Goal: Task Accomplishment & Management: Use online tool/utility

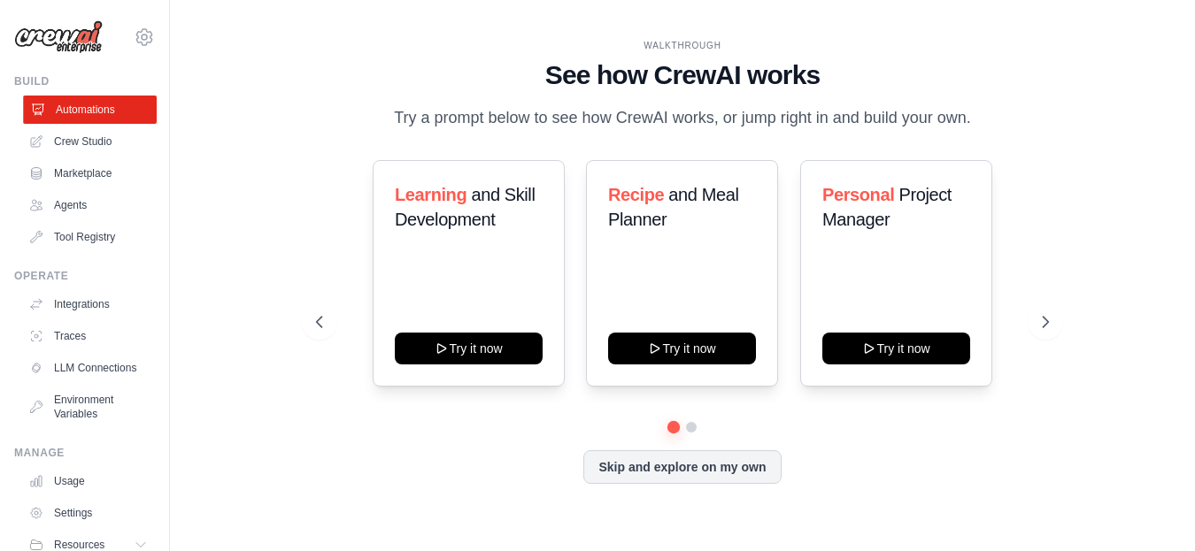
click at [95, 110] on link "Automations" at bounding box center [90, 110] width 134 height 28
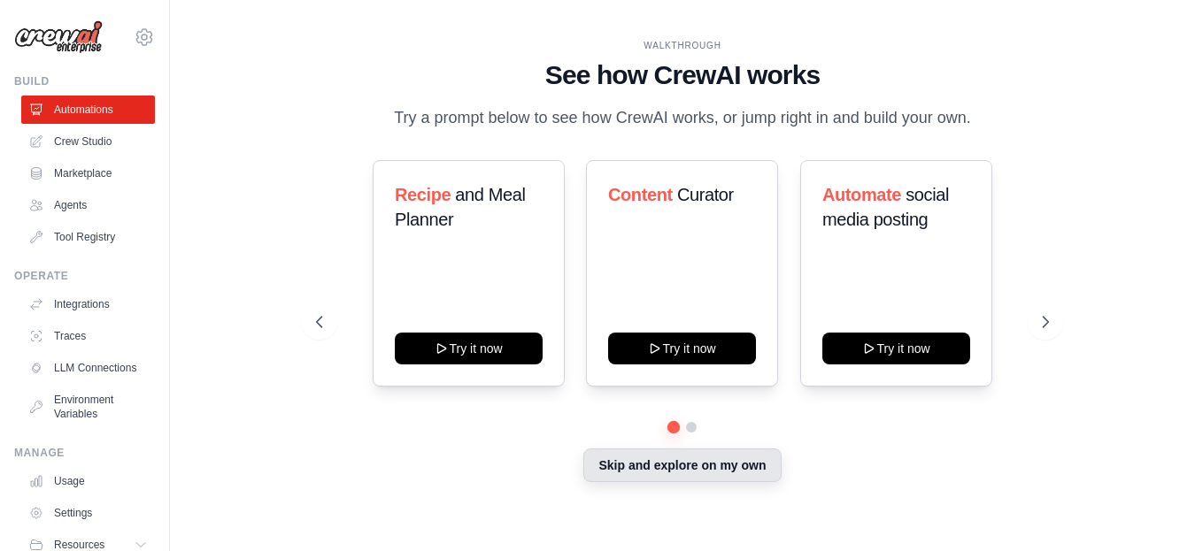
click at [681, 476] on button "Skip and explore on my own" at bounding box center [681, 466] width 197 height 34
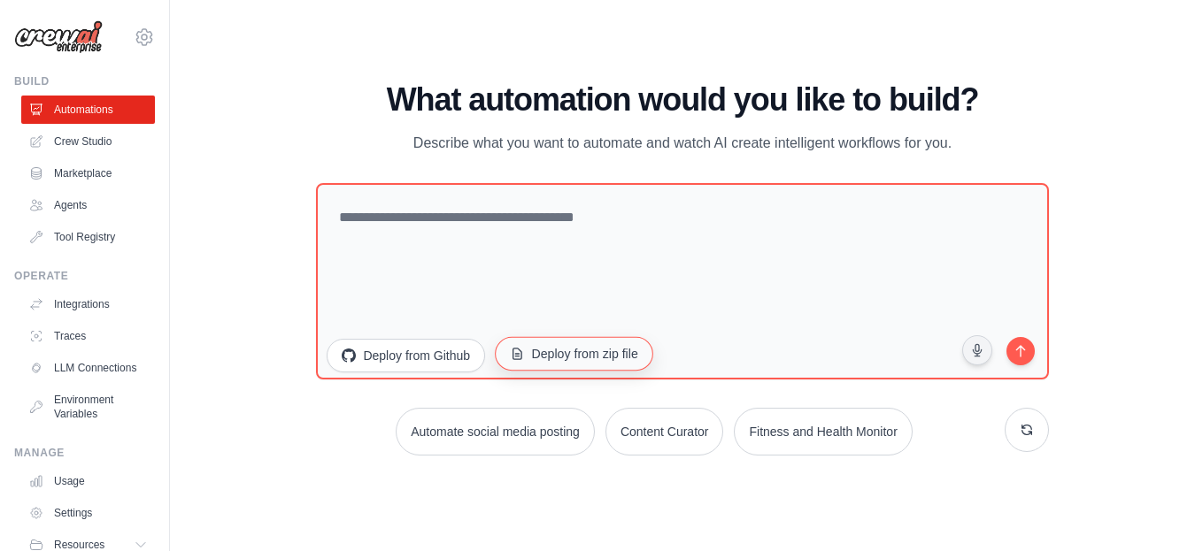
click at [535, 353] on button "Deploy from zip file" at bounding box center [574, 353] width 158 height 34
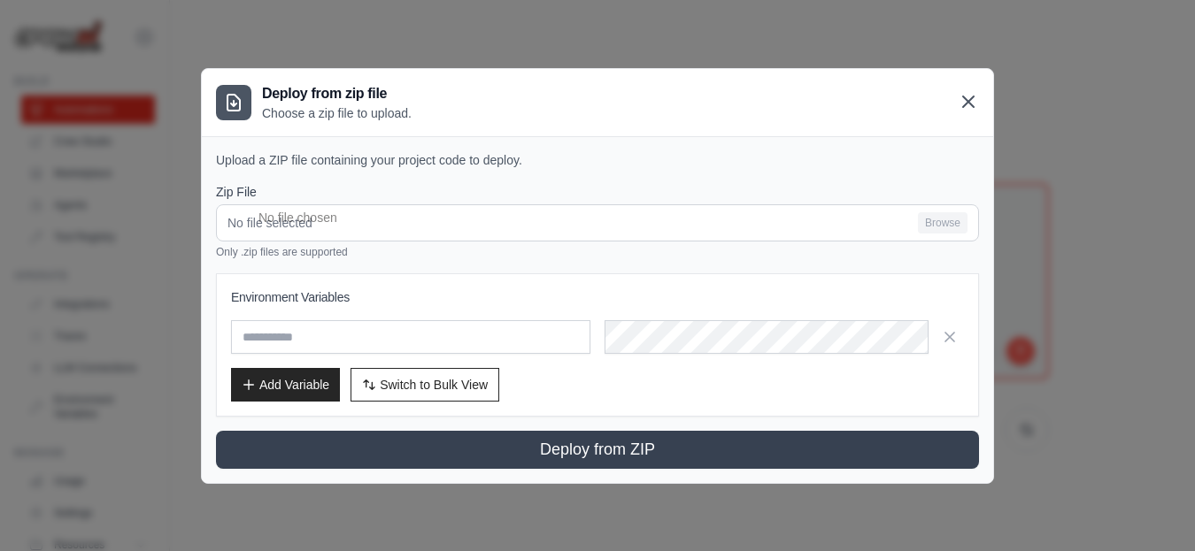
click at [961, 100] on icon at bounding box center [968, 101] width 21 height 21
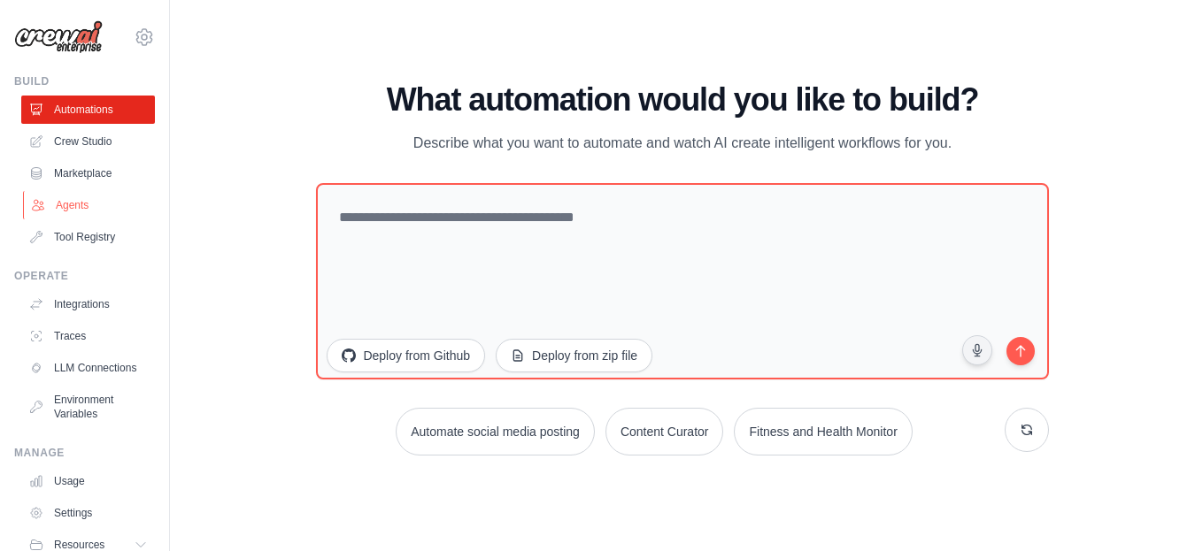
click at [71, 204] on link "Agents" at bounding box center [90, 205] width 134 height 28
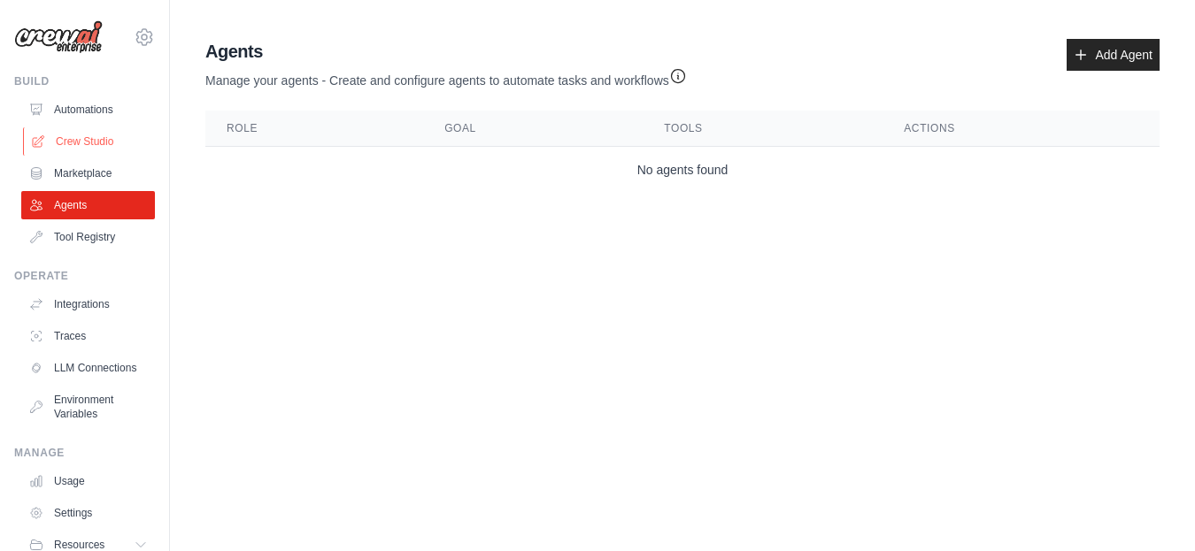
click at [77, 147] on link "Crew Studio" at bounding box center [90, 141] width 134 height 28
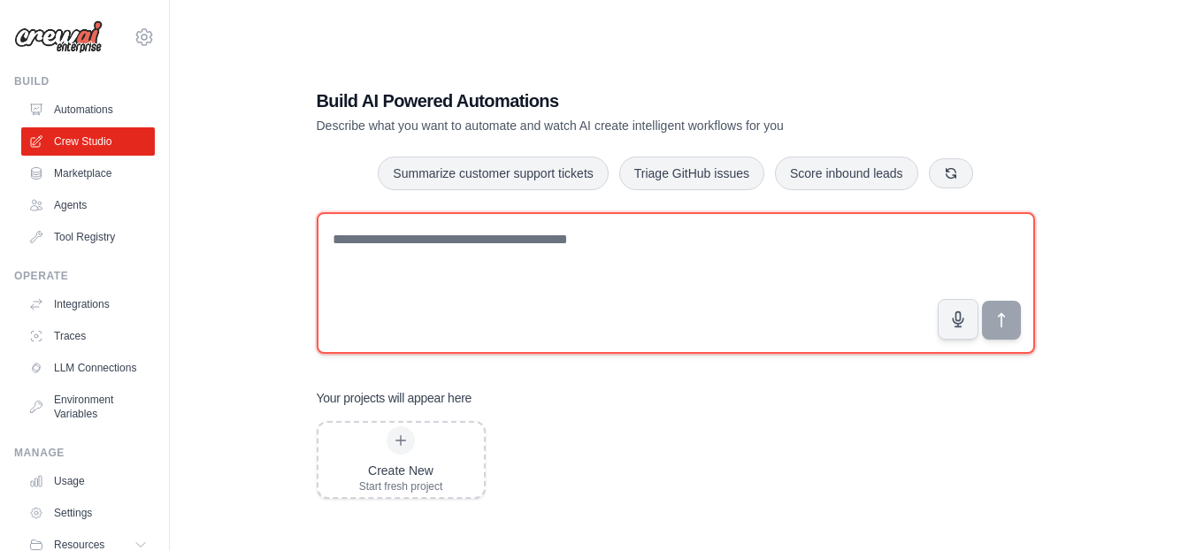
click at [505, 244] on textarea at bounding box center [676, 283] width 719 height 142
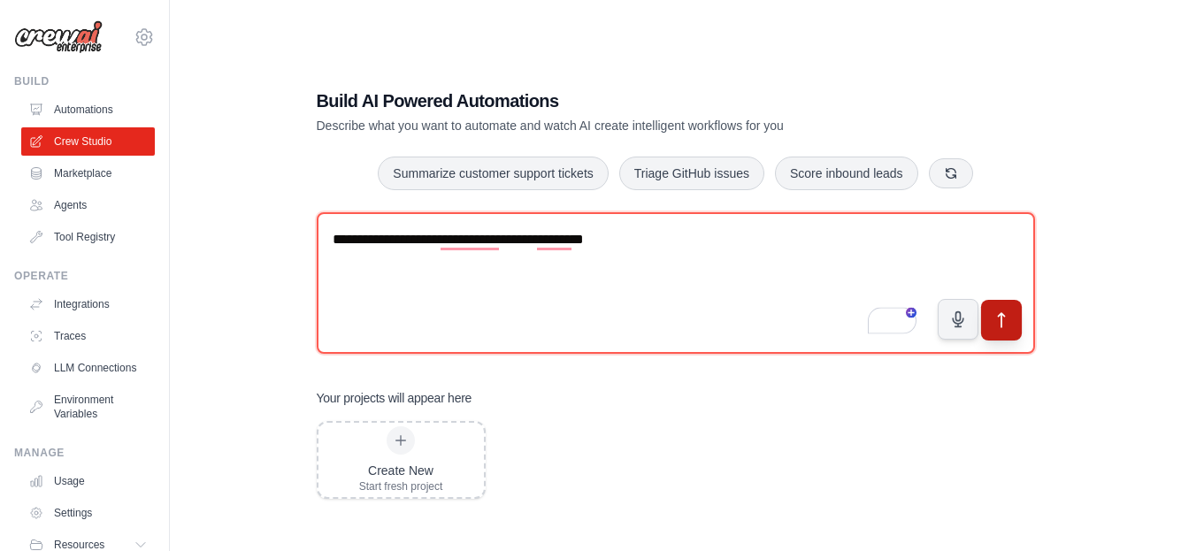
type textarea "**********"
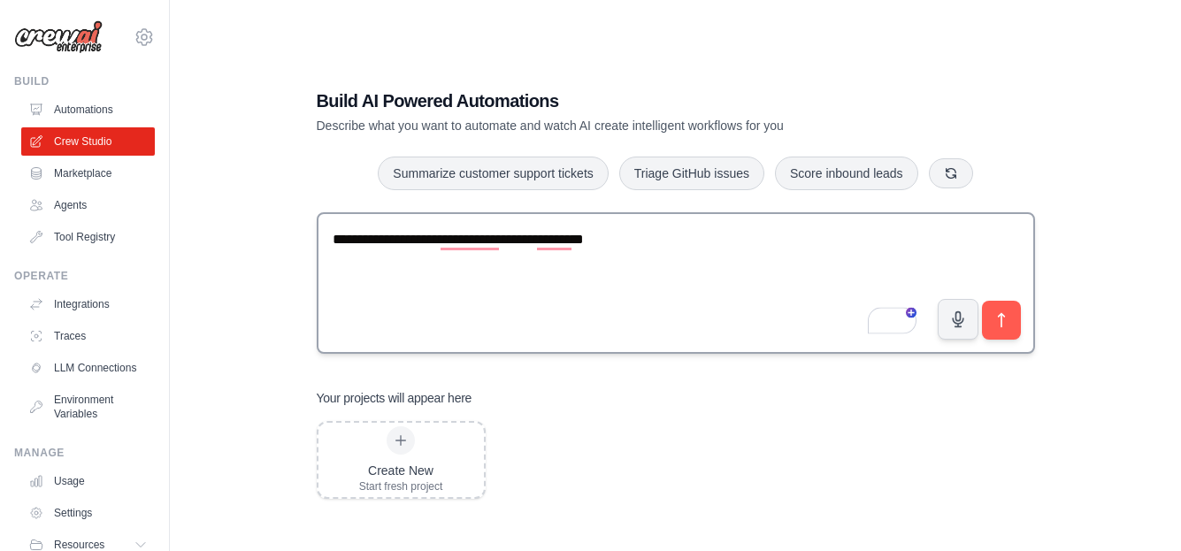
drag, startPoint x: 1005, startPoint y: 327, endPoint x: 528, endPoint y: 252, distance: 482.7
click at [1004, 327] on icon "submit" at bounding box center [1002, 320] width 18 height 18
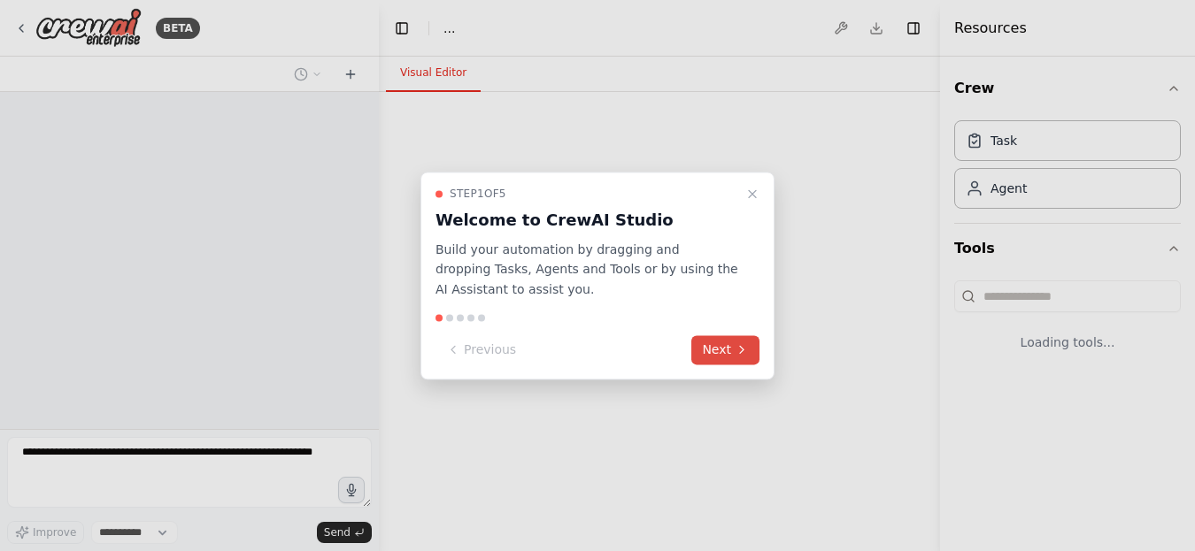
click at [734, 342] on button "Next" at bounding box center [725, 349] width 68 height 29
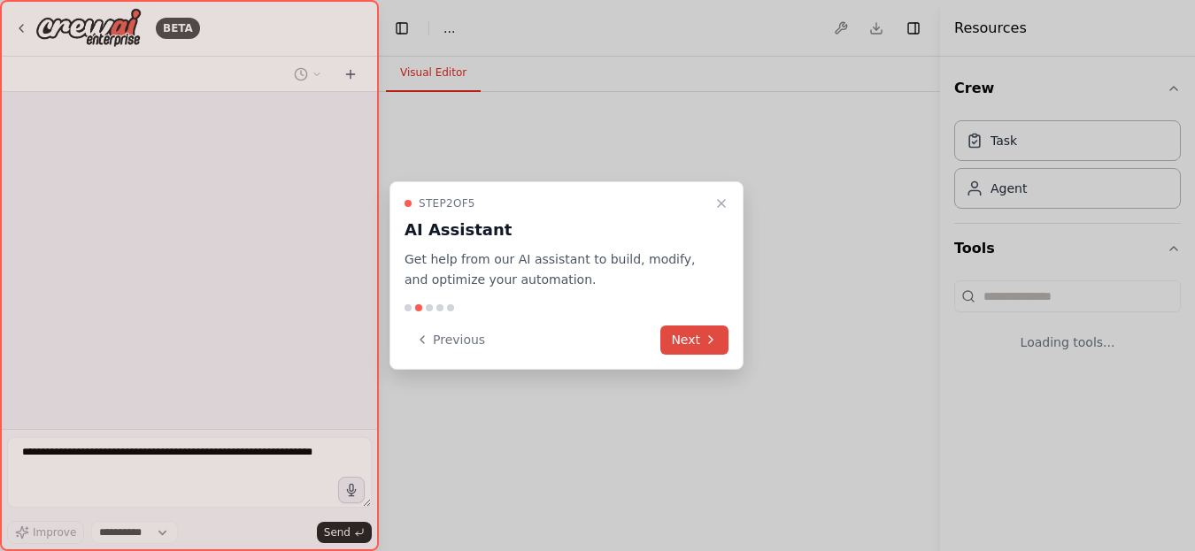
click at [689, 334] on button "Next" at bounding box center [694, 340] width 68 height 29
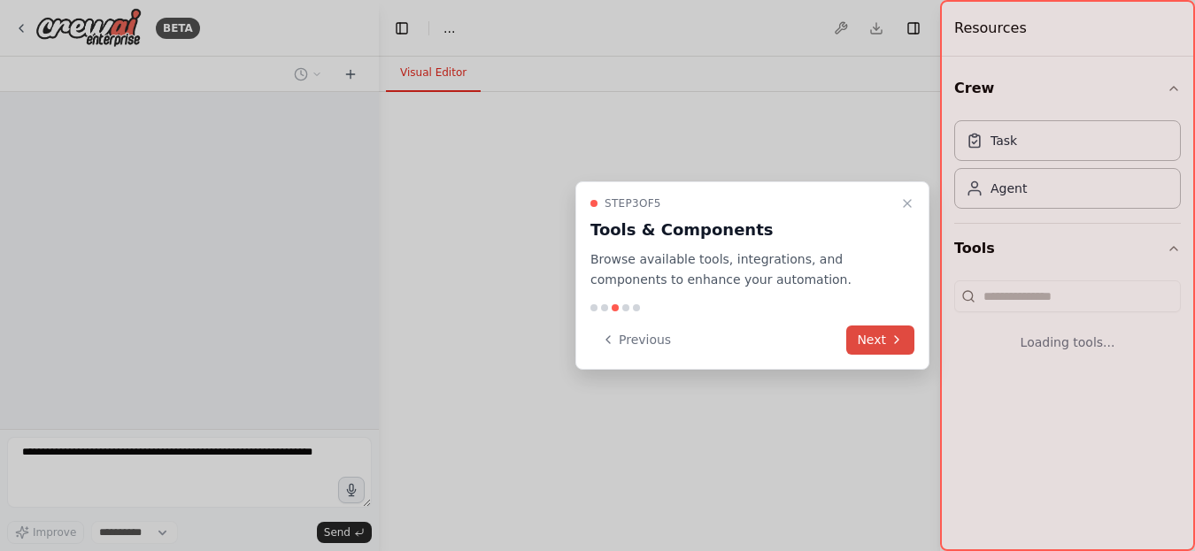
click at [884, 328] on button "Next" at bounding box center [880, 340] width 68 height 29
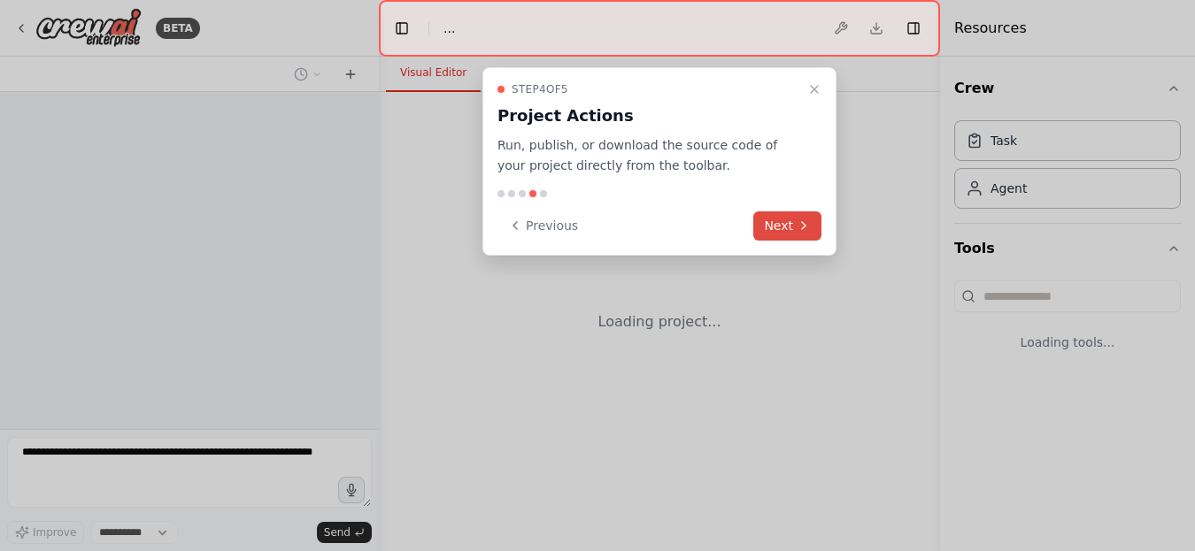
click at [771, 221] on button "Next" at bounding box center [787, 226] width 68 height 29
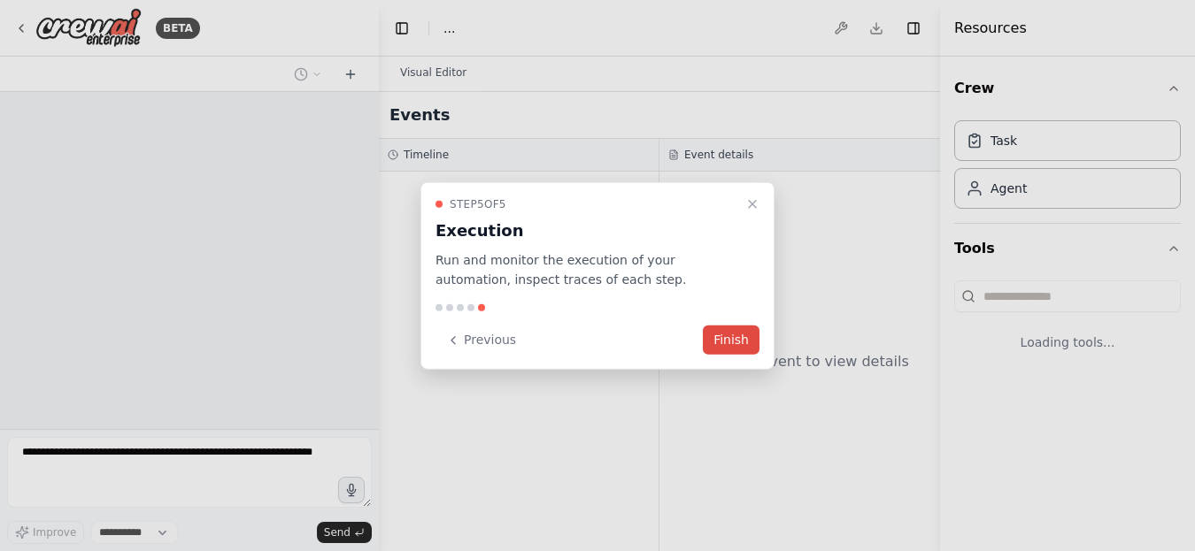
click at [746, 345] on button "Finish" at bounding box center [731, 340] width 57 height 29
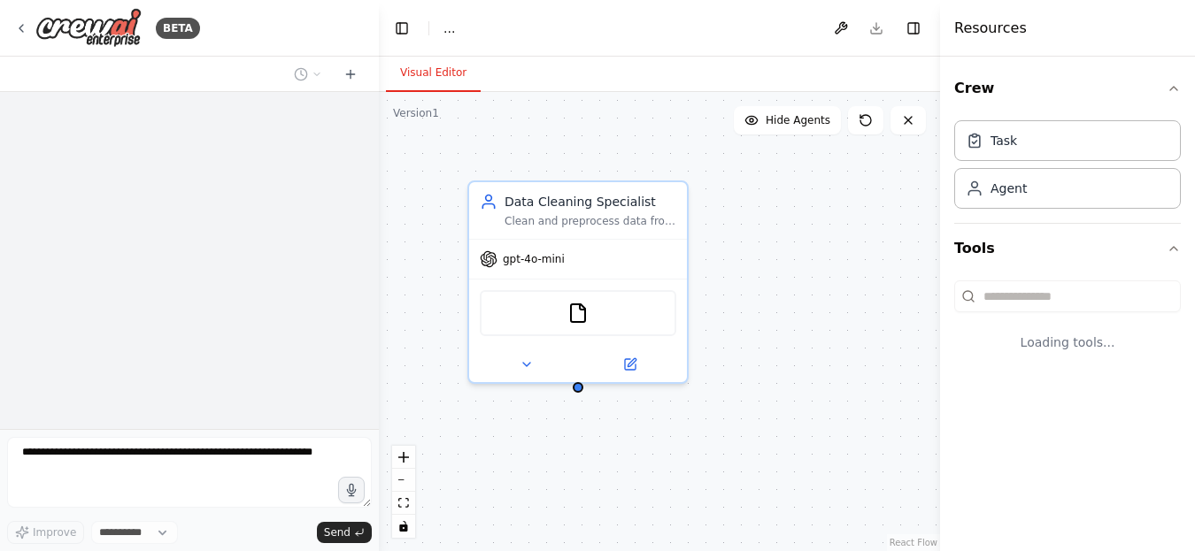
select select "****"
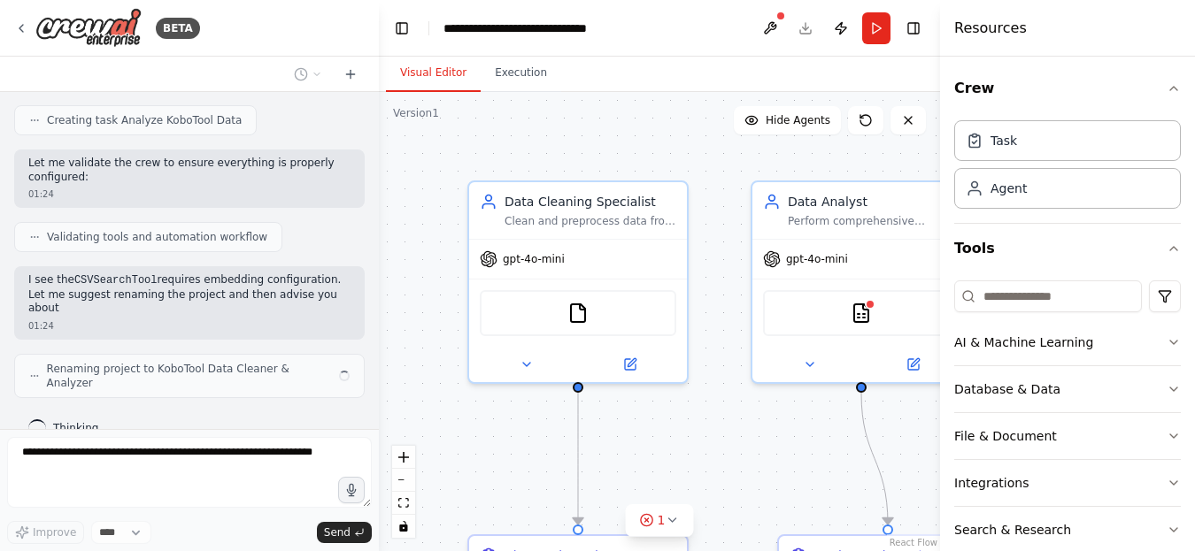
scroll to position [1096, 0]
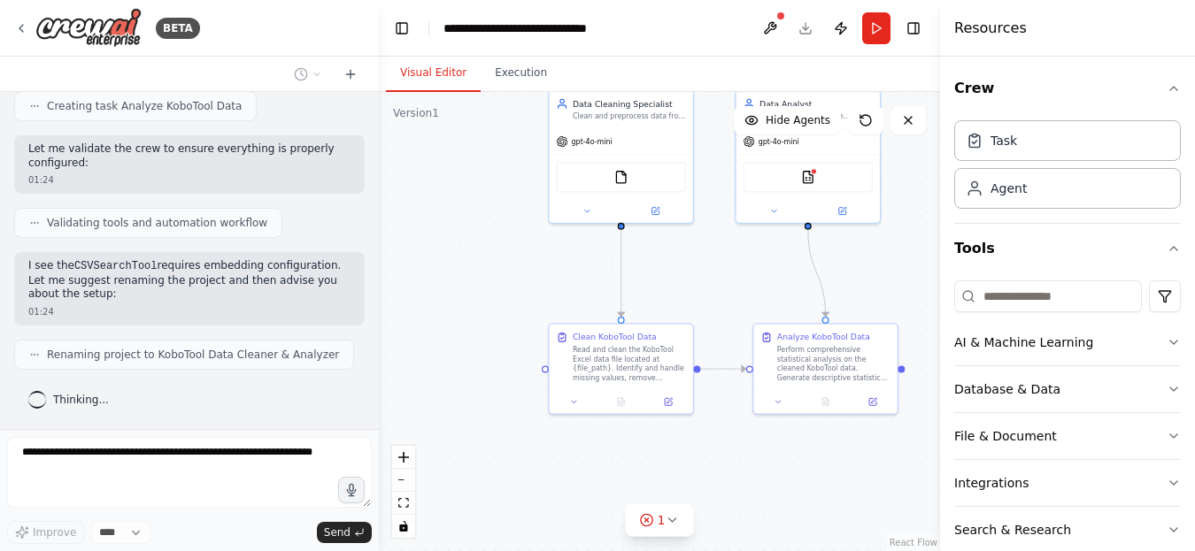
drag, startPoint x: 719, startPoint y: 472, endPoint x: 718, endPoint y: 305, distance: 166.4
click at [718, 305] on div ".deletable-edge-delete-btn { width: 20px; height: 20px; border: 0px solid #ffff…" at bounding box center [659, 321] width 561 height 459
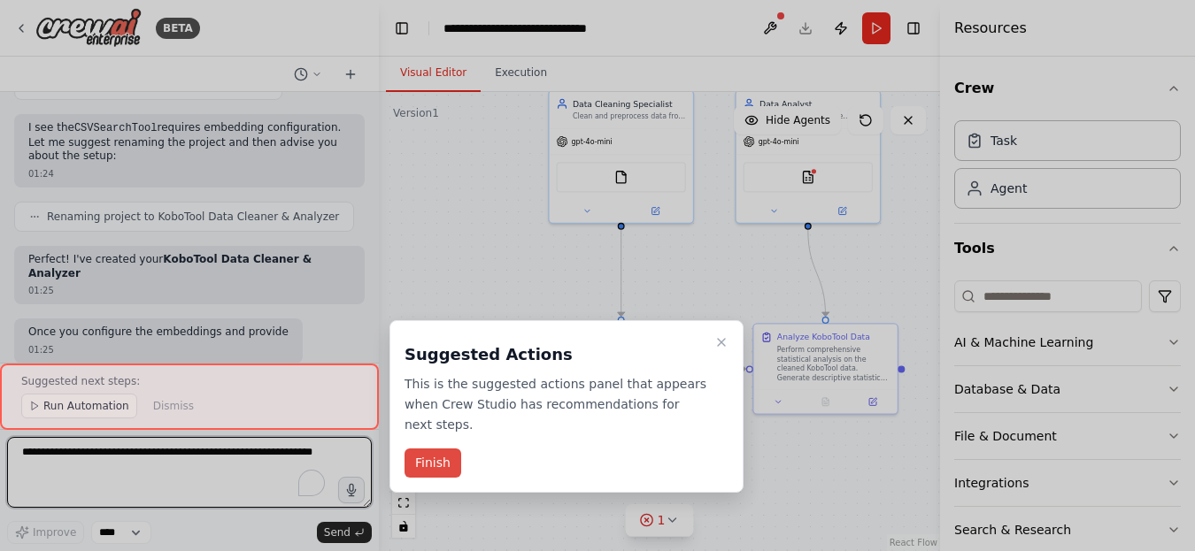
scroll to position [1249, 0]
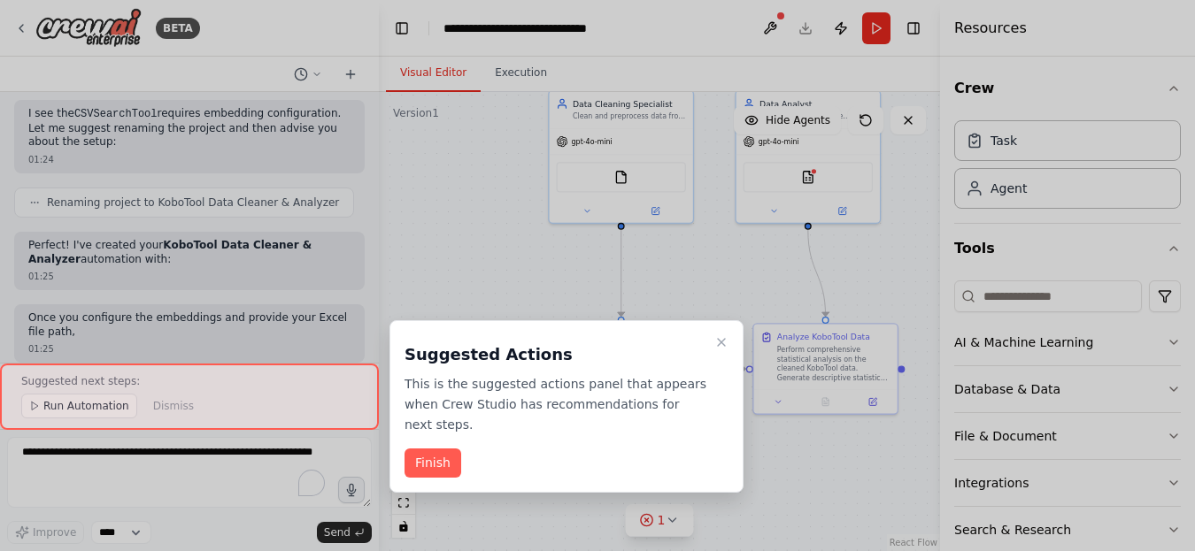
click at [434, 449] on button "Finish" at bounding box center [432, 463] width 57 height 29
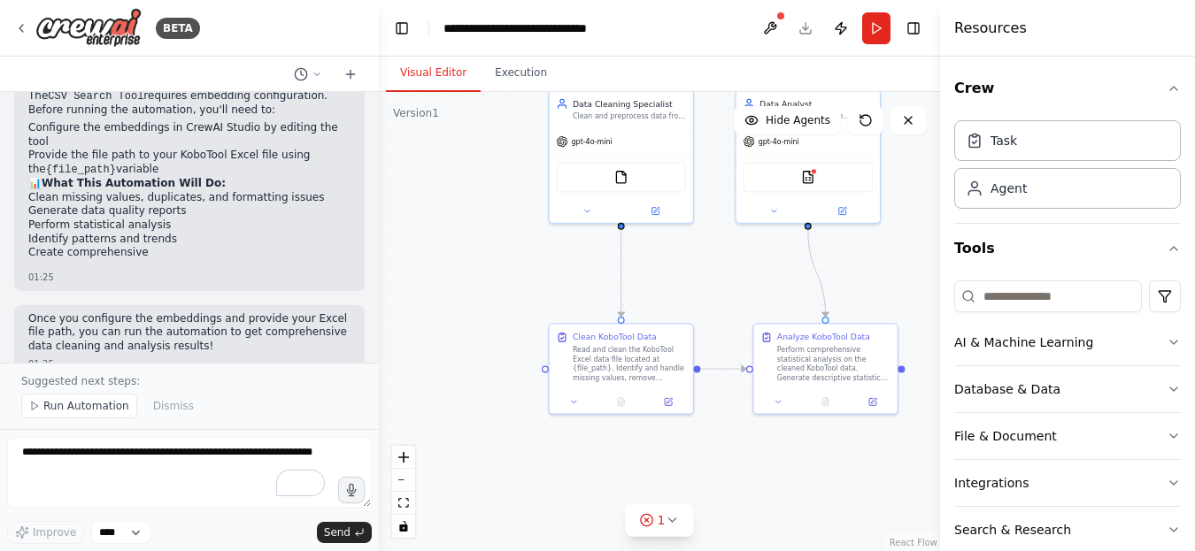
scroll to position [1610, 0]
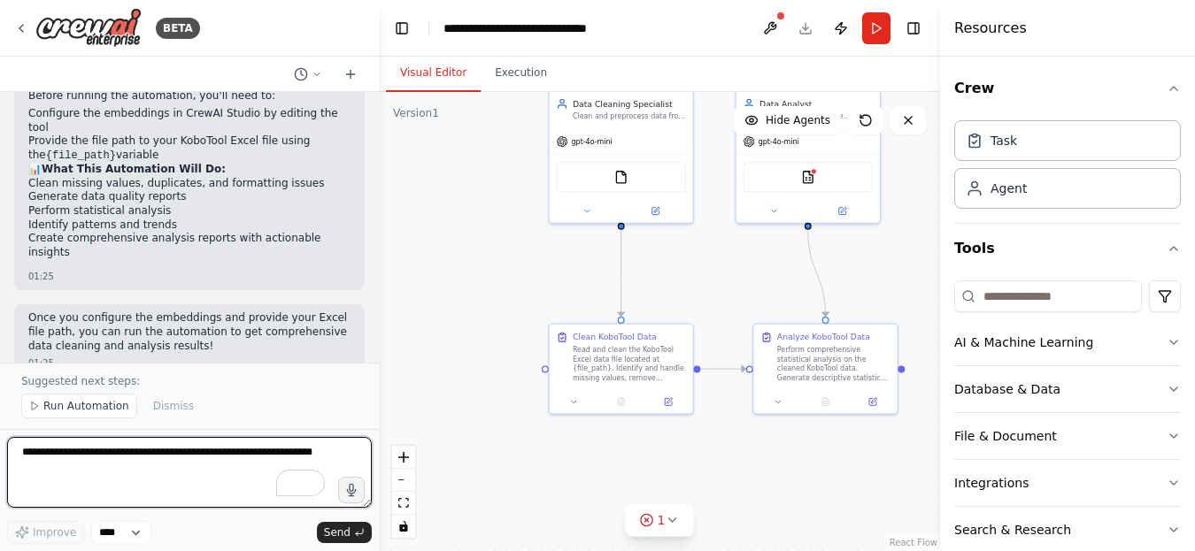
click at [124, 455] on textarea "To enrich screen reader interactions, please activate Accessibility in Grammarl…" at bounding box center [189, 472] width 365 height 71
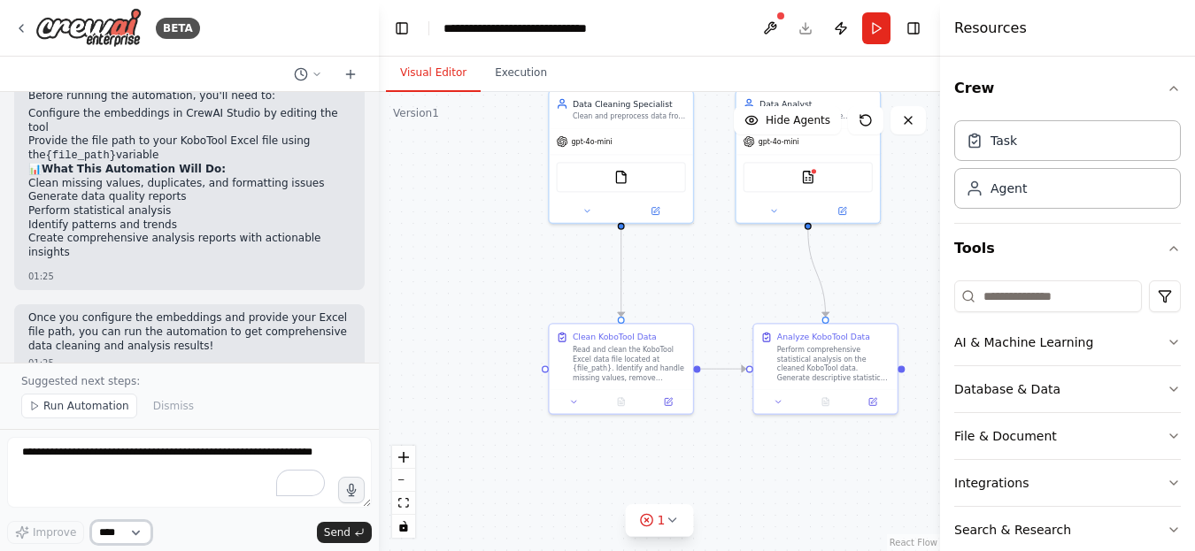
click at [142, 532] on select "****" at bounding box center [121, 532] width 60 height 23
click at [1167, 441] on div "Crew Task Agent Tools AI & Machine Learning Database & Data File & Document Int…" at bounding box center [1067, 304] width 255 height 495
click at [1019, 433] on div "File & Document" at bounding box center [1005, 436] width 103 height 18
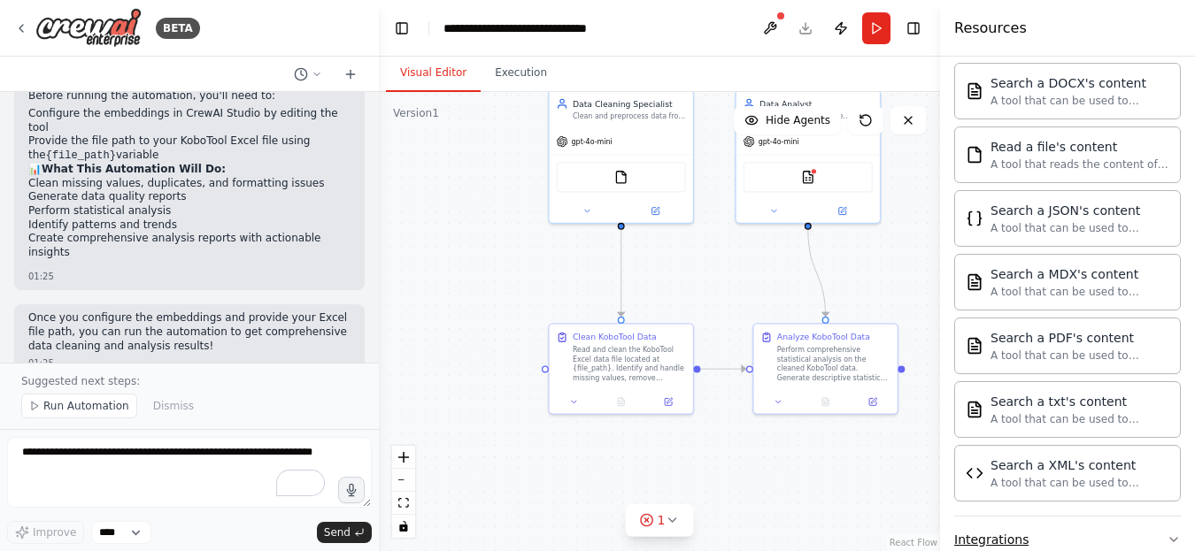
scroll to position [442, 0]
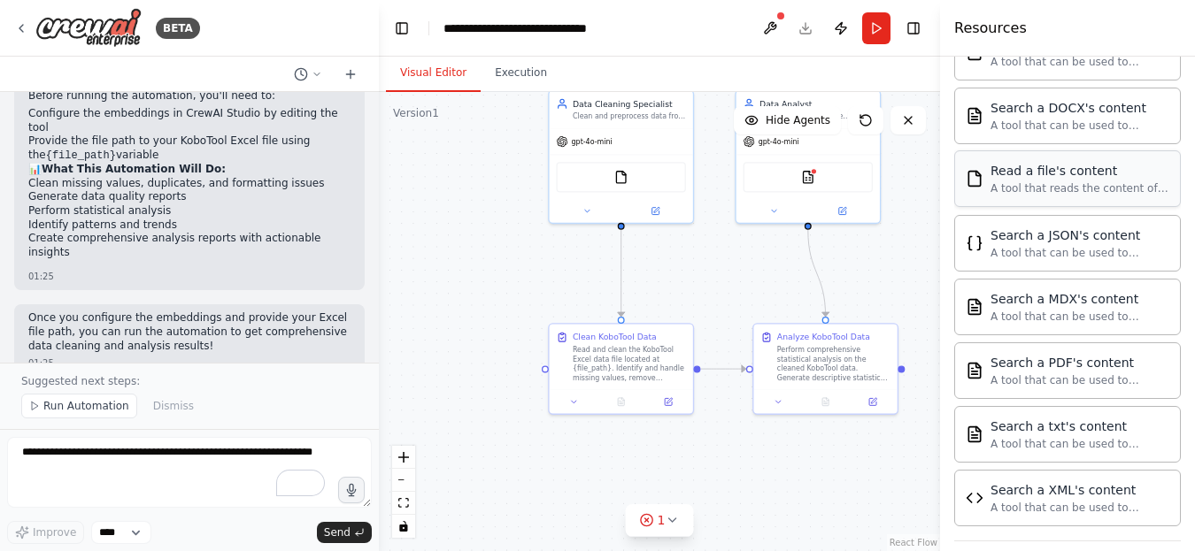
click at [1058, 191] on div "A tool that reads the content of a file. To use this tool, provide a 'file_path…" at bounding box center [1079, 188] width 179 height 14
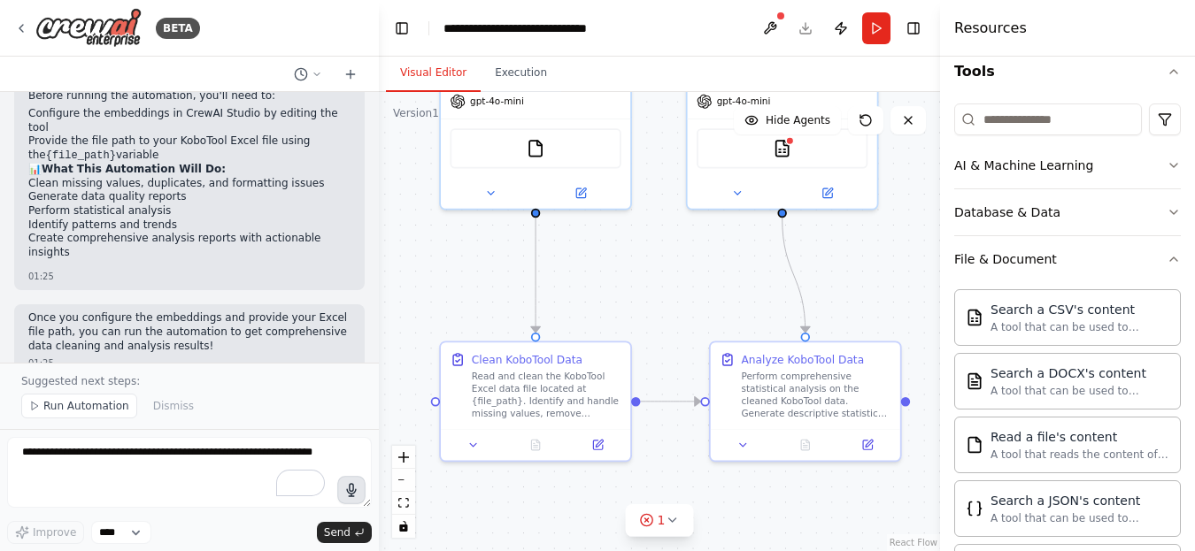
scroll to position [265, 0]
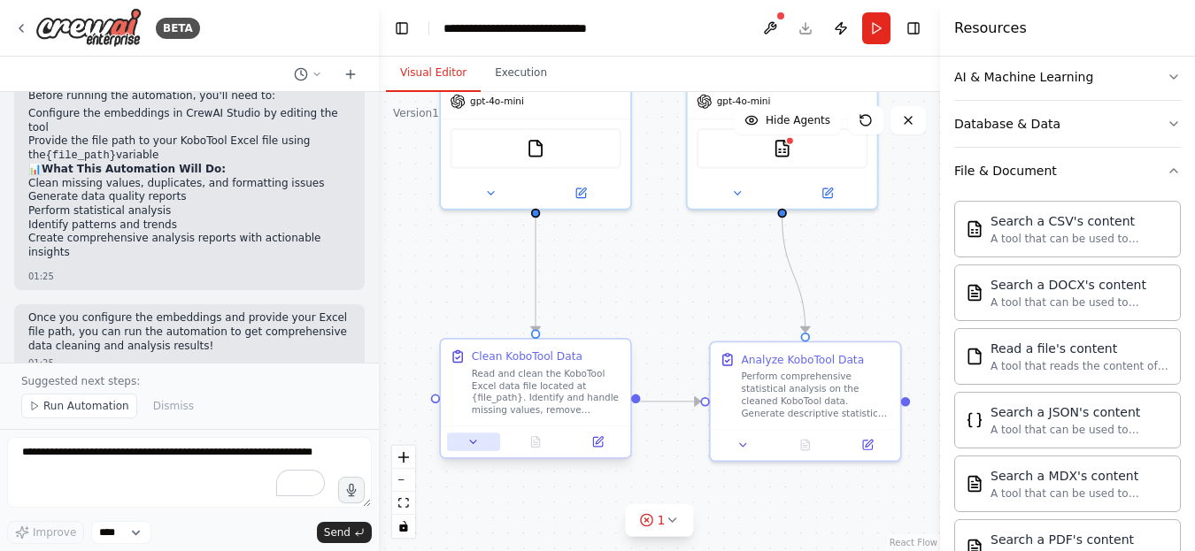
click at [473, 442] on icon at bounding box center [473, 442] width 6 height 3
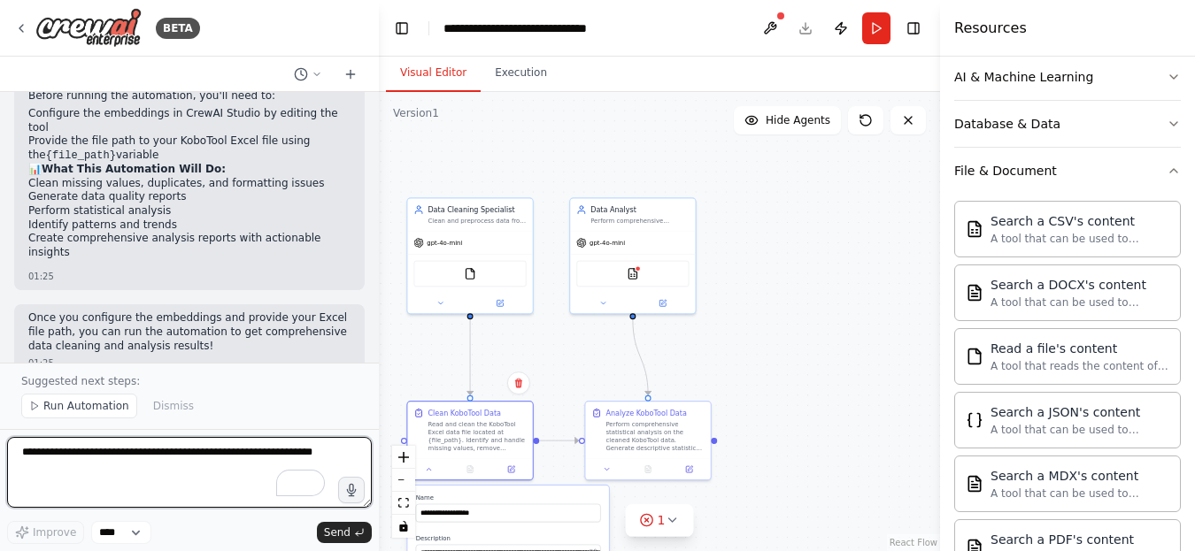
click at [183, 504] on textarea "To enrich screen reader interactions, please activate Accessibility in Grammarl…" at bounding box center [189, 472] width 365 height 71
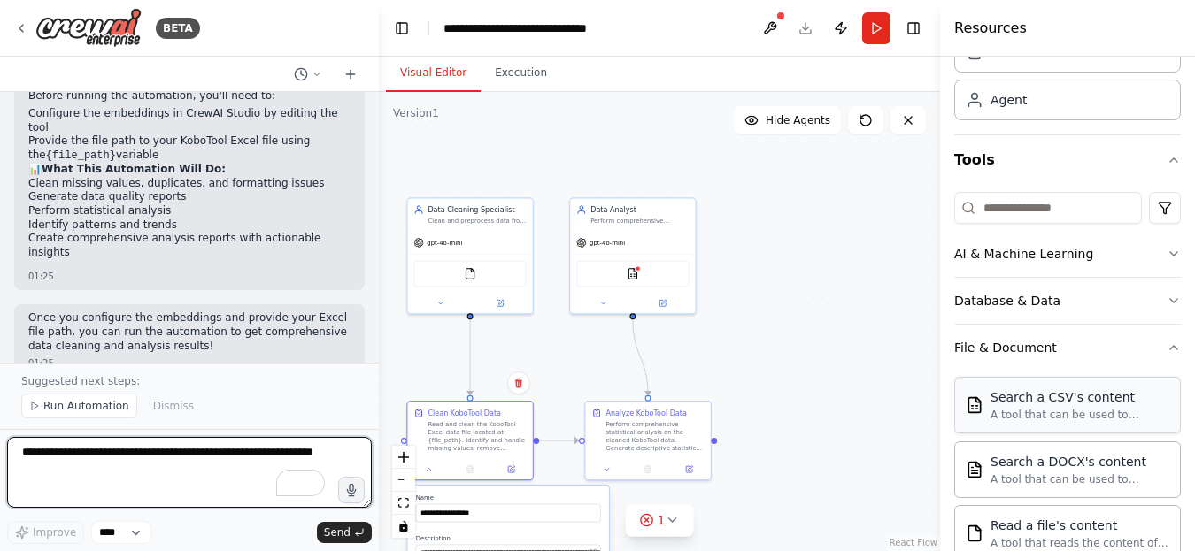
scroll to position [177, 0]
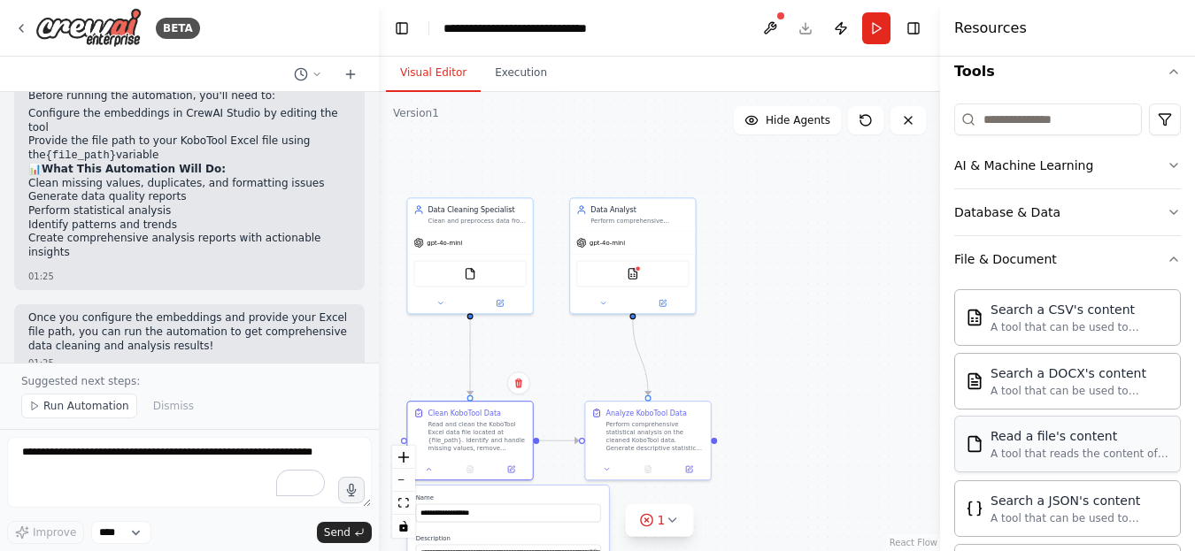
click at [1027, 450] on div "A tool that reads the content of a file. To use this tool, provide a 'file_path…" at bounding box center [1079, 454] width 179 height 14
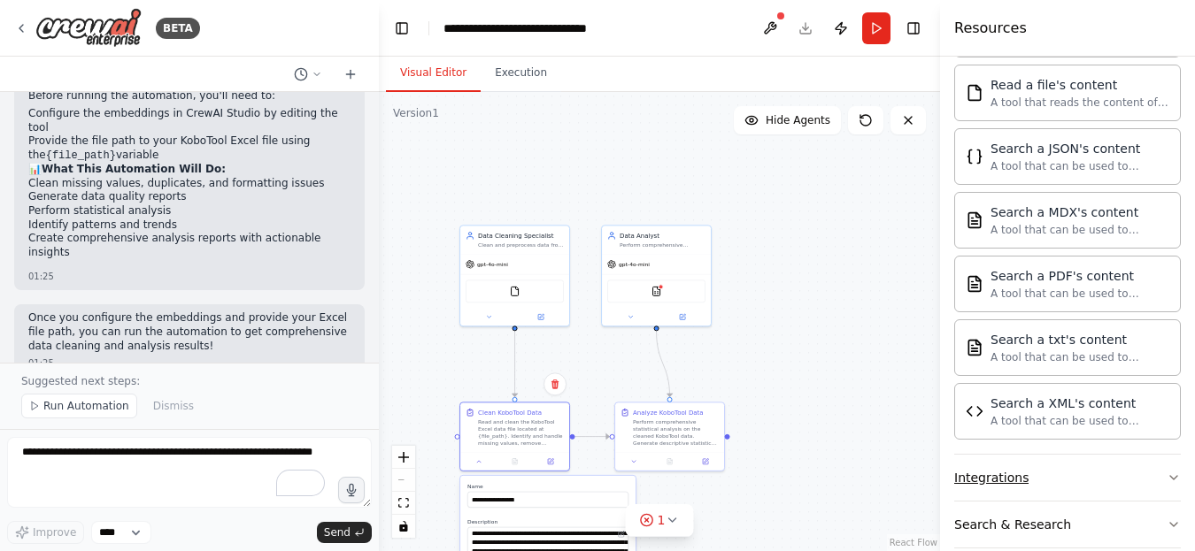
scroll to position [602, 0]
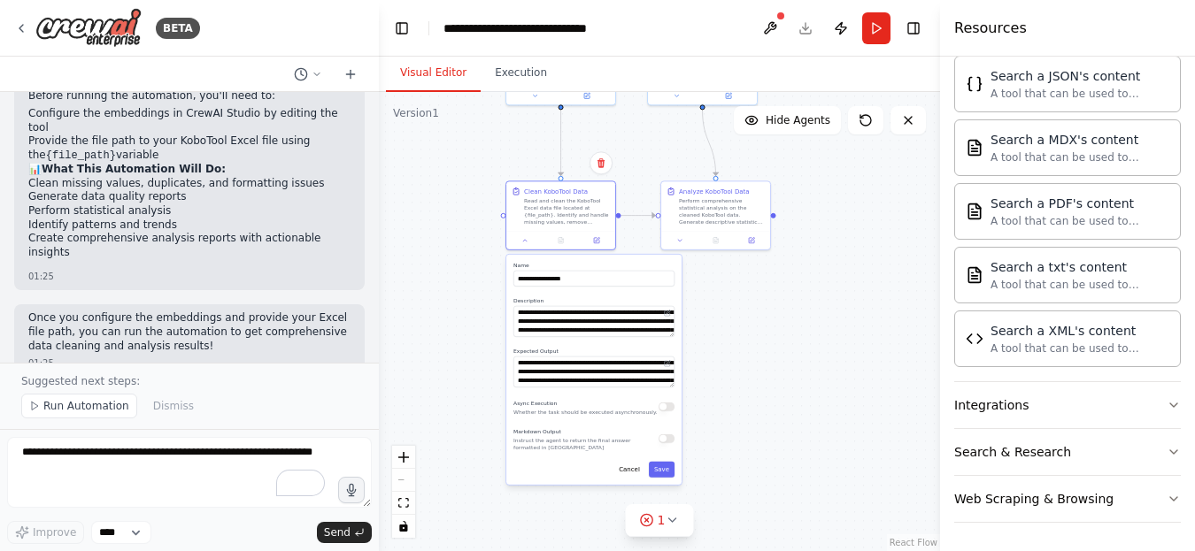
drag, startPoint x: 760, startPoint y: 449, endPoint x: 806, endPoint y: 227, distance: 226.0
click at [806, 227] on div ".deletable-edge-delete-btn { width: 20px; height: 20px; border: 0px solid #ffff…" at bounding box center [659, 321] width 561 height 459
click at [628, 472] on button "Cancel" at bounding box center [629, 470] width 32 height 16
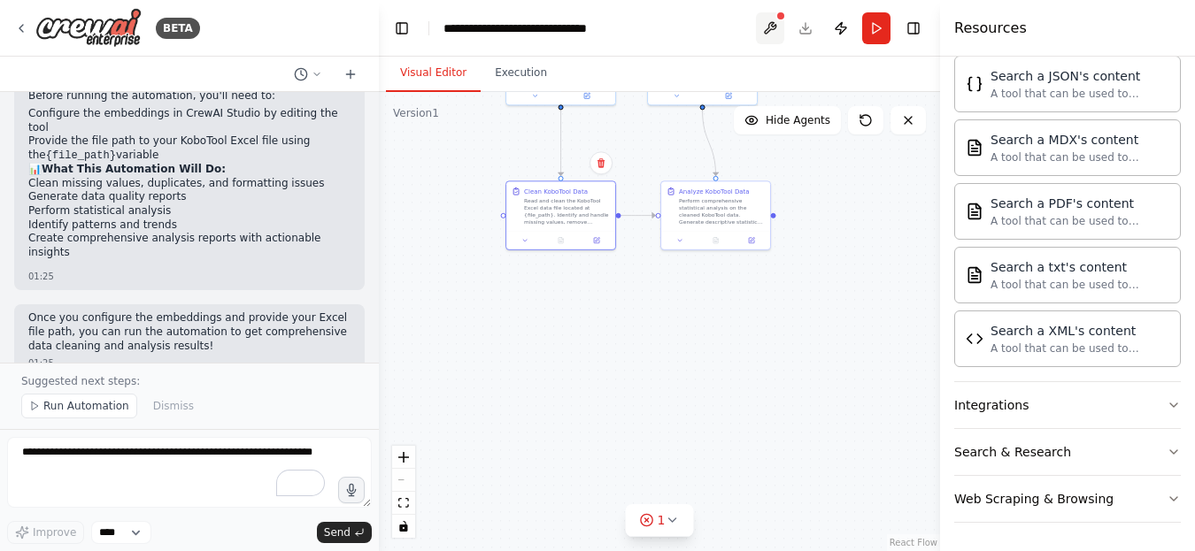
click at [775, 30] on button at bounding box center [770, 28] width 28 height 32
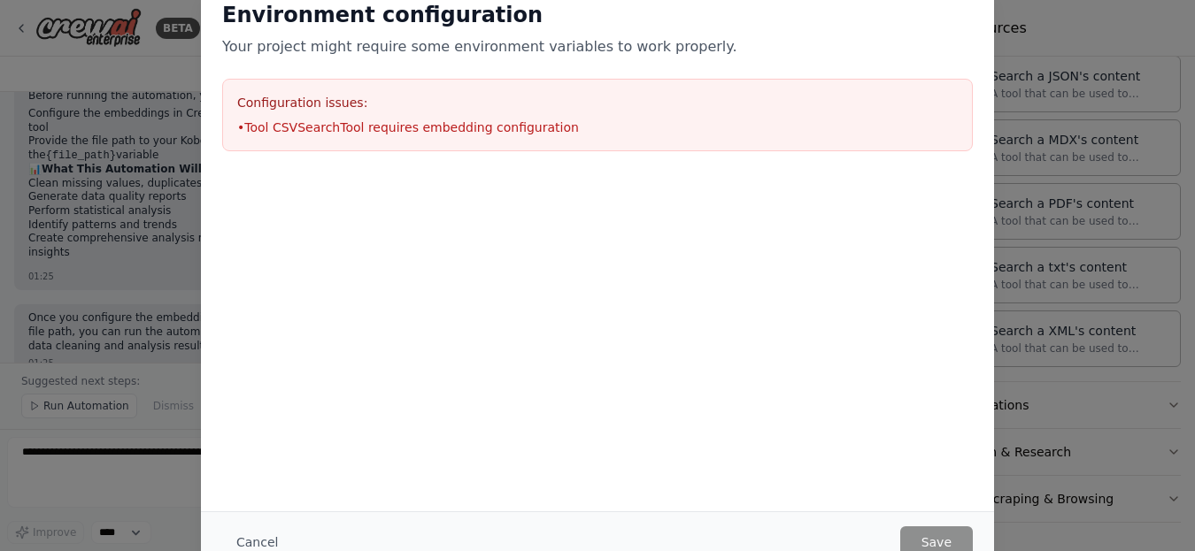
click at [1056, 33] on div "Environment configuration Your project might require some environment variables…" at bounding box center [597, 275] width 1195 height 551
click at [264, 541] on button "Cancel" at bounding box center [257, 543] width 70 height 32
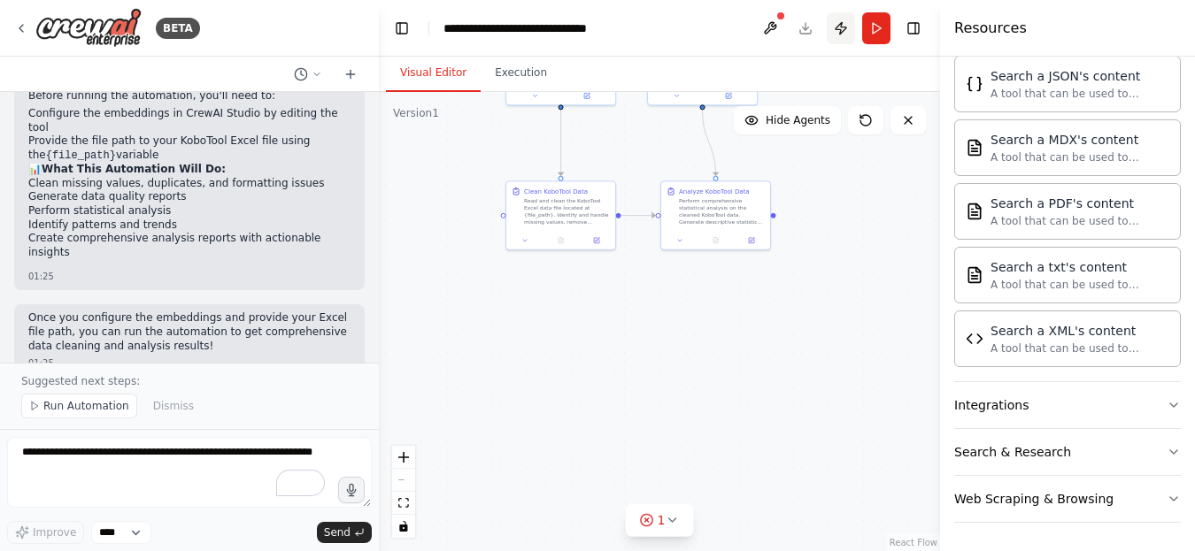
click at [846, 30] on button "Publish" at bounding box center [841, 28] width 28 height 32
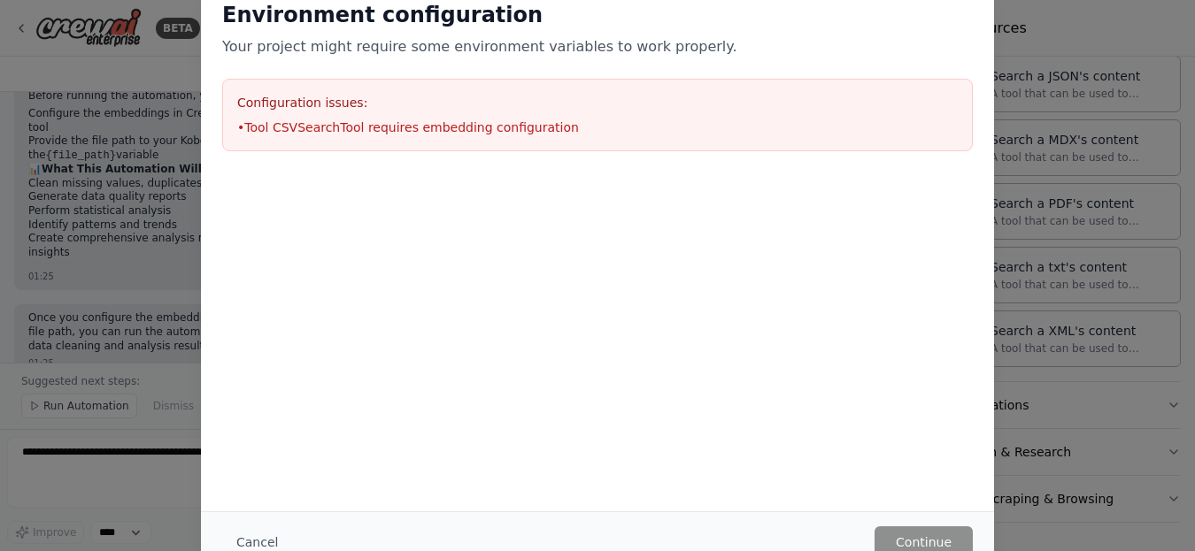
click at [251, 541] on button "Cancel" at bounding box center [257, 543] width 70 height 32
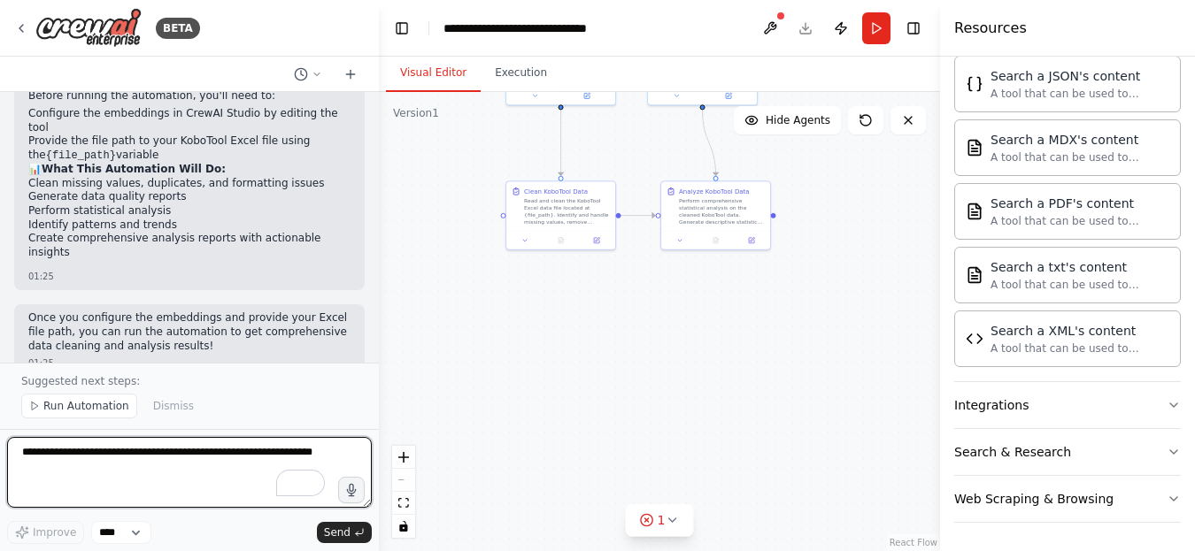
click at [163, 452] on textarea "To enrich screen reader interactions, please activate Accessibility in Grammarl…" at bounding box center [189, 472] width 365 height 71
type textarea "**********"
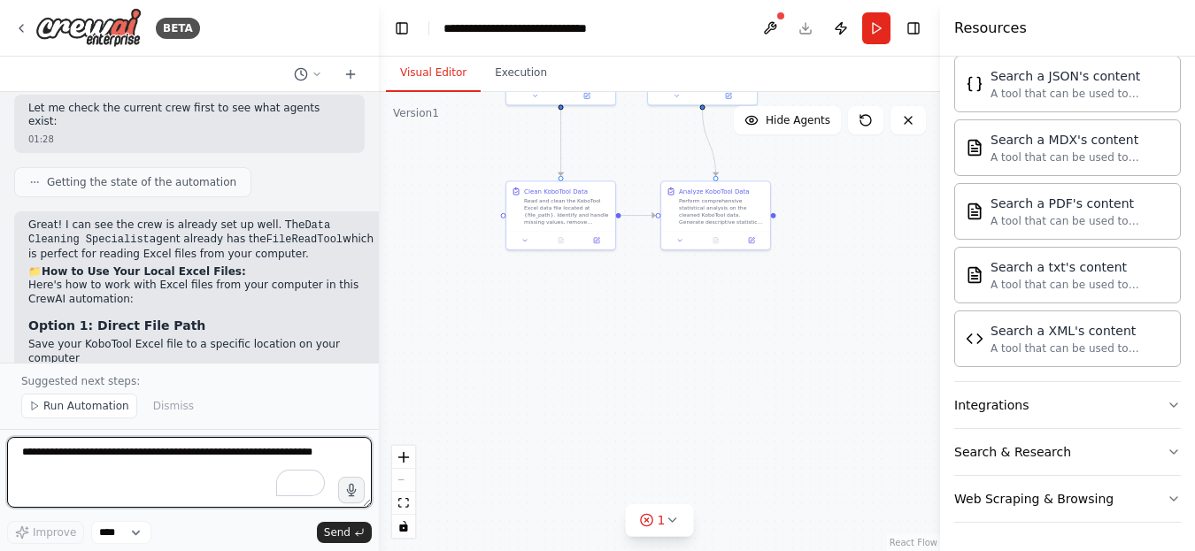
scroll to position [2334, 0]
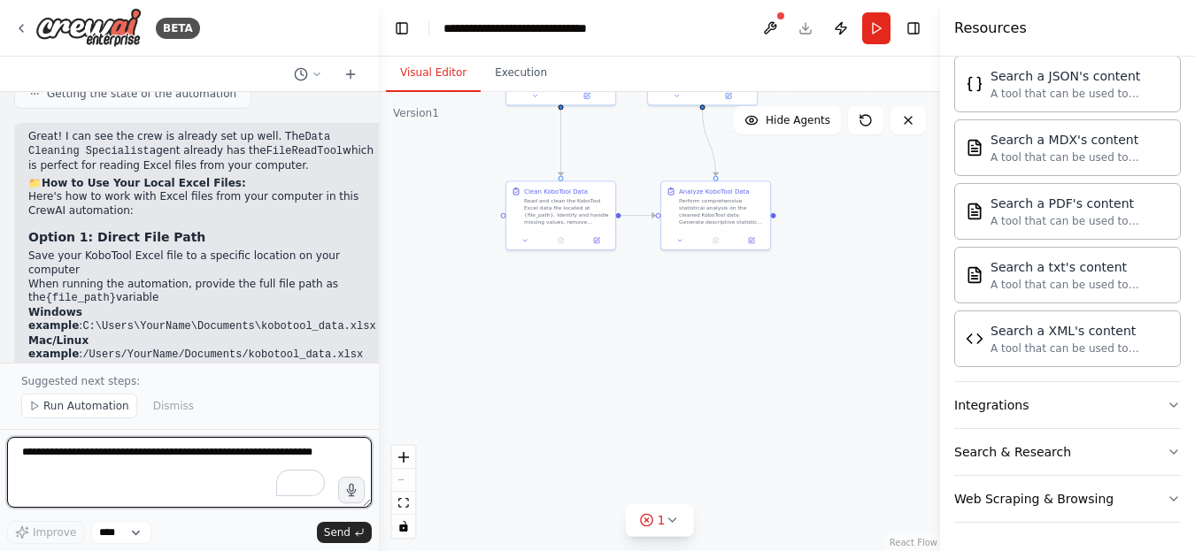
click at [100, 456] on textarea "To enrich screen reader interactions, please activate Accessibility in Grammarl…" at bounding box center [189, 472] width 365 height 71
paste textarea "**********"
type textarea "**********"
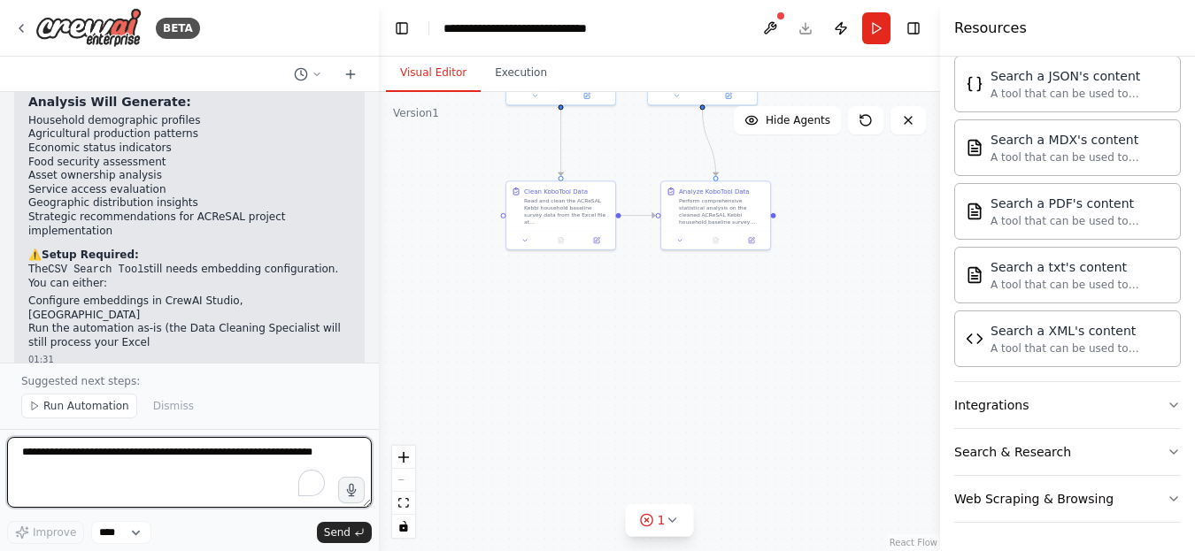
scroll to position [3629, 0]
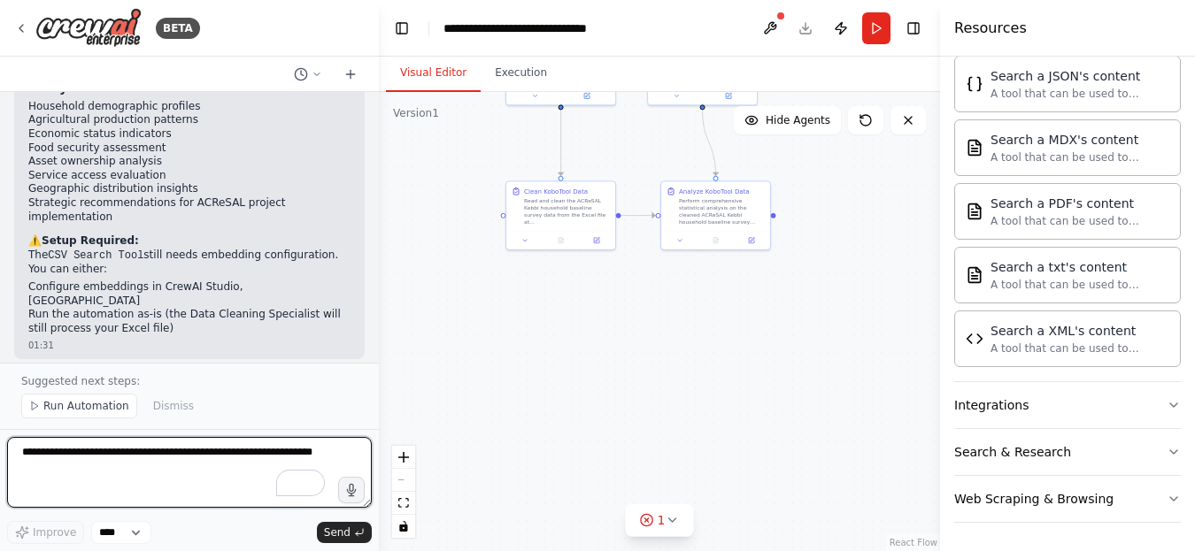
click at [111, 459] on textarea "To enrich screen reader interactions, please activate Accessibility in Grammarl…" at bounding box center [189, 472] width 365 height 71
click at [302, 453] on textarea "**********" at bounding box center [189, 472] width 365 height 71
paste textarea "**********"
type textarea "**********"
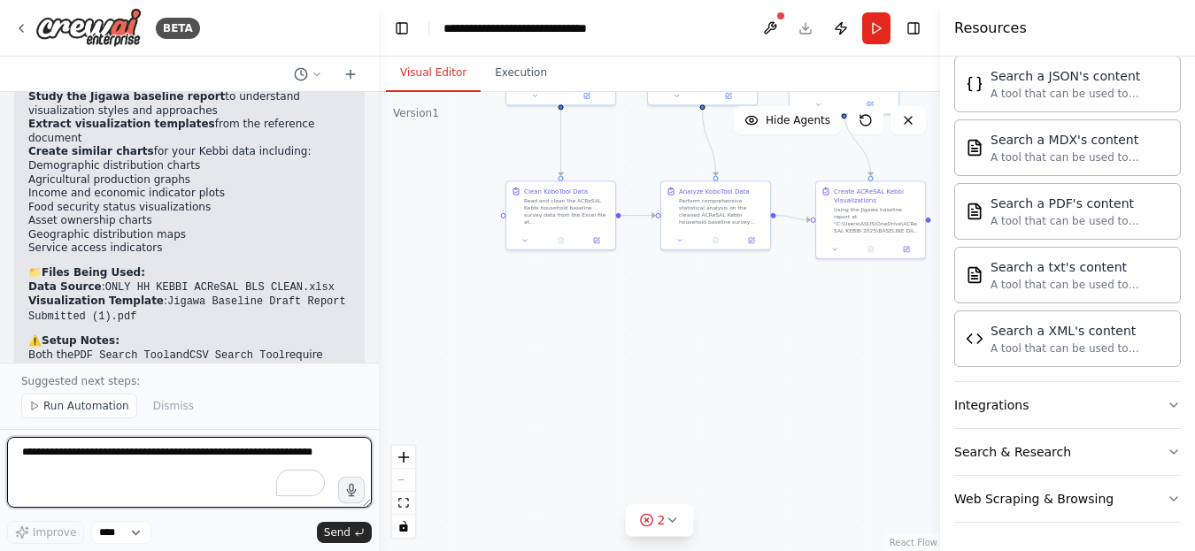
scroll to position [4849, 0]
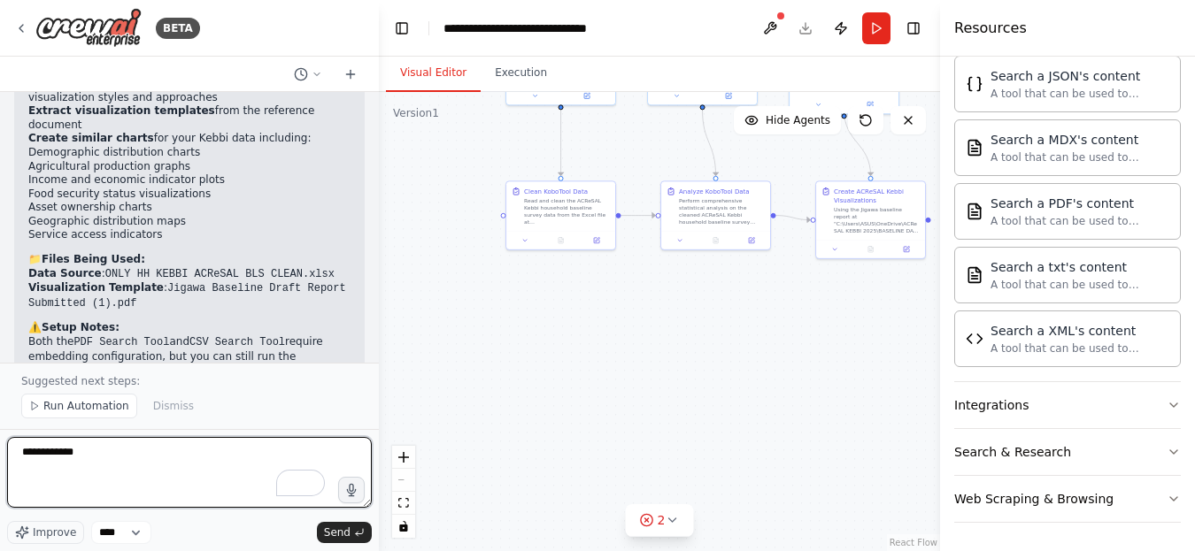
drag, startPoint x: 116, startPoint y: 459, endPoint x: 91, endPoint y: 459, distance: 24.8
click at [116, 459] on textarea "**********" at bounding box center [189, 472] width 365 height 71
paste textarea "**********"
type textarea "**********"
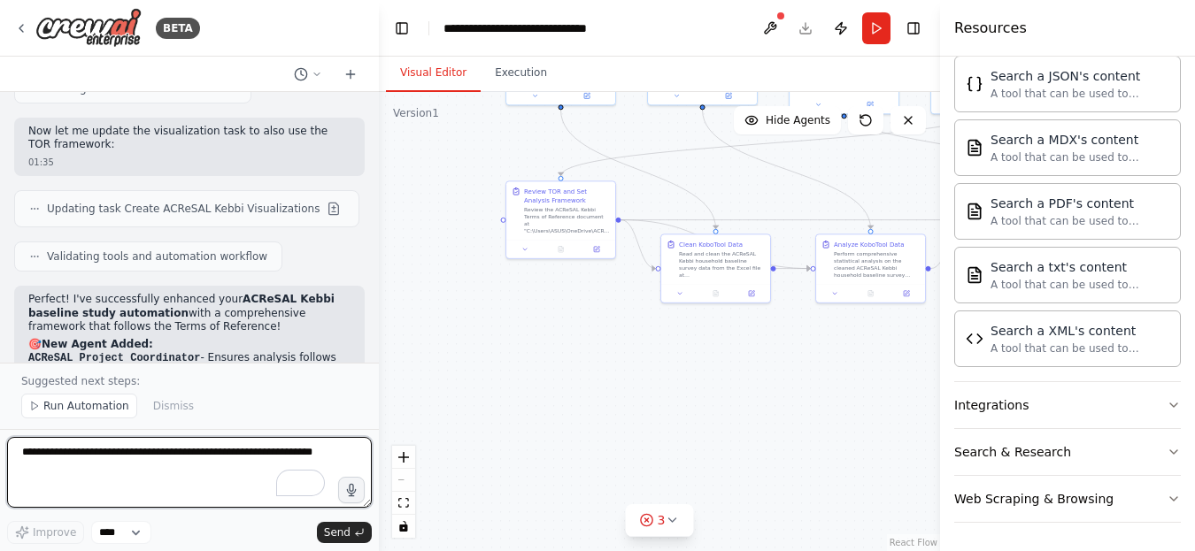
scroll to position [6107, 0]
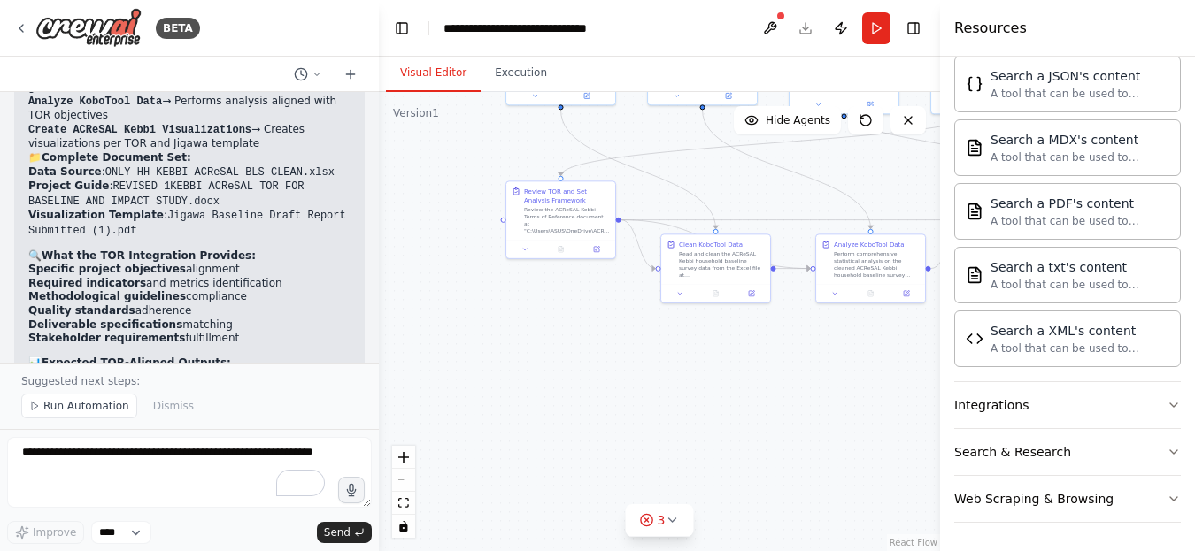
scroll to position [6472, 0]
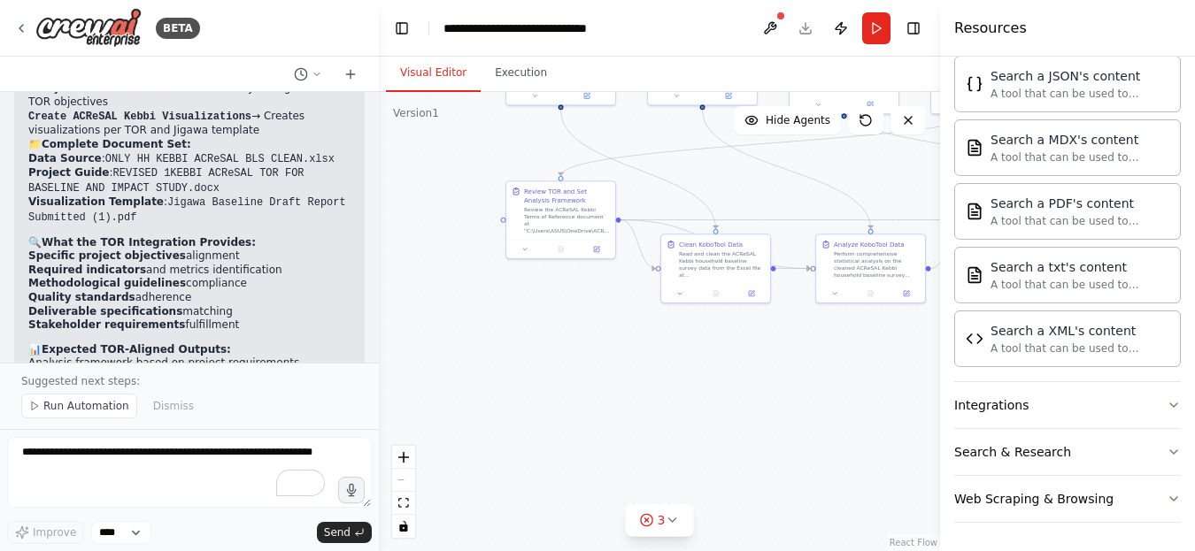
click at [147, 457] on textarea "To enrich screen reader interactions, please activate Accessibility in Grammarl…" at bounding box center [189, 472] width 365 height 71
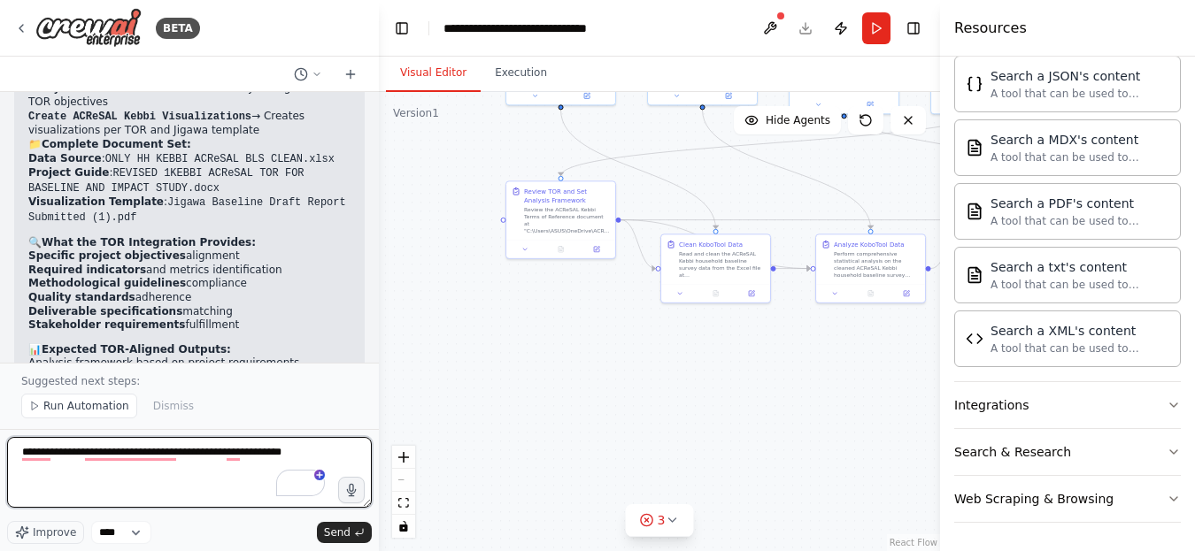
click at [287, 452] on textarea "**********" at bounding box center [189, 472] width 365 height 71
paste textarea "**********"
type textarea "**********"
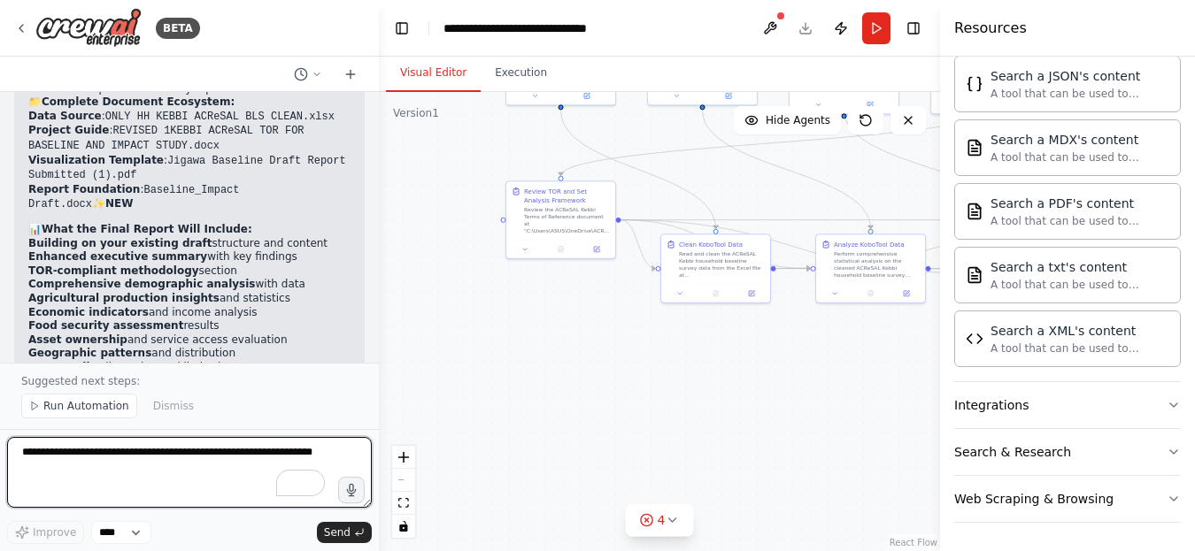
scroll to position [7956, 0]
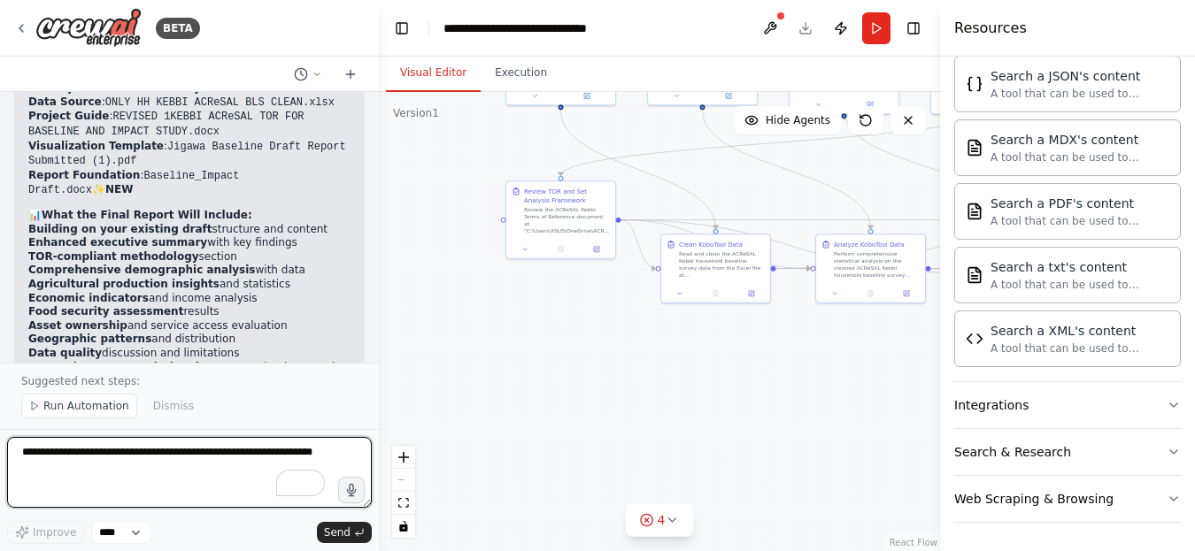
click at [127, 455] on textarea "To enrich screen reader interactions, please activate Accessibility in Grammarl…" at bounding box center [189, 472] width 365 height 71
type textarea "**********"
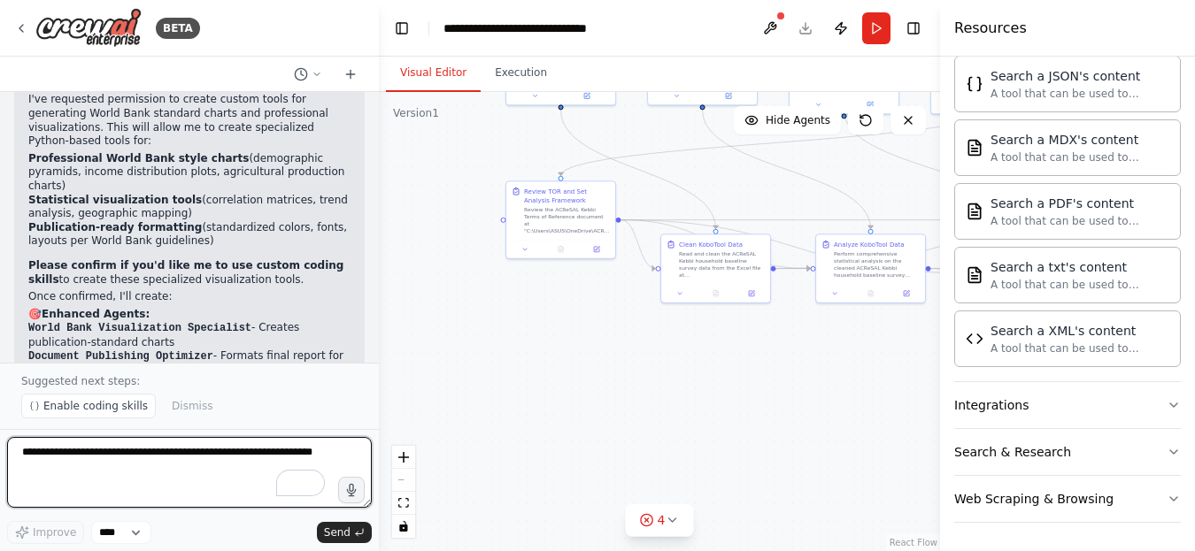
scroll to position [9018, 0]
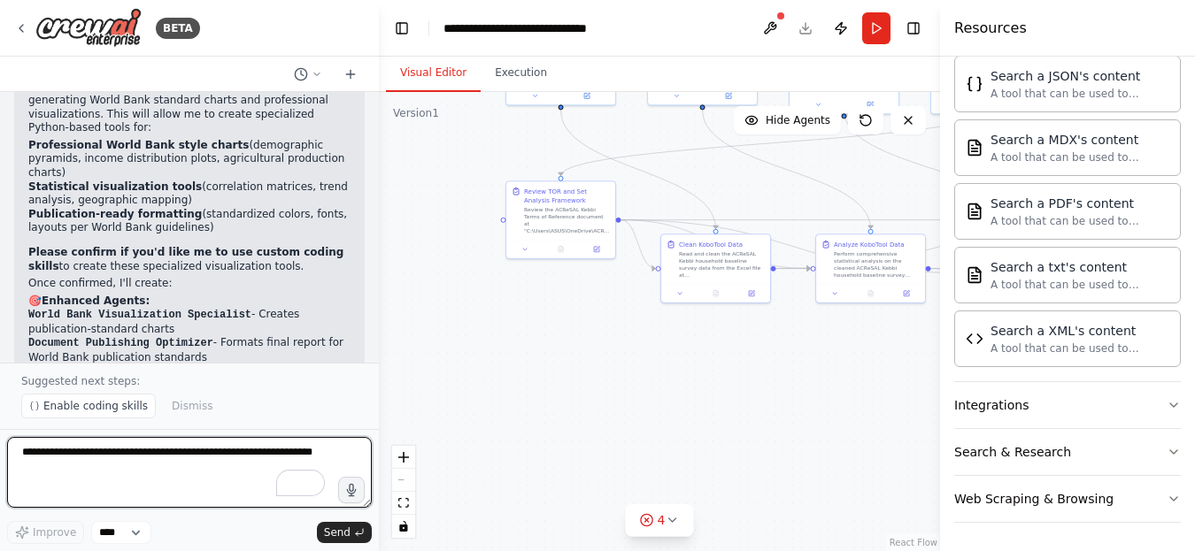
click at [81, 449] on textarea "To enrich screen reader interactions, please activate Accessibility in Grammarl…" at bounding box center [189, 472] width 365 height 71
type textarea "***"
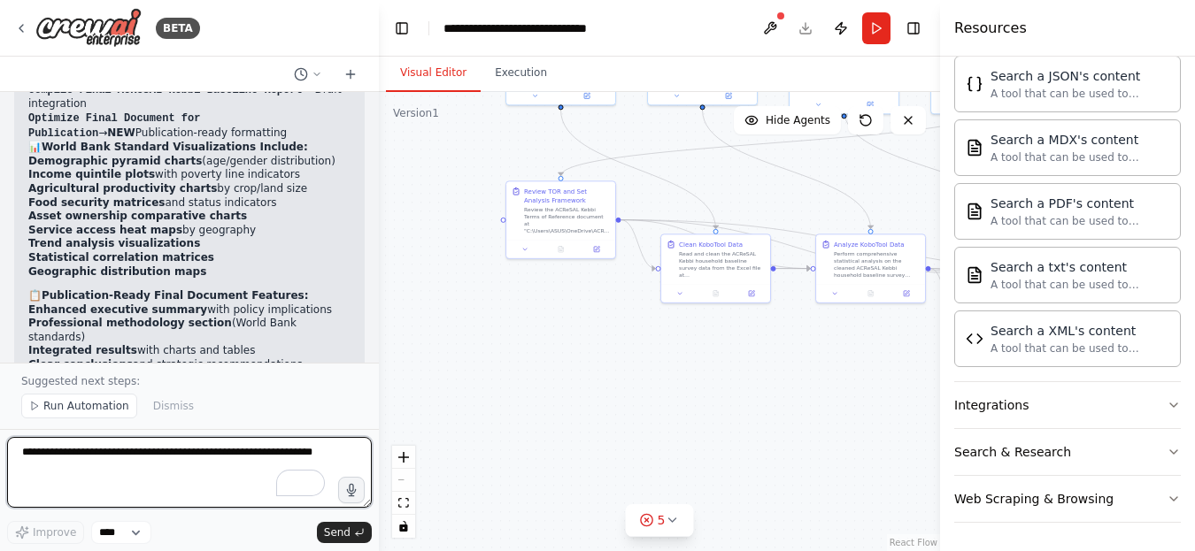
scroll to position [10525, 0]
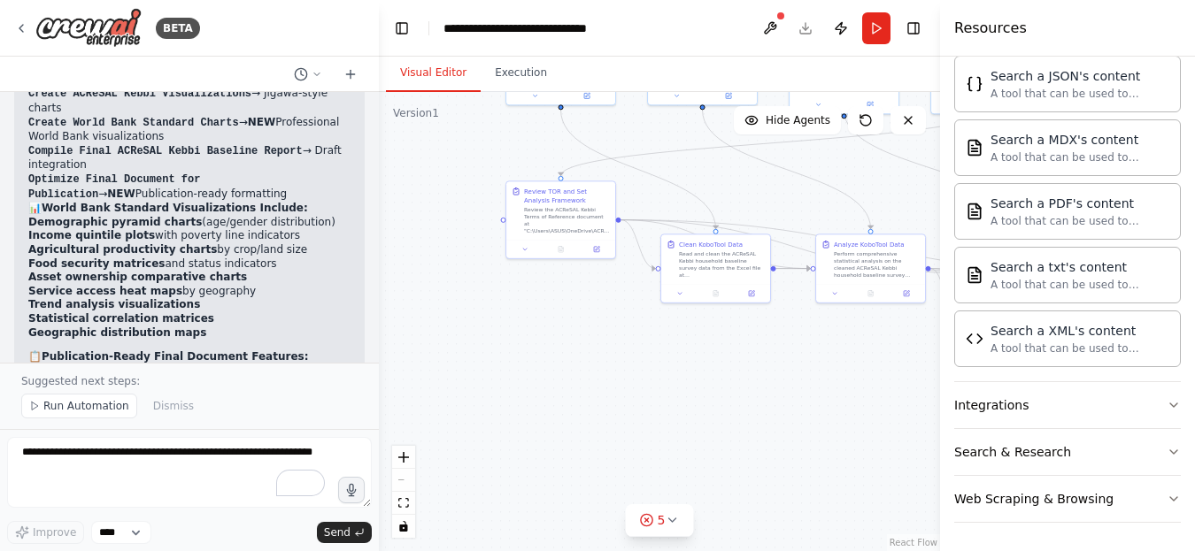
scroll to position [10525, 0]
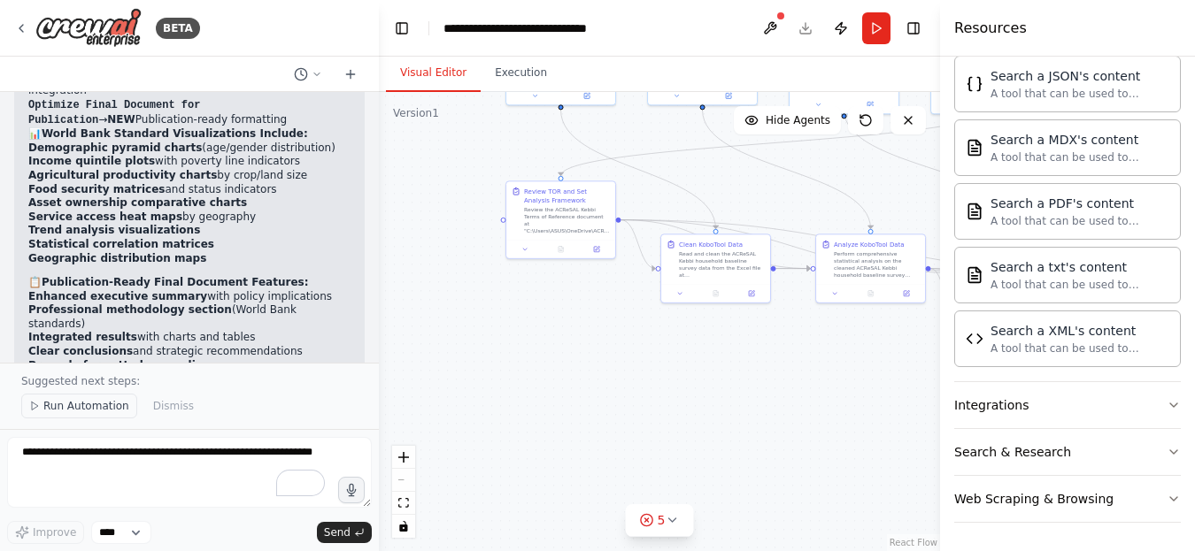
click at [73, 409] on span "Run Automation" at bounding box center [86, 406] width 86 height 14
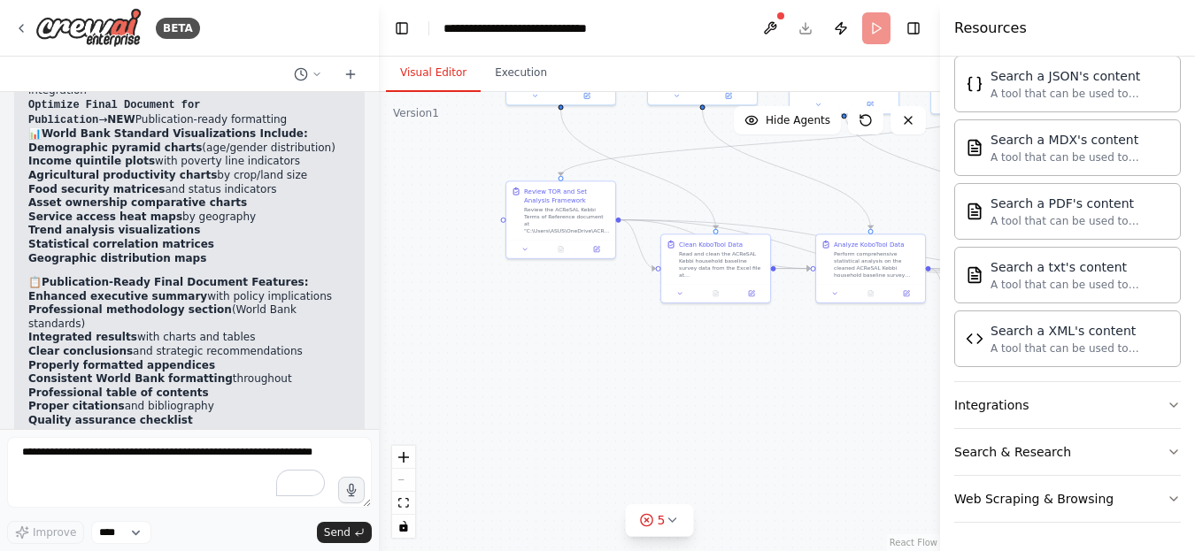
scroll to position [10459, 0]
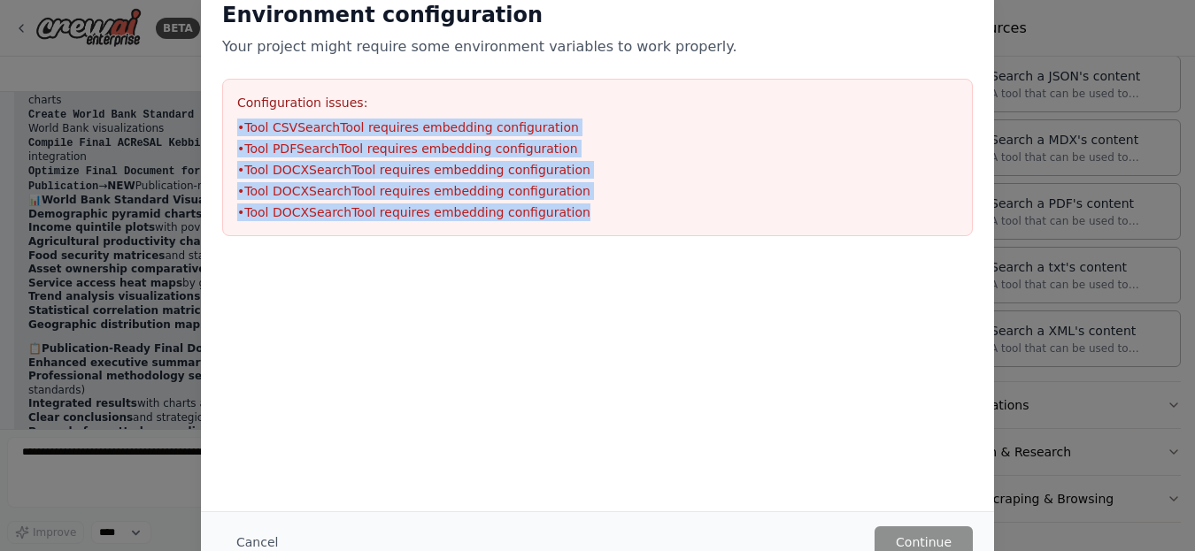
drag, startPoint x: 578, startPoint y: 215, endPoint x: 235, endPoint y: 115, distance: 356.8
click at [235, 115] on div "Configuration issues: • Tool CSVSearchTool requires embedding configuration • T…" at bounding box center [597, 158] width 750 height 158
copy ul "• Tool CSVSearchTool requires embedding configuration • Tool PDFSearchTool requ…"
click at [250, 546] on button "Cancel" at bounding box center [257, 543] width 70 height 32
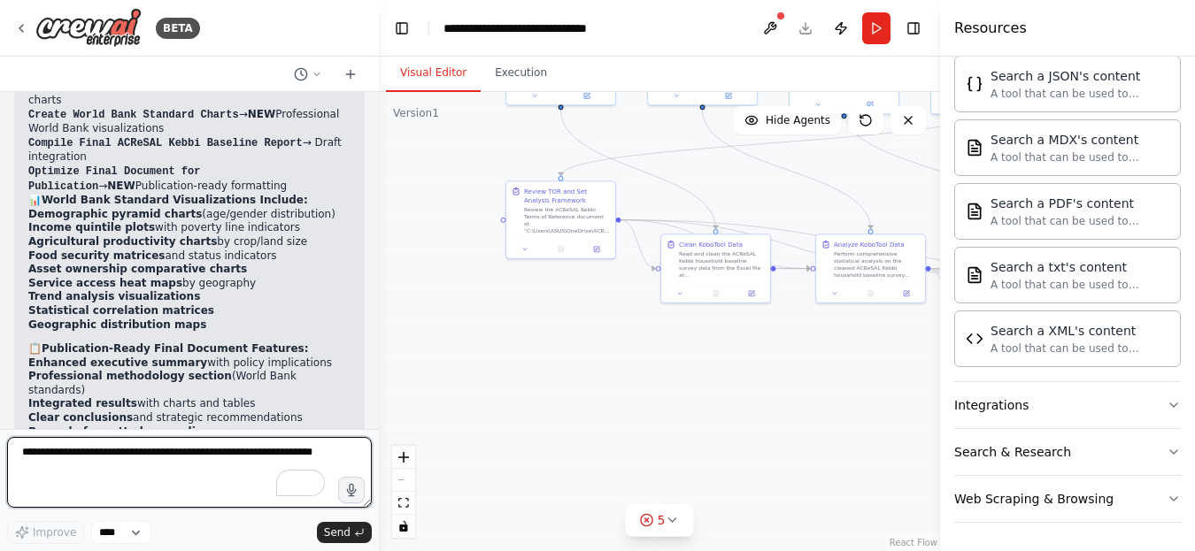
paste textarea "**********"
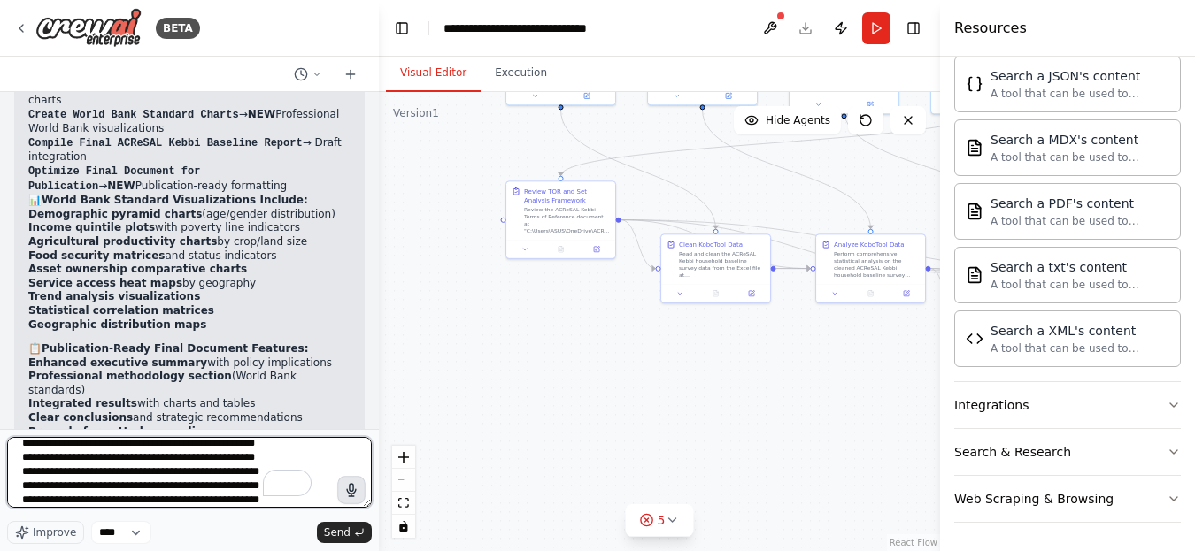
scroll to position [9, 0]
type textarea "**********"
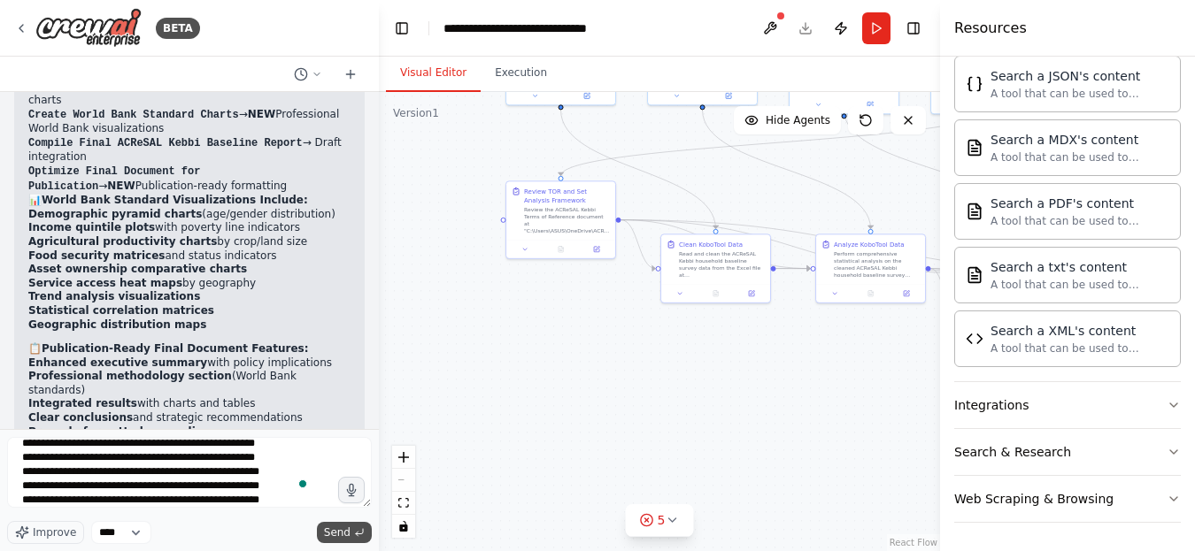
click at [346, 533] on span "Send" at bounding box center [337, 533] width 27 height 14
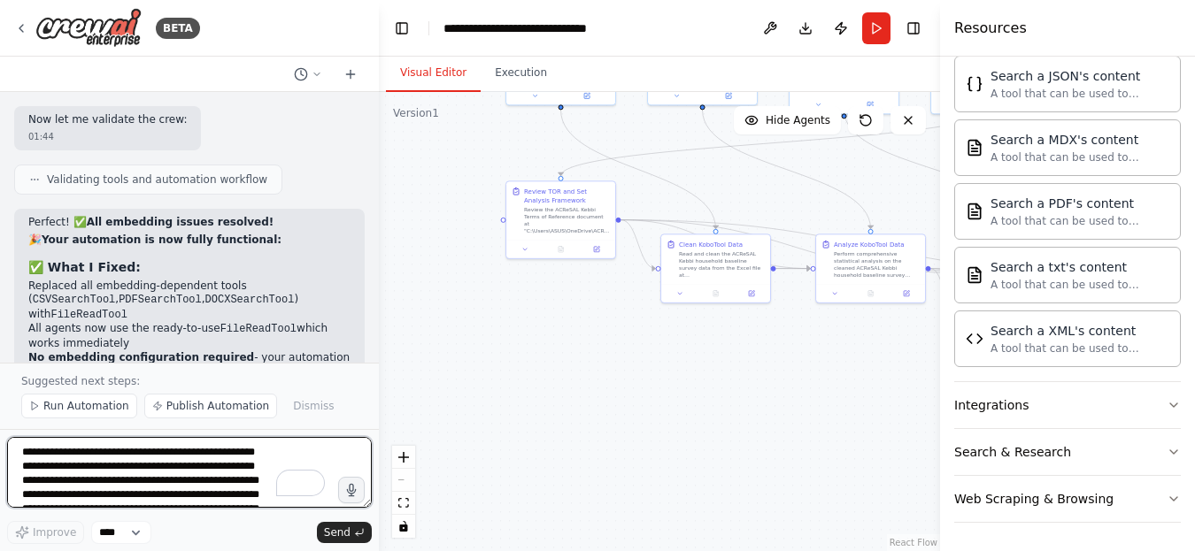
scroll to position [12140, 0]
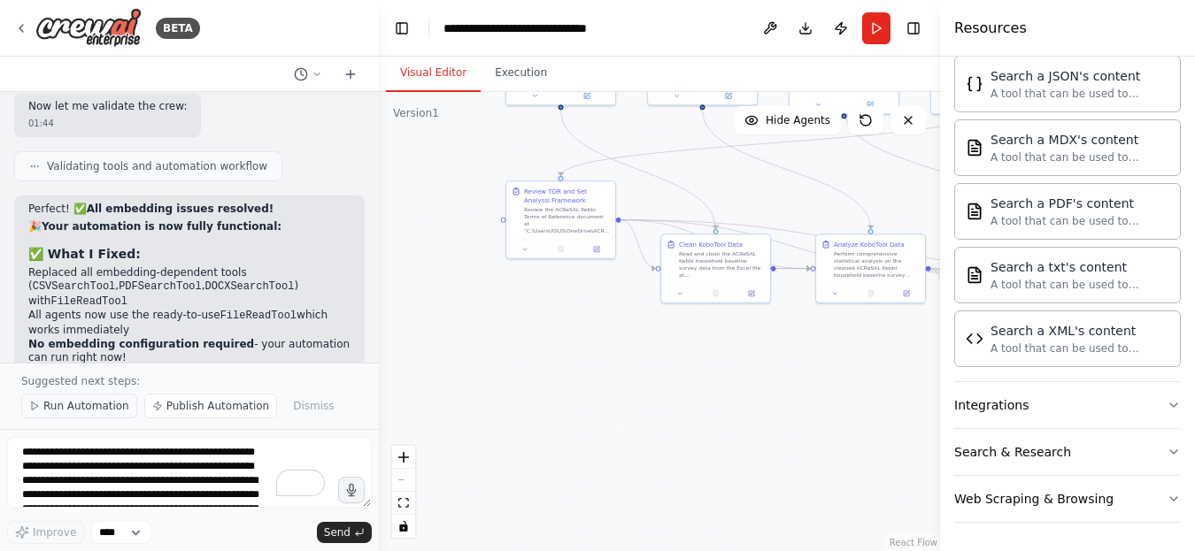
click at [82, 402] on span "Run Automation" at bounding box center [86, 406] width 86 height 14
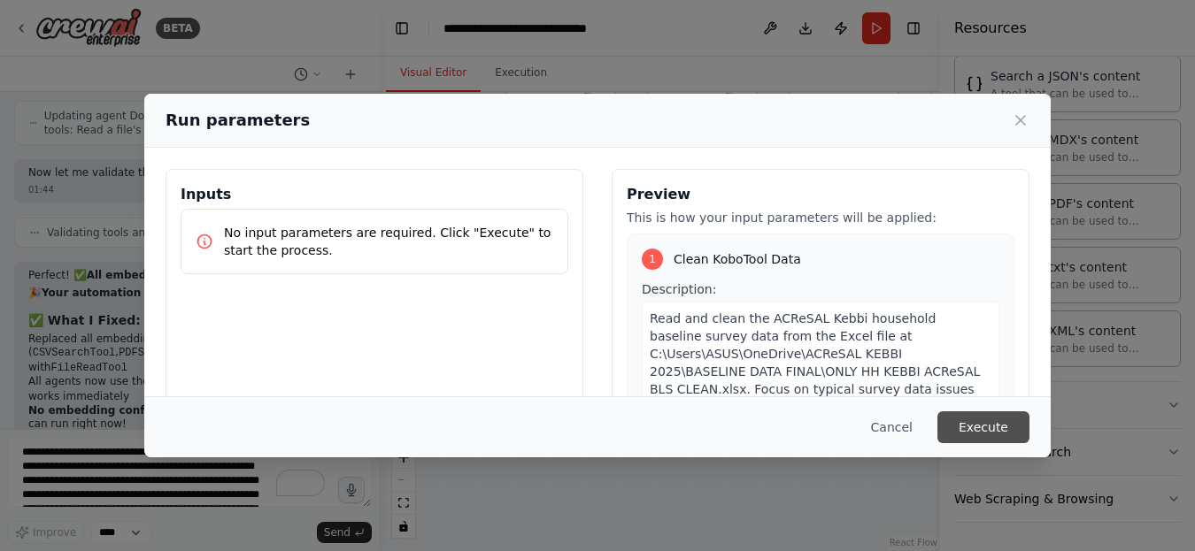
scroll to position [177, 0]
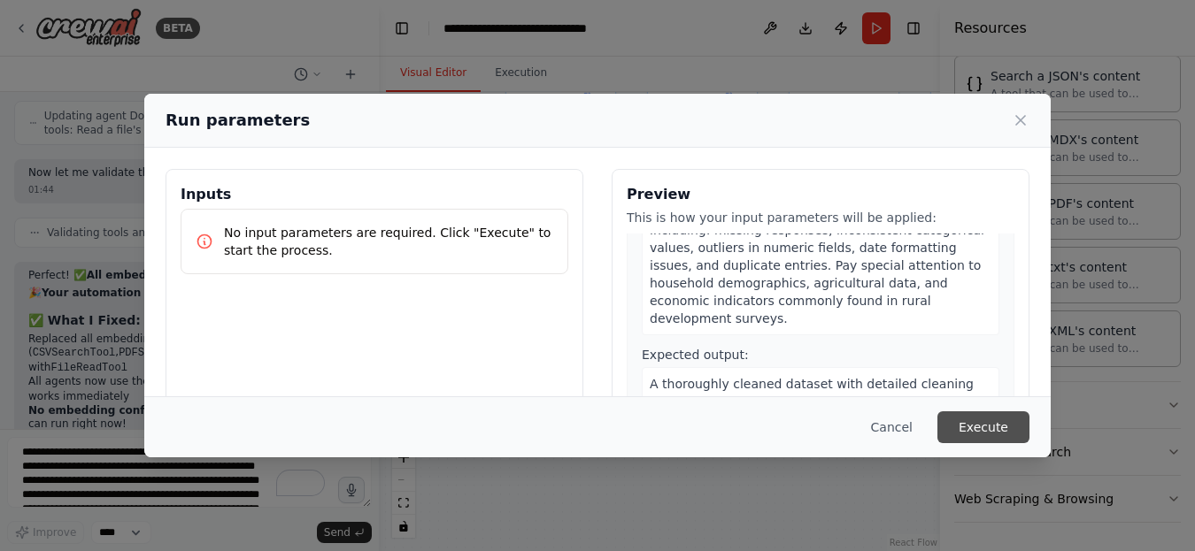
click at [978, 425] on button "Execute" at bounding box center [983, 427] width 92 height 32
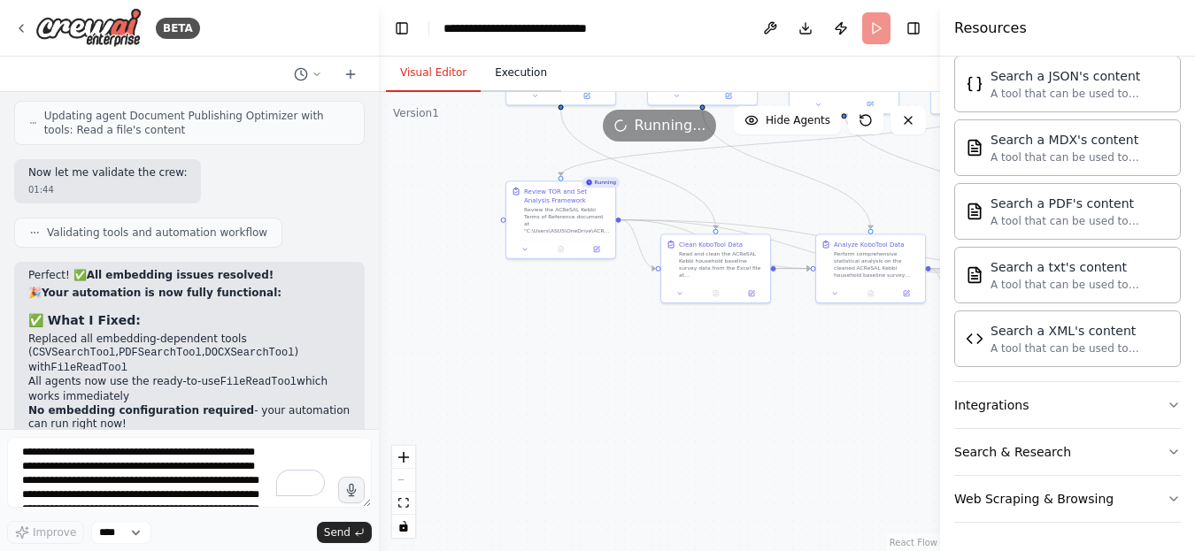
click at [524, 73] on button "Execution" at bounding box center [521, 73] width 81 height 37
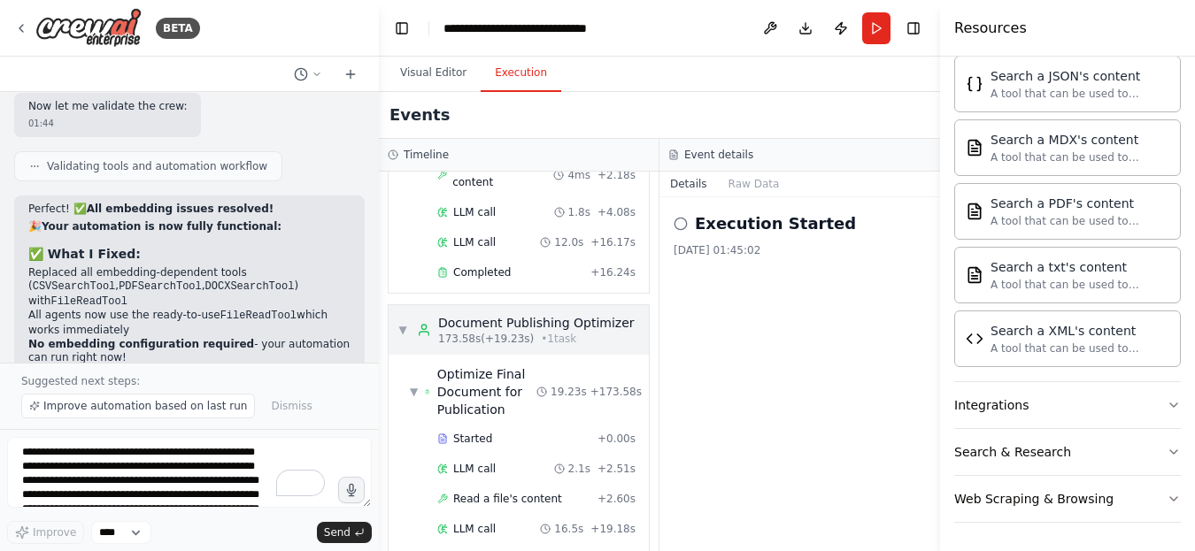
scroll to position [4629, 0]
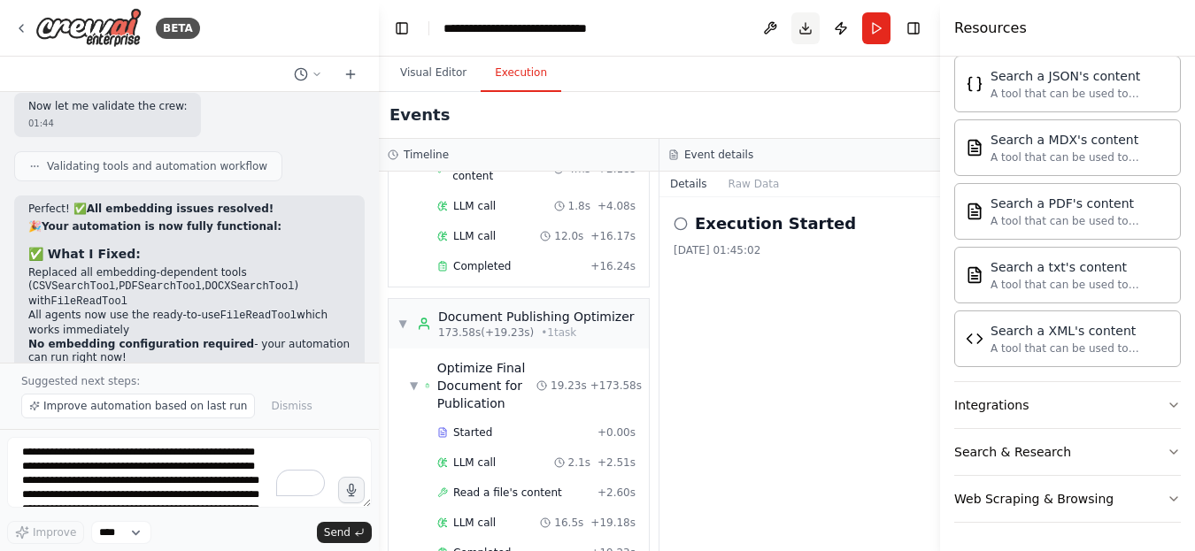
click at [809, 32] on button "Download" at bounding box center [805, 28] width 28 height 32
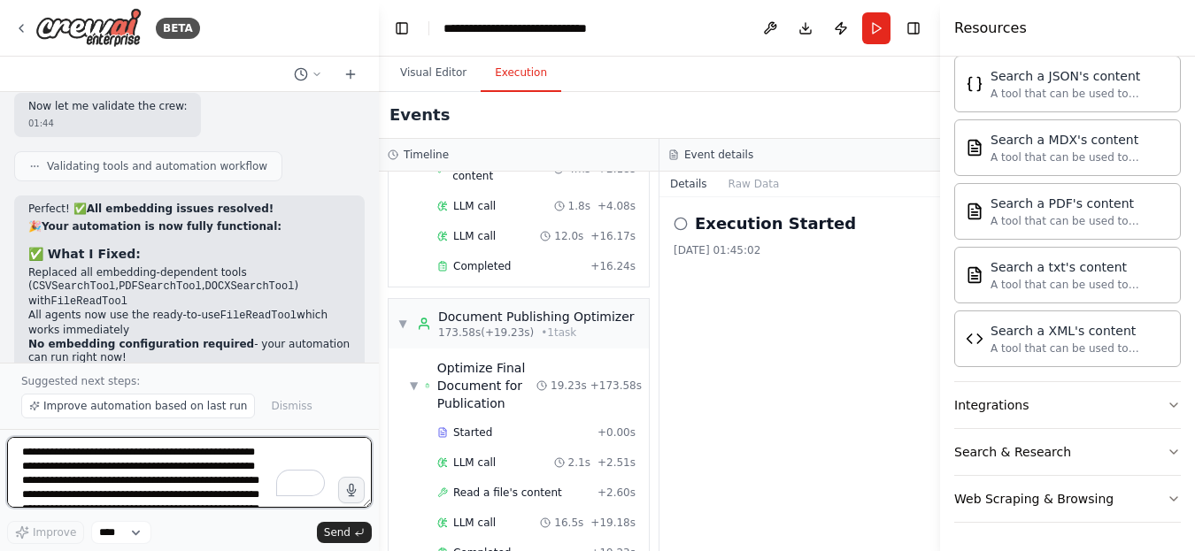
click at [133, 464] on textarea "**********" at bounding box center [189, 472] width 365 height 71
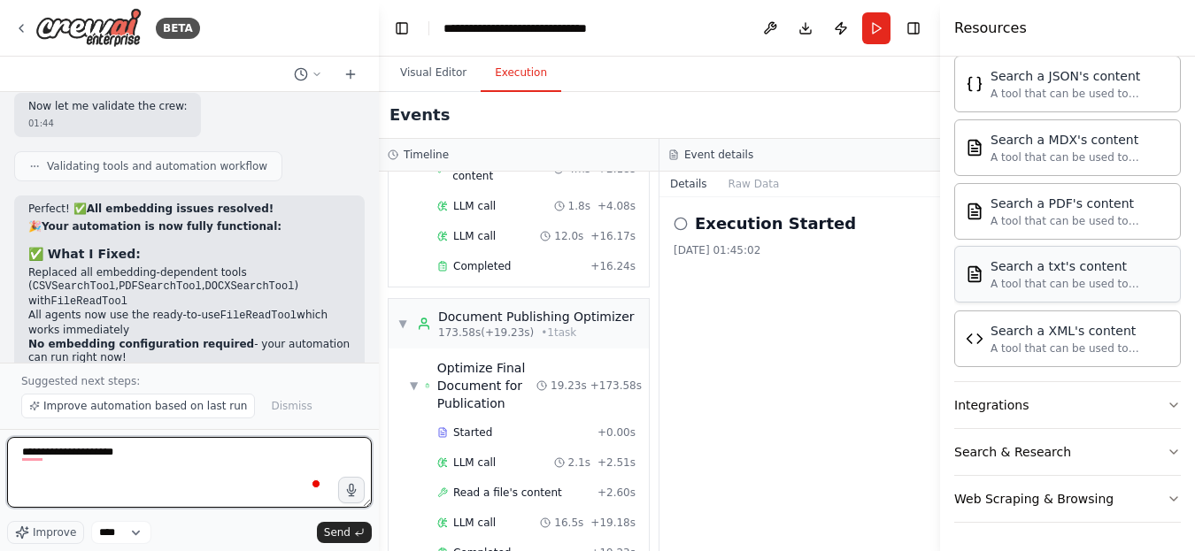
type textarea "**********"
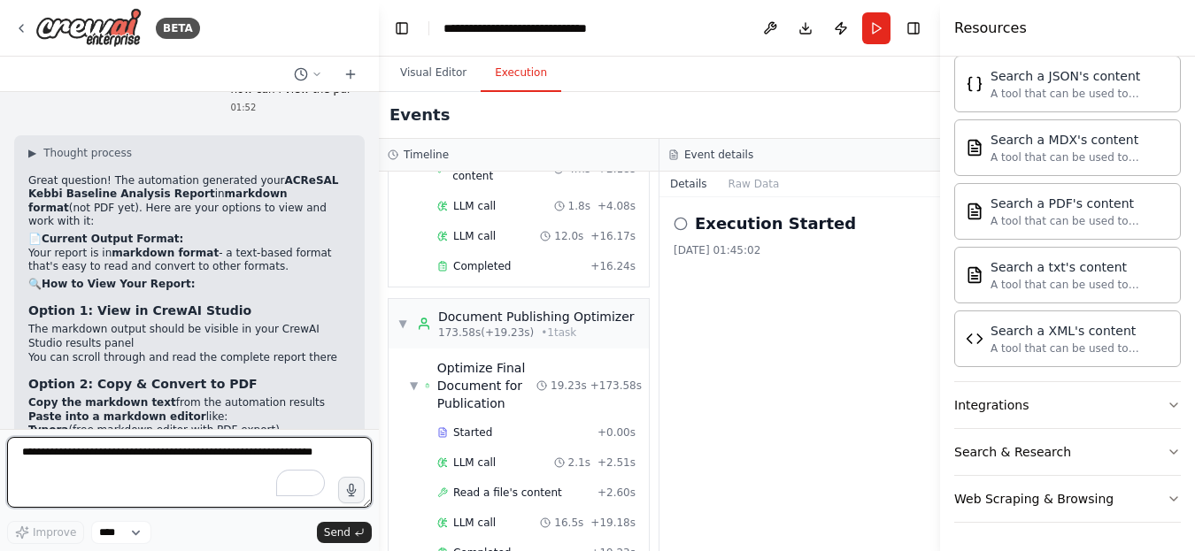
scroll to position [12830, 0]
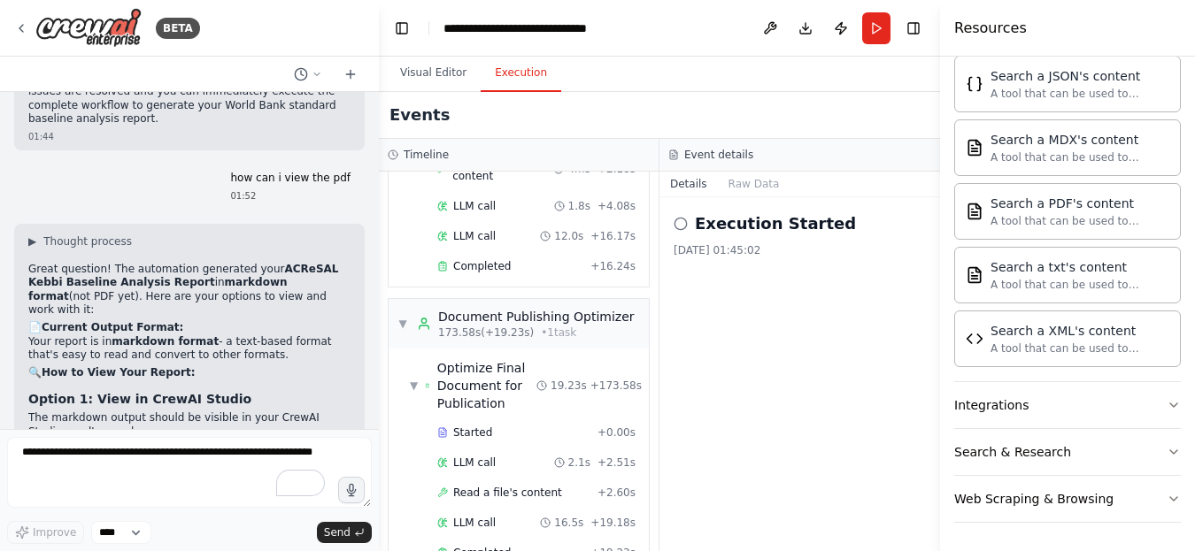
drag, startPoint x: 32, startPoint y: 222, endPoint x: 96, endPoint y: 240, distance: 66.1
copy li "Add a PDF export agent to automatically convert the final report to PDF format"
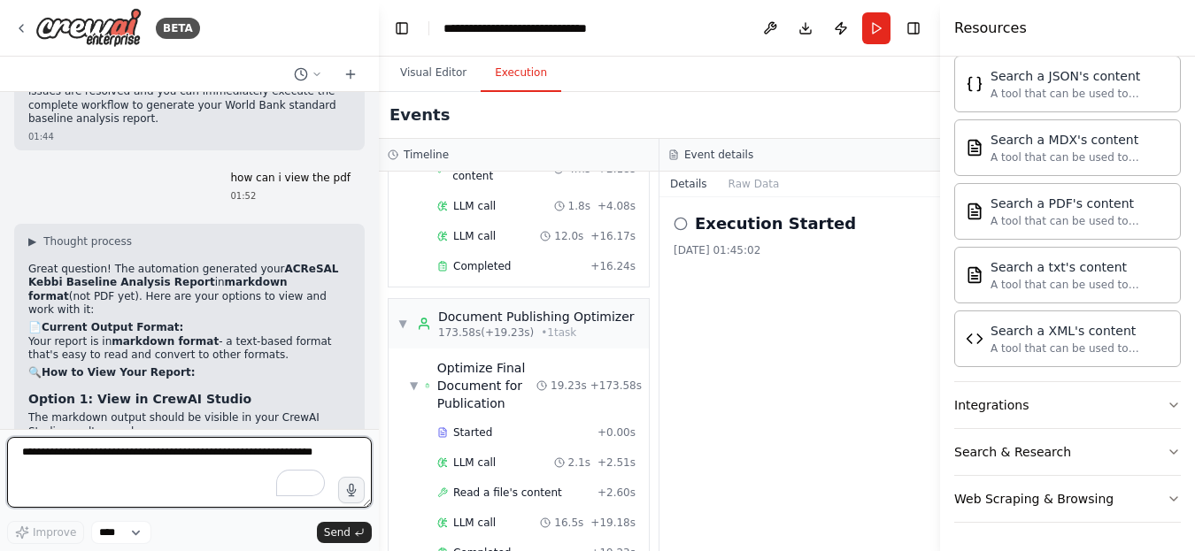
paste textarea "**********"
type textarea "**********"
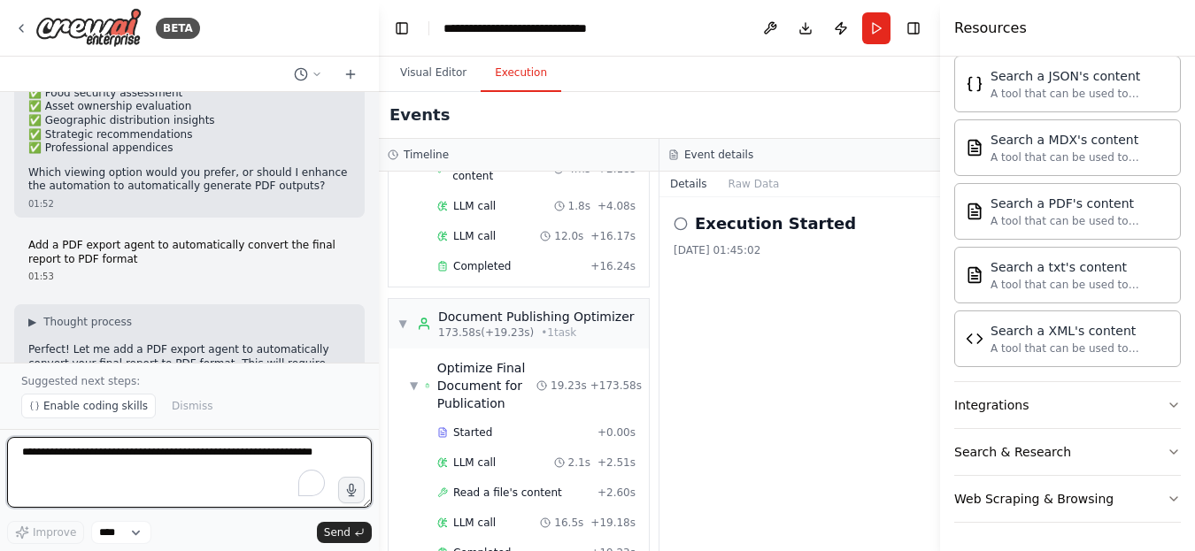
scroll to position [13651, 0]
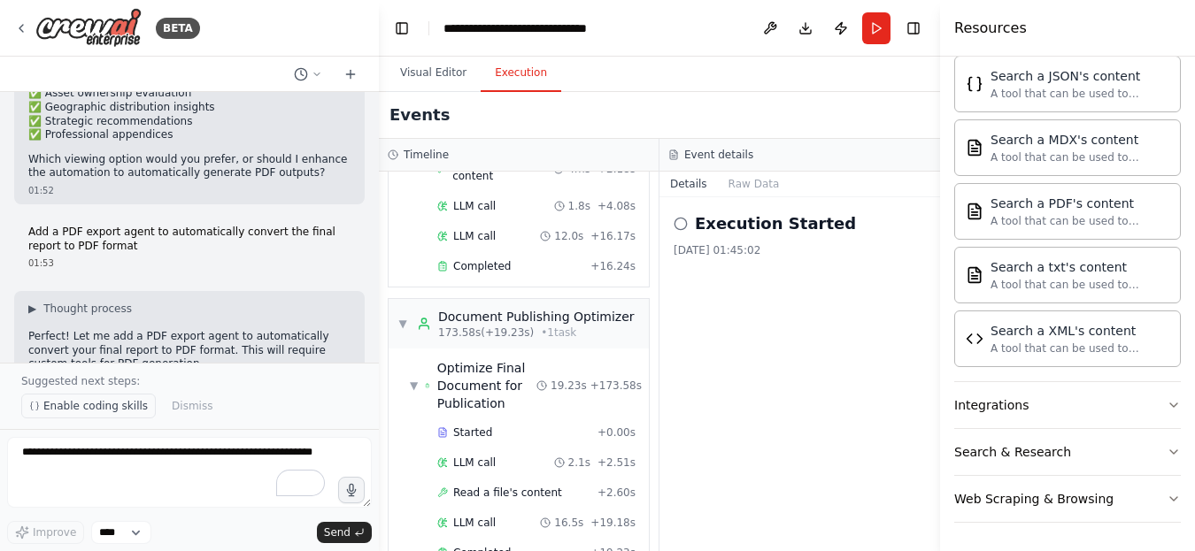
click at [94, 411] on span "Enable coding skills" at bounding box center [95, 406] width 104 height 14
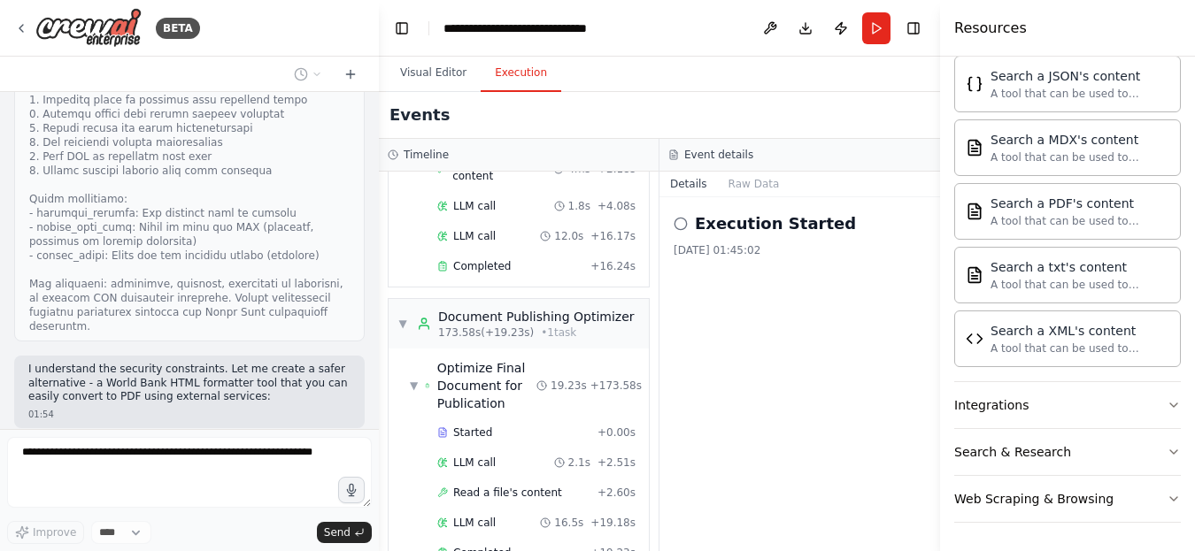
scroll to position [14946, 0]
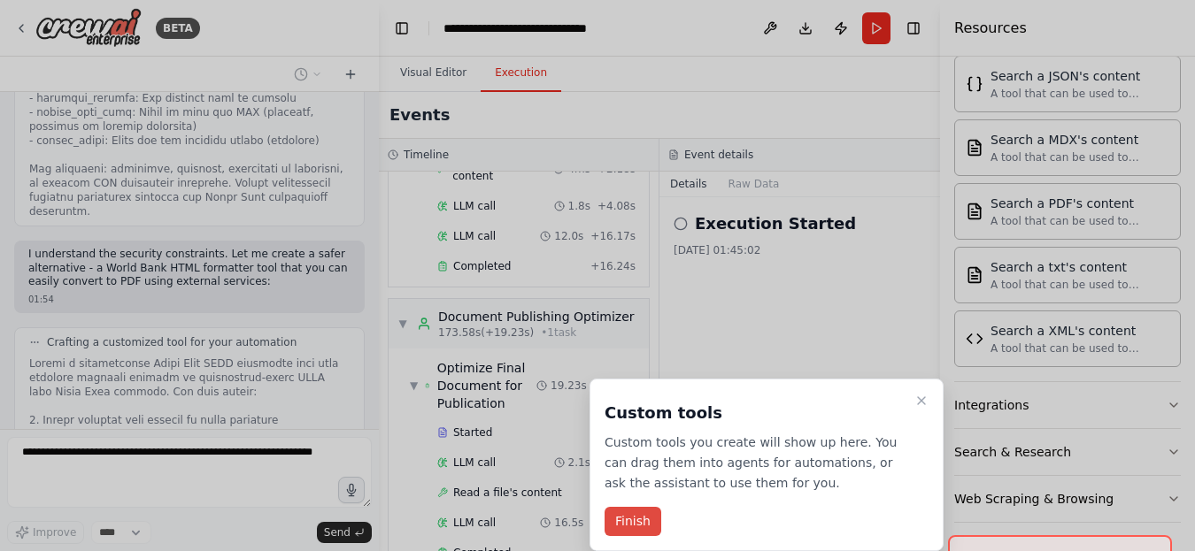
click at [649, 519] on button "Finish" at bounding box center [632, 521] width 57 height 29
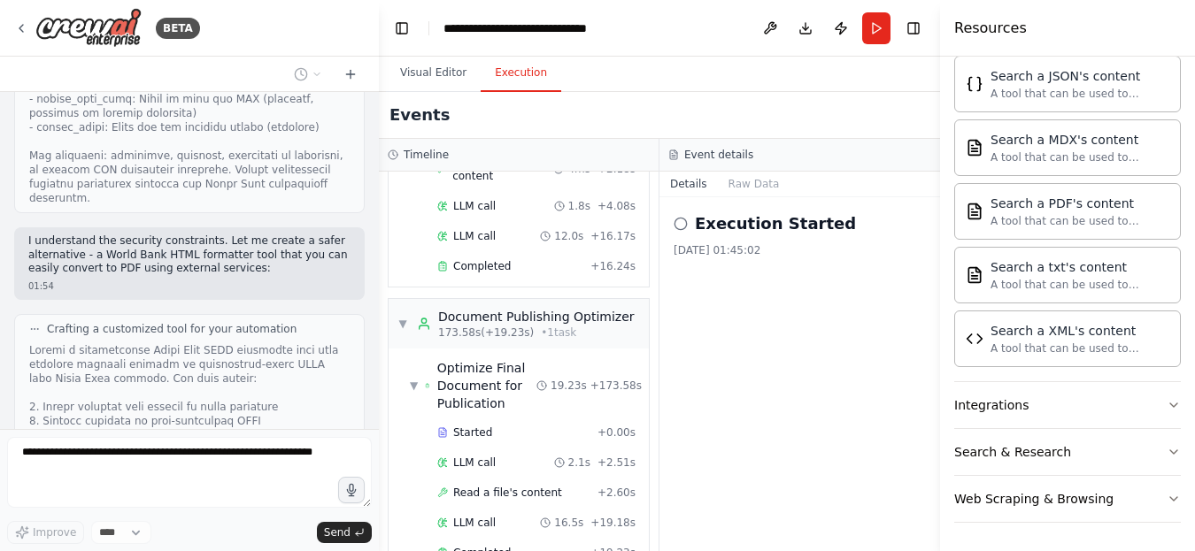
scroll to position [15108, 0]
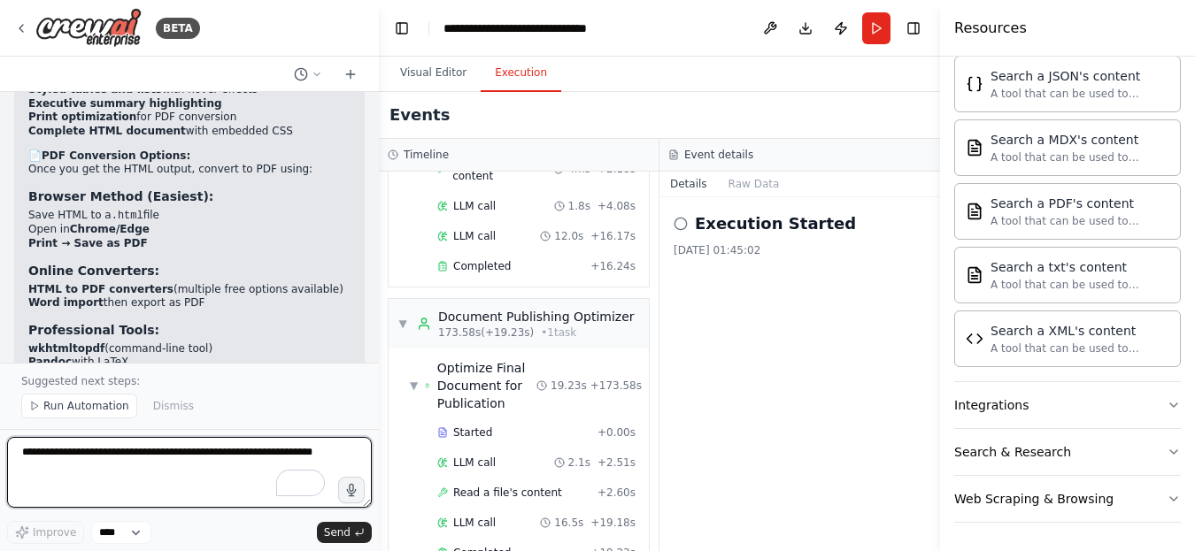
scroll to position [16909, 0]
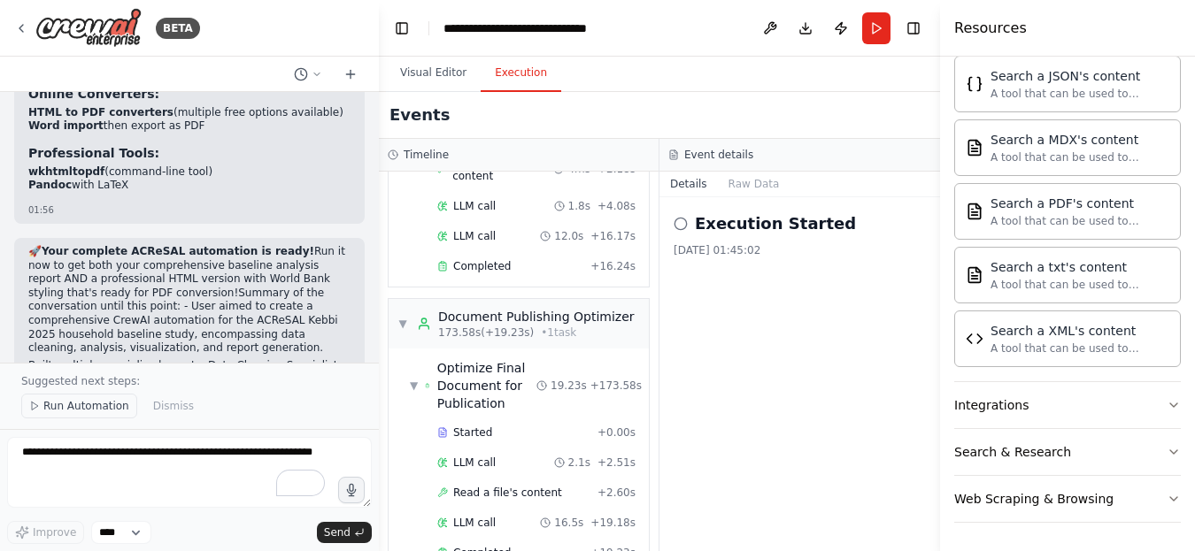
click at [80, 405] on span "Run Automation" at bounding box center [86, 406] width 86 height 14
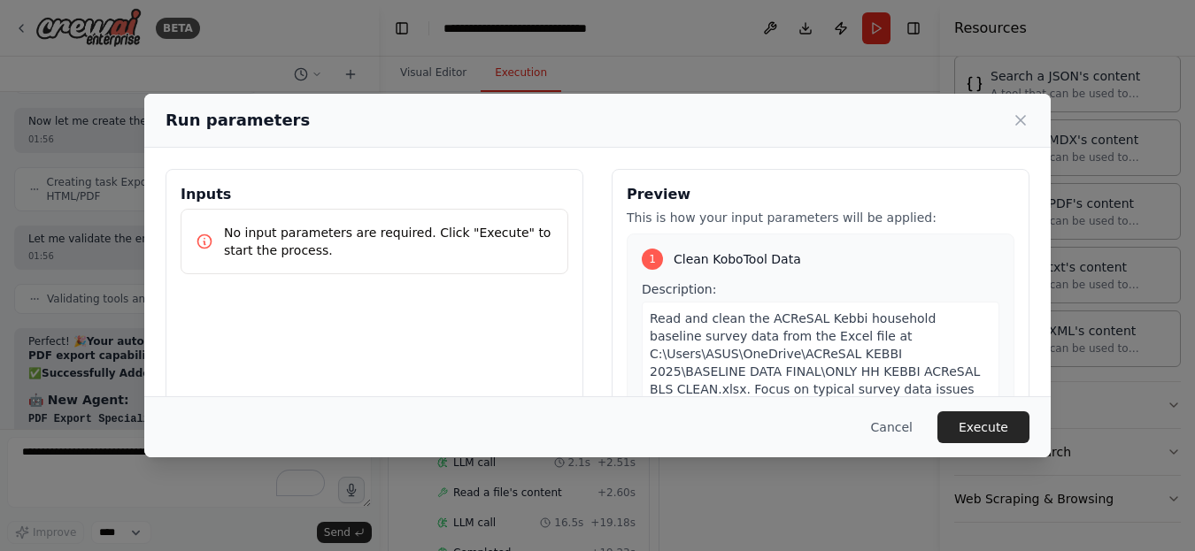
scroll to position [16046, 0]
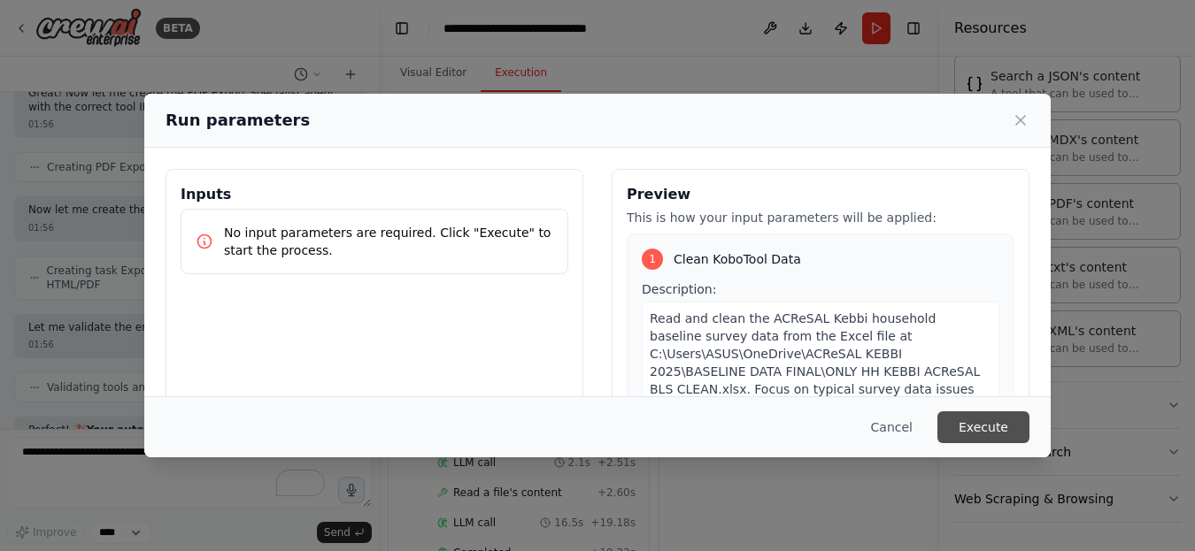
click at [970, 421] on button "Execute" at bounding box center [983, 427] width 92 height 32
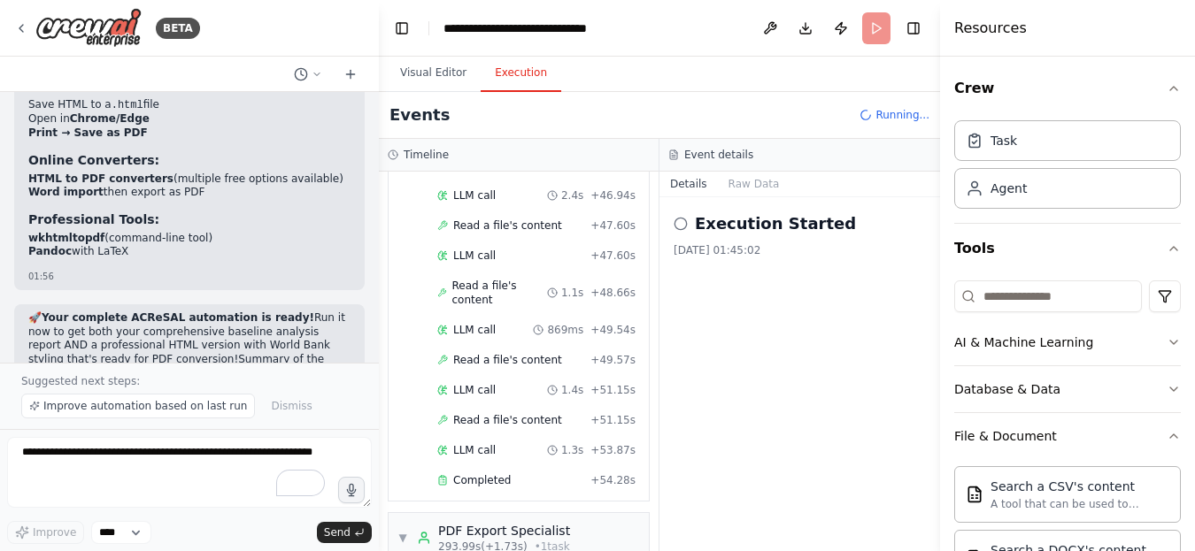
scroll to position [7537, 0]
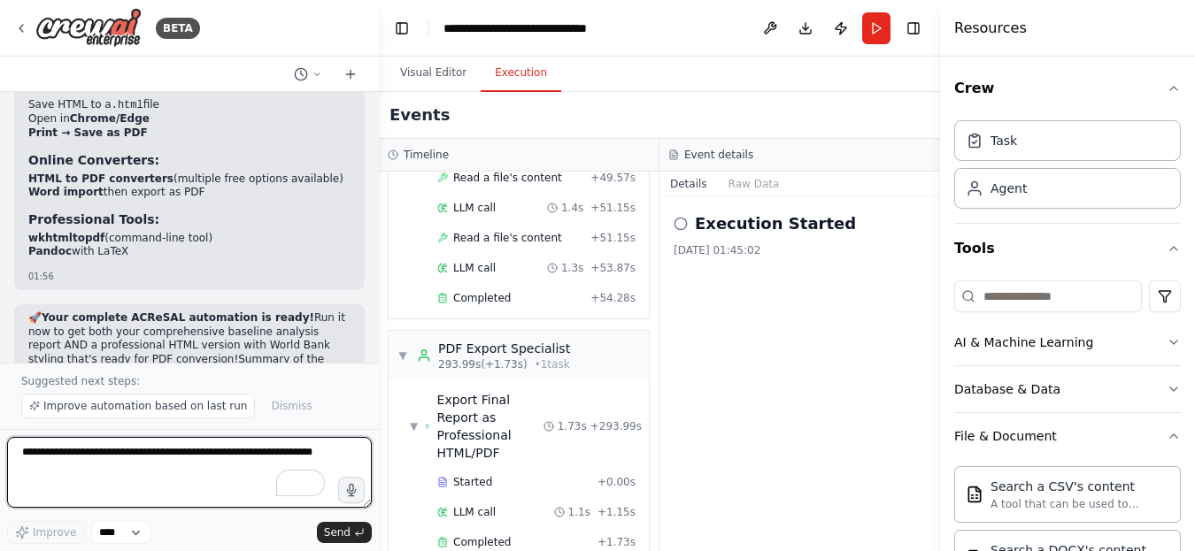
click at [174, 455] on textarea "To enrich screen reader interactions, please activate Accessibility in Grammarl…" at bounding box center [189, 472] width 365 height 71
type textarea "**********"
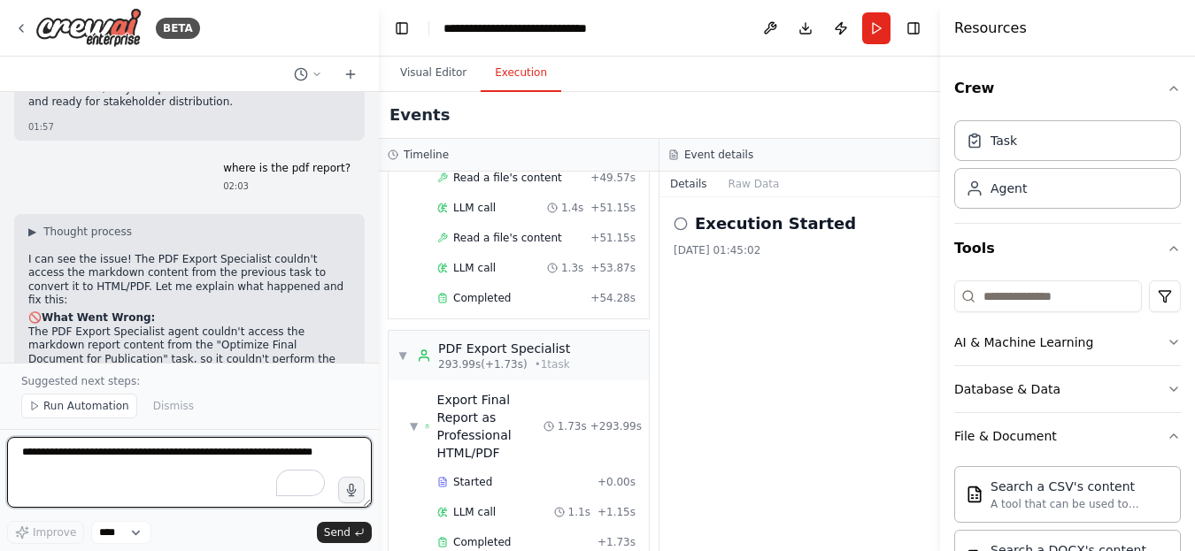
scroll to position [17807, 0]
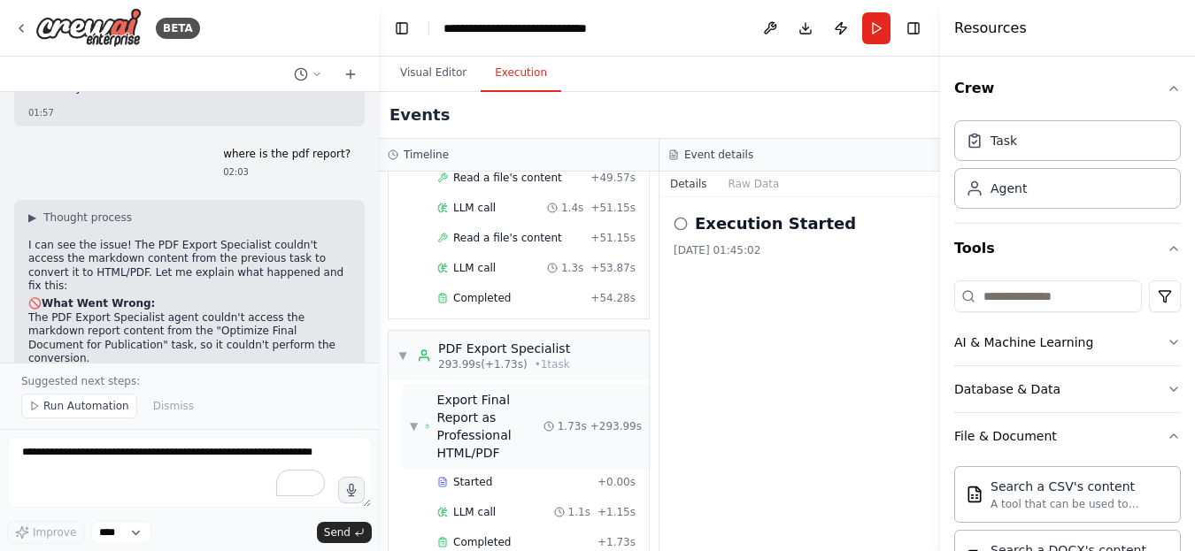
click at [487, 423] on div "Export Final Report as Professional HTML/PDF" at bounding box center [490, 426] width 106 height 71
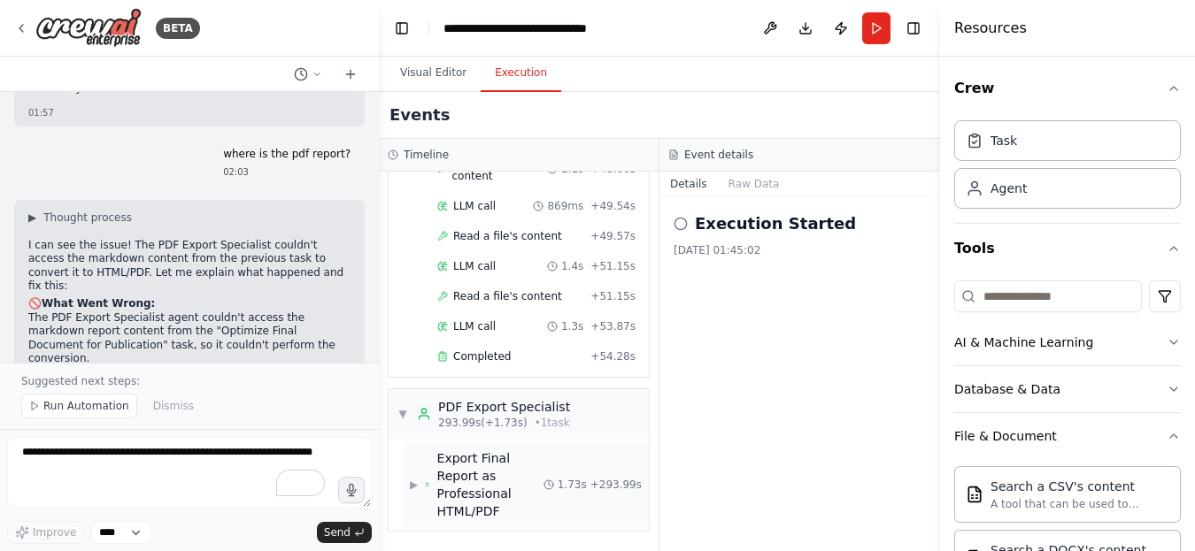
scroll to position [7447, 0]
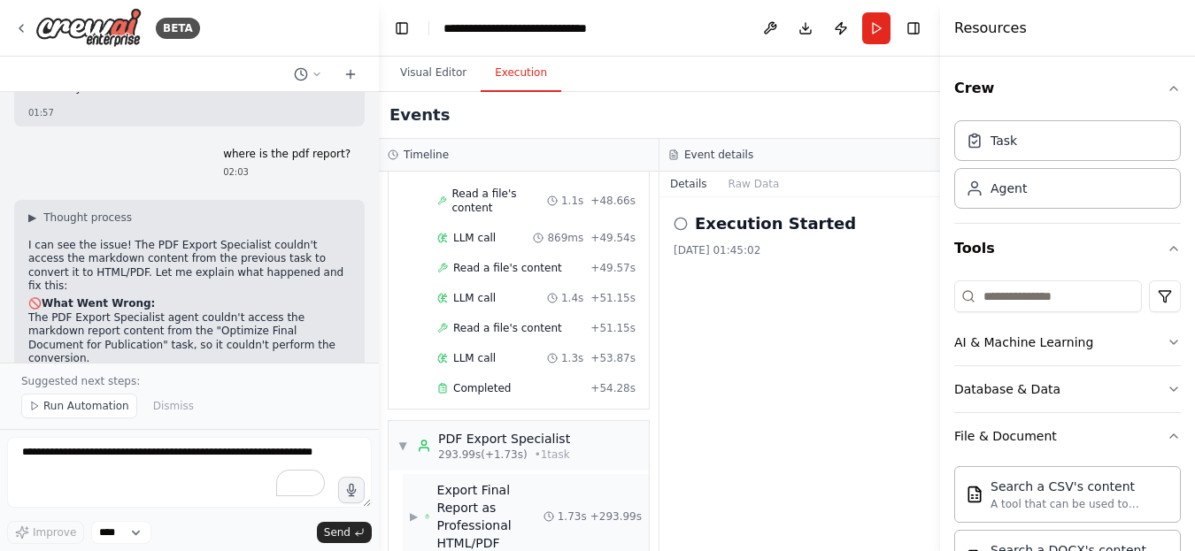
click at [472, 481] on div "Export Final Report as Professional HTML/PDF" at bounding box center [490, 516] width 106 height 71
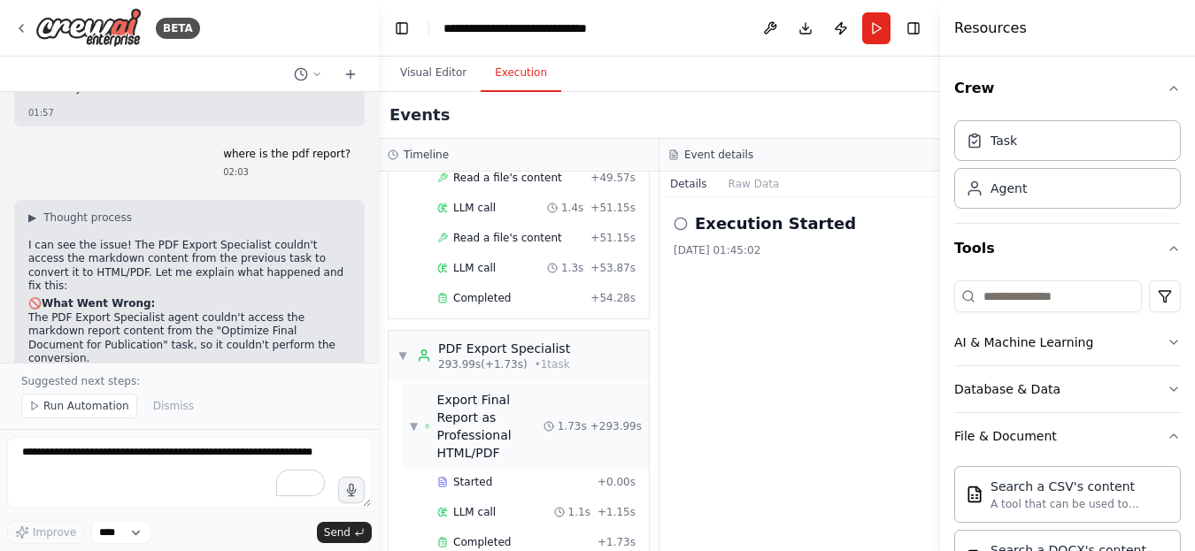
click at [458, 391] on div "Export Final Report as Professional HTML/PDF" at bounding box center [490, 426] width 106 height 71
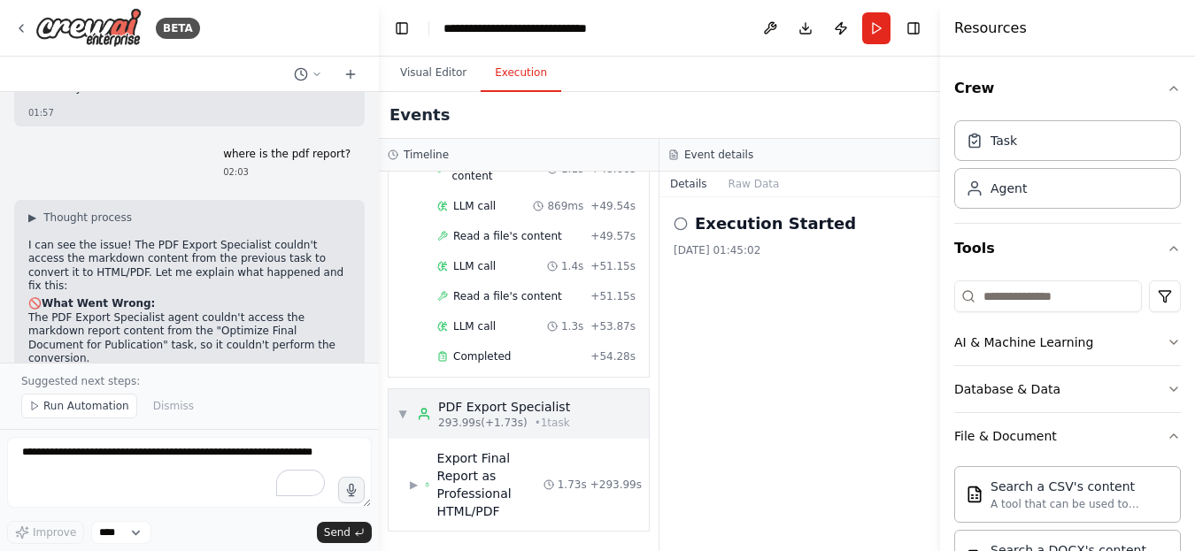
scroll to position [7447, 0]
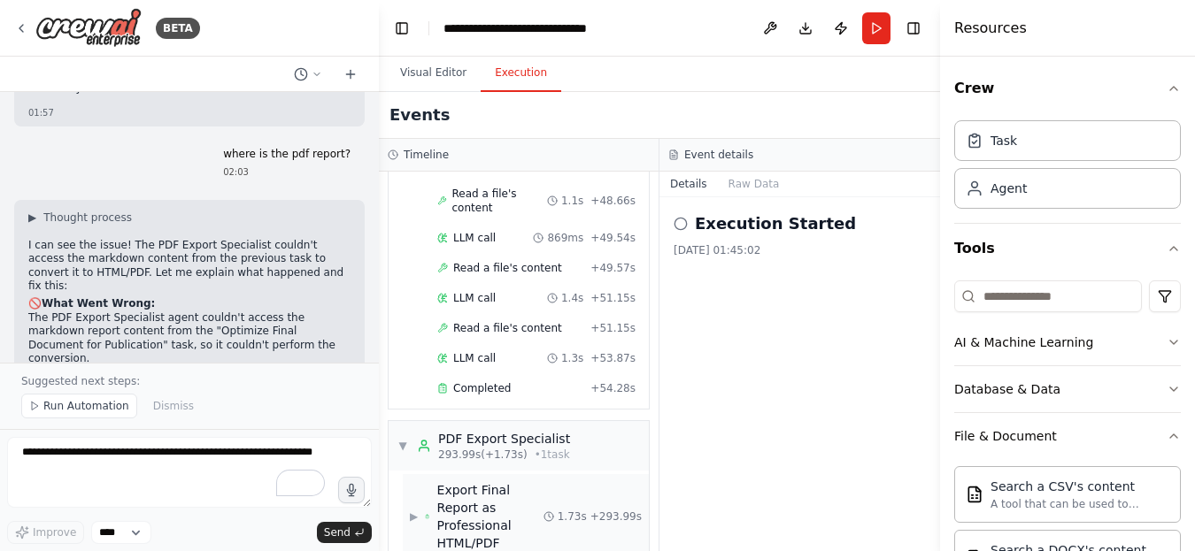
click at [418, 510] on span "▶" at bounding box center [414, 517] width 8 height 14
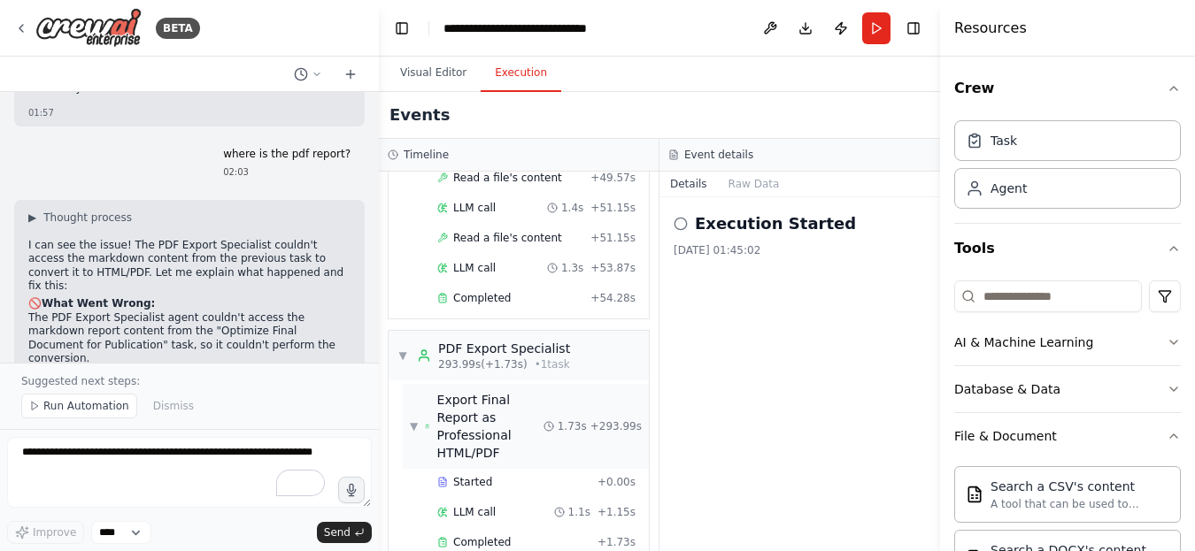
click at [454, 416] on div "Export Final Report as Professional HTML/PDF" at bounding box center [490, 426] width 106 height 71
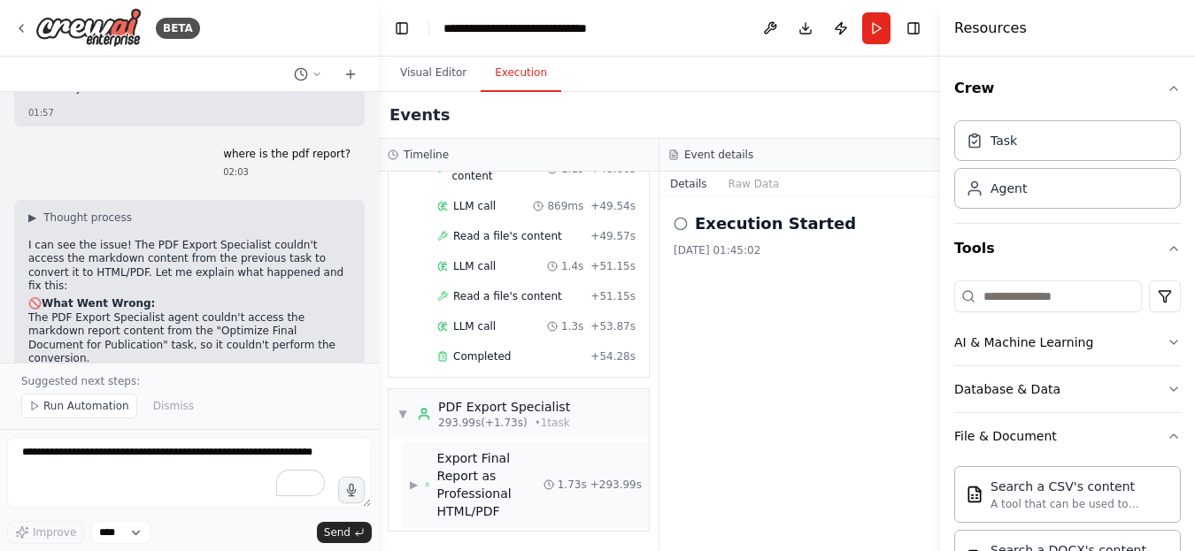
scroll to position [7447, 0]
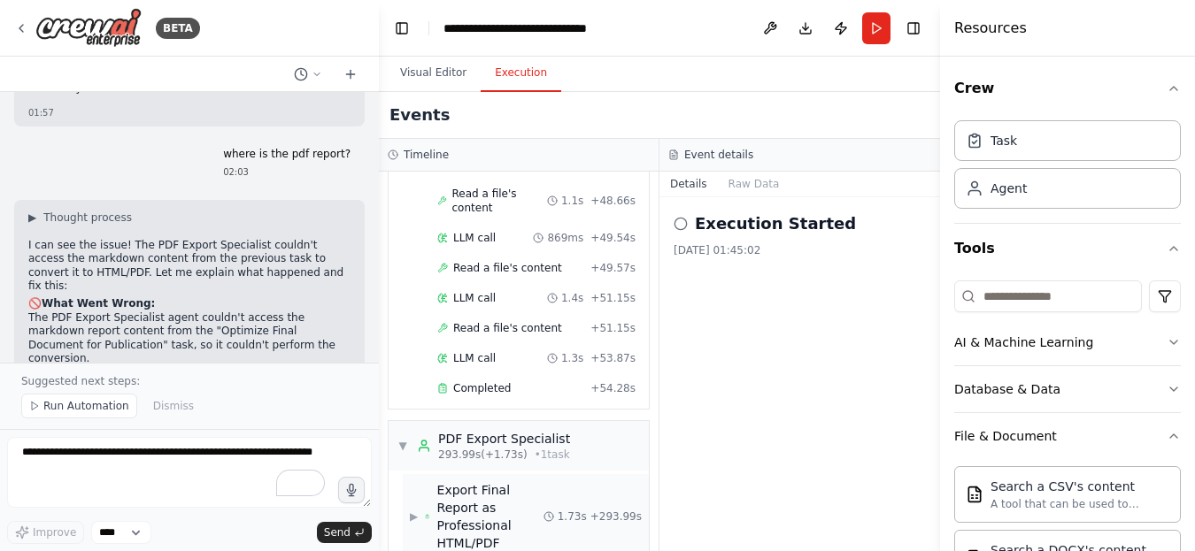
click at [471, 487] on div "Export Final Report as Professional HTML/PDF" at bounding box center [490, 516] width 106 height 71
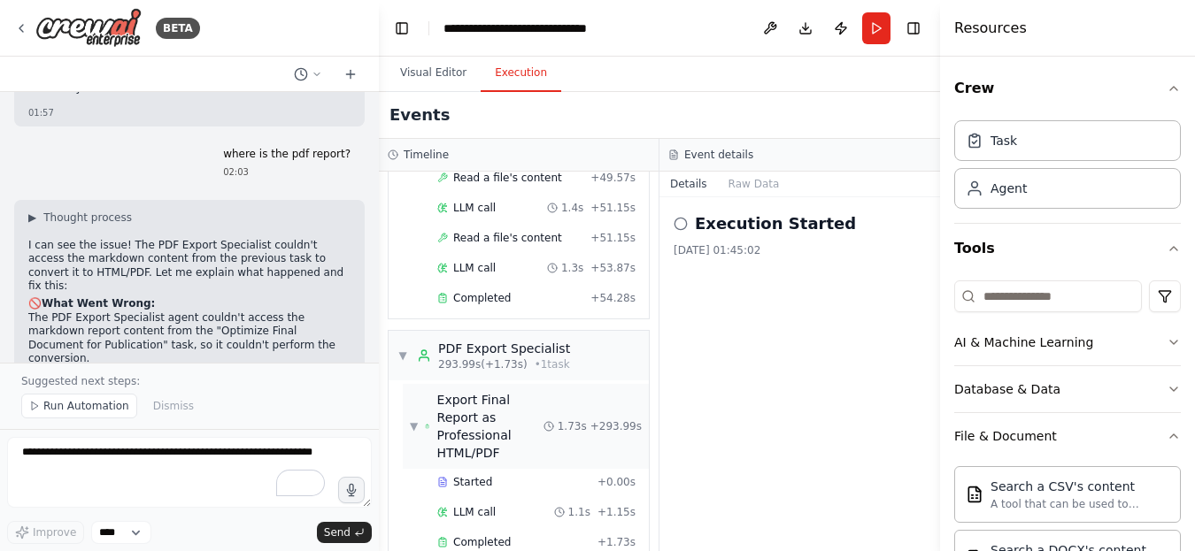
click at [417, 419] on span "▼" at bounding box center [414, 426] width 8 height 14
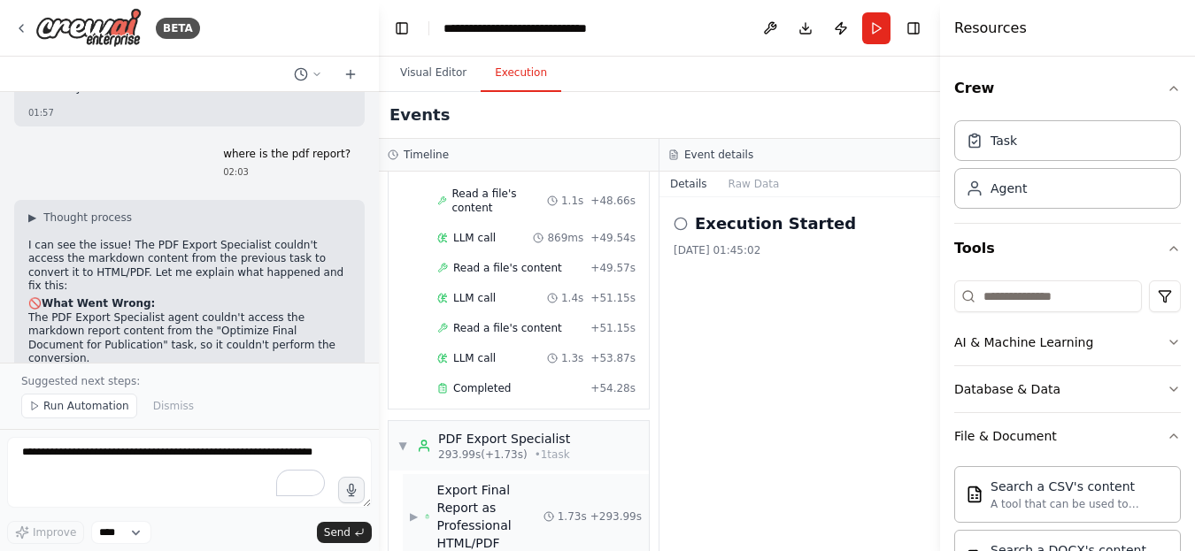
drag, startPoint x: 456, startPoint y: 485, endPoint x: 443, endPoint y: 488, distance: 12.9
click at [443, 488] on div "Export Final Report as Professional HTML/PDF" at bounding box center [490, 516] width 106 height 71
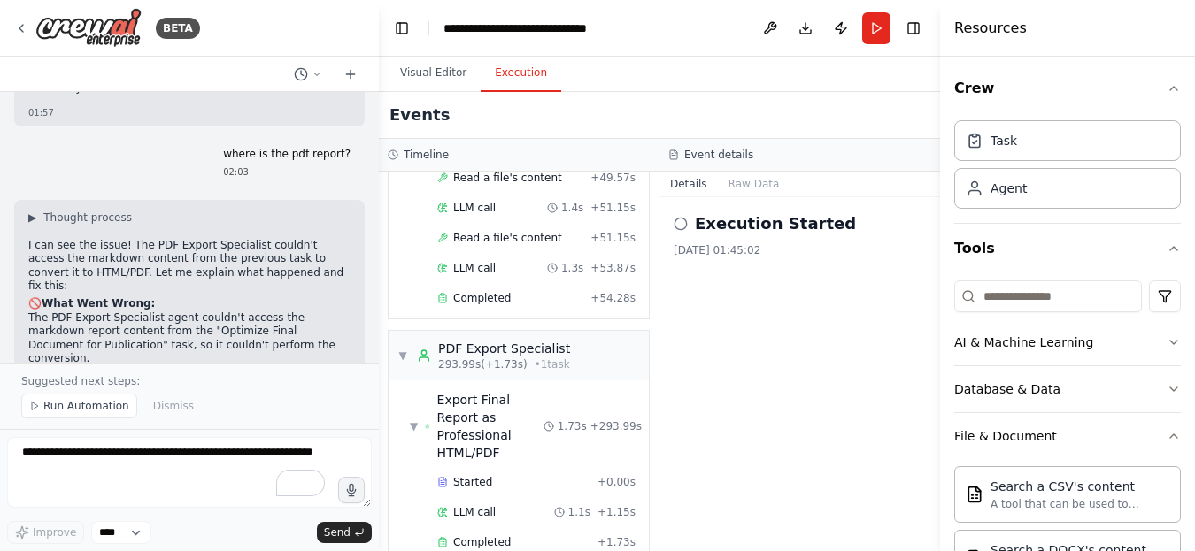
click at [439, 73] on button "Visual Editor" at bounding box center [433, 73] width 95 height 37
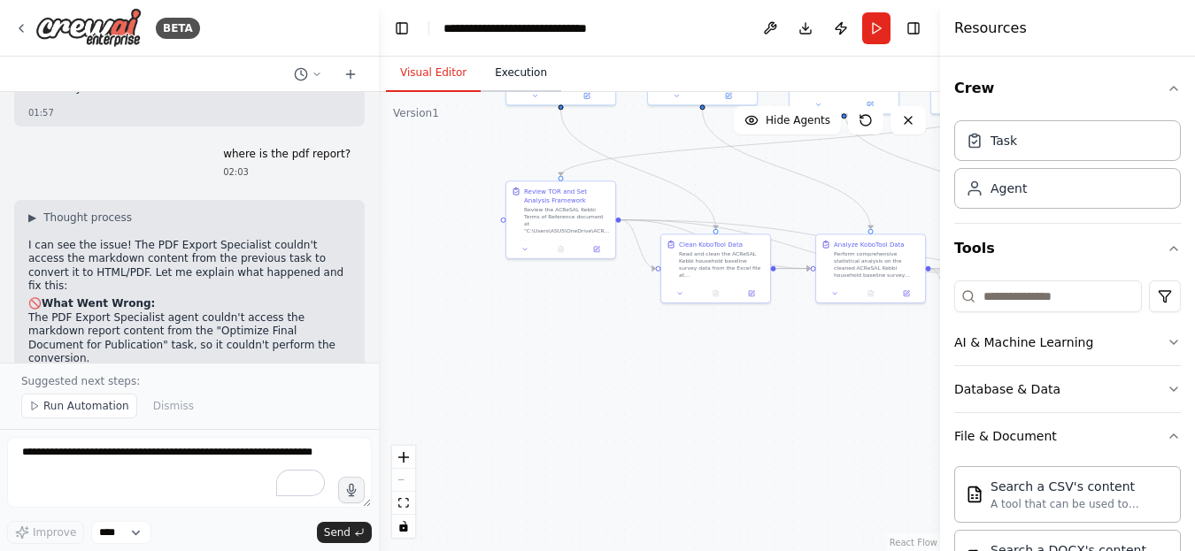
click at [520, 73] on button "Execution" at bounding box center [521, 73] width 81 height 37
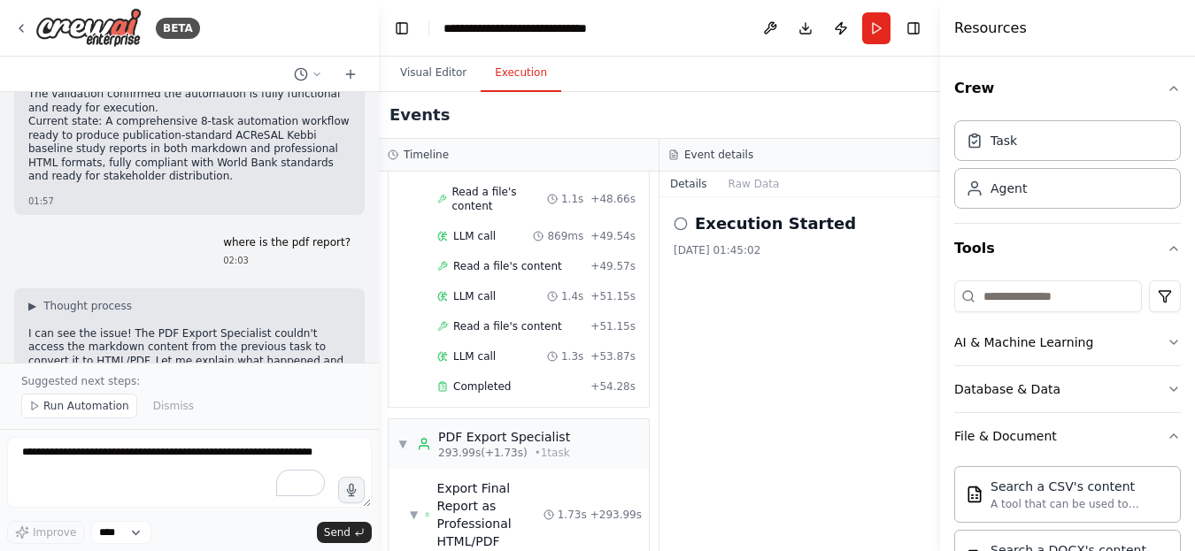
scroll to position [17807, 0]
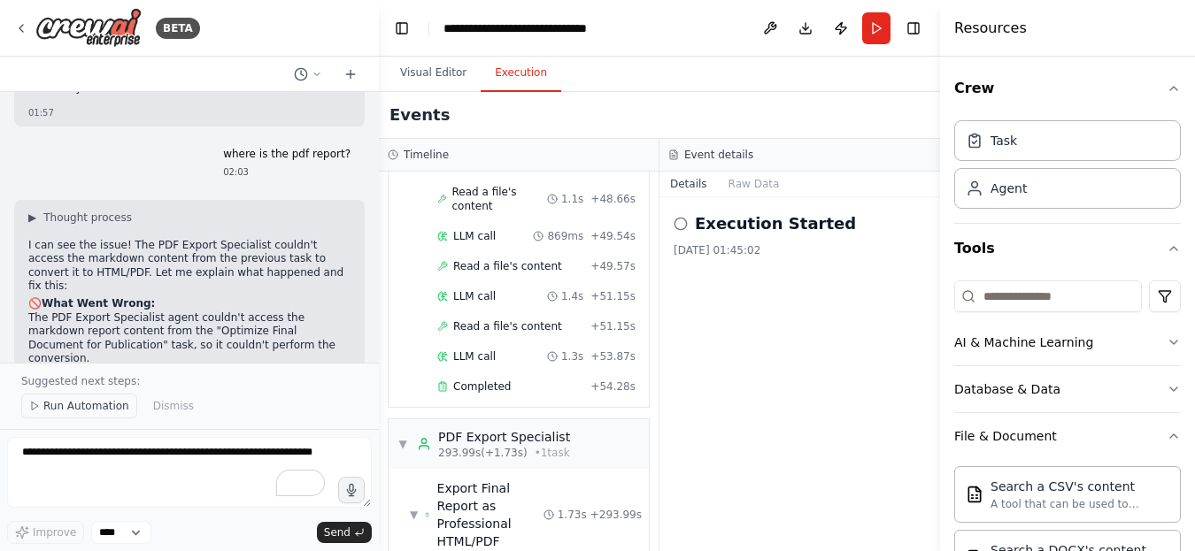
click at [40, 404] on button "Run Automation" at bounding box center [79, 406] width 116 height 25
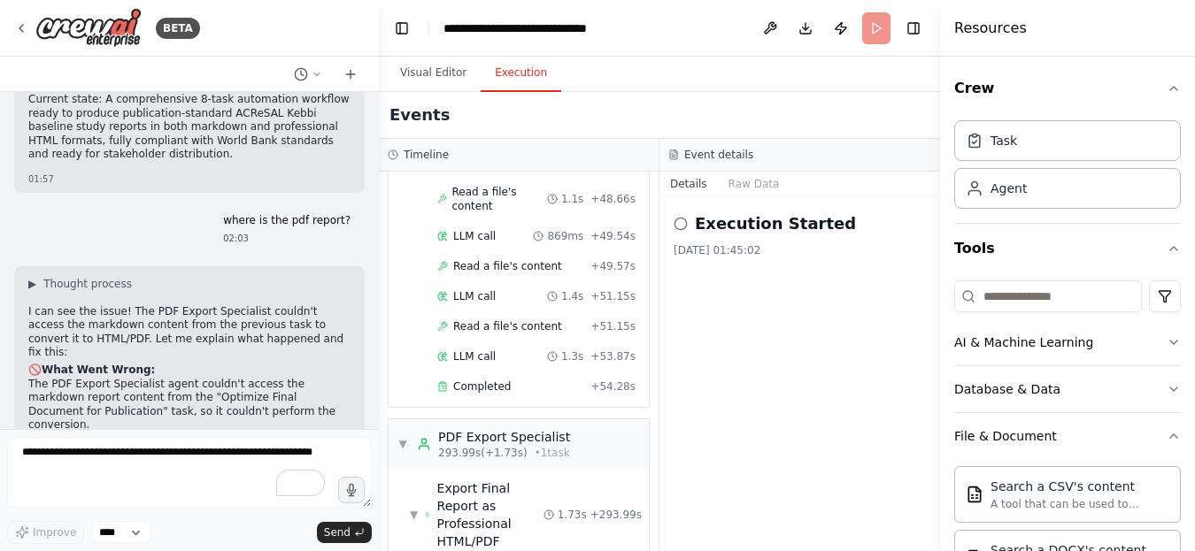
scroll to position [7537, 0]
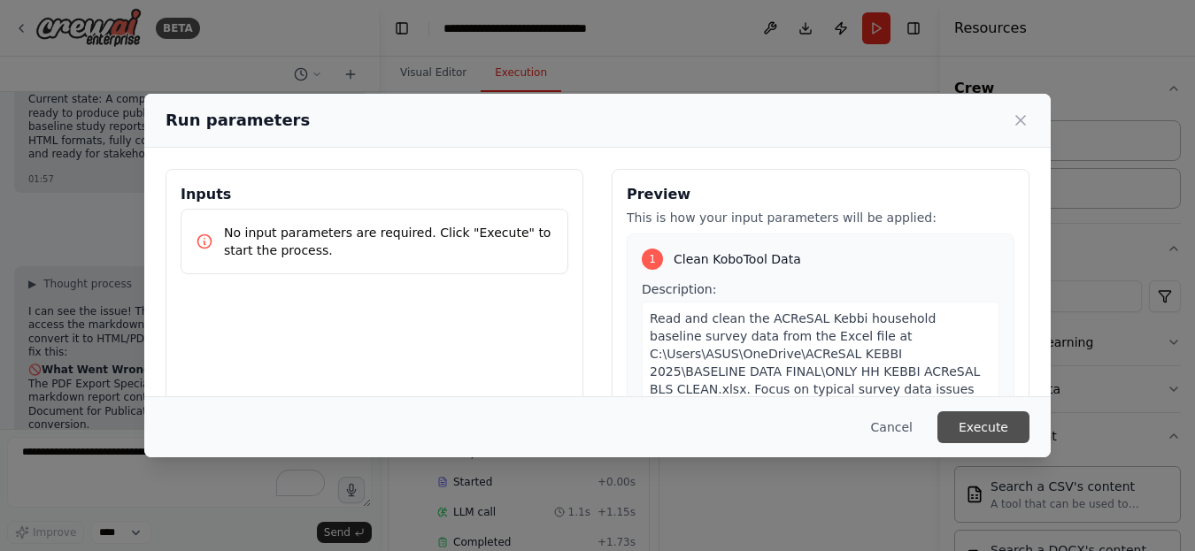
click at [987, 431] on button "Execute" at bounding box center [983, 427] width 92 height 32
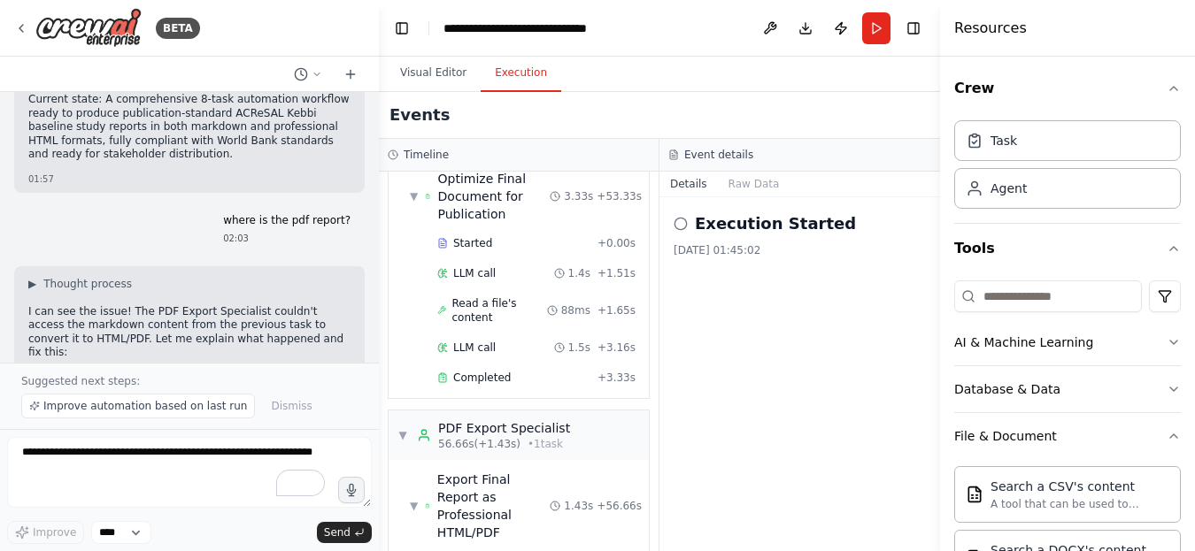
scroll to position [2626, 0]
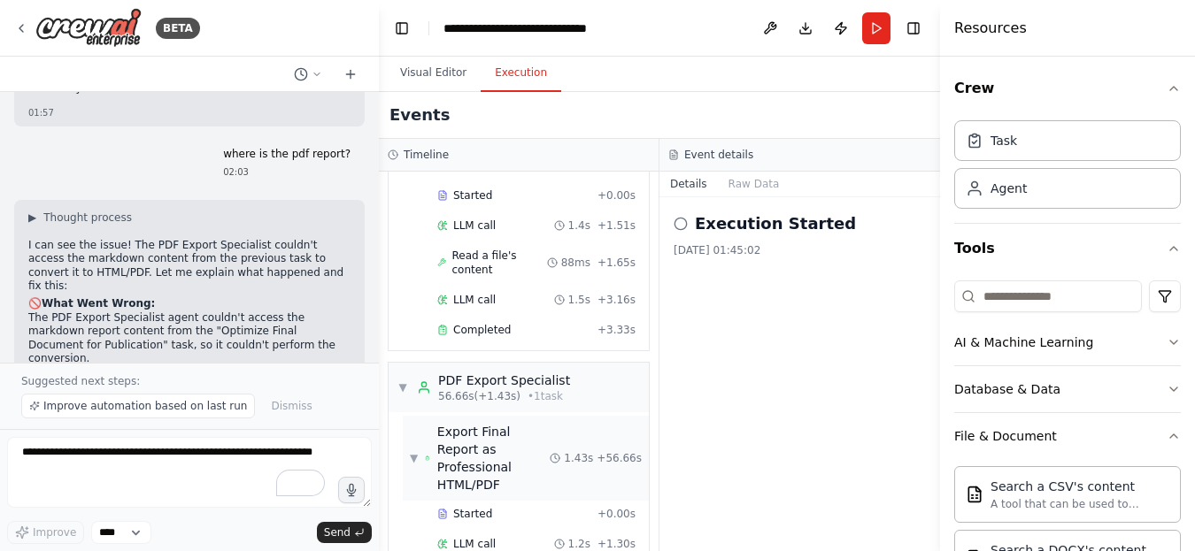
click at [458, 423] on div "Export Final Report as Professional HTML/PDF" at bounding box center [493, 458] width 112 height 71
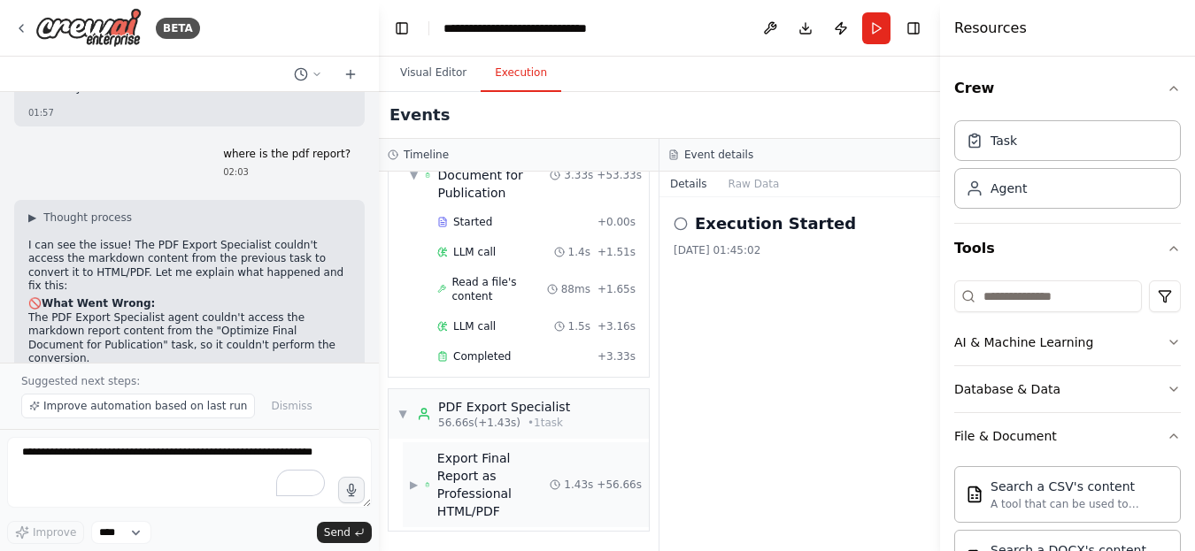
scroll to position [2535, 0]
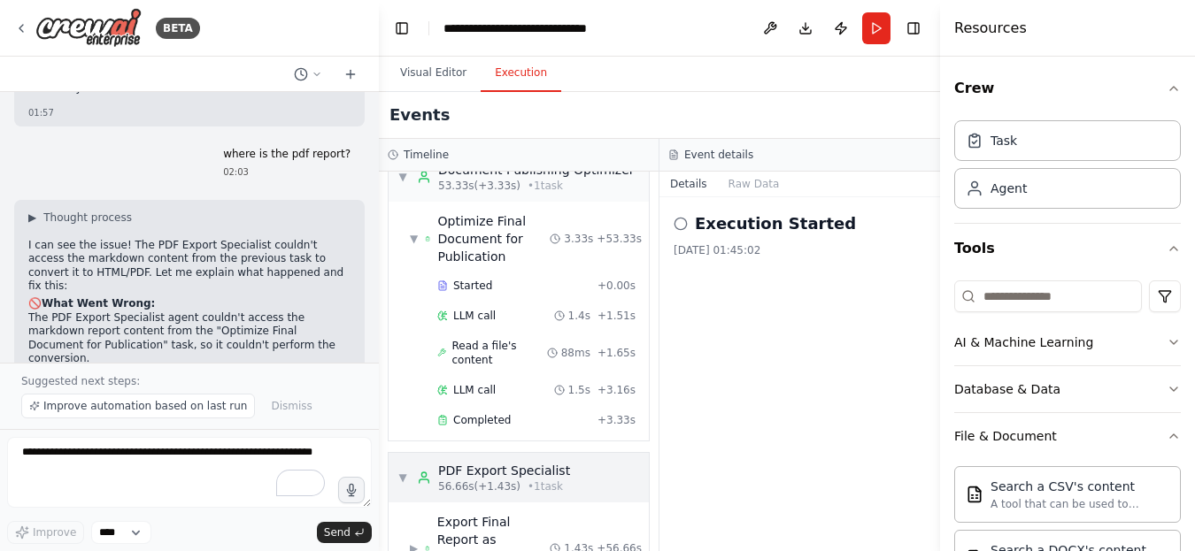
click at [431, 462] on div "PDF Export Specialist 56.66s (+1.43s) • 1 task" at bounding box center [493, 478] width 153 height 32
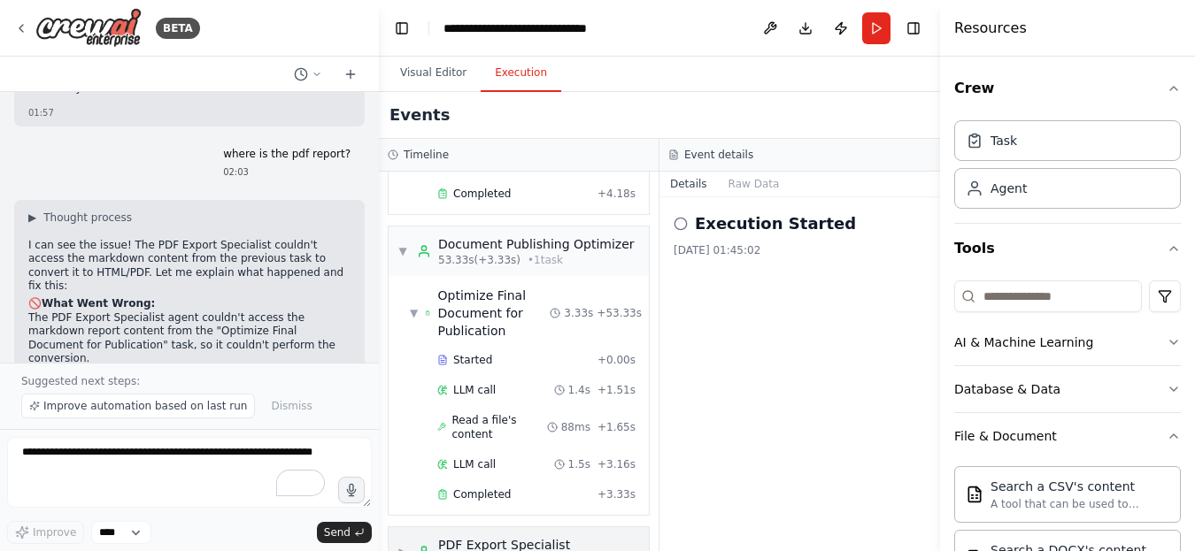
click at [412, 536] on div "▶ PDF Export Specialist 56.66s (+1.43s) • 1 task" at bounding box center [483, 552] width 173 height 32
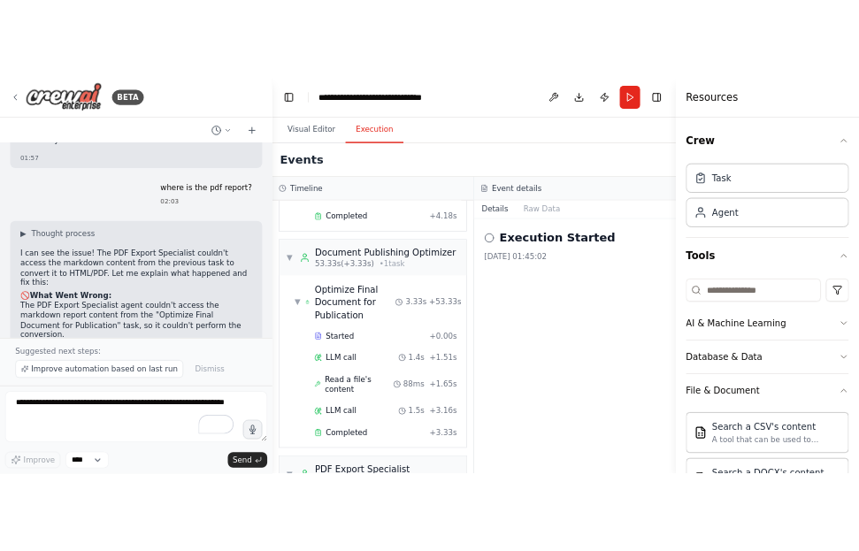
scroll to position [2535, 0]
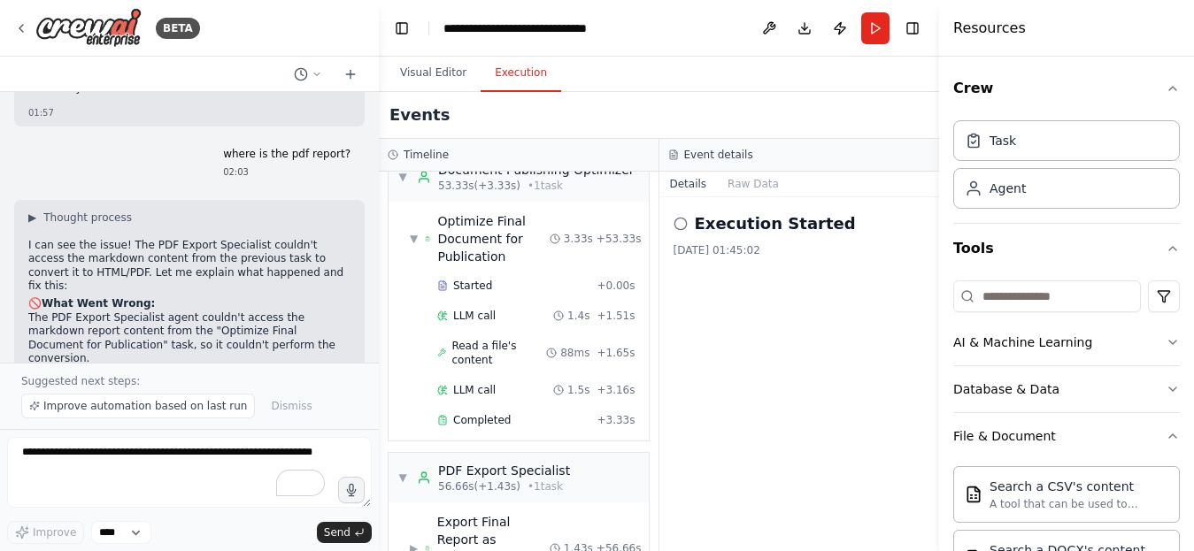
drag, startPoint x: 550, startPoint y: 287, endPoint x: 155, endPoint y: 252, distance: 397.1
click at [478, 514] on div "Export Final Report as Professional HTML/PDF" at bounding box center [493, 548] width 112 height 71
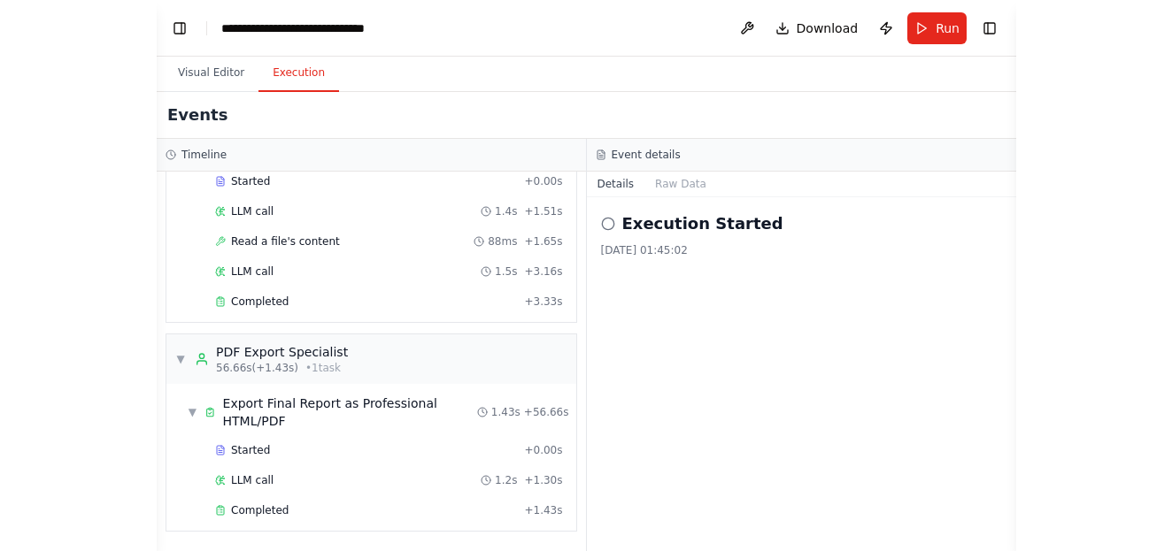
scroll to position [18321, 0]
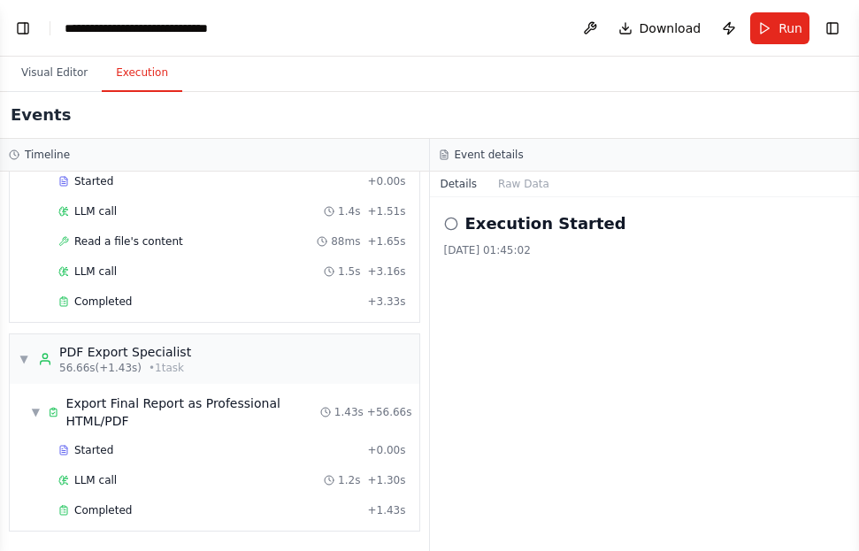
click at [646, 28] on span "Download" at bounding box center [671, 28] width 62 height 18
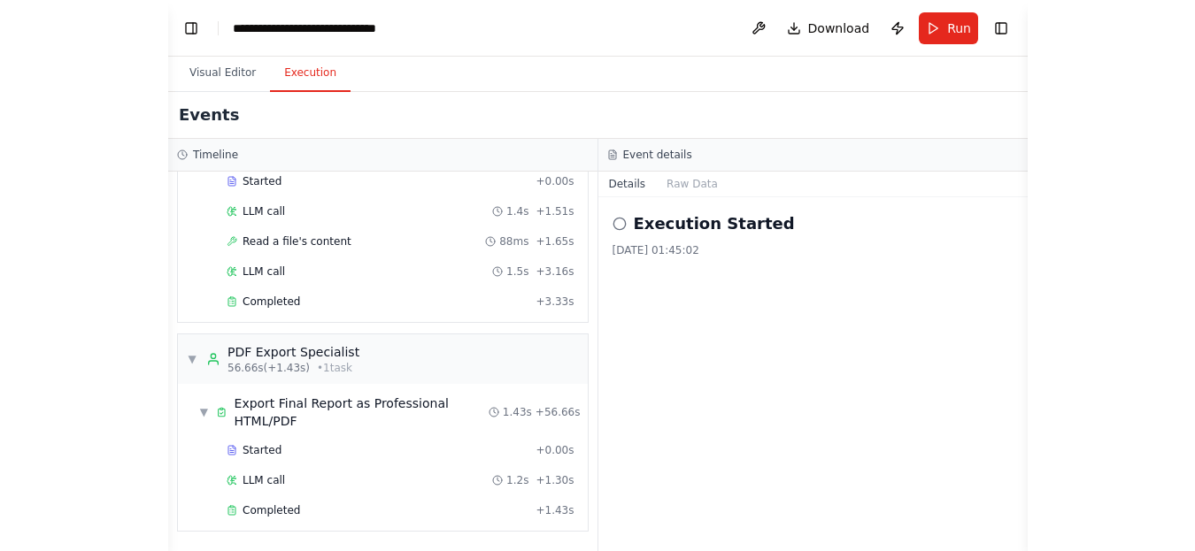
scroll to position [17807, 0]
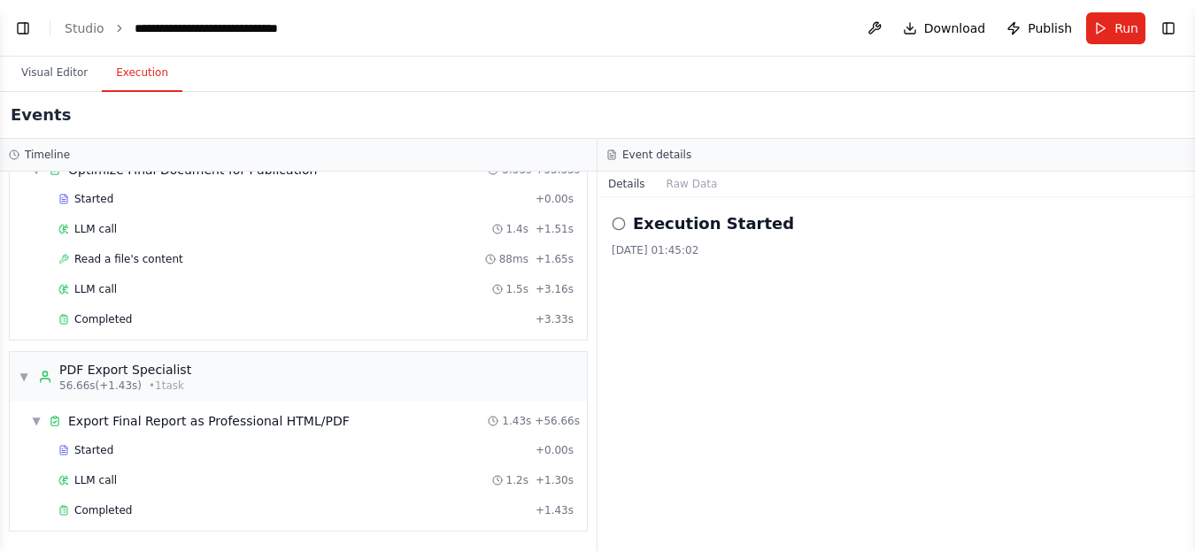
click at [46, 75] on button "Visual Editor" at bounding box center [54, 73] width 95 height 37
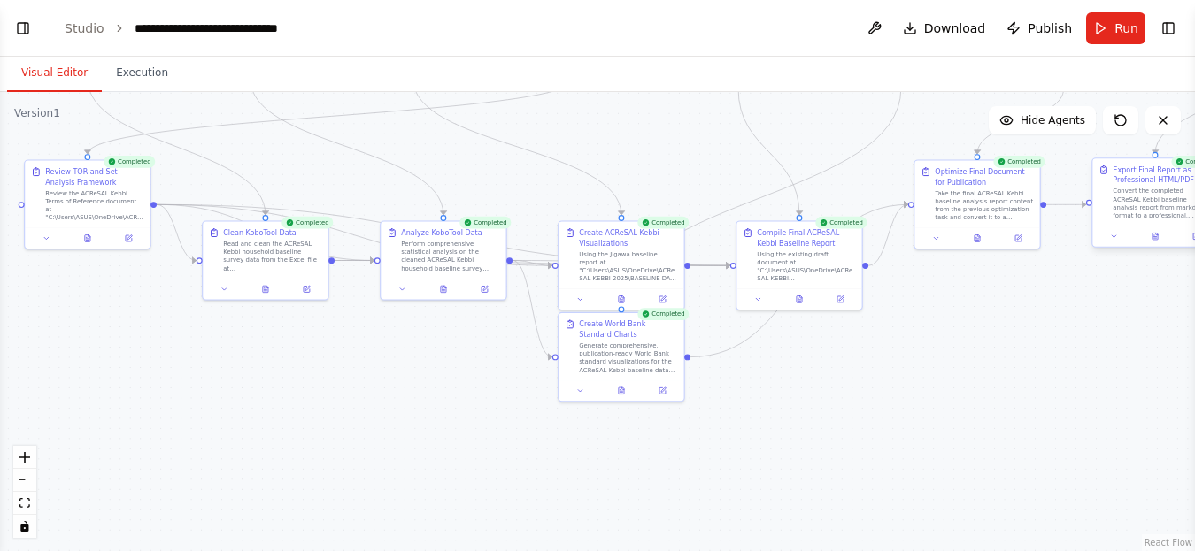
click at [1113, 222] on div "Export Final Report as Professional HTML/PDF Convert the completed ACReSAL Kebb…" at bounding box center [1154, 191] width 125 height 67
click at [1076, 254] on div ".deletable-edge-delete-btn { width: 20px; height: 20px; border: 0px solid #ffff…" at bounding box center [597, 321] width 1195 height 459
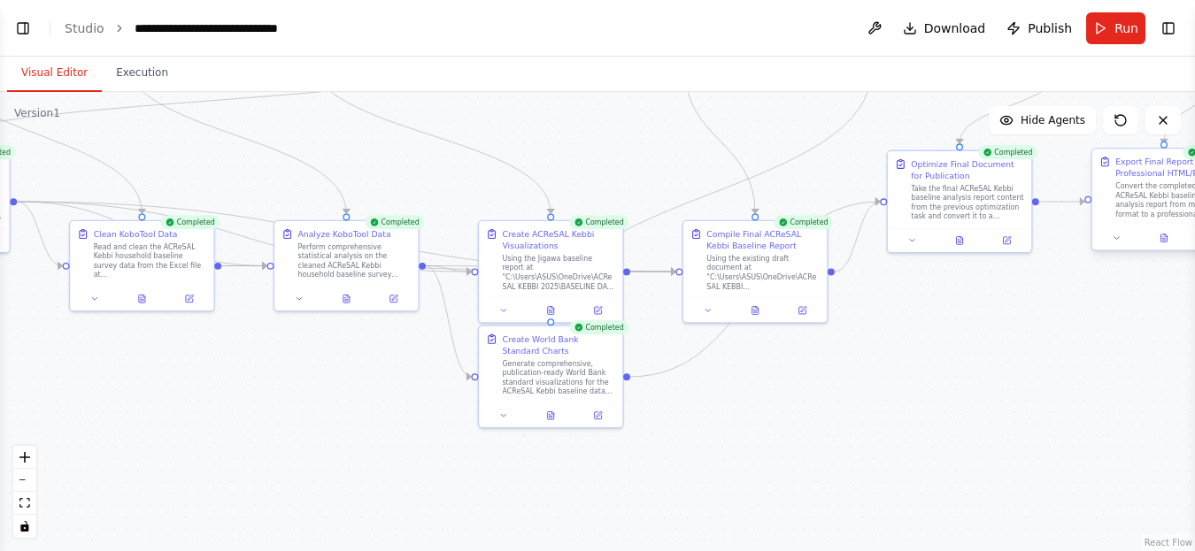
click at [1126, 247] on div at bounding box center [1163, 238] width 143 height 24
click at [1153, 219] on div "Export Final Report as Professional HTML/PDF Convert the completed ACReSAL Kebb…" at bounding box center [1163, 187] width 143 height 77
click at [1117, 240] on icon at bounding box center [1116, 239] width 10 height 10
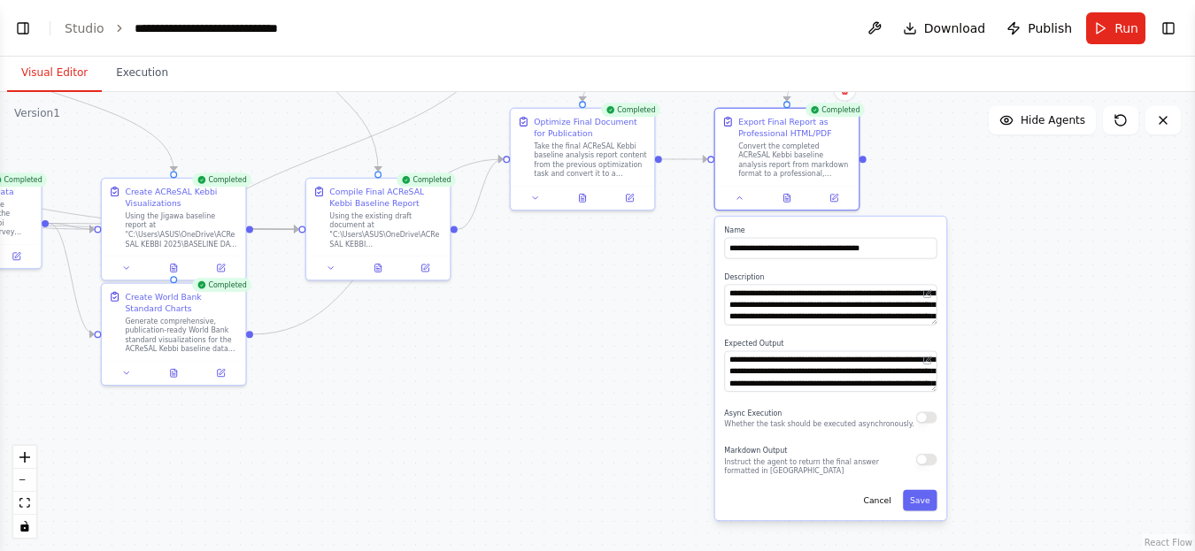
drag, startPoint x: 999, startPoint y: 346, endPoint x: 637, endPoint y: 311, distance: 363.7
click at [622, 299] on div ".deletable-edge-delete-btn { width: 20px; height: 20px; border: 0px solid #ffff…" at bounding box center [597, 321] width 1195 height 459
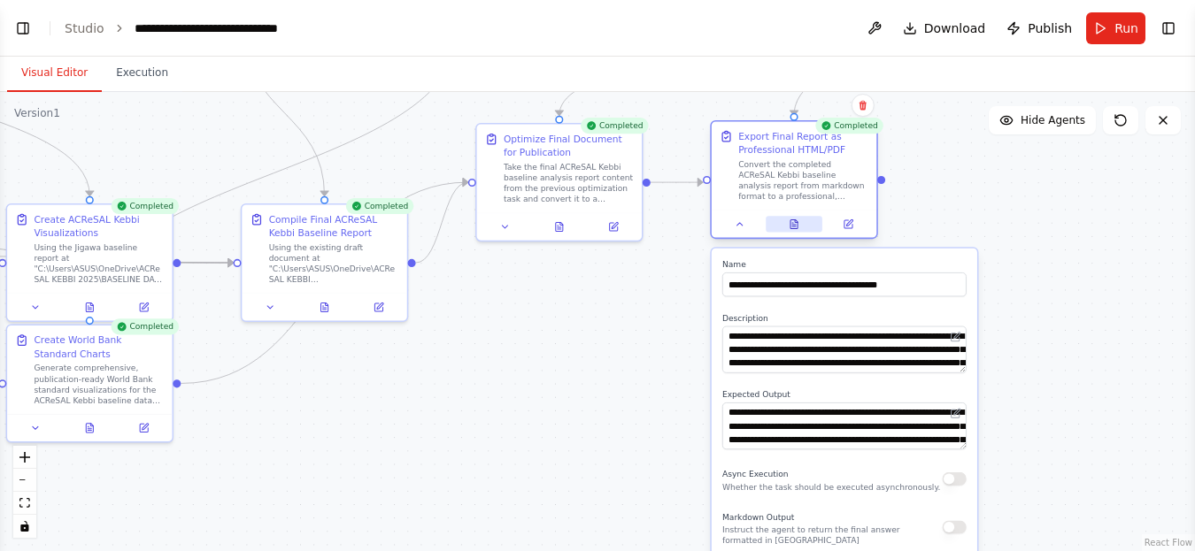
click at [789, 216] on button at bounding box center [793, 224] width 57 height 16
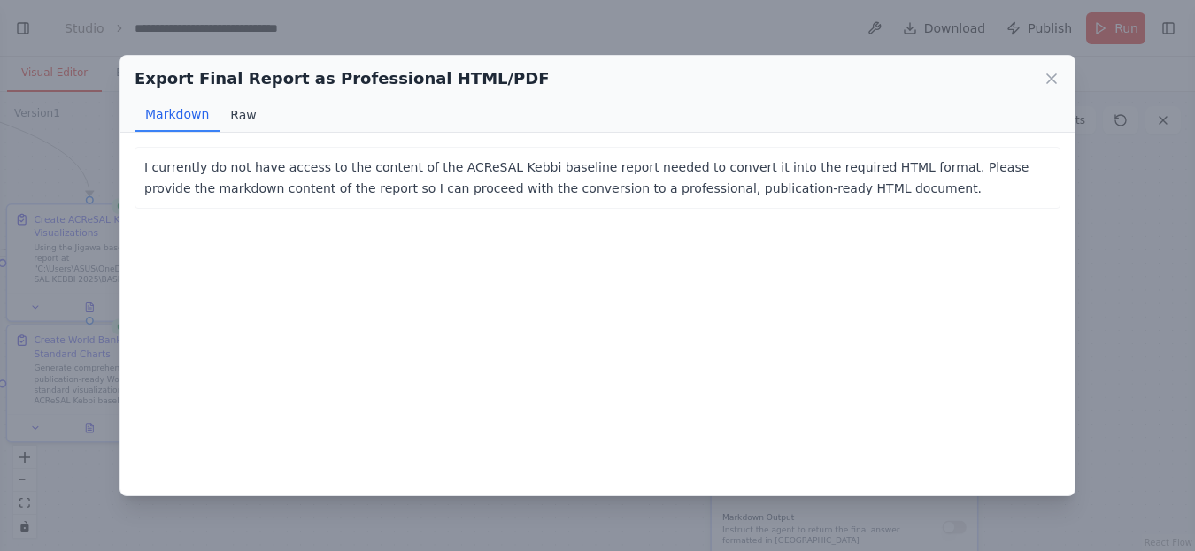
click at [242, 107] on button "Raw" at bounding box center [242, 115] width 47 height 34
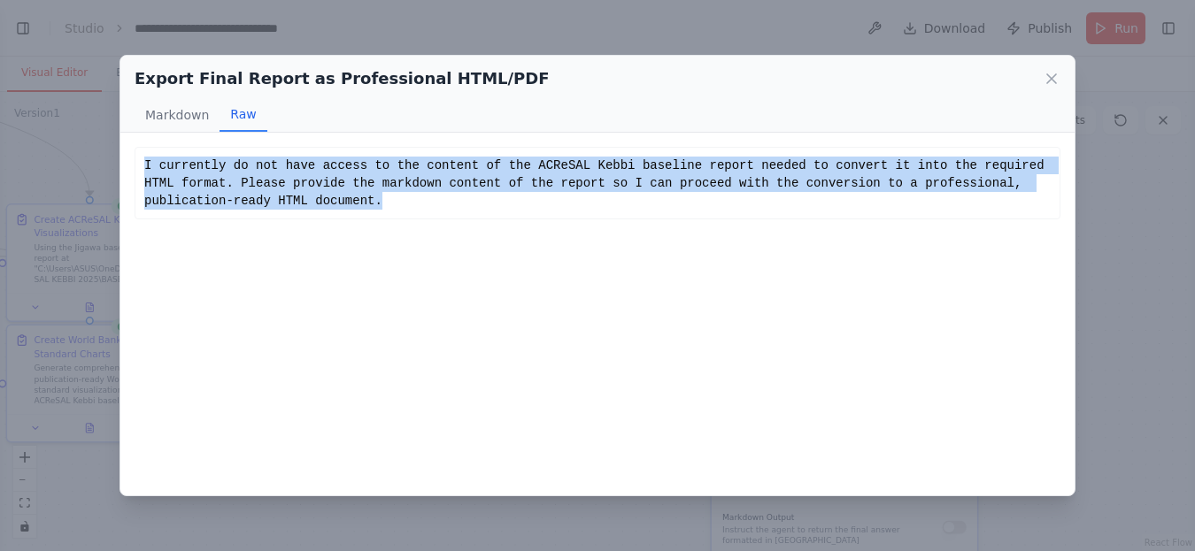
drag, startPoint x: 263, startPoint y: 204, endPoint x: 145, endPoint y: 163, distance: 124.8
click at [145, 163] on div "I currently do not have access to the content of the ACReSAL Kebbi baseline rep…" at bounding box center [597, 183] width 906 height 53
copy div "I currently do not have access to the content of the ACReSAL Kebbi baseline rep…"
click at [1049, 73] on icon at bounding box center [1051, 79] width 18 height 18
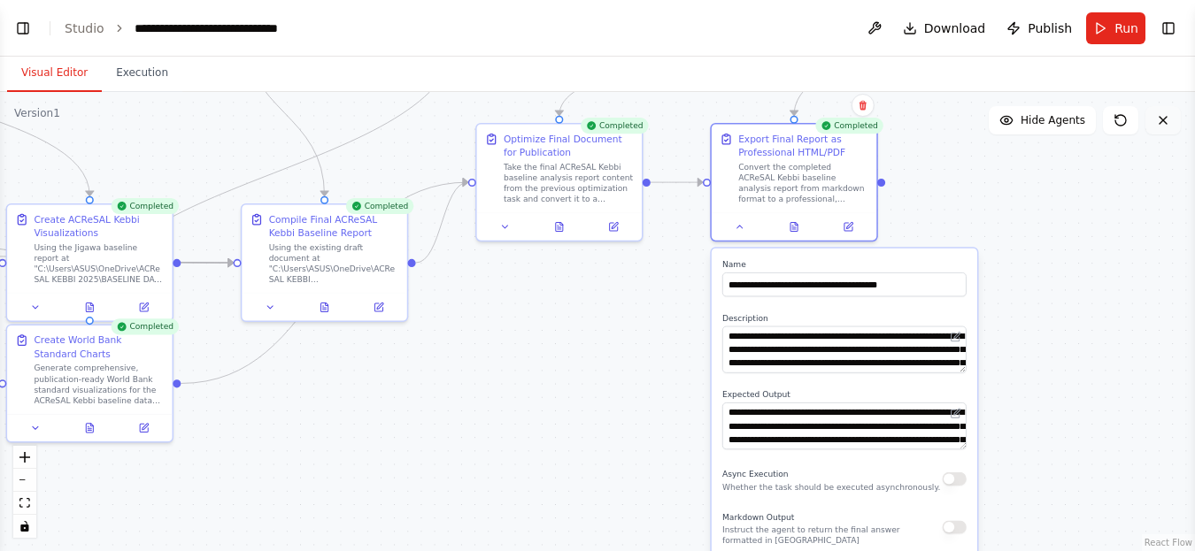
click at [1163, 126] on icon at bounding box center [1163, 120] width 14 height 14
click at [27, 28] on button "Toggle Left Sidebar" at bounding box center [23, 28] width 25 height 25
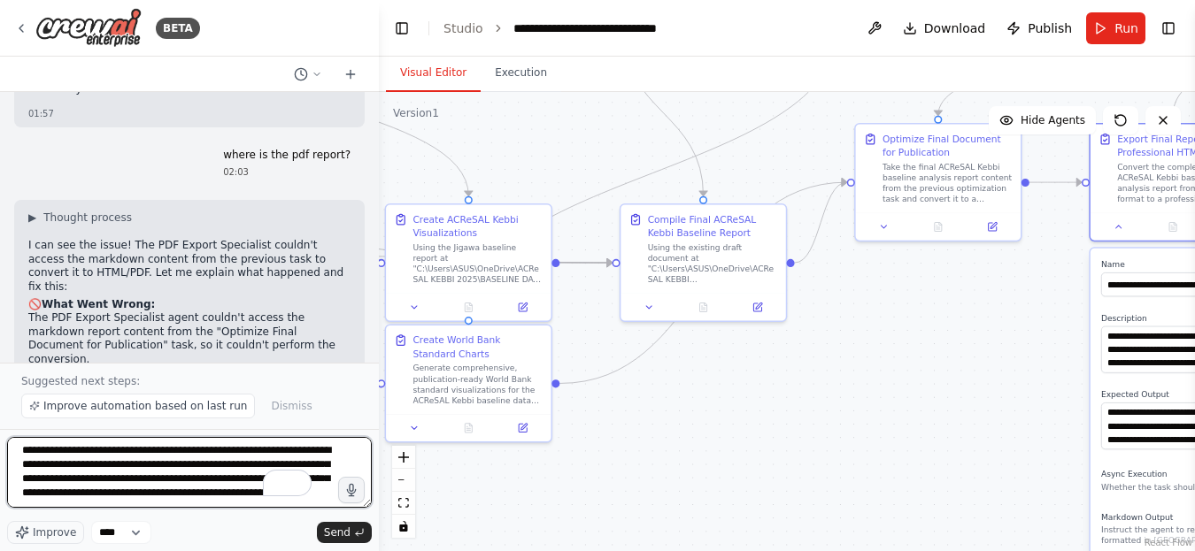
scroll to position [9, 0]
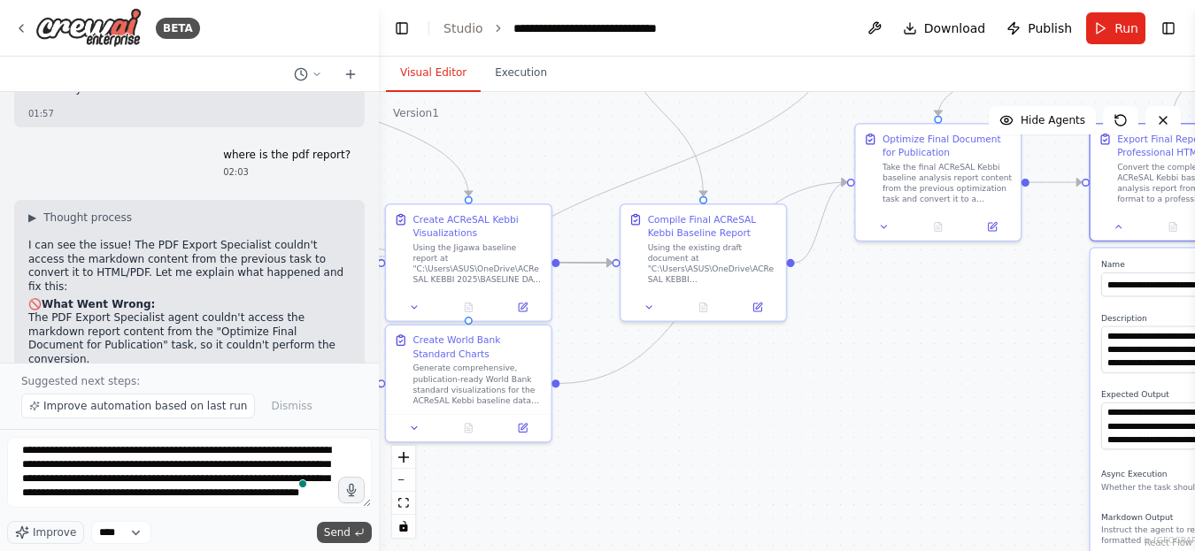
click at [337, 532] on span "Send" at bounding box center [337, 533] width 27 height 14
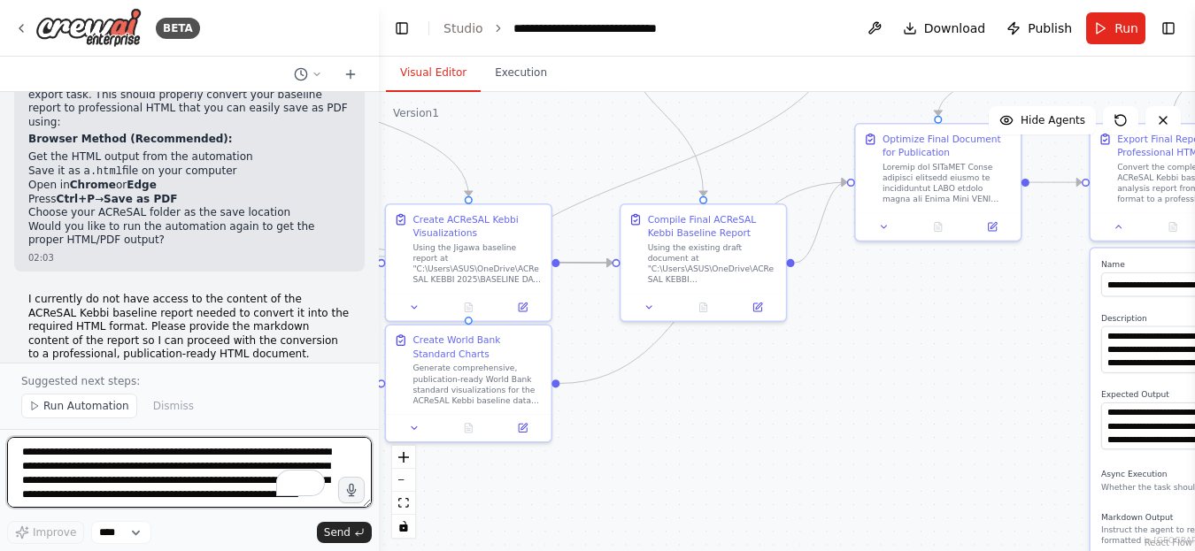
scroll to position [18538, 0]
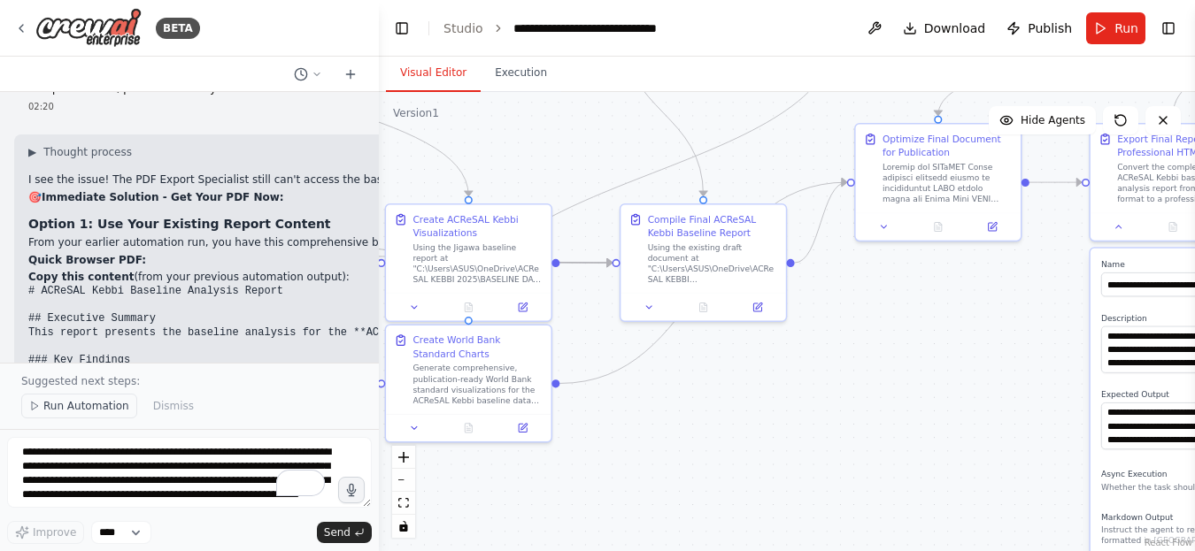
click at [50, 408] on span "Run Automation" at bounding box center [86, 406] width 86 height 14
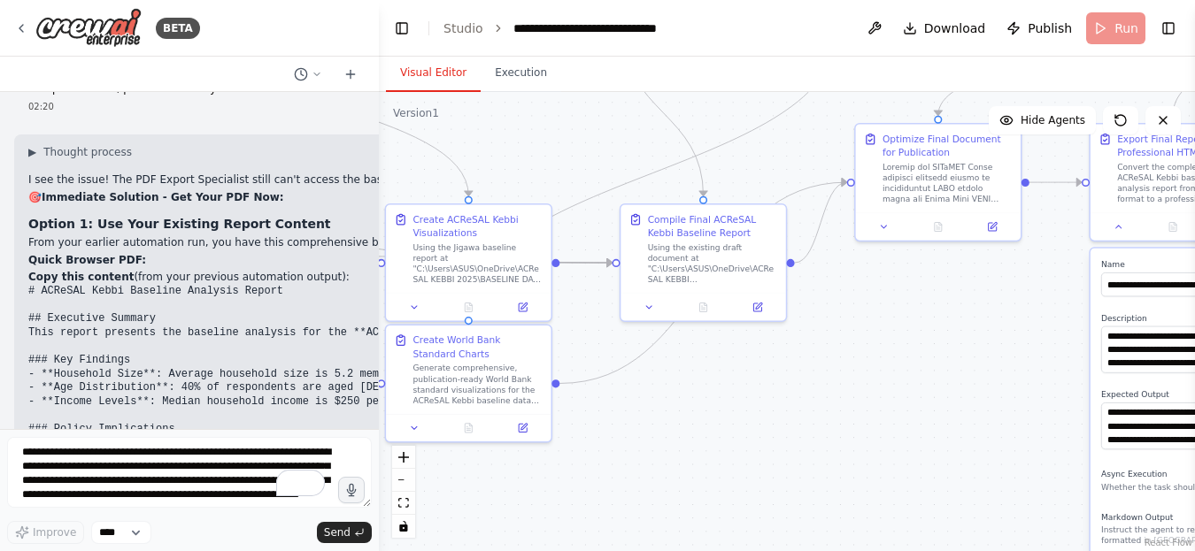
scroll to position [18471, 0]
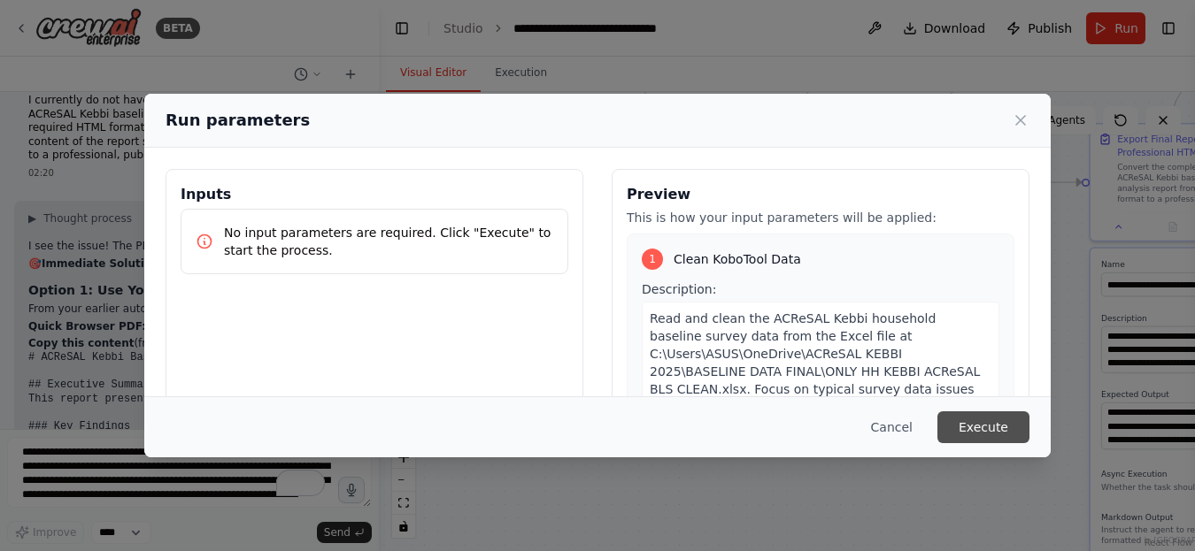
click at [988, 426] on button "Execute" at bounding box center [983, 427] width 92 height 32
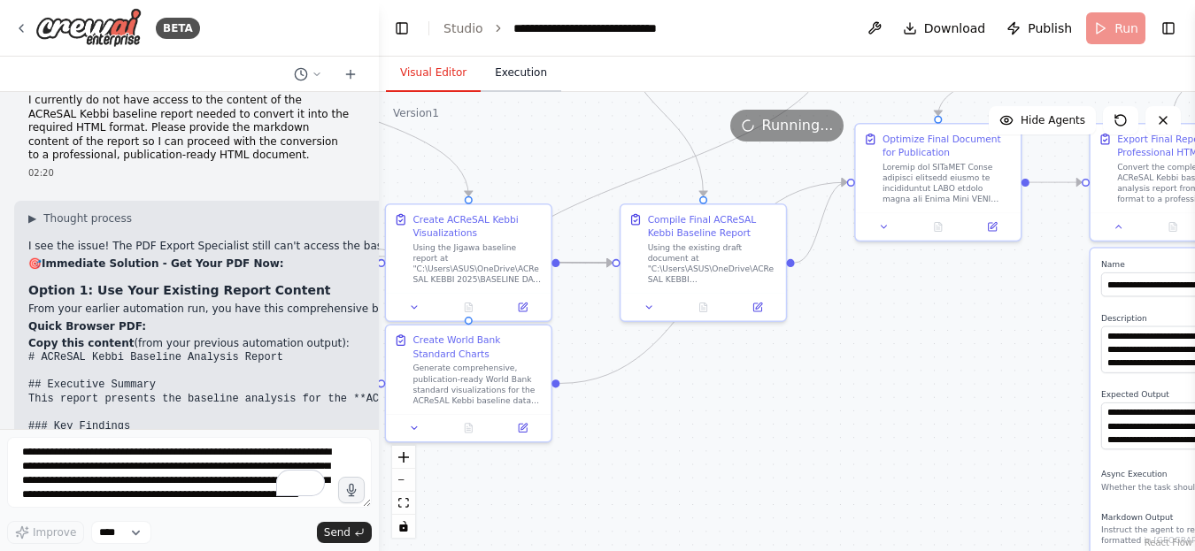
click at [523, 83] on button "Execution" at bounding box center [521, 73] width 81 height 37
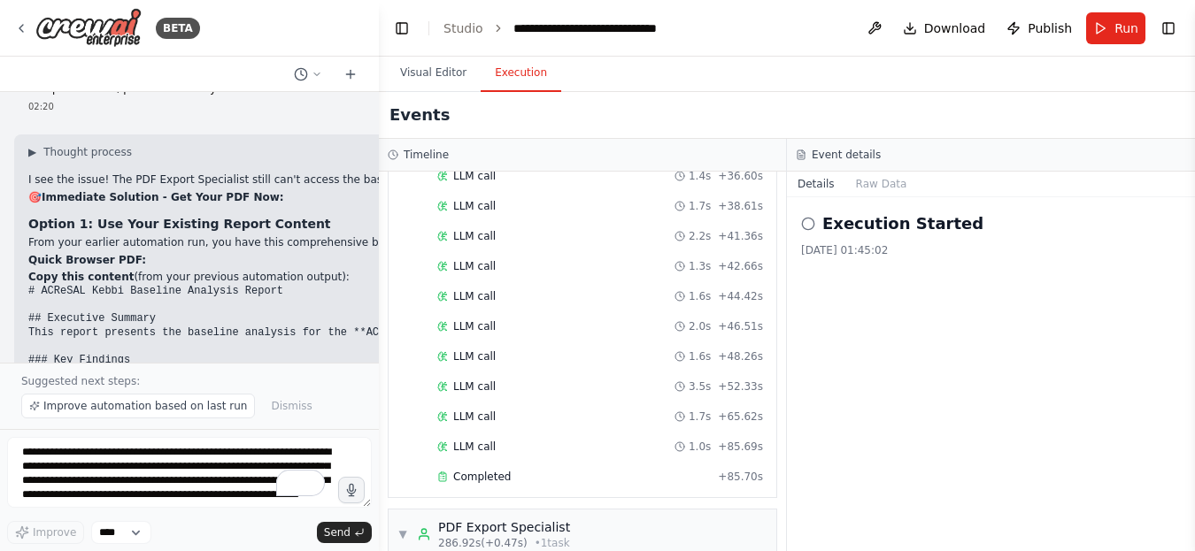
scroll to position [4650, 0]
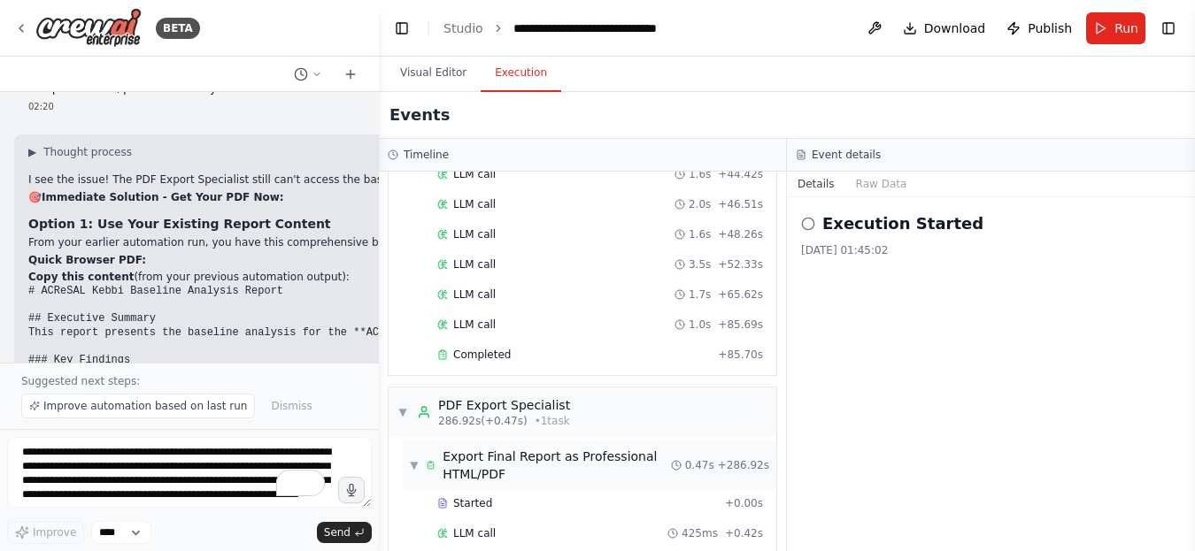
click at [491, 448] on div "Export Final Report as Professional HTML/PDF" at bounding box center [556, 465] width 228 height 35
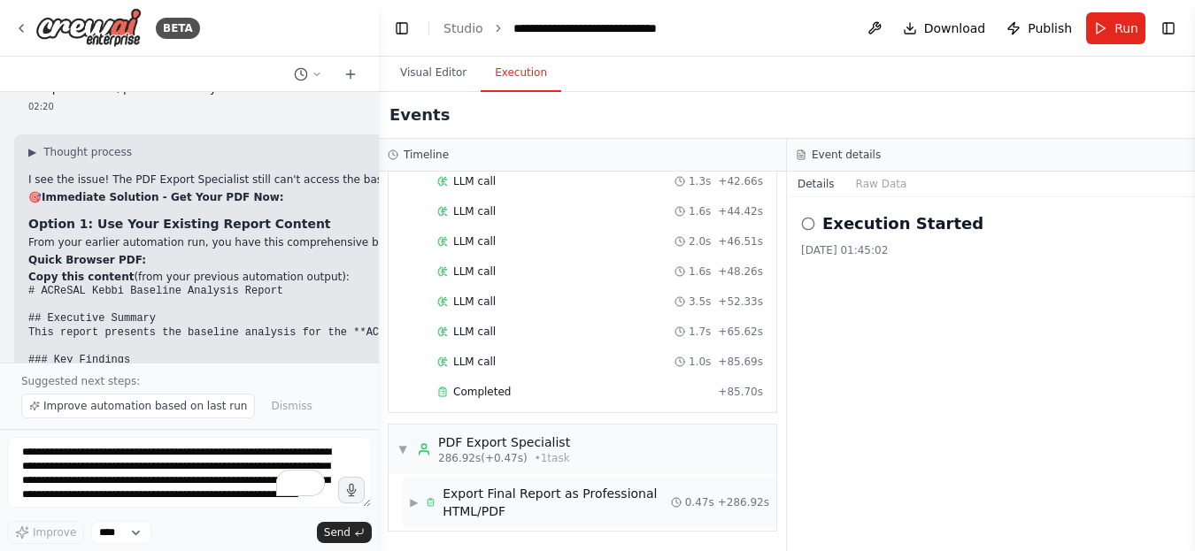
scroll to position [4560, 0]
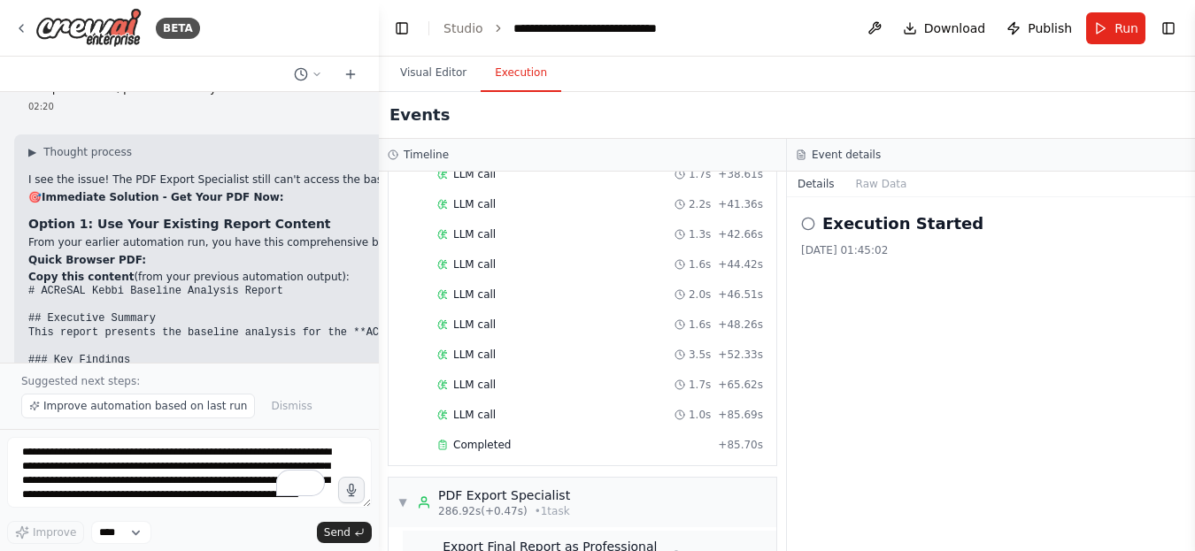
click at [450, 538] on div "Export Final Report as Professional HTML/PDF" at bounding box center [556, 555] width 228 height 35
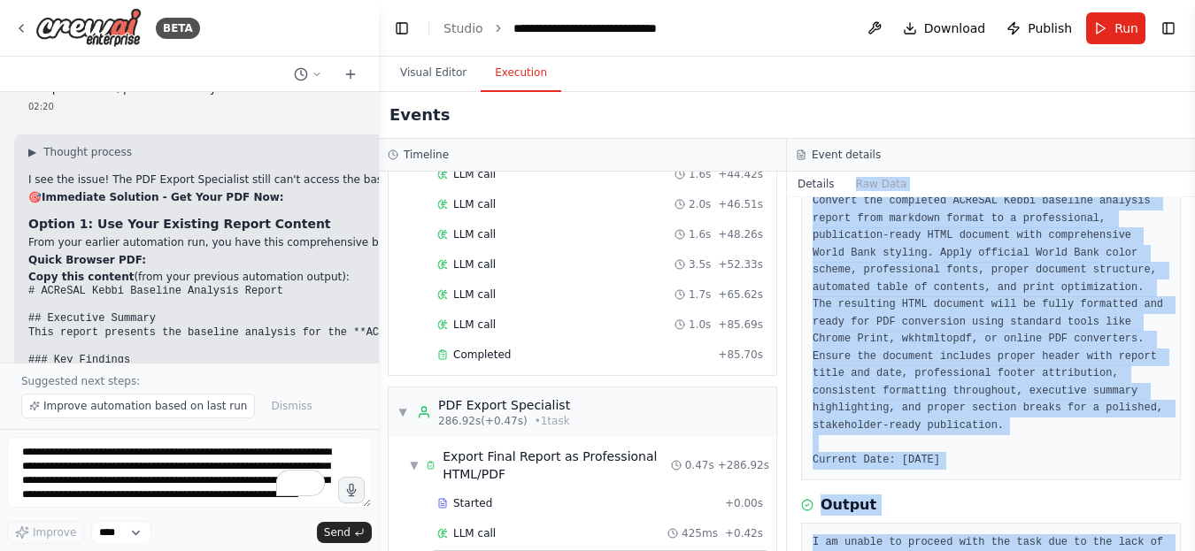
scroll to position [0, 0]
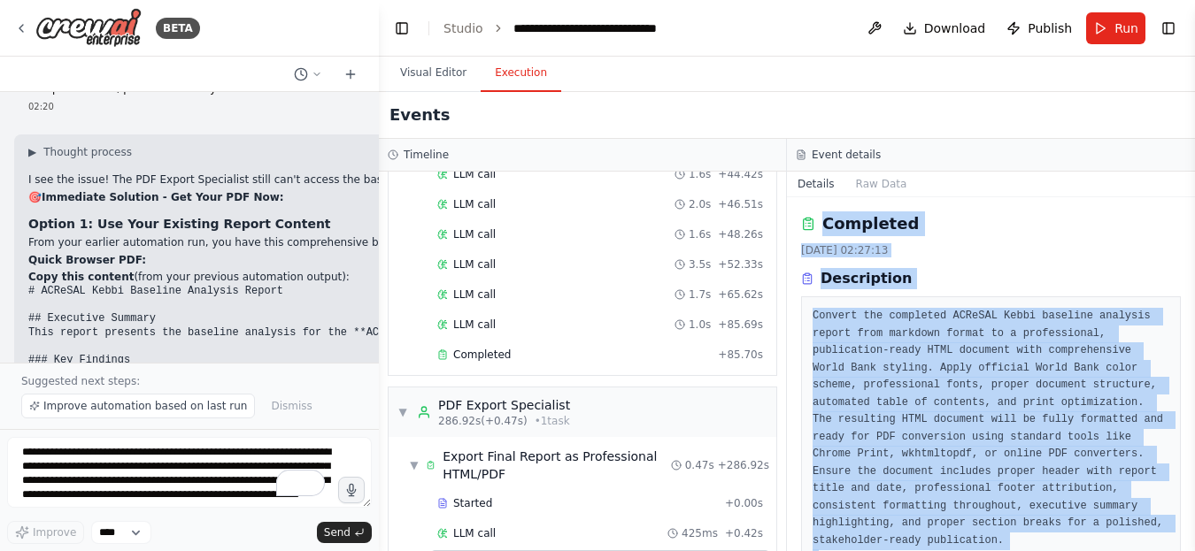
drag, startPoint x: 1032, startPoint y: 501, endPoint x: 799, endPoint y: 212, distance: 370.7
click at [799, 212] on div "Completed 03/09/2025, 02:27:13 Description Convert the completed ACReSAL Kebbi …" at bounding box center [991, 374] width 408 height 354
copy div "Completed 03/09/2025, 02:27:13 Description Convert the completed ACReSAL Kebbi …"
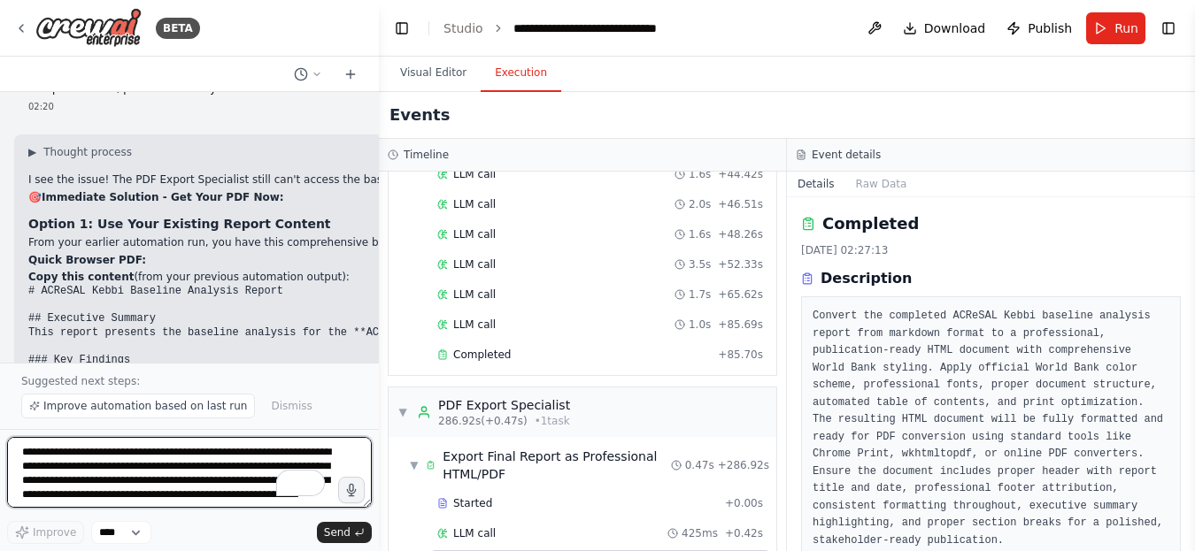
paste textarea "**********"
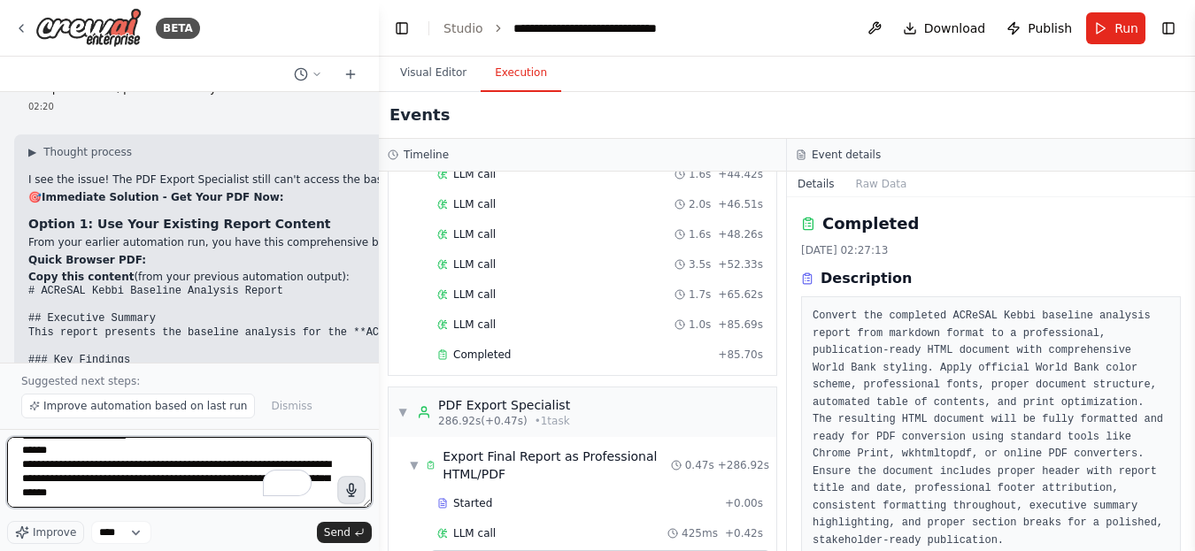
scroll to position [250, 0]
type textarea "**********"
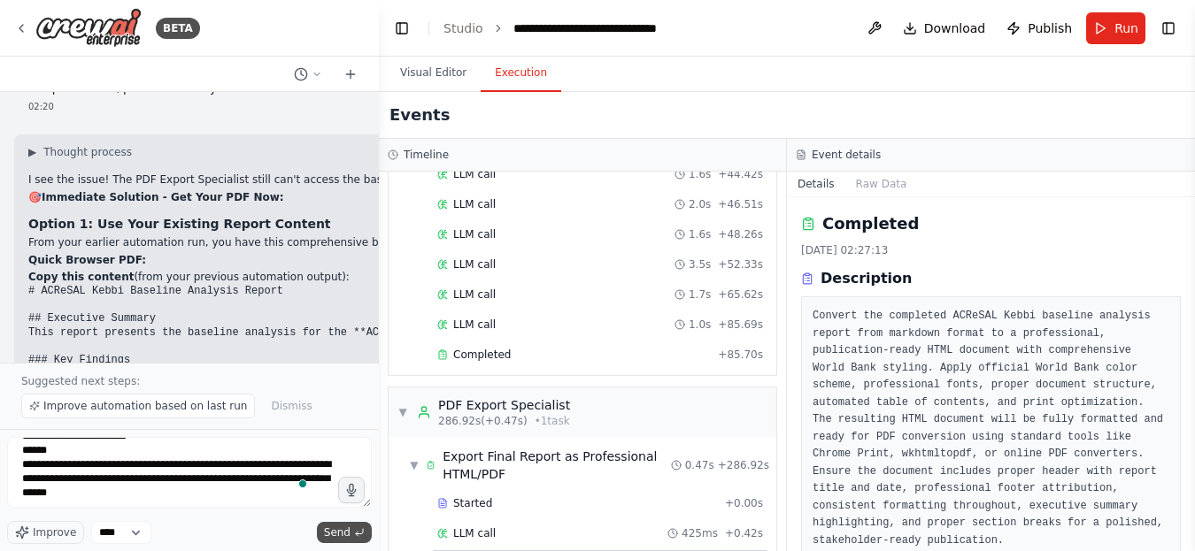
click at [357, 524] on button "Send" at bounding box center [344, 532] width 55 height 21
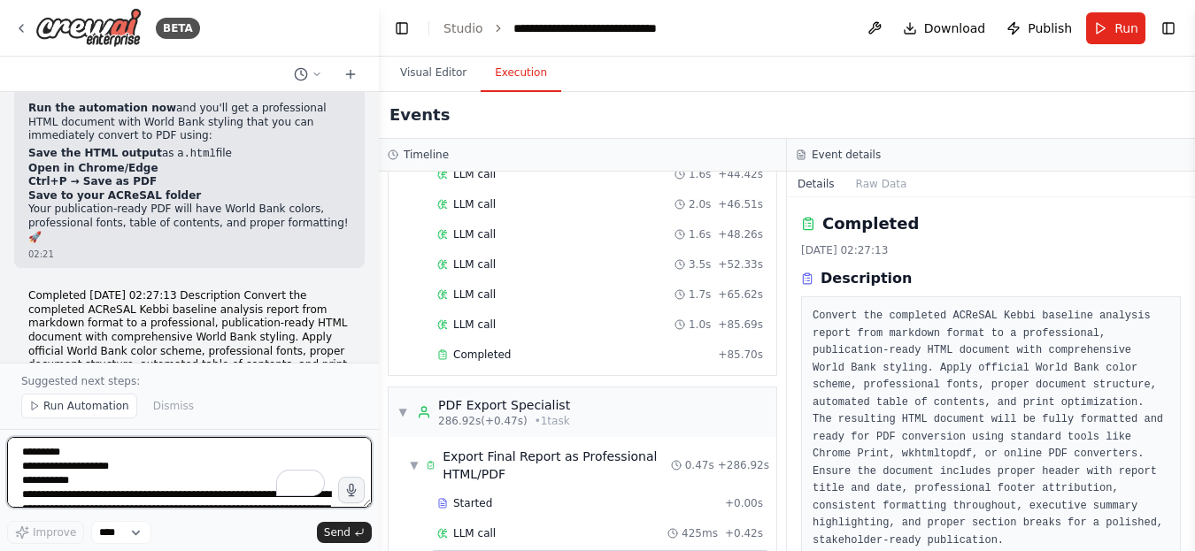
scroll to position [19452, 0]
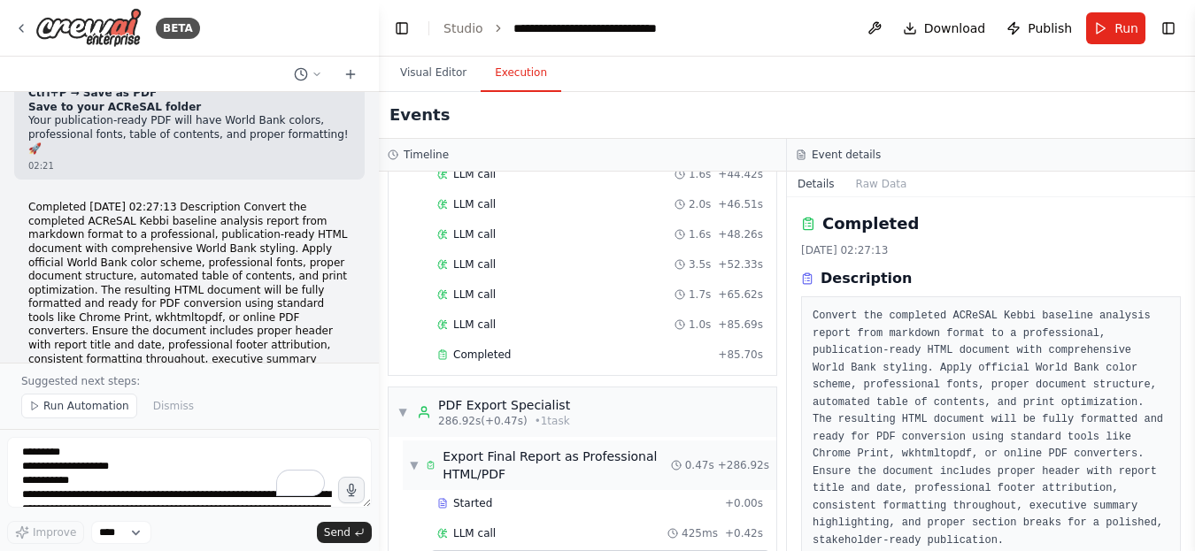
click at [479, 448] on div "Export Final Report as Professional HTML/PDF" at bounding box center [556, 465] width 228 height 35
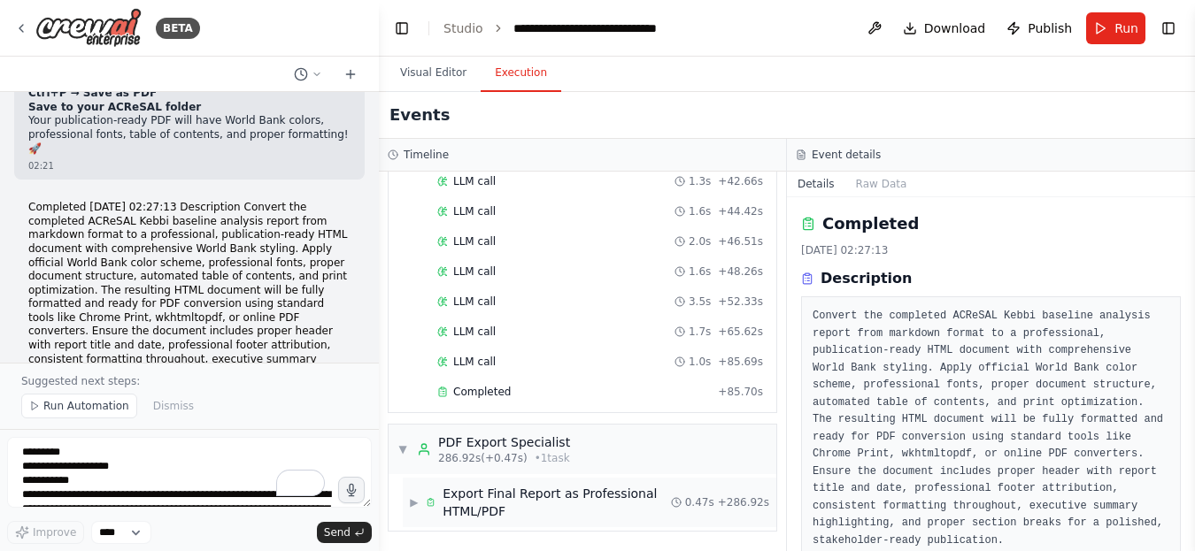
scroll to position [4560, 0]
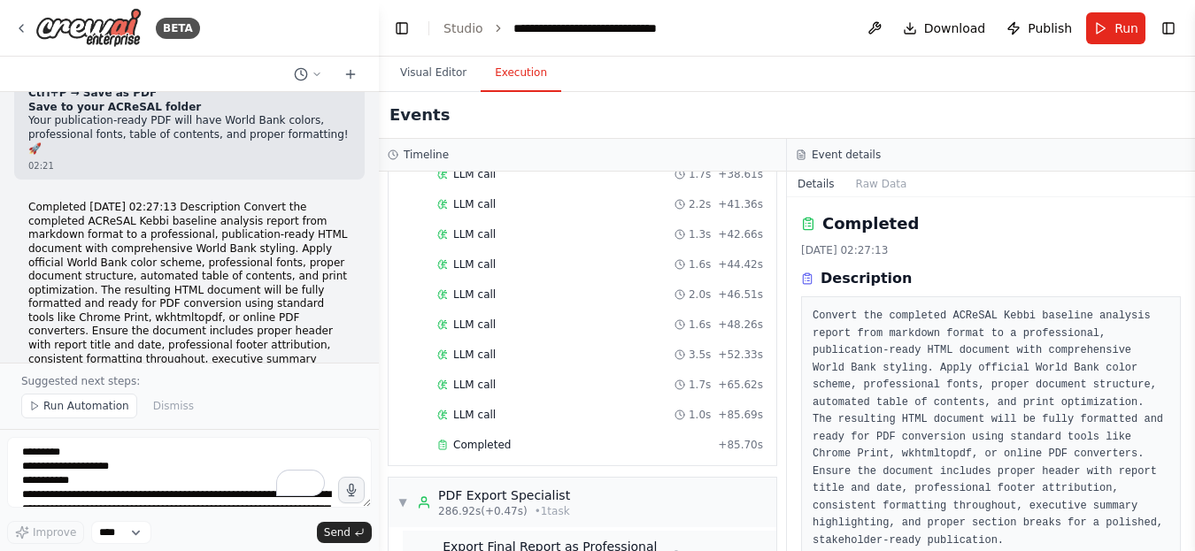
click at [477, 538] on div "Export Final Report as Professional HTML/PDF" at bounding box center [556, 555] width 228 height 35
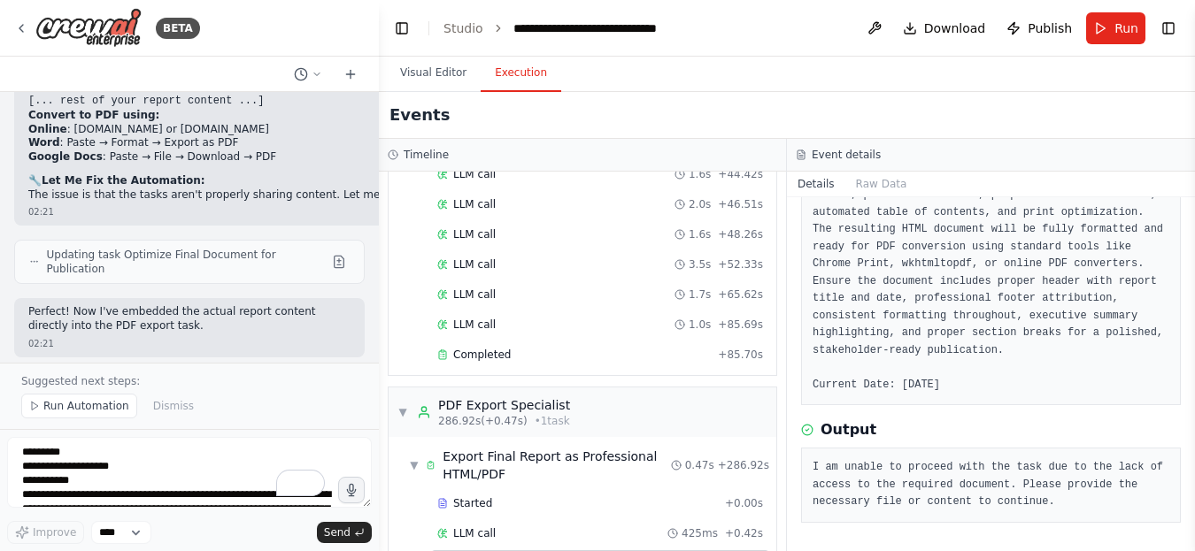
scroll to position [19363, 0]
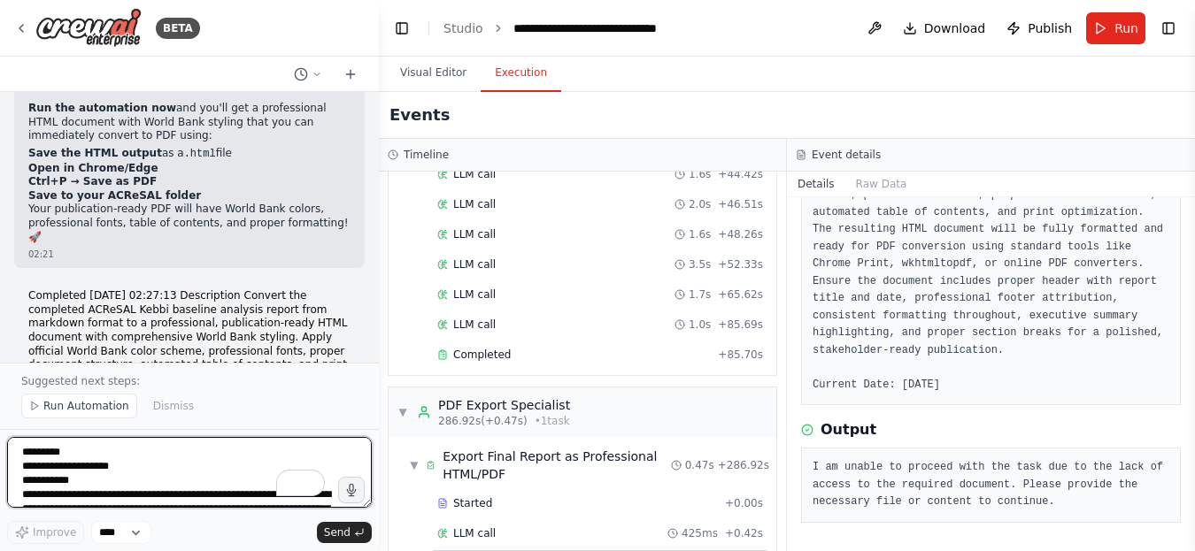
click at [88, 449] on textarea "**********" at bounding box center [189, 472] width 365 height 71
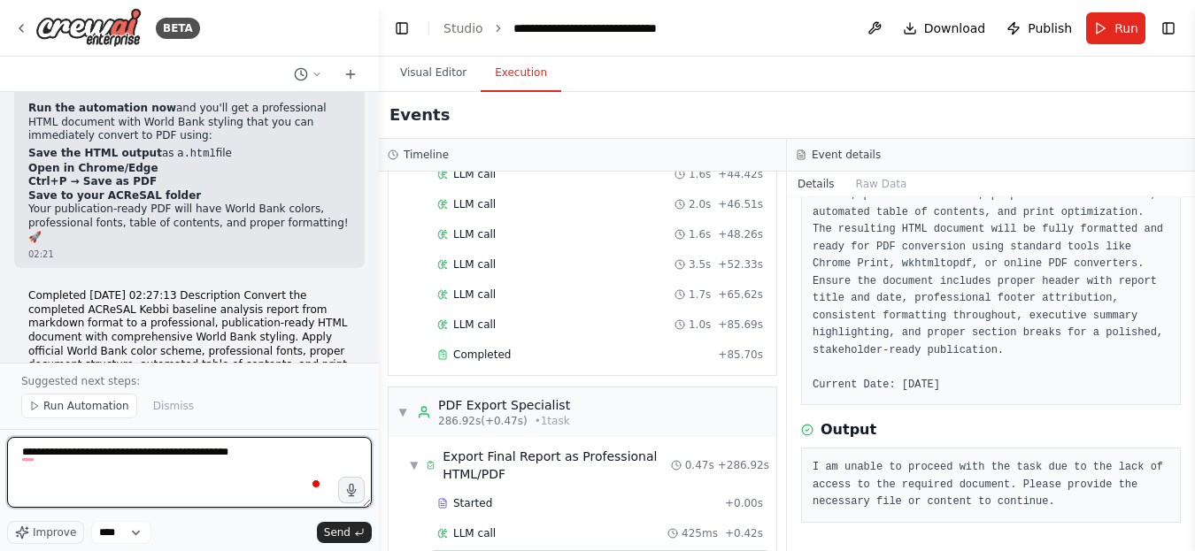
type textarea "**********"
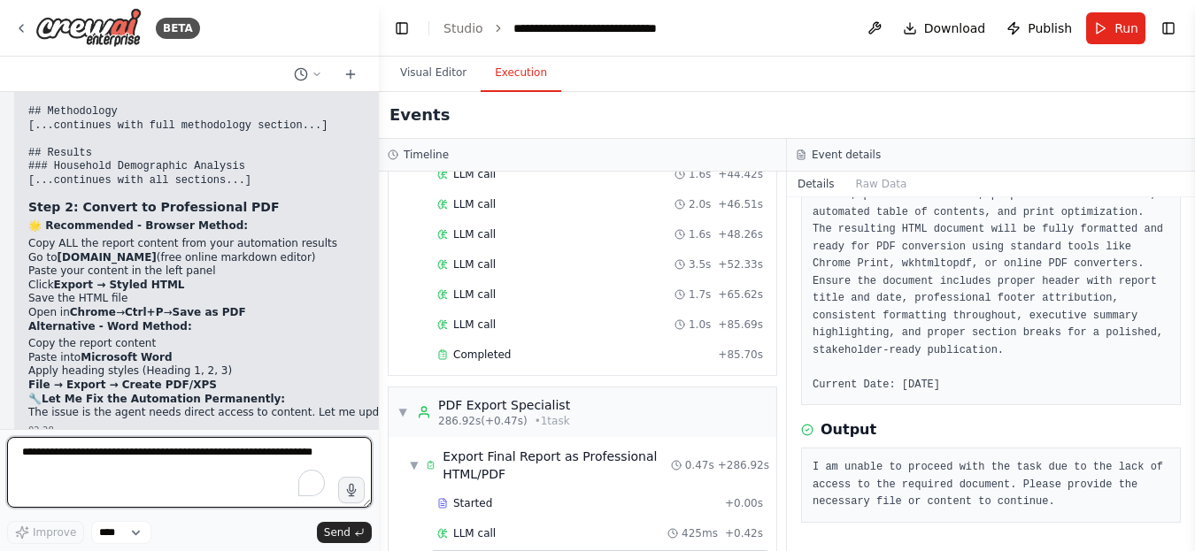
scroll to position [20164, 0]
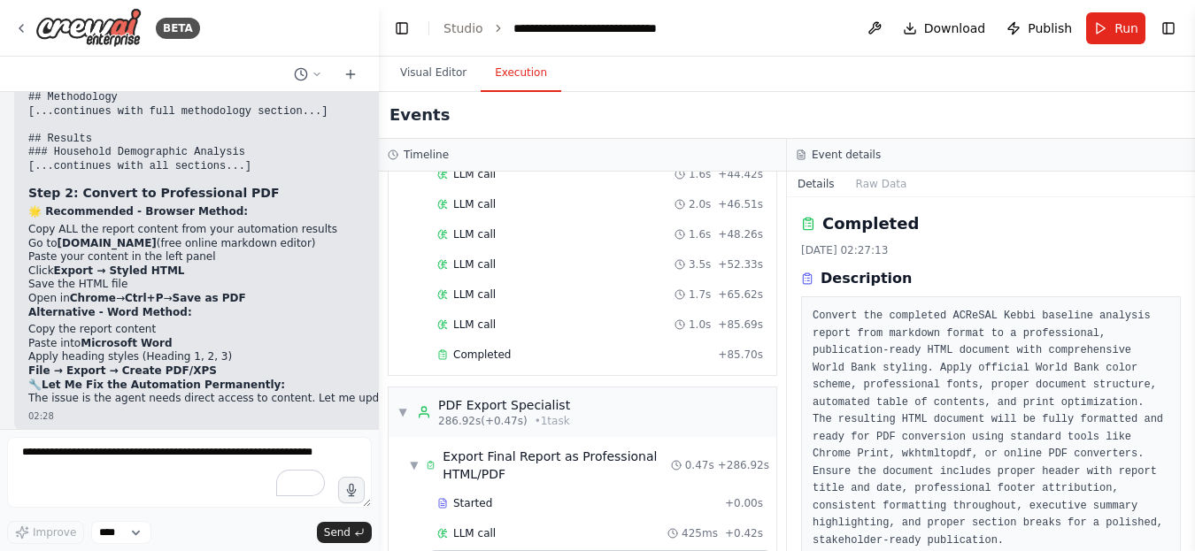
scroll to position [190, 0]
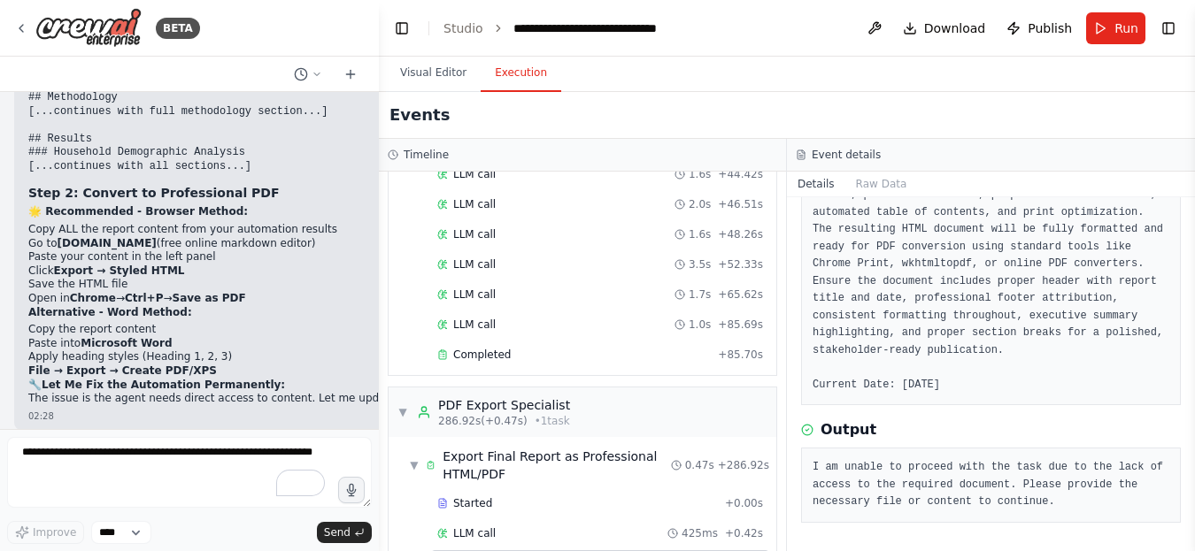
click at [108, 448] on textarea "To enrich screen reader interactions, please activate Accessibility in Grammarl…" at bounding box center [189, 472] width 365 height 71
type textarea "**********"
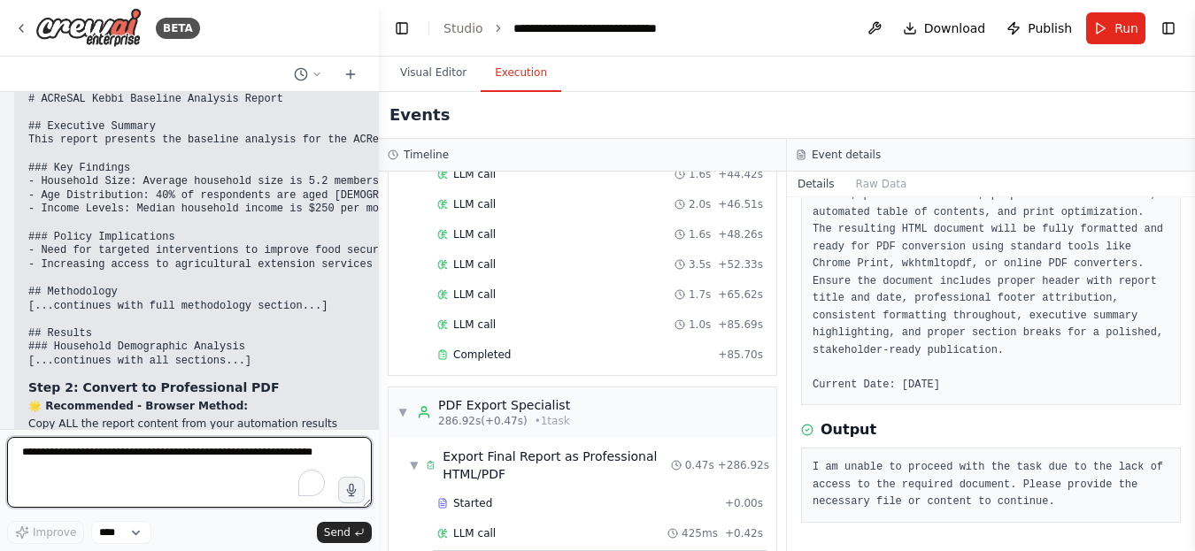
scroll to position [19881, 0]
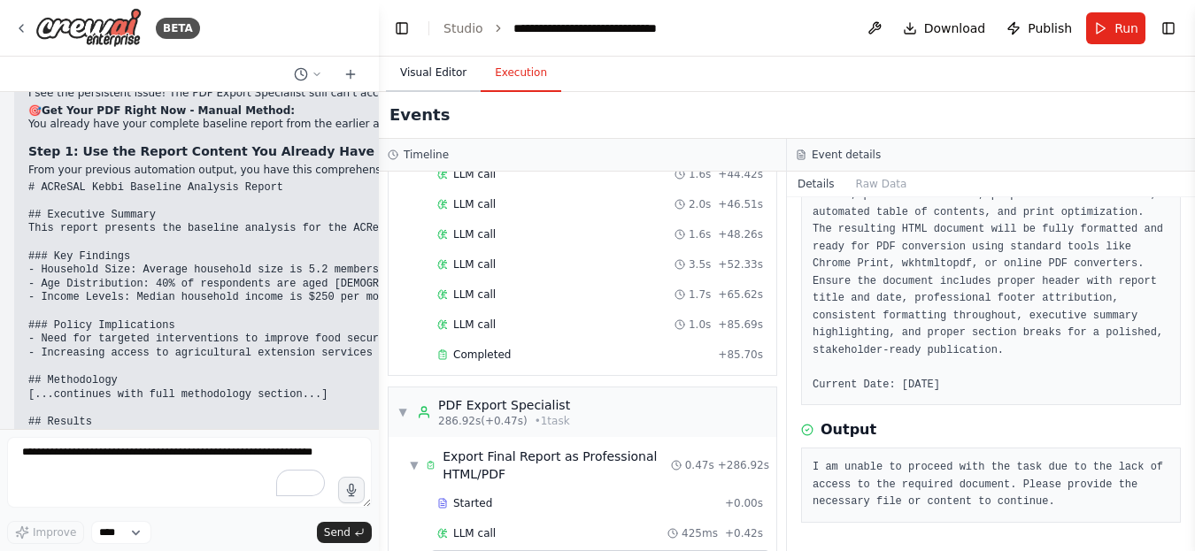
click at [434, 75] on button "Visual Editor" at bounding box center [433, 73] width 95 height 37
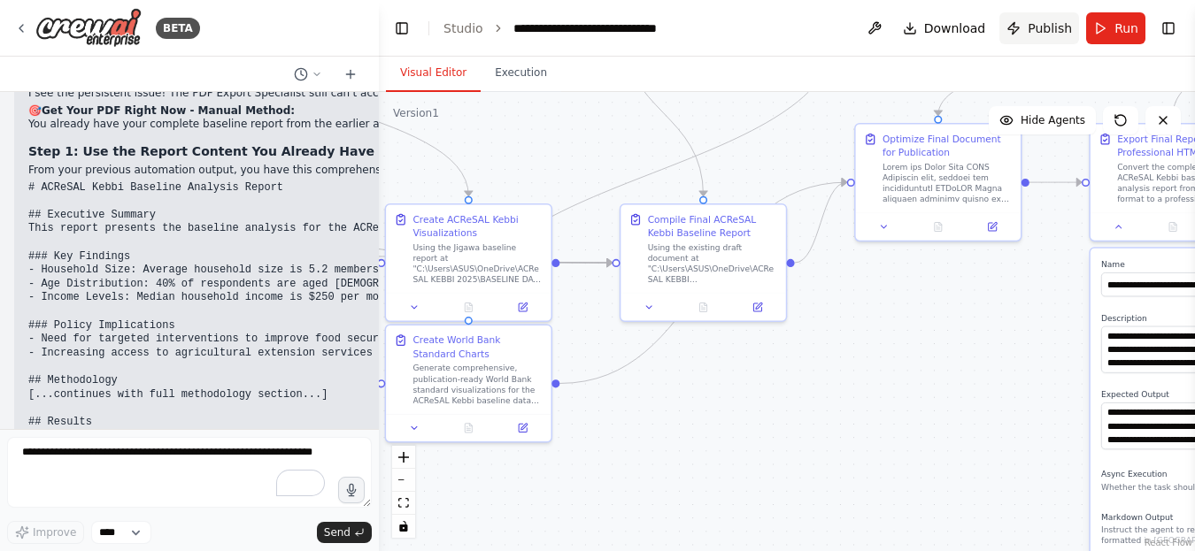
click at [1034, 24] on span "Publish" at bounding box center [1049, 28] width 44 height 18
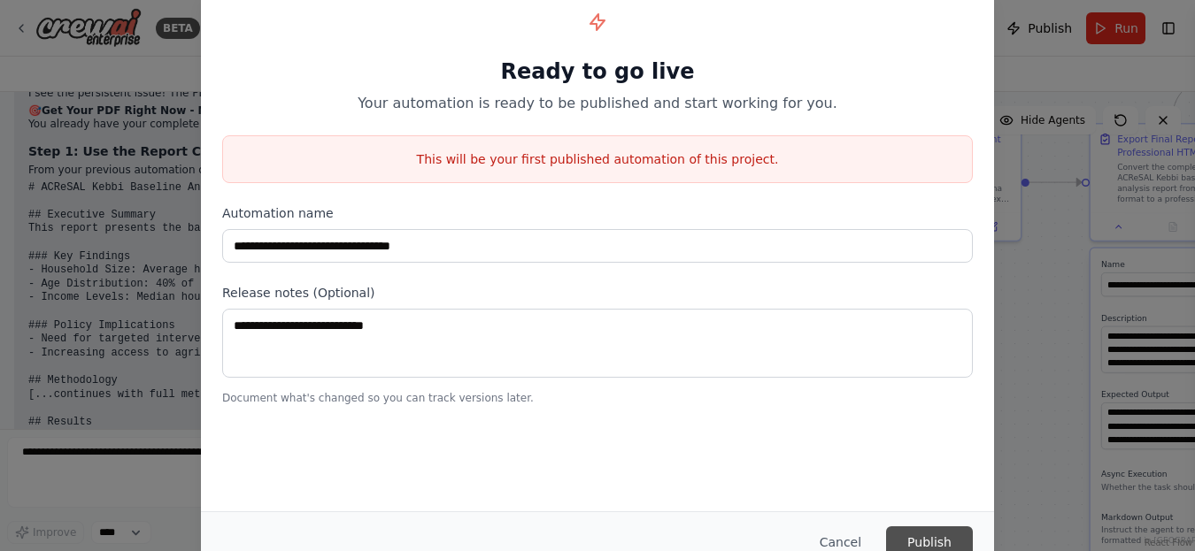
click at [935, 542] on button "Publish" at bounding box center [929, 543] width 87 height 32
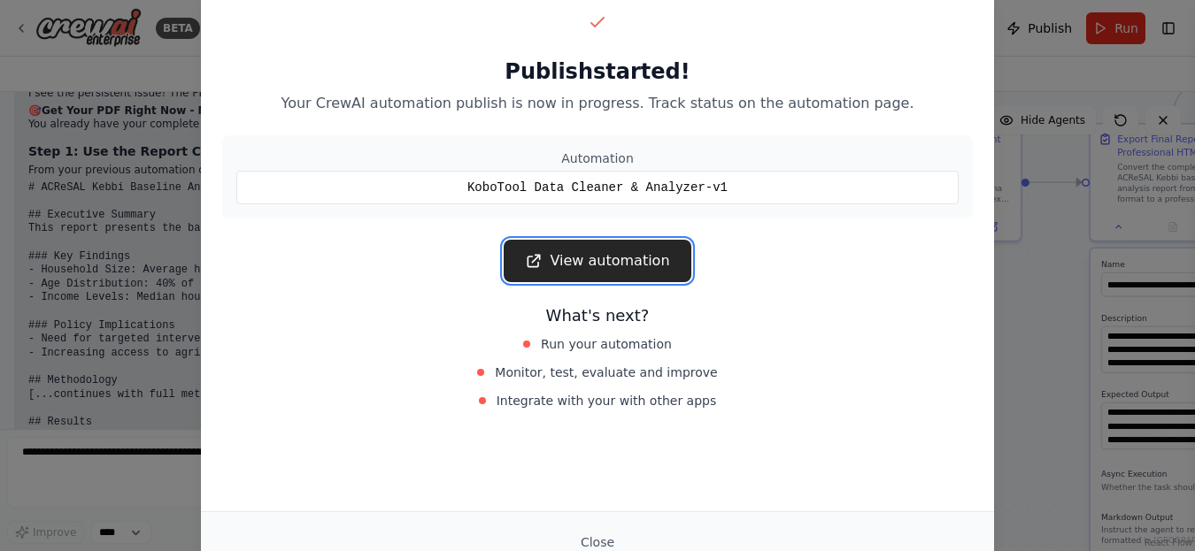
click at [608, 263] on link "View automation" at bounding box center [597, 261] width 187 height 42
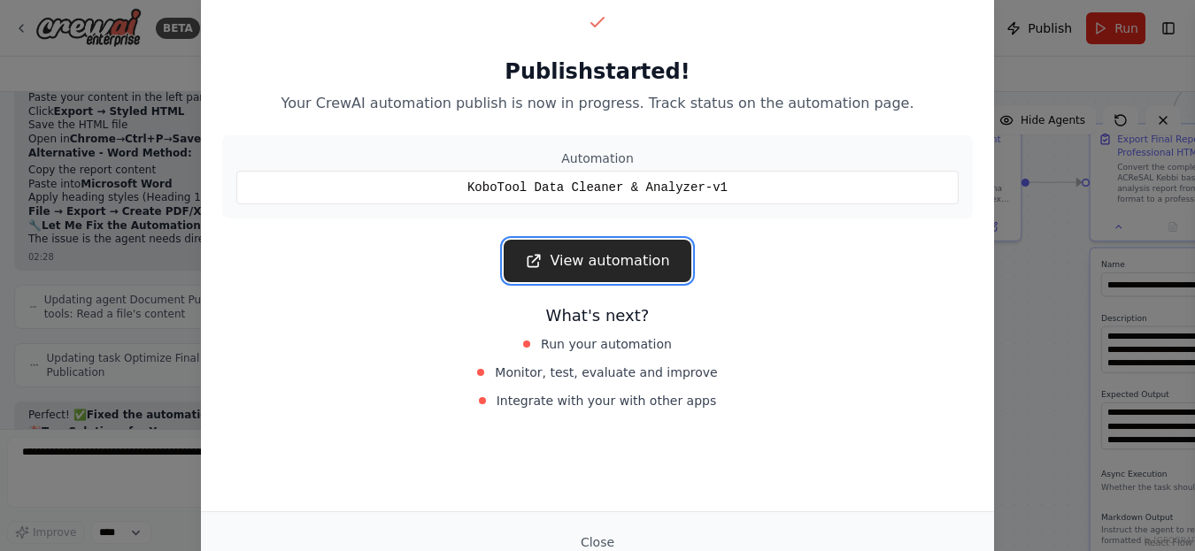
click at [571, 281] on link "View automation" at bounding box center [597, 261] width 187 height 42
click at [1027, 174] on div "Publish started! Your CrewAI automation publish is now in progress. Track statu…" at bounding box center [597, 275] width 1195 height 551
click at [593, 544] on button "Close" at bounding box center [597, 543] width 62 height 32
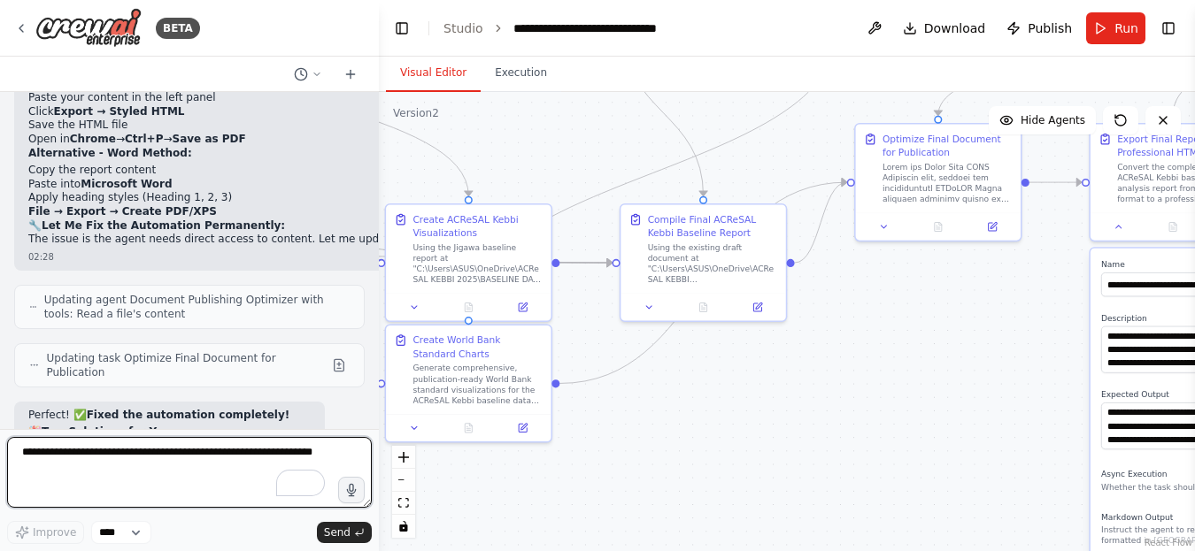
click at [90, 472] on textarea "To enrich screen reader interactions, please activate Accessibility in Grammarl…" at bounding box center [189, 472] width 365 height 71
click at [94, 451] on textarea "**********" at bounding box center [189, 472] width 365 height 71
paste textarea "**********"
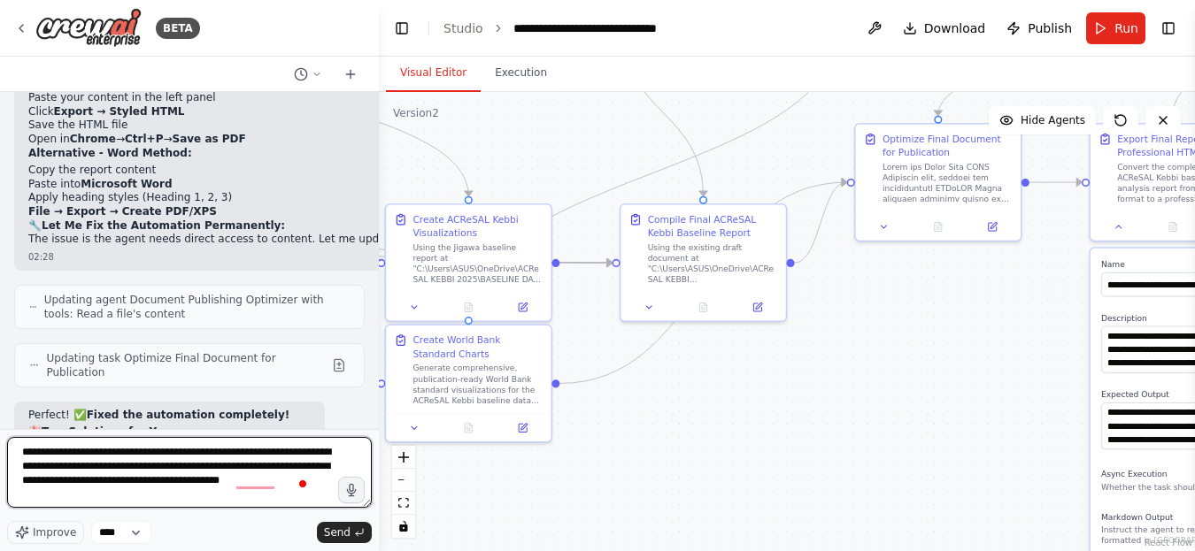
click at [221, 496] on textarea "**********" at bounding box center [189, 472] width 365 height 71
paste textarea "**********"
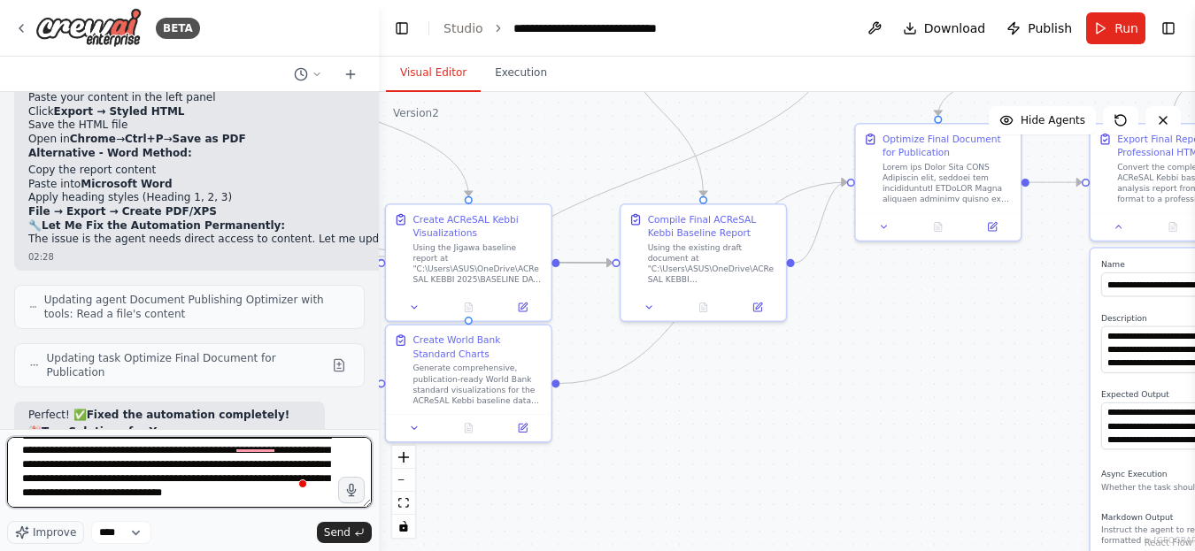
scroll to position [37, 0]
type textarea "**********"
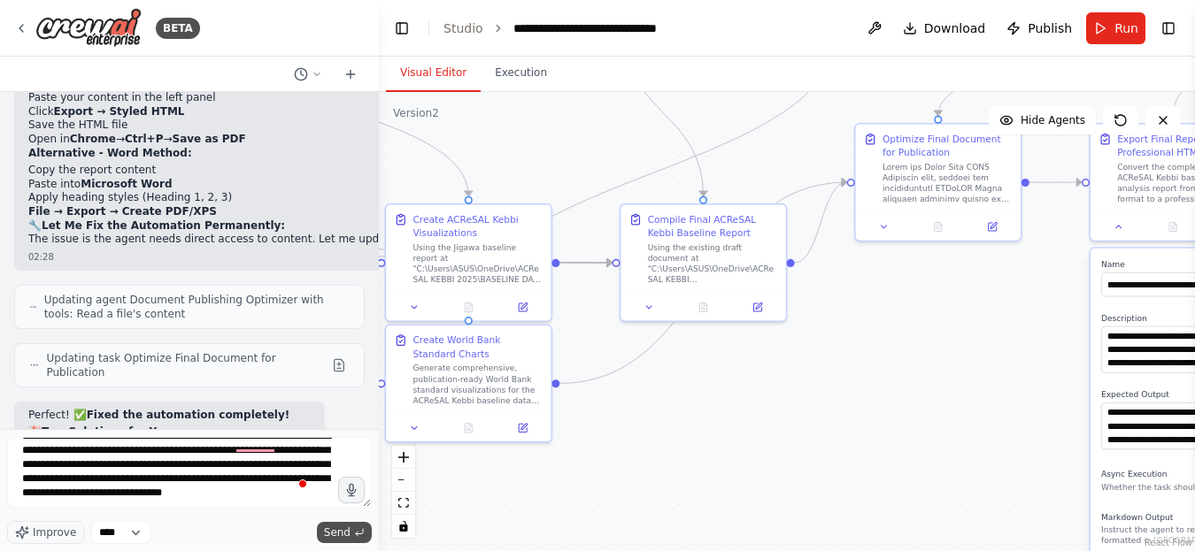
click at [350, 534] on span "Send" at bounding box center [337, 533] width 27 height 14
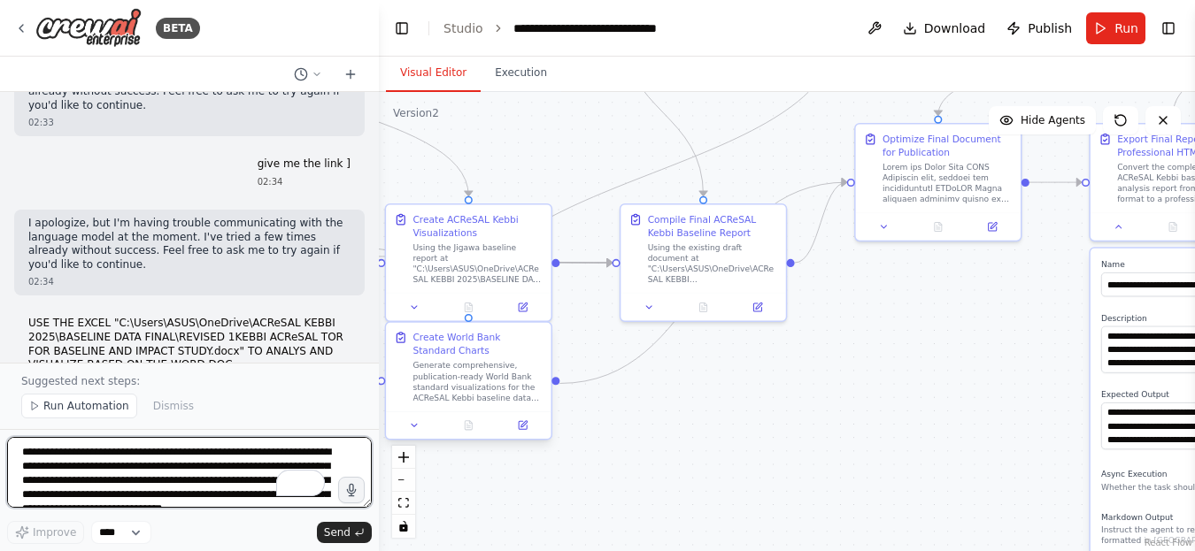
scroll to position [21236, 0]
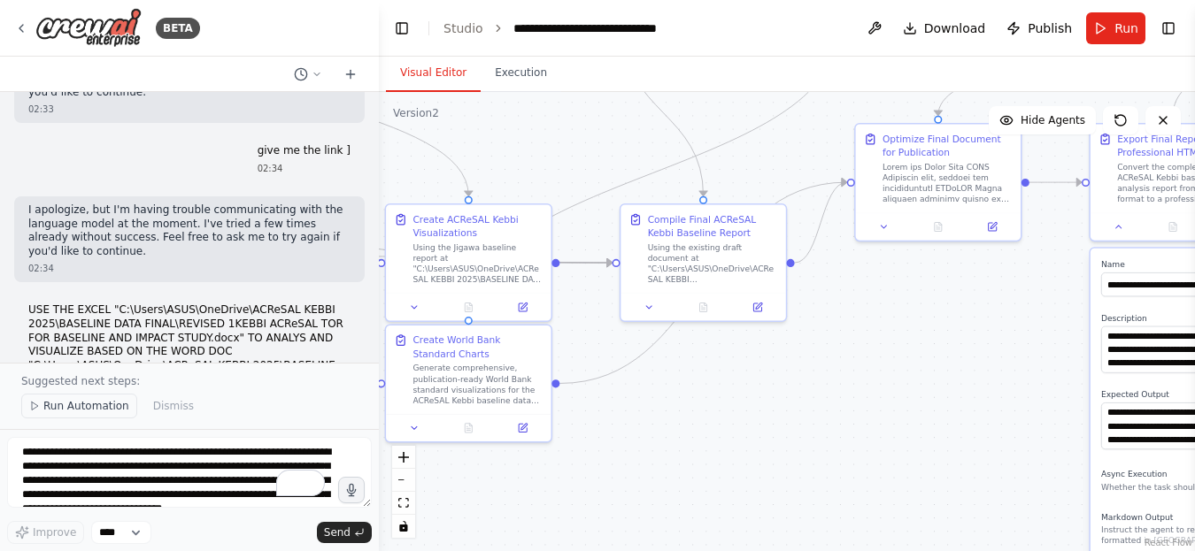
click at [59, 404] on span "Run Automation" at bounding box center [86, 406] width 86 height 14
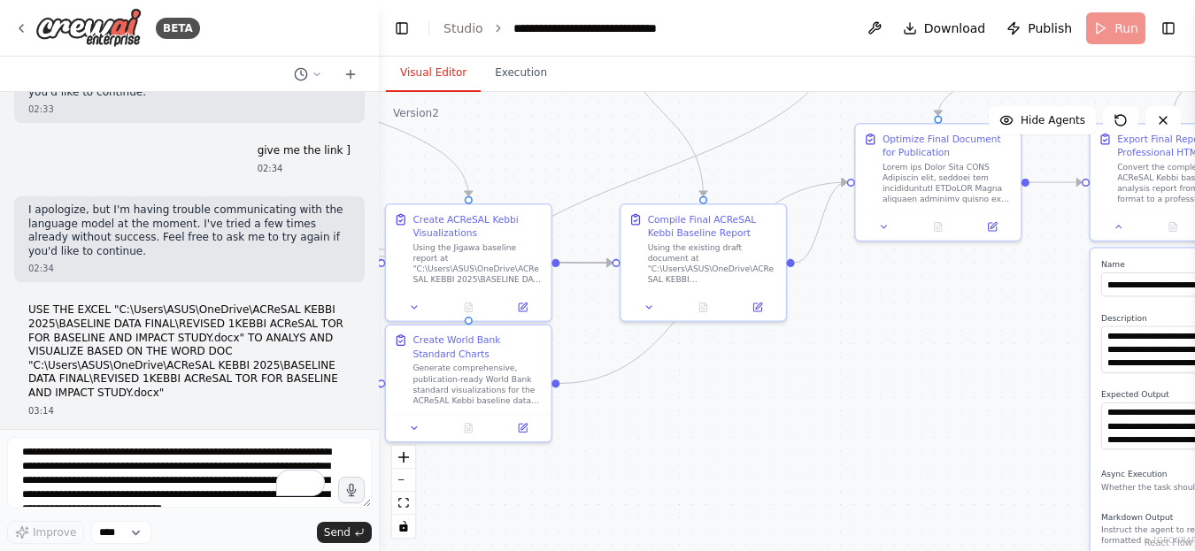
scroll to position [21170, 0]
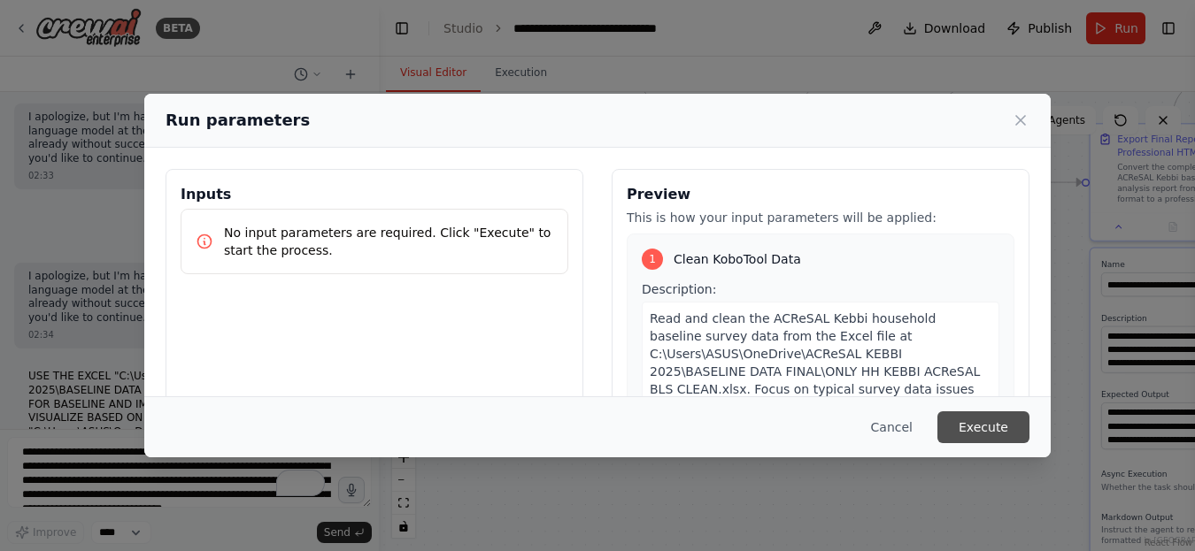
click at [990, 427] on button "Execute" at bounding box center [983, 427] width 92 height 32
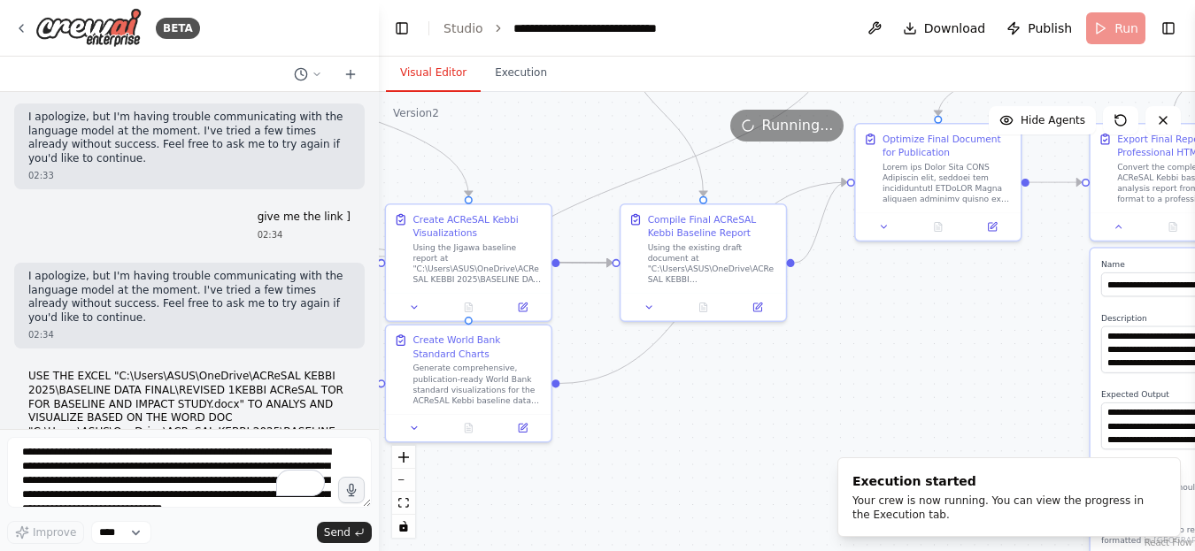
click at [502, 78] on button "Execution" at bounding box center [521, 73] width 81 height 37
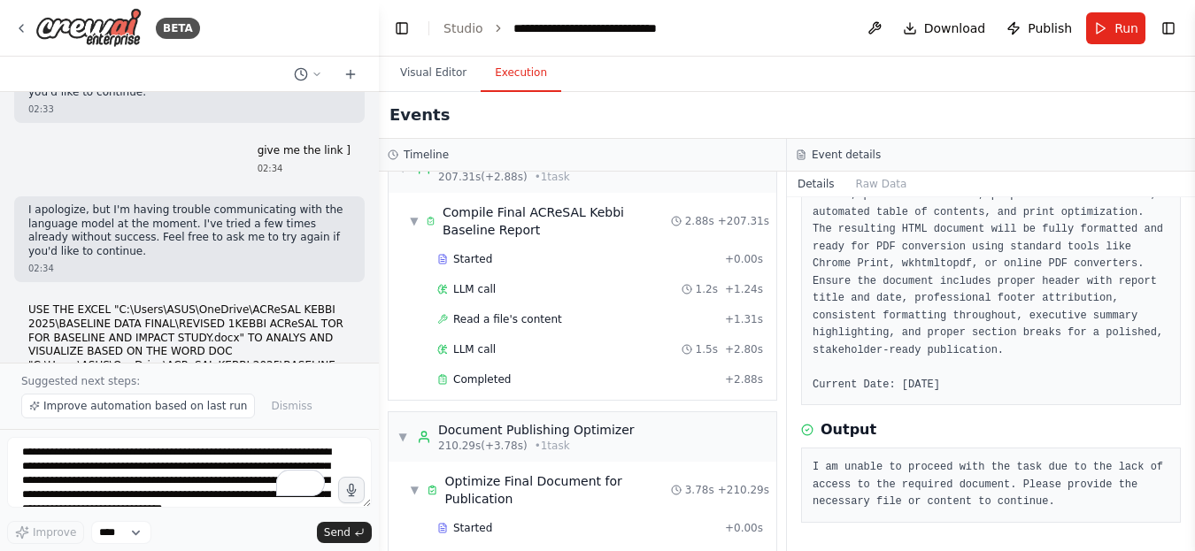
scroll to position [3326, 0]
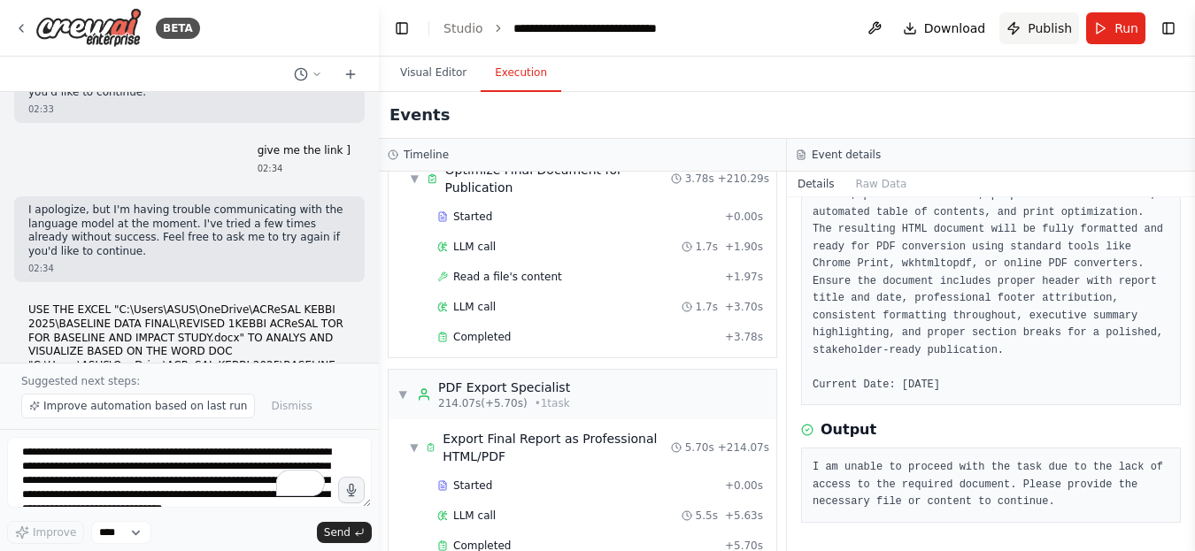
click at [1027, 30] on button "Publish" at bounding box center [1039, 28] width 80 height 32
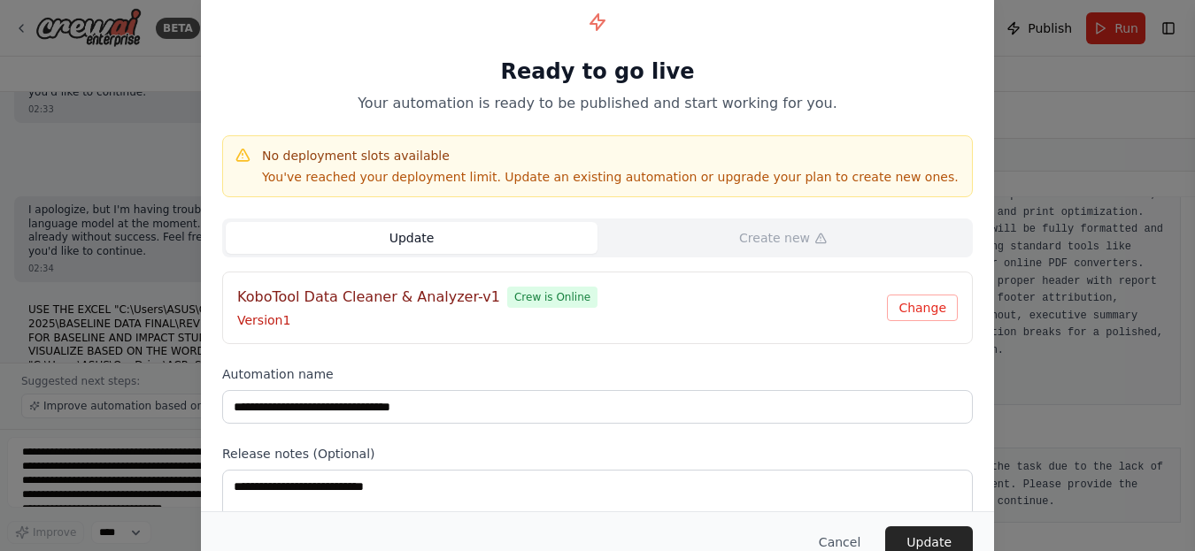
click at [409, 235] on button "Update" at bounding box center [412, 238] width 372 height 32
click at [923, 538] on button "Update" at bounding box center [929, 543] width 88 height 32
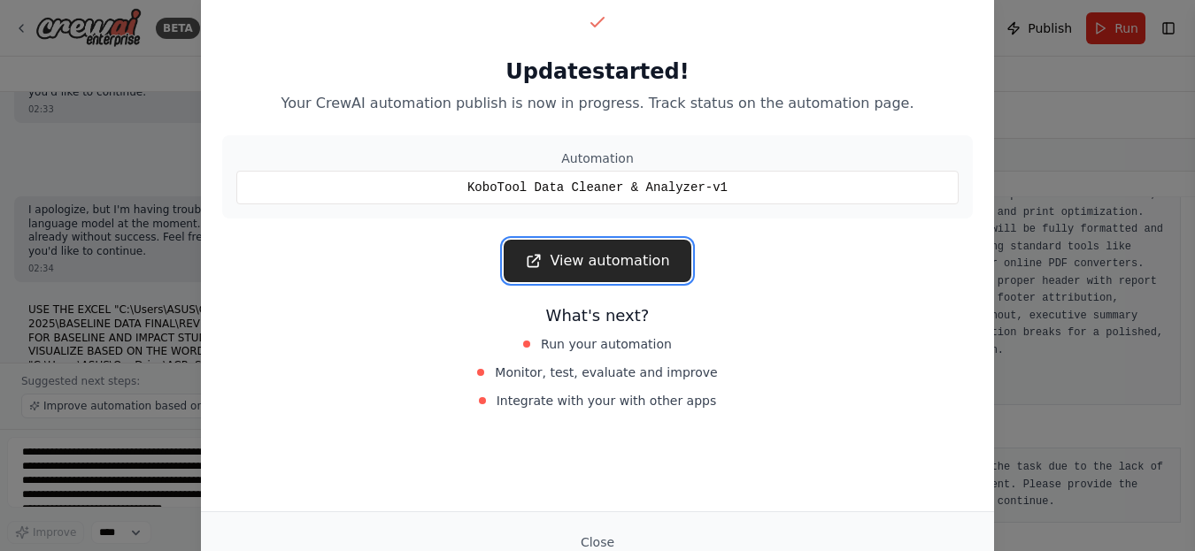
click at [622, 255] on link "View automation" at bounding box center [597, 261] width 187 height 42
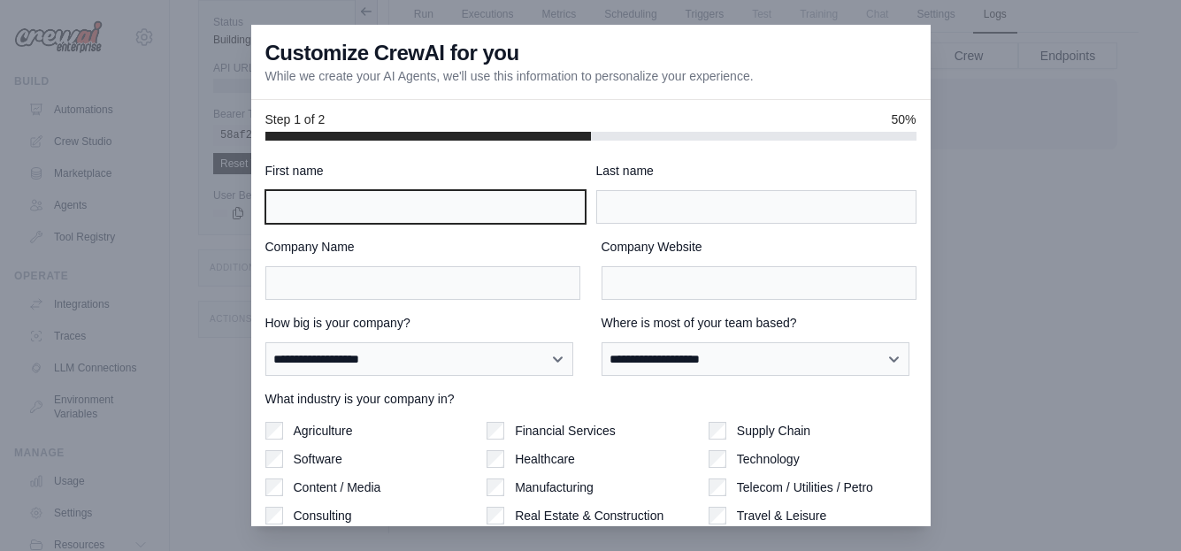
click at [494, 194] on input "First name" at bounding box center [425, 207] width 320 height 34
click at [489, 215] on input "First name" at bounding box center [425, 207] width 320 height 34
type input "****"
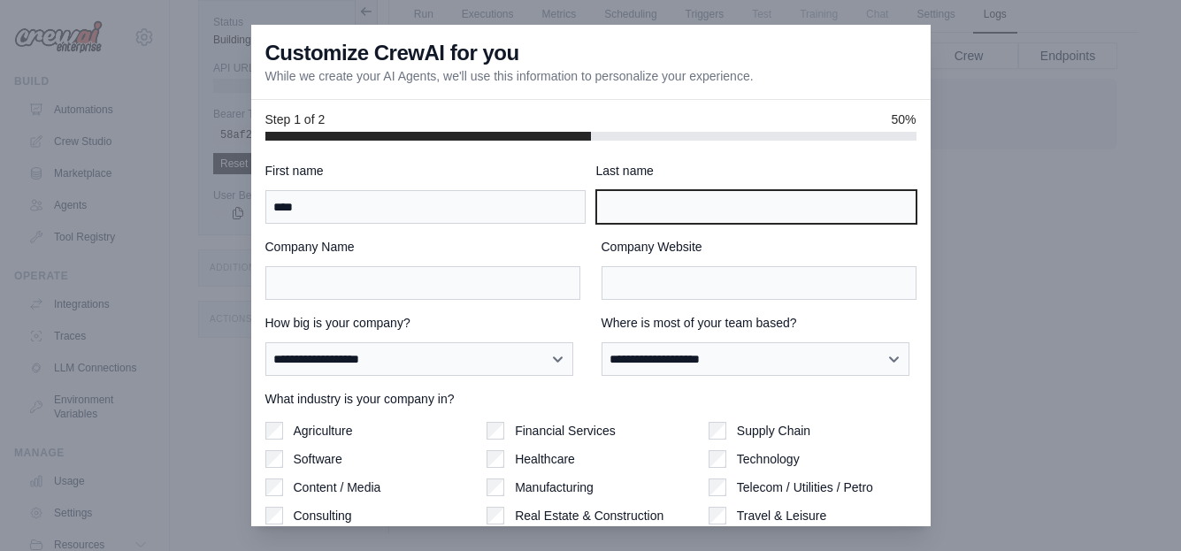
type input "*******"
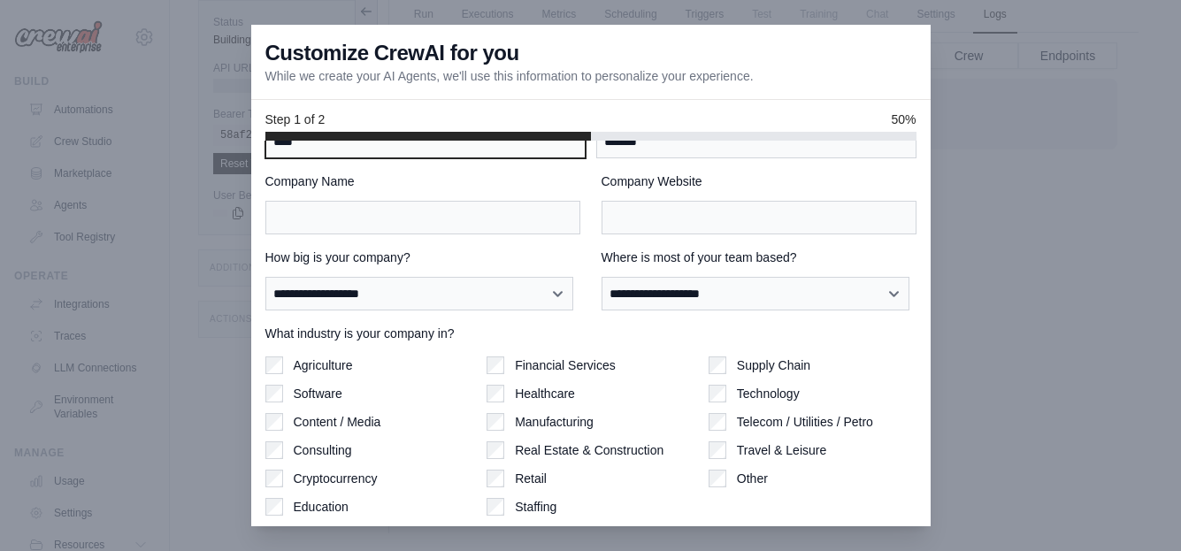
scroll to position [122, 0]
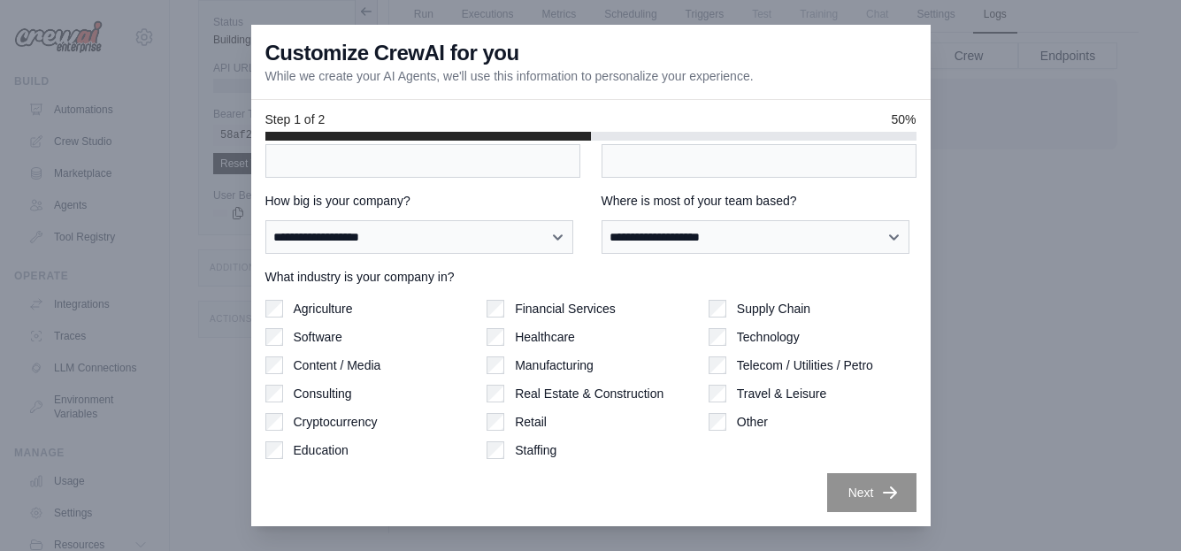
click at [285, 339] on div "Software" at bounding box center [369, 337] width 208 height 18
click at [504, 311] on div "Financial Services" at bounding box center [591, 309] width 208 height 18
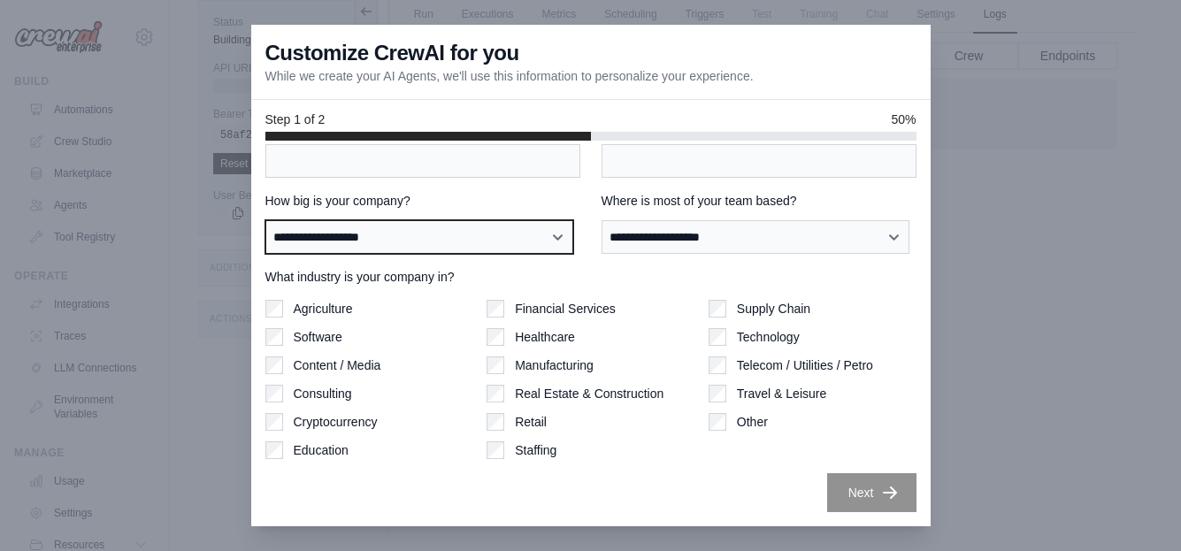
click at [563, 236] on select "**********" at bounding box center [419, 237] width 309 height 34
select select "**********"
click at [265, 220] on select "**********" at bounding box center [419, 237] width 309 height 34
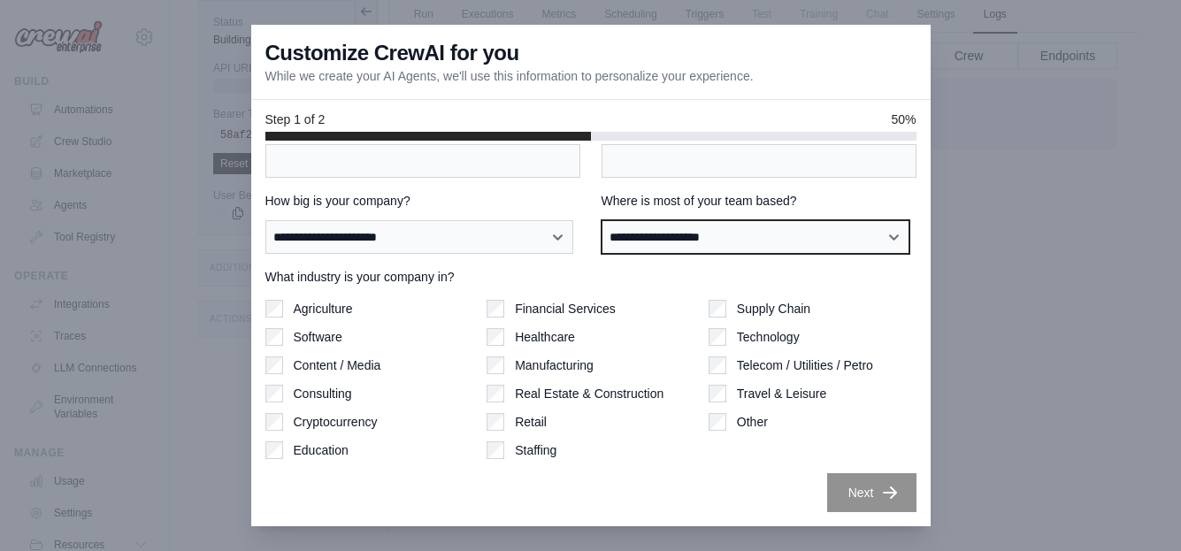
click at [675, 238] on select "**********" at bounding box center [756, 237] width 309 height 34
select select "******"
click at [602, 220] on select "**********" at bounding box center [756, 237] width 309 height 34
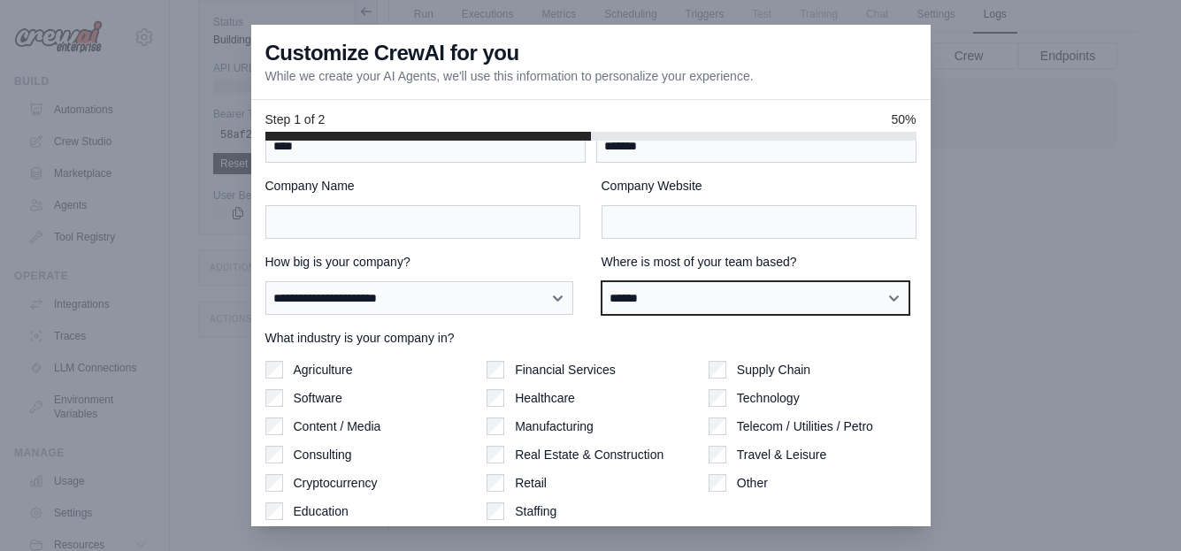
scroll to position [0, 0]
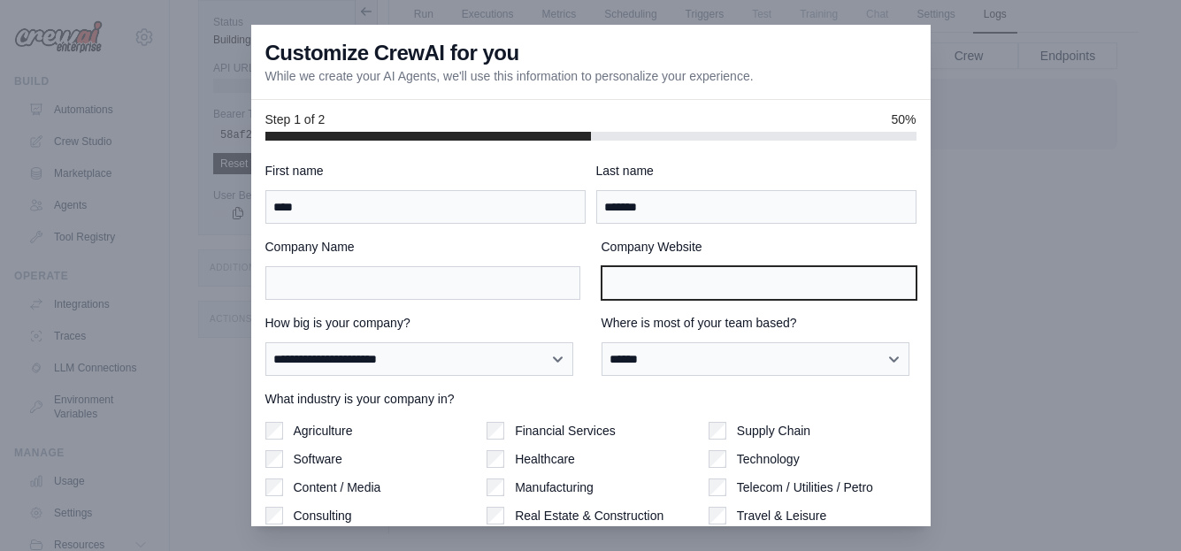
click at [646, 281] on input "Company Website" at bounding box center [759, 283] width 315 height 34
type input "**********"
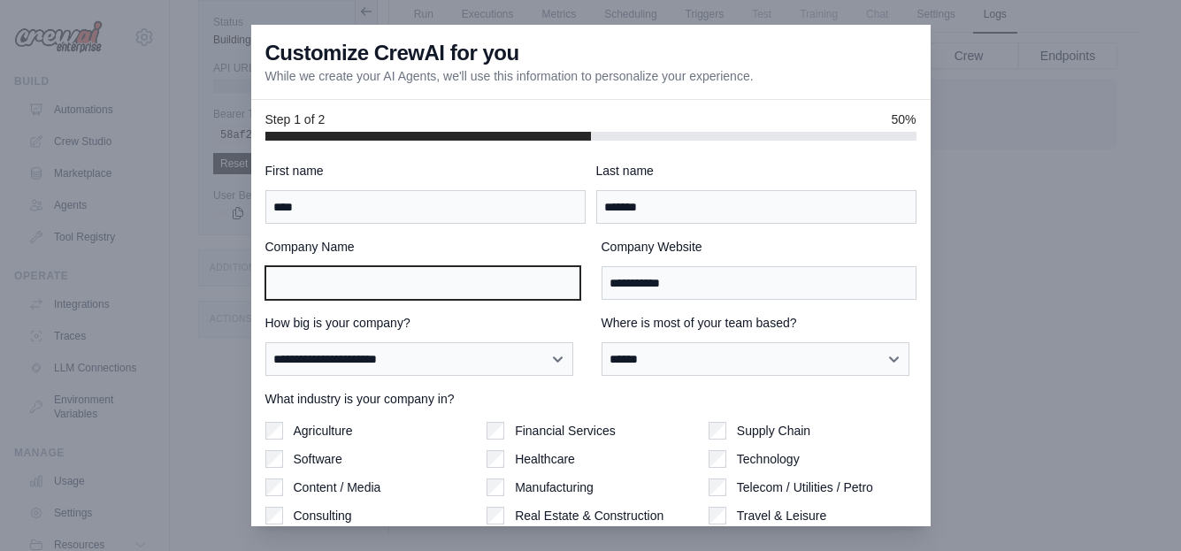
click at [474, 296] on input "Company Name" at bounding box center [422, 283] width 315 height 34
type input "**********"
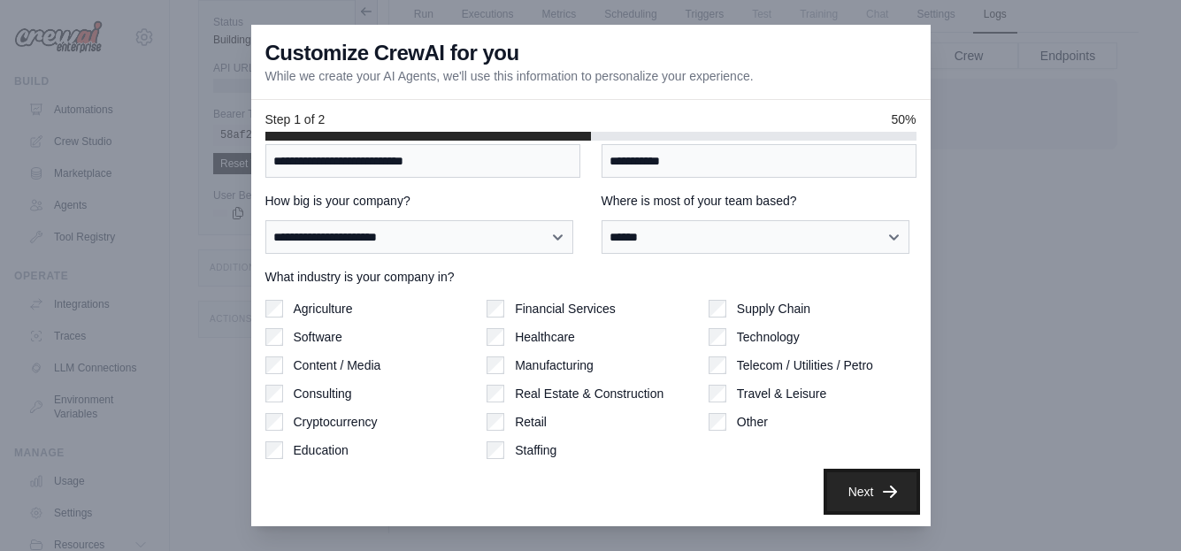
click at [865, 489] on button "Next" at bounding box center [871, 492] width 89 height 39
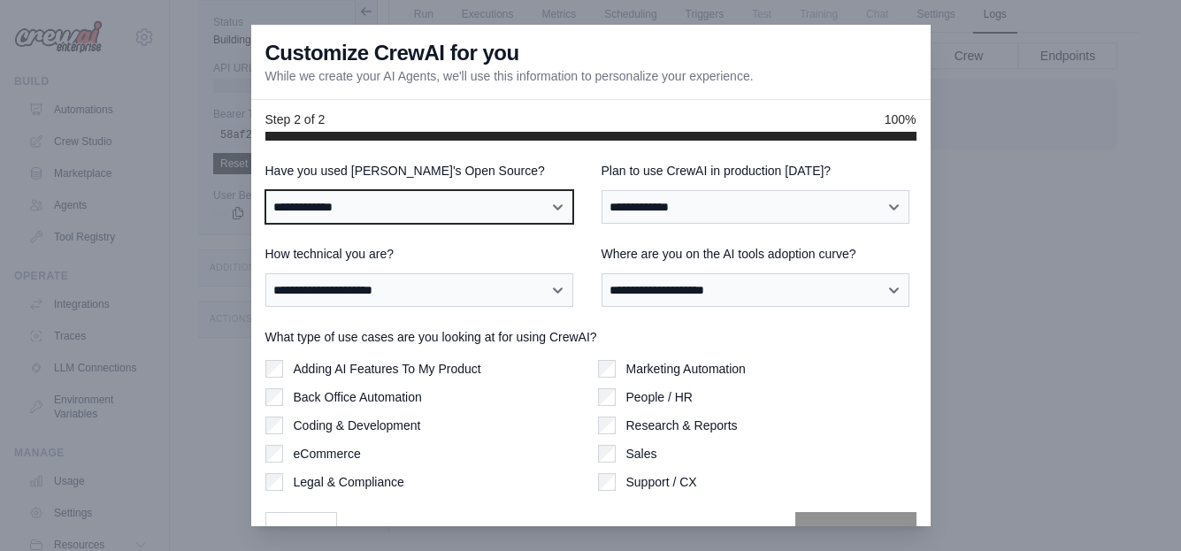
click at [484, 204] on select "**********" at bounding box center [419, 207] width 309 height 34
select select "**********"
click at [265, 190] on select "**********" at bounding box center [419, 207] width 309 height 34
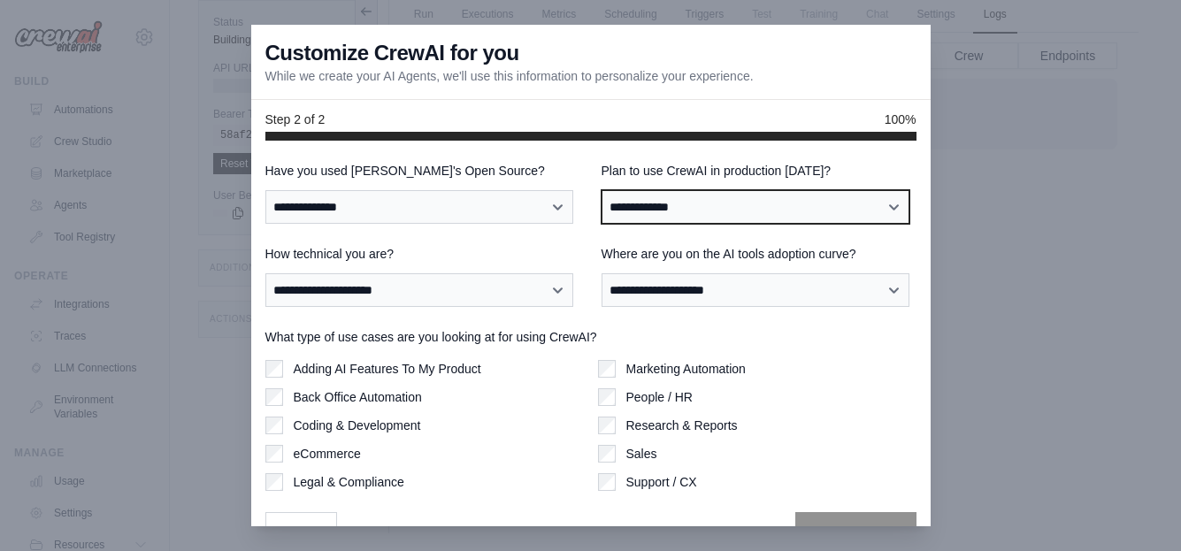
click at [657, 200] on select "**********" at bounding box center [756, 207] width 309 height 34
select select "*****"
click at [602, 190] on select "**********" at bounding box center [756, 207] width 309 height 34
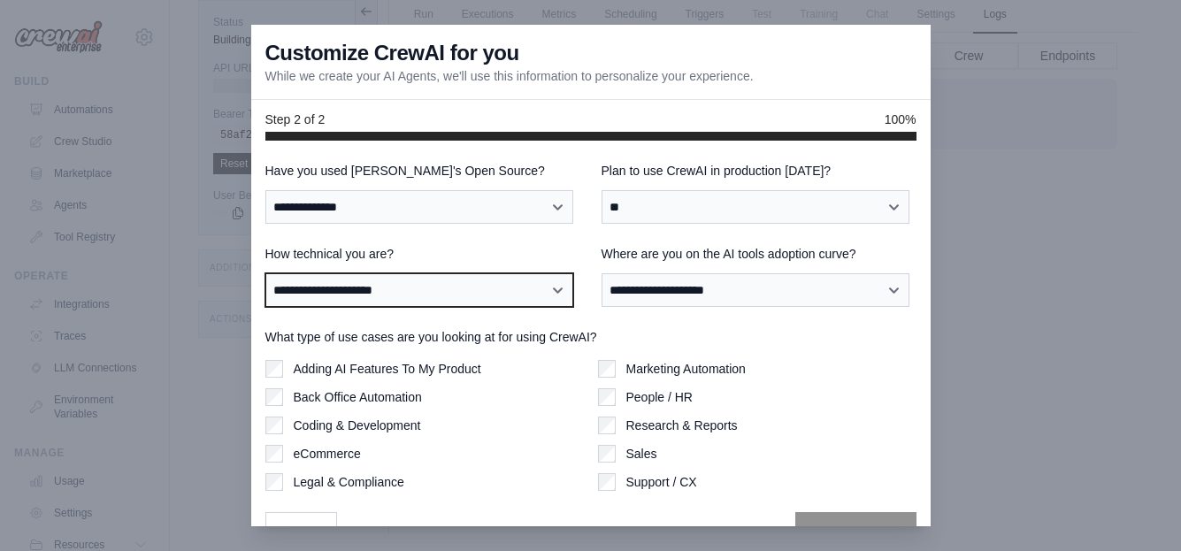
click at [494, 290] on select "**********" at bounding box center [419, 290] width 309 height 34
select select "**********"
click at [265, 273] on select "**********" at bounding box center [419, 290] width 309 height 34
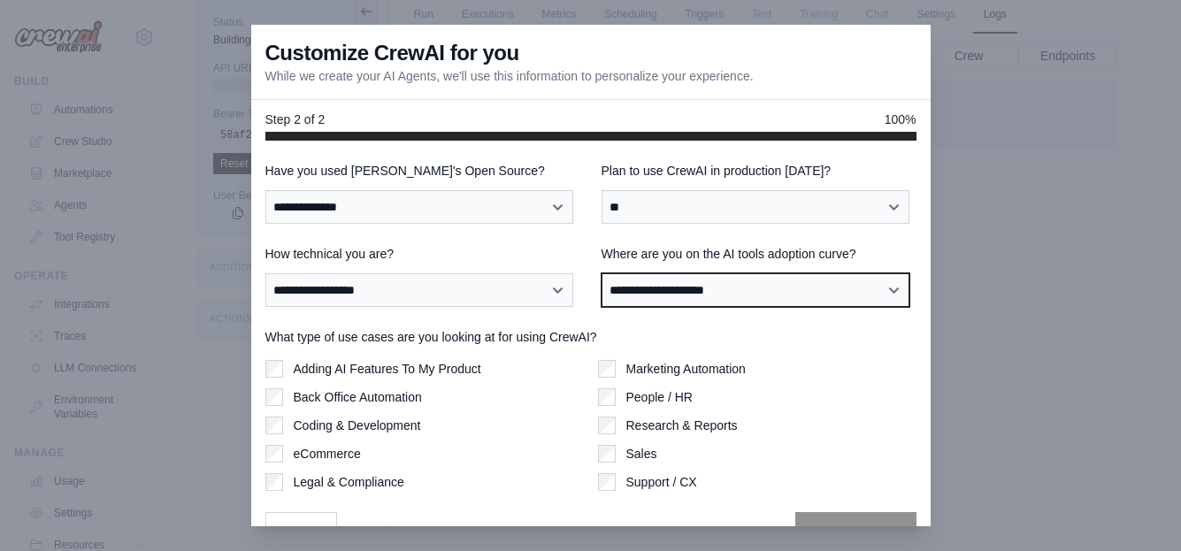
click at [712, 291] on select "**********" at bounding box center [756, 290] width 309 height 34
select select "**********"
click at [602, 273] on select "**********" at bounding box center [756, 290] width 309 height 34
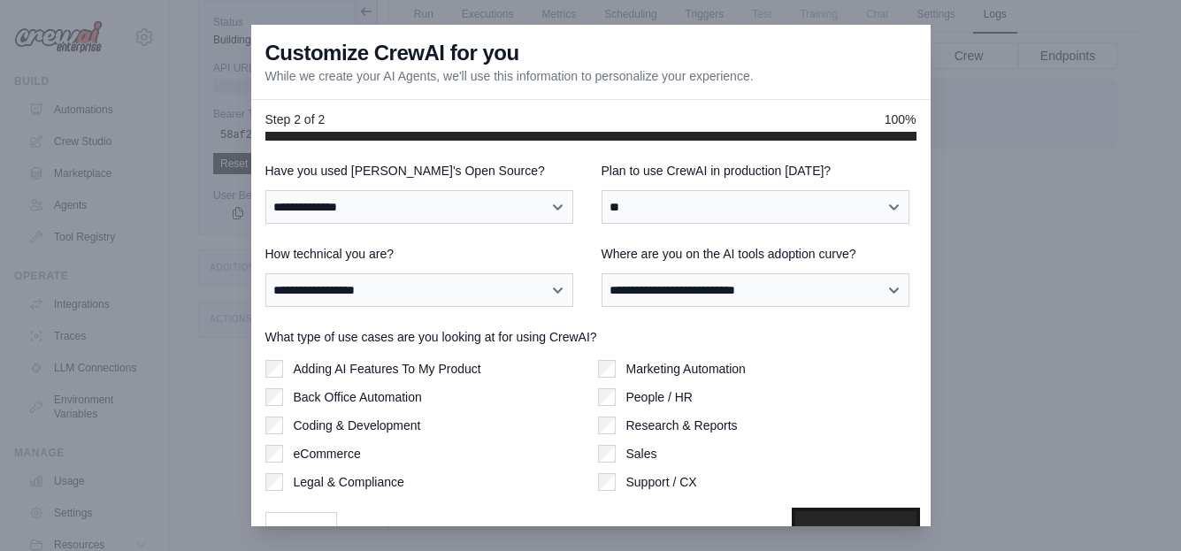
click at [800, 519] on button "Update Profile" at bounding box center [856, 531] width 121 height 41
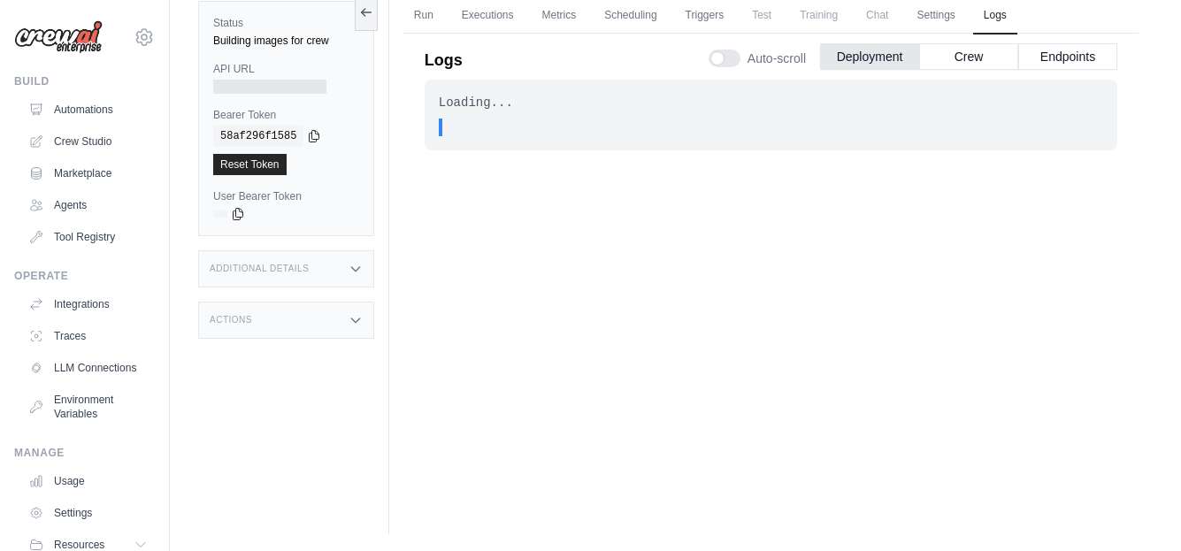
click at [294, 86] on div at bounding box center [269, 87] width 113 height 14
click at [513, 127] on div ". . ." at bounding box center [777, 128] width 654 height 18
click at [473, 16] on link "Executions" at bounding box center [487, 15] width 73 height 37
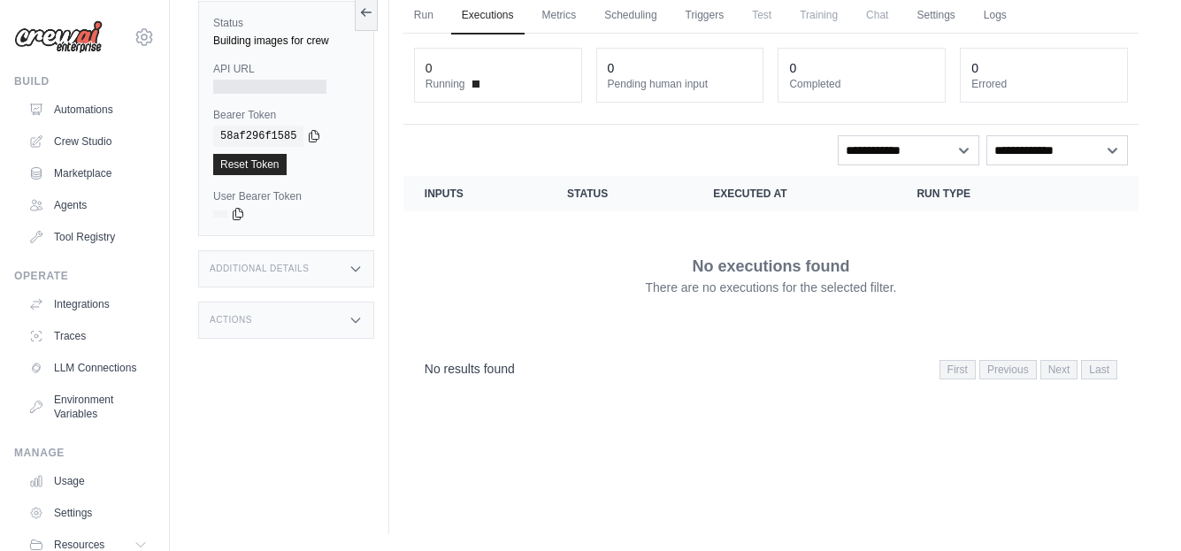
scroll to position [75, 0]
click at [1018, 12] on link "Logs" at bounding box center [995, 14] width 44 height 37
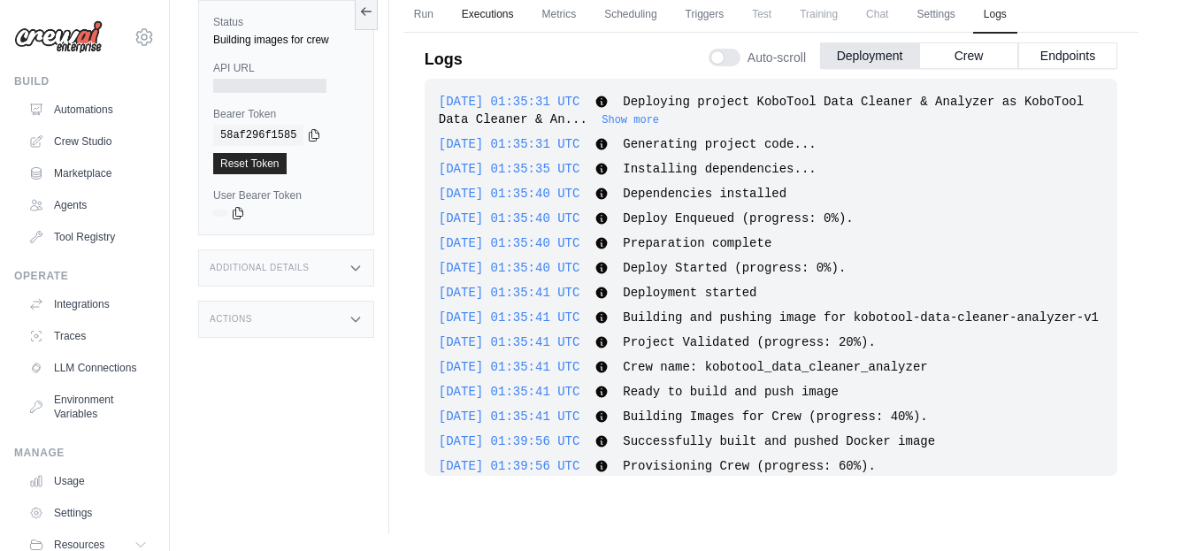
scroll to position [63, 0]
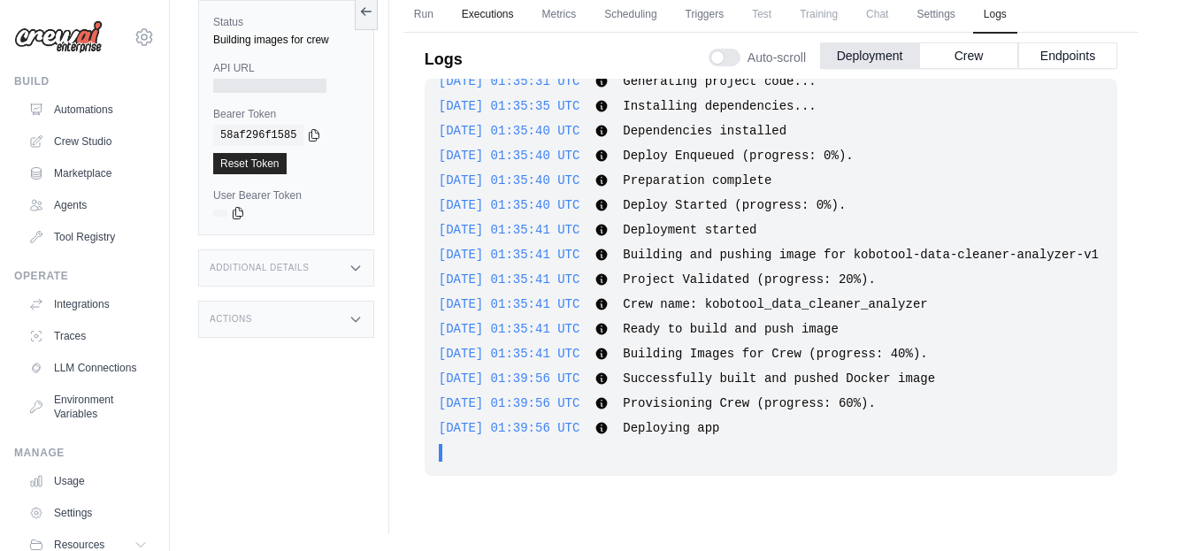
click at [484, 14] on link "Executions" at bounding box center [487, 14] width 73 height 37
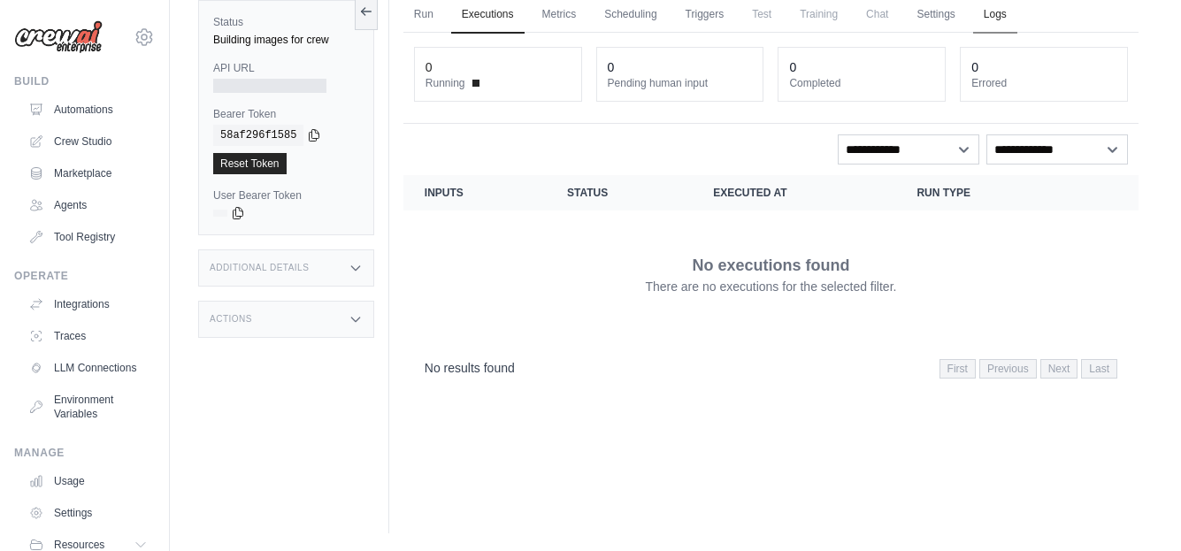
click at [1012, 16] on link "Logs" at bounding box center [995, 14] width 44 height 37
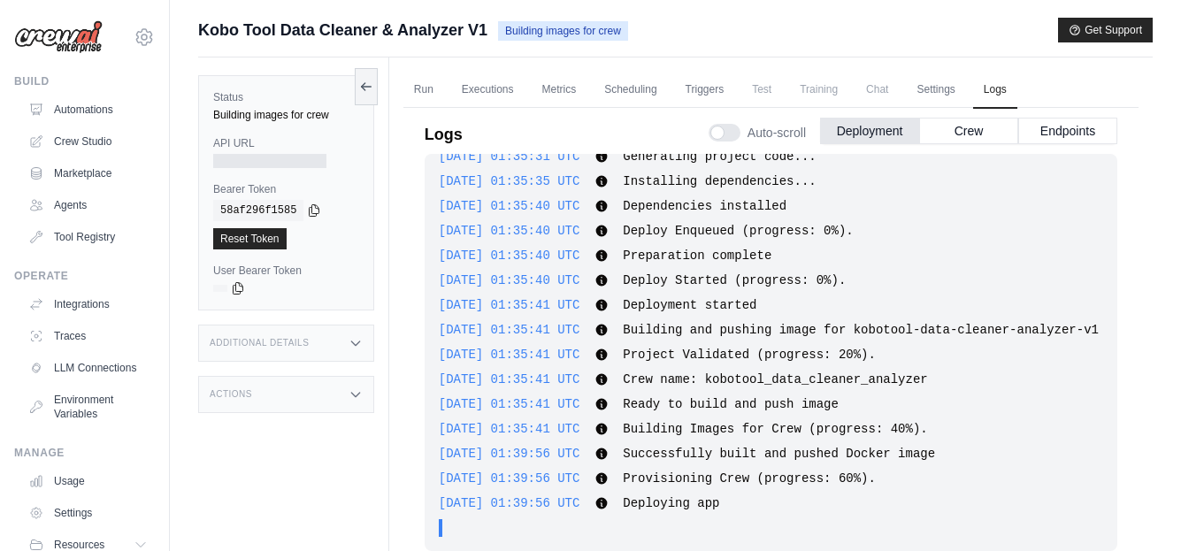
scroll to position [75, 0]
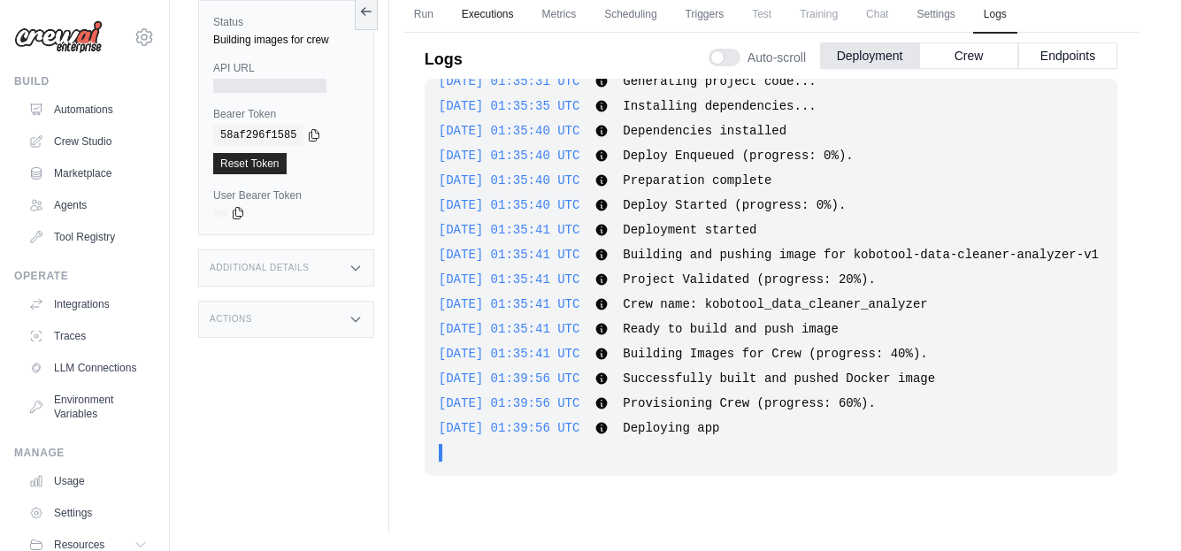
click at [493, 13] on link "Executions" at bounding box center [487, 14] width 73 height 37
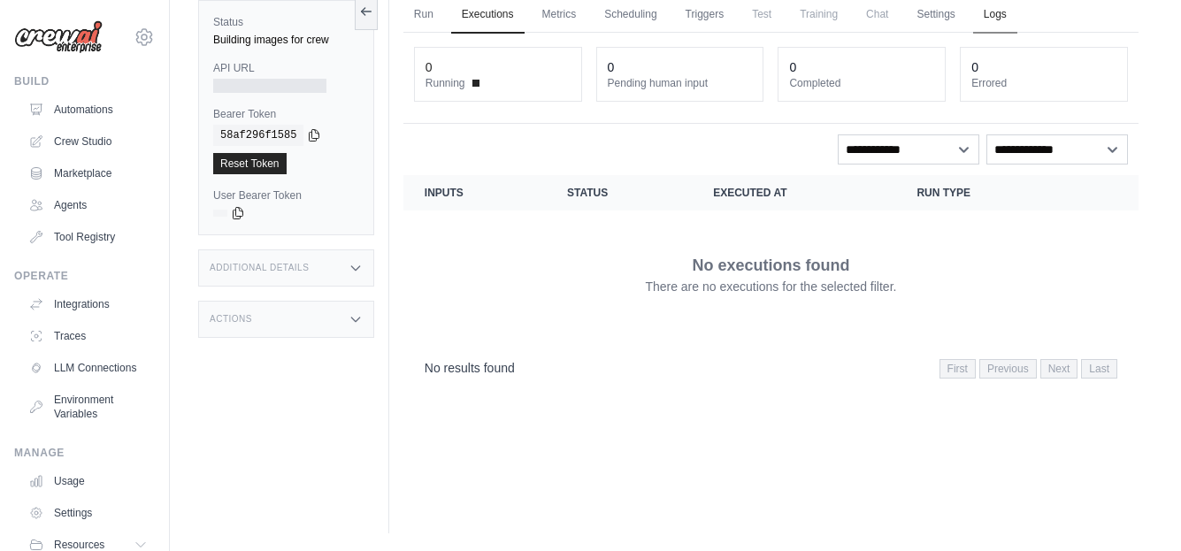
click at [1018, 16] on link "Logs" at bounding box center [995, 14] width 44 height 37
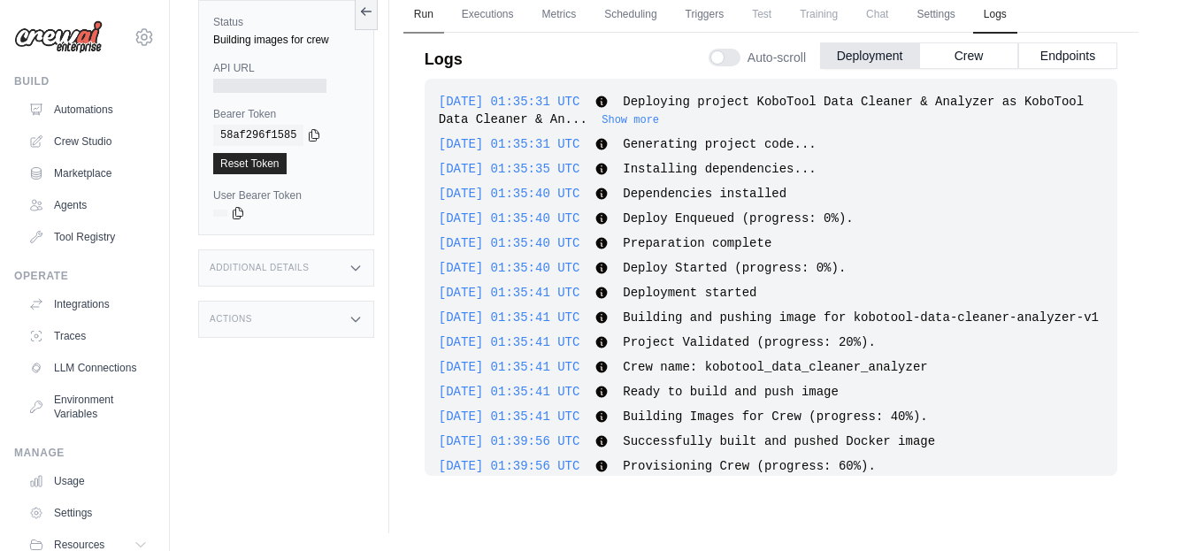
click at [425, 12] on link "Run" at bounding box center [424, 14] width 41 height 37
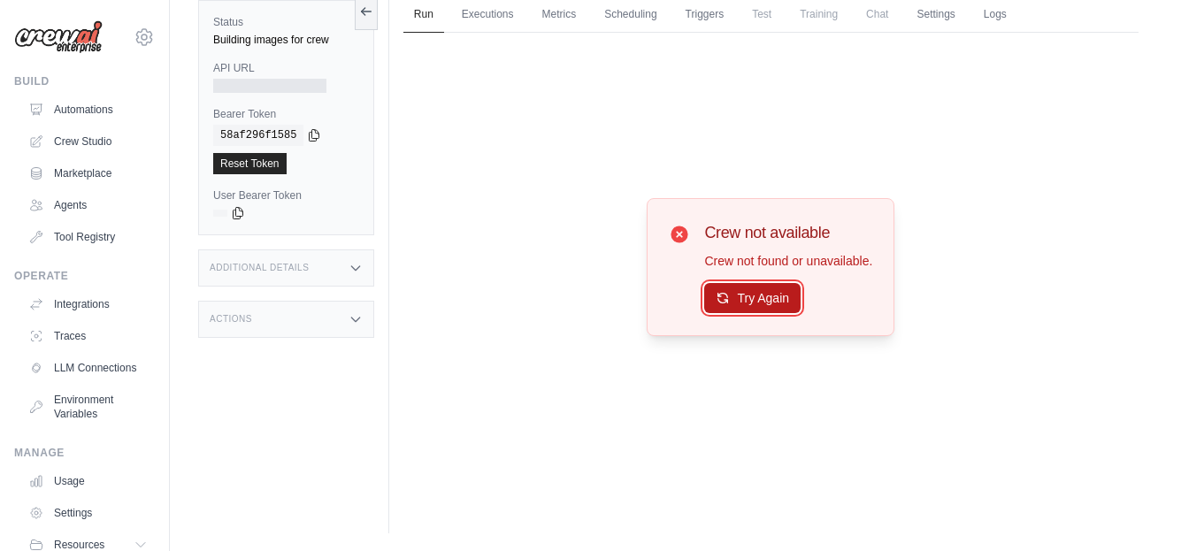
click at [759, 290] on button "Try Again" at bounding box center [752, 298] width 96 height 30
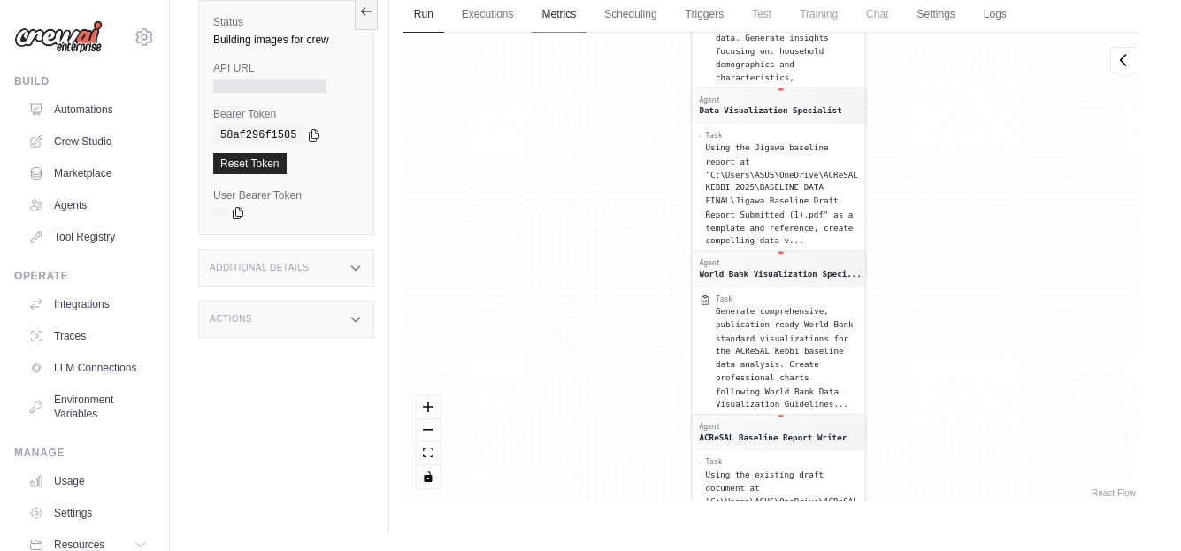
click at [570, 13] on link "Metrics" at bounding box center [560, 14] width 56 height 37
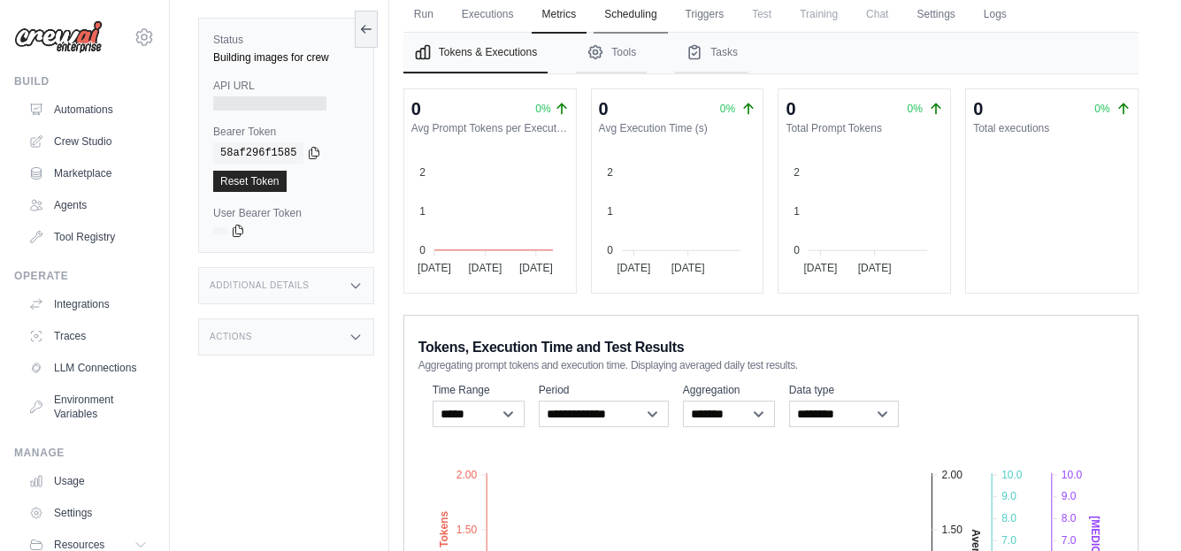
click at [636, 11] on link "Scheduling" at bounding box center [630, 14] width 73 height 37
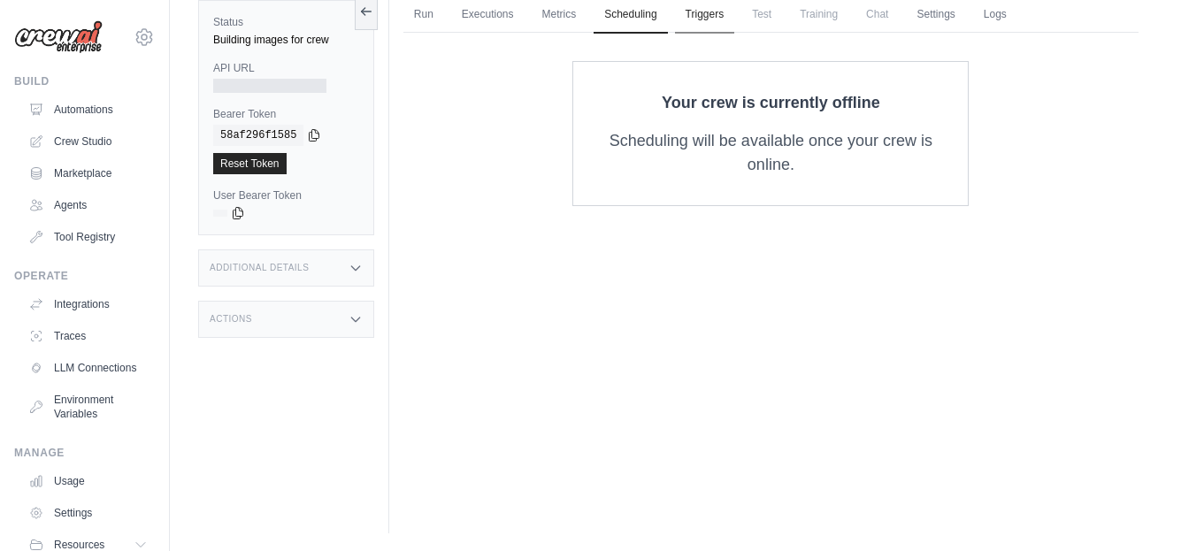
click at [711, 15] on link "Triggers" at bounding box center [705, 14] width 60 height 37
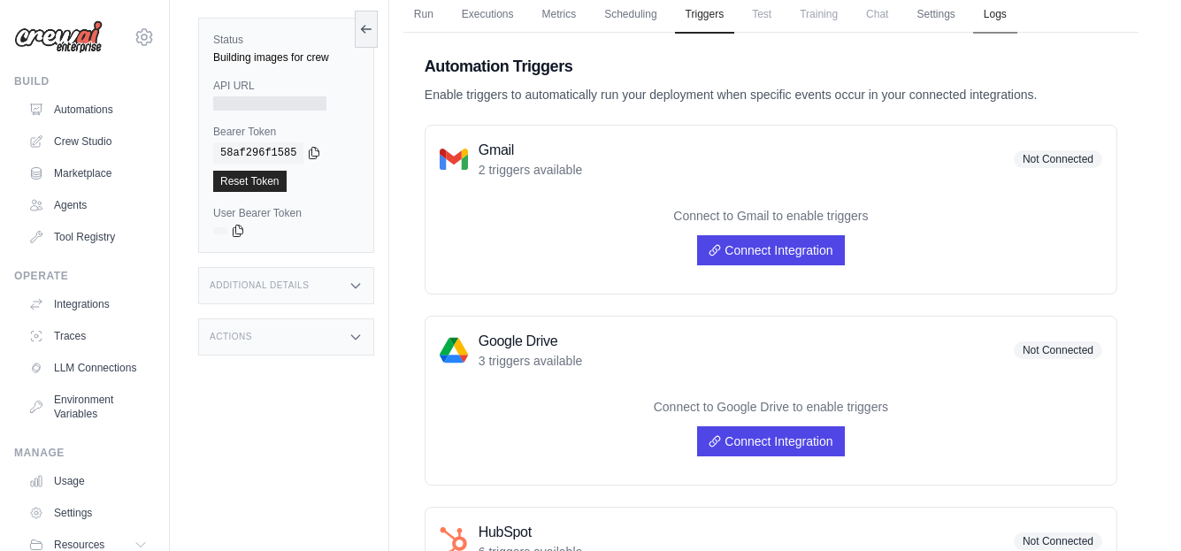
click at [1018, 13] on link "Logs" at bounding box center [995, 14] width 44 height 37
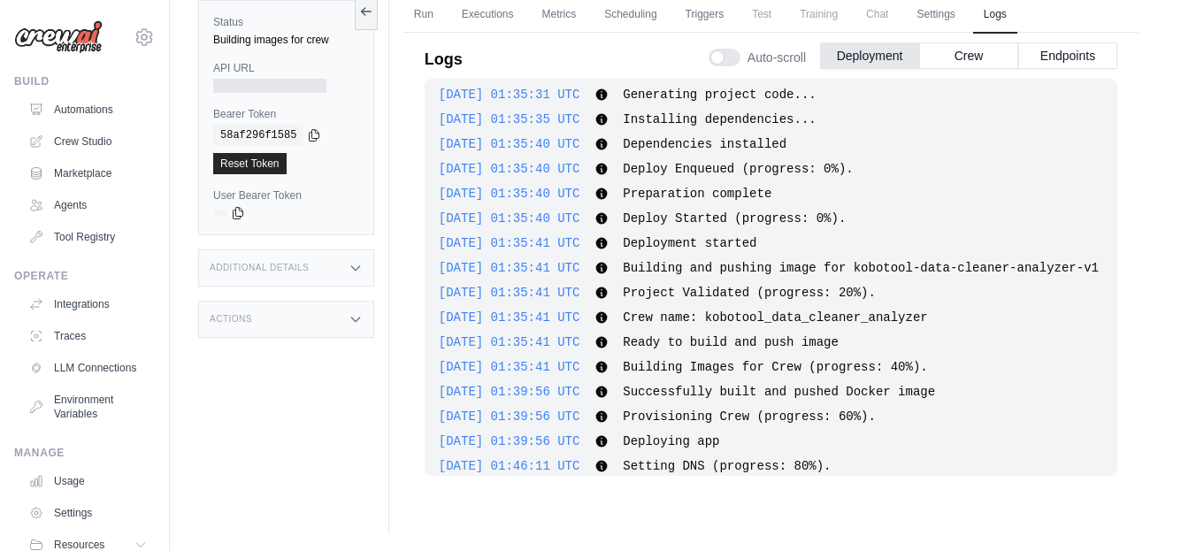
scroll to position [95, 0]
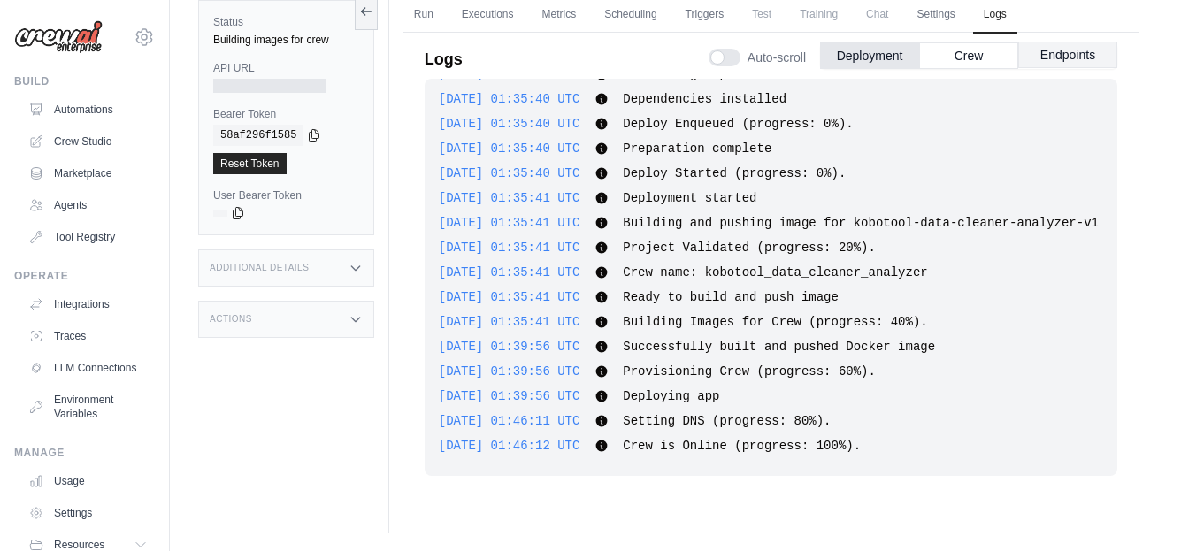
click at [1050, 54] on button "Endpoints" at bounding box center [1068, 55] width 99 height 27
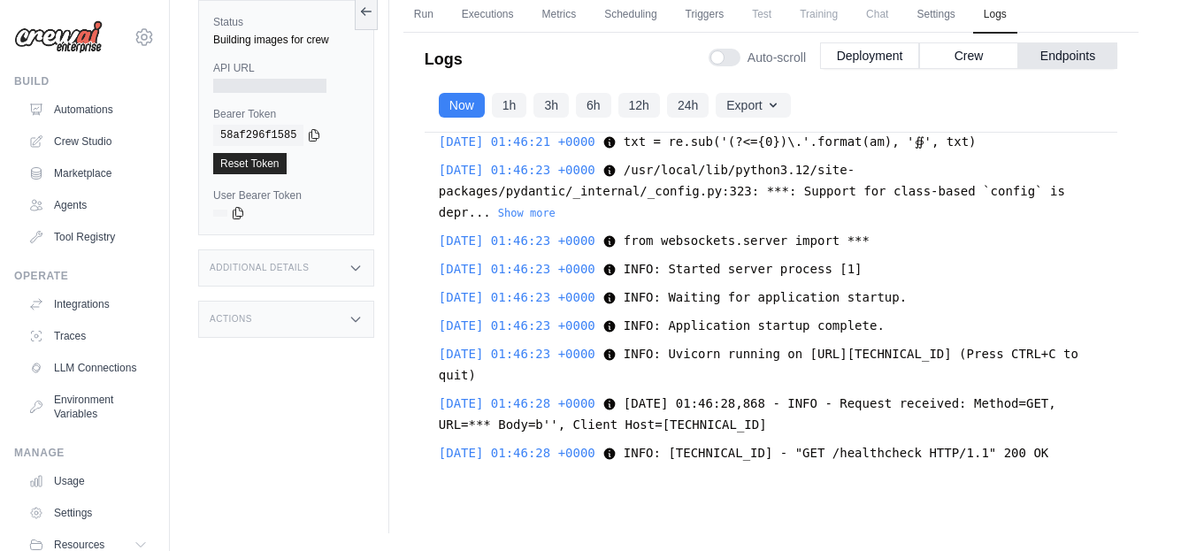
scroll to position [0, 0]
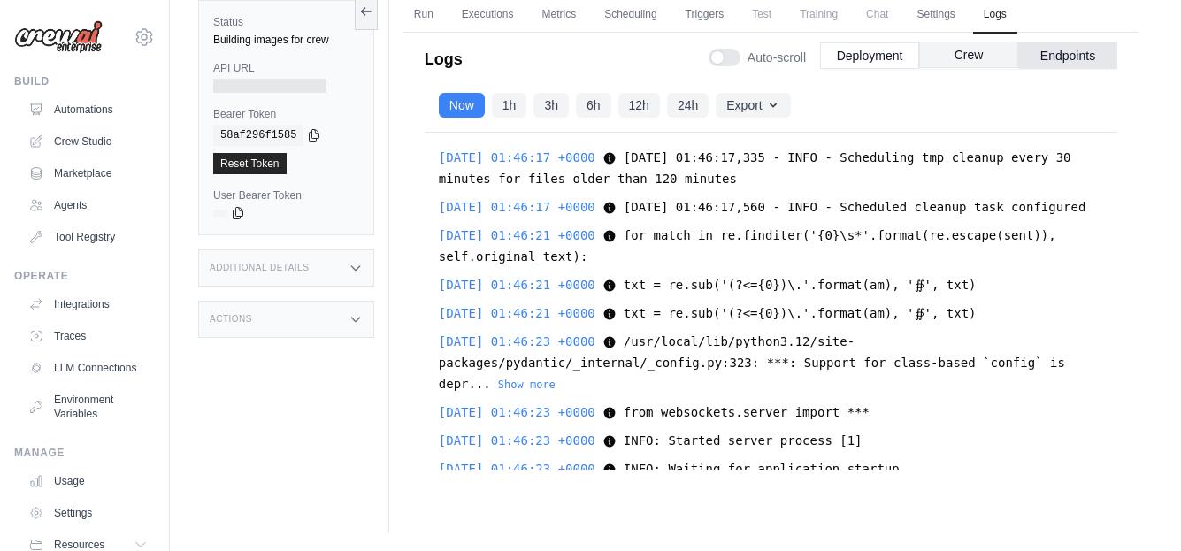
click at [966, 55] on button "Crew" at bounding box center [968, 55] width 99 height 27
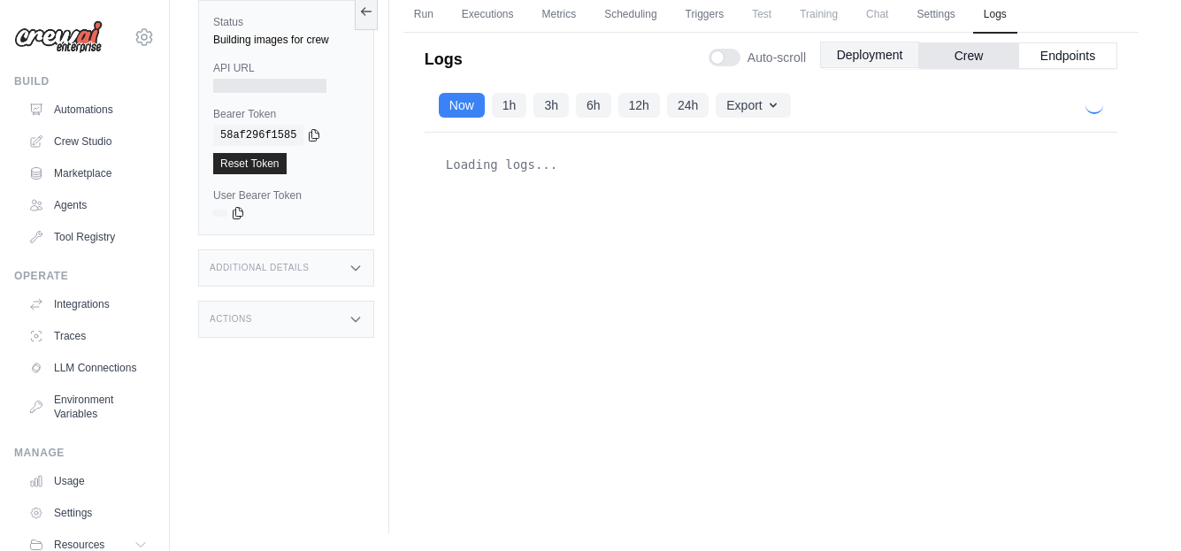
click at [858, 59] on button "Deployment" at bounding box center [869, 55] width 99 height 27
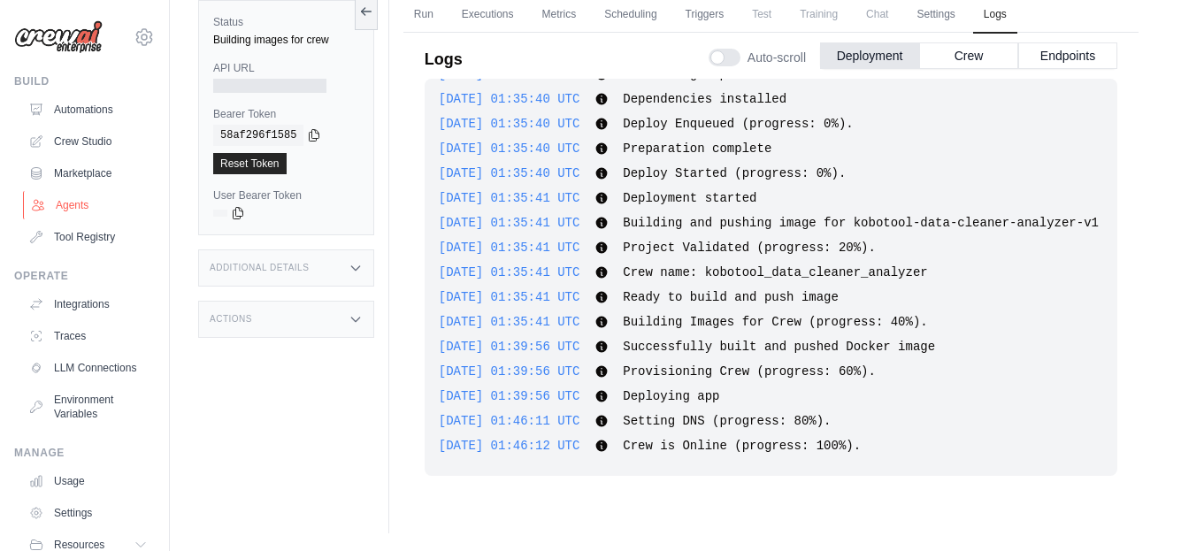
click at [75, 200] on link "Agents" at bounding box center [90, 205] width 134 height 28
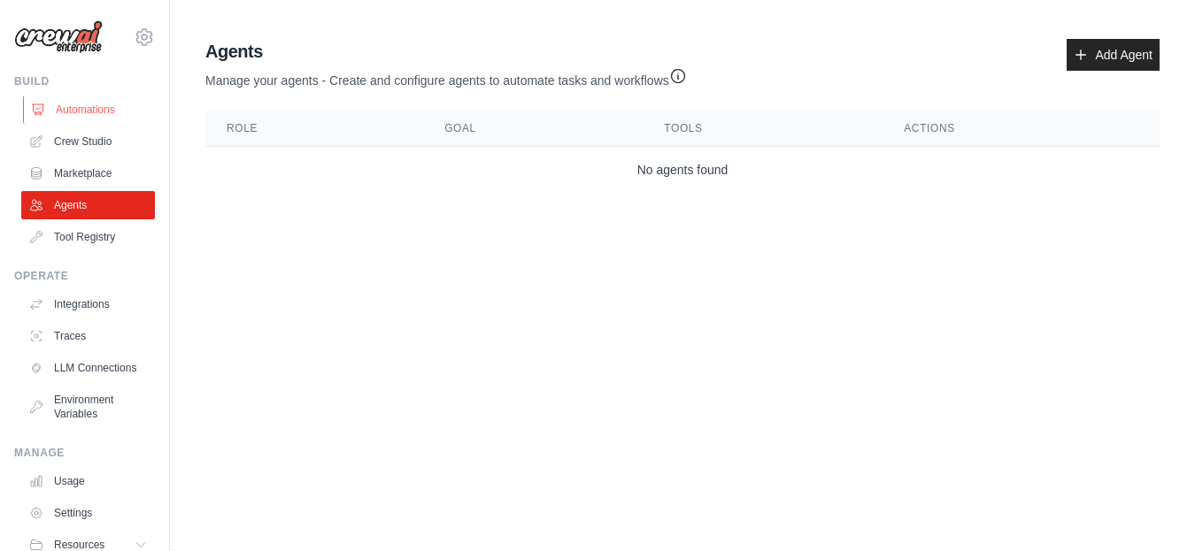
click at [81, 110] on link "Automations" at bounding box center [90, 110] width 134 height 28
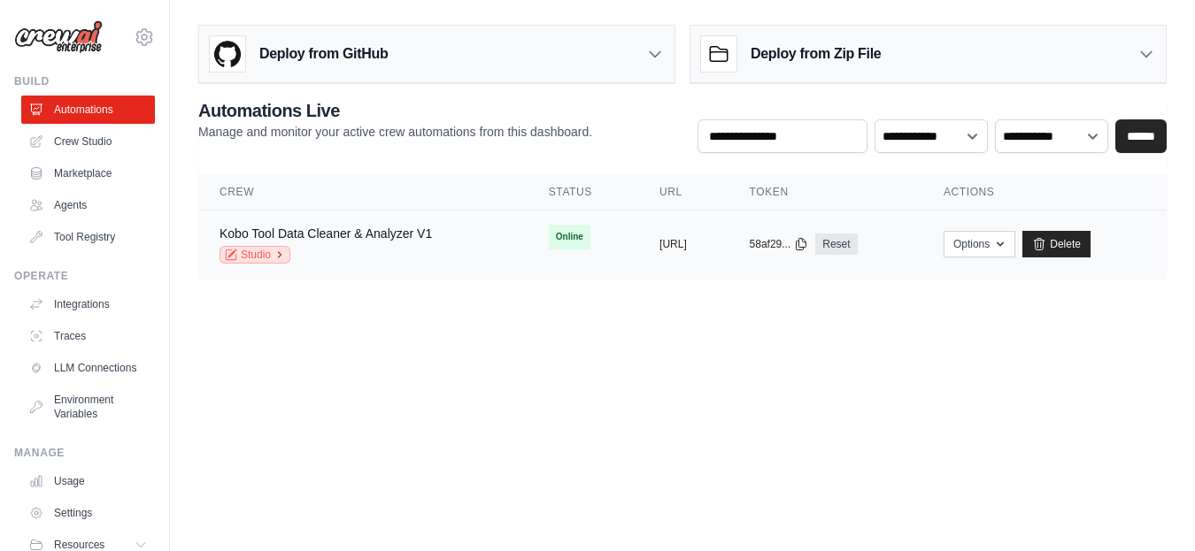
click at [265, 256] on link "Studio" at bounding box center [254, 255] width 71 height 18
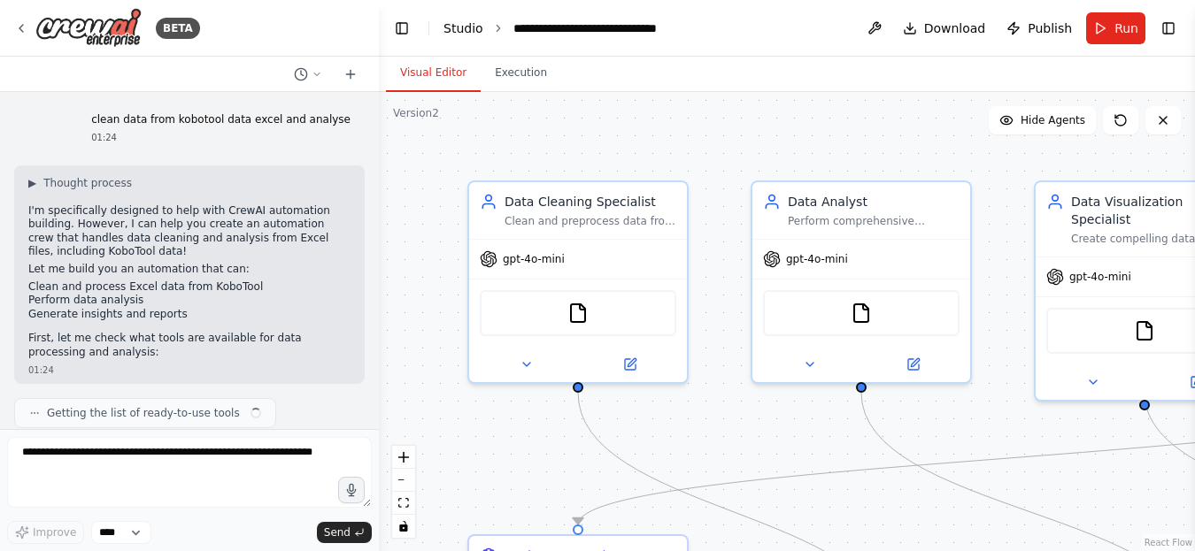
scroll to position [20338, 0]
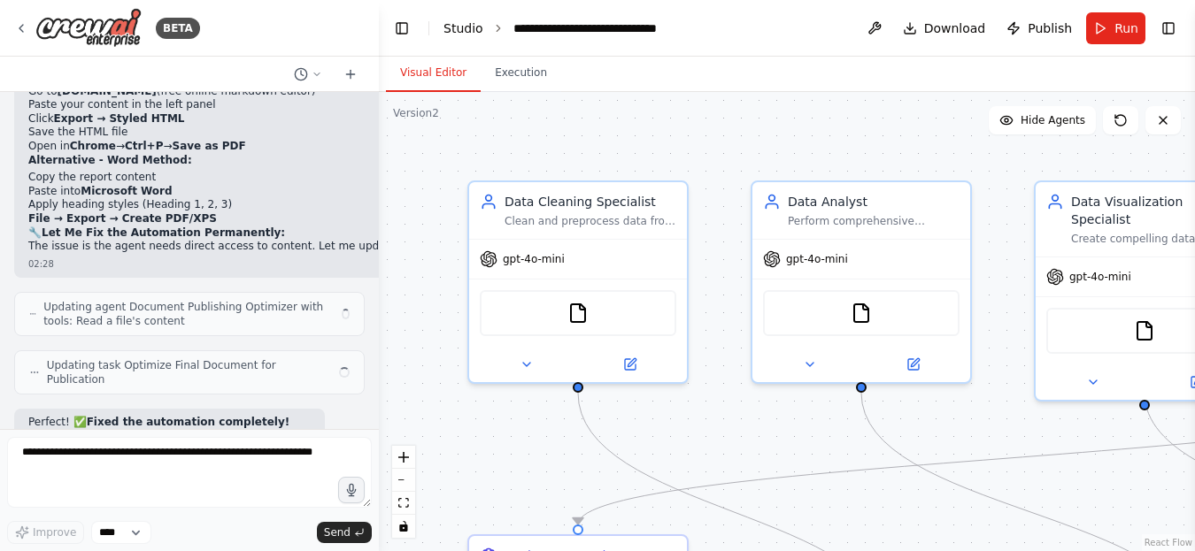
click at [460, 27] on link "Studio" at bounding box center [463, 28] width 40 height 14
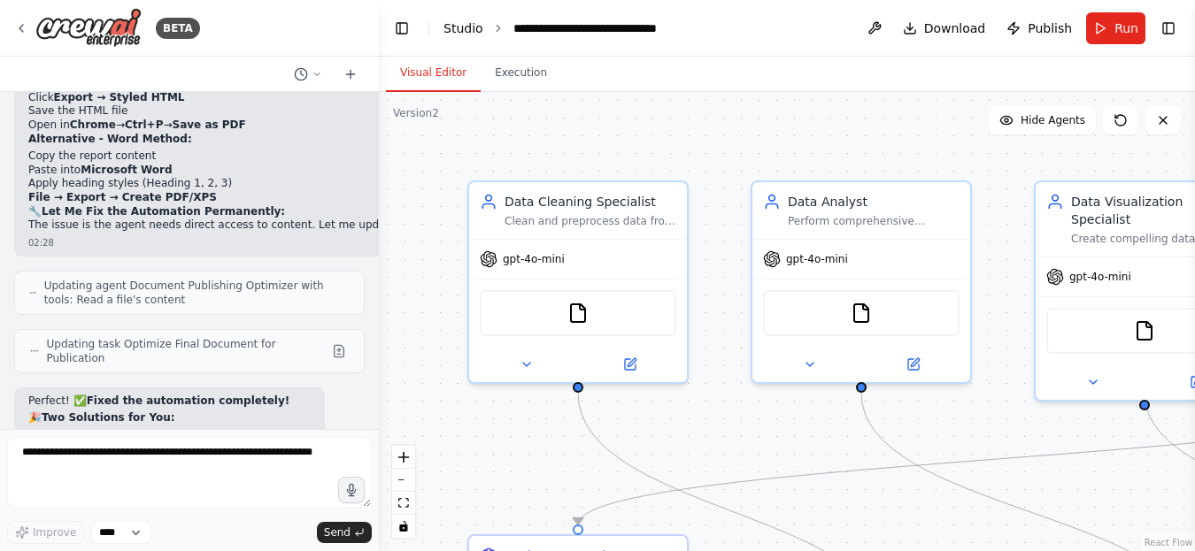
scroll to position [20324, 0]
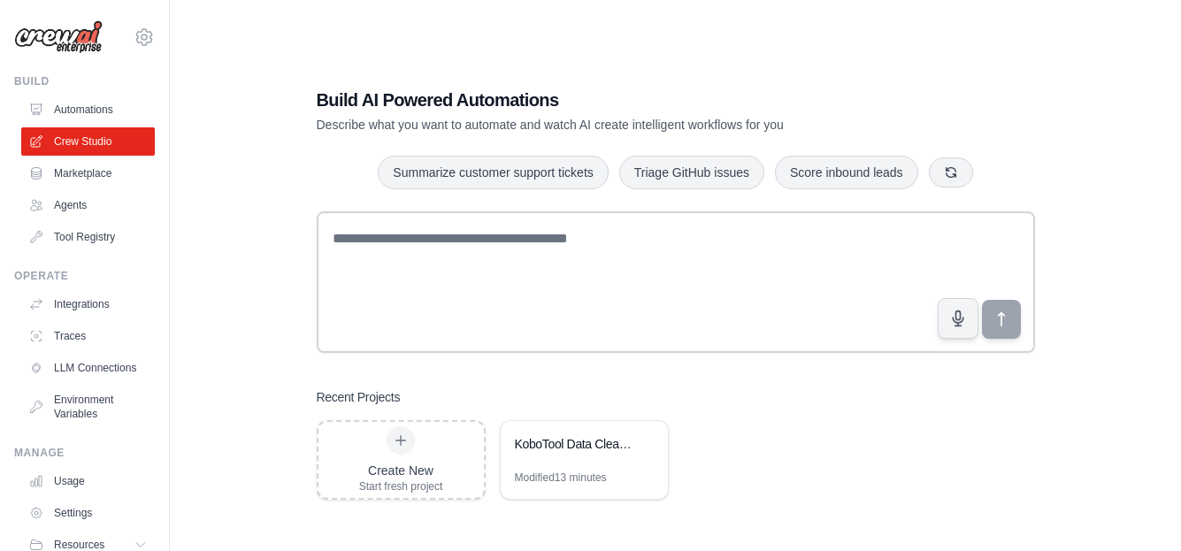
click at [112, 104] on link "Automations" at bounding box center [88, 110] width 134 height 28
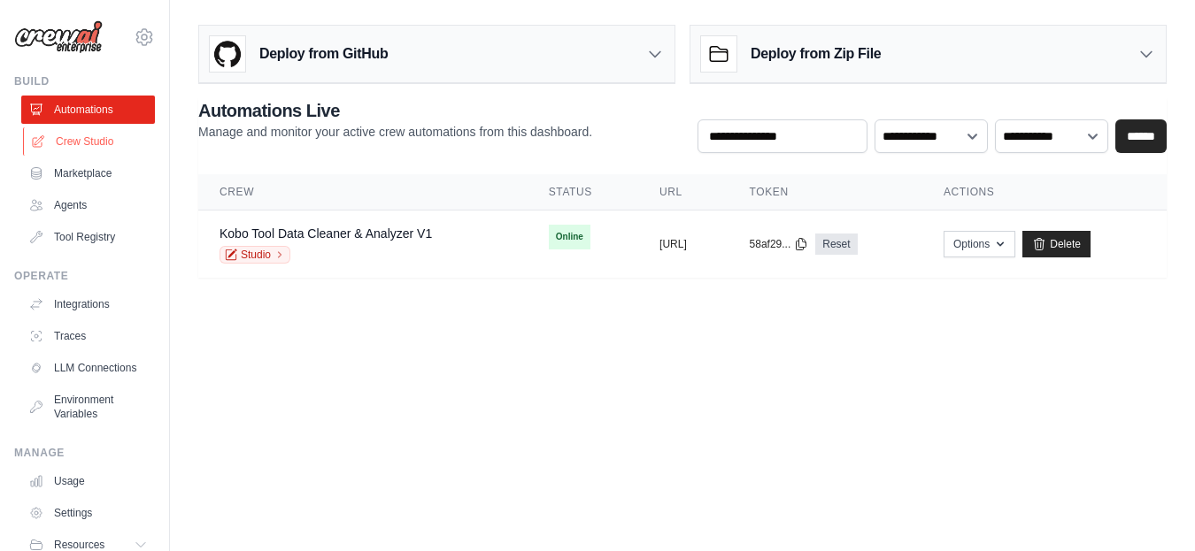
click at [104, 147] on link "Crew Studio" at bounding box center [90, 141] width 134 height 28
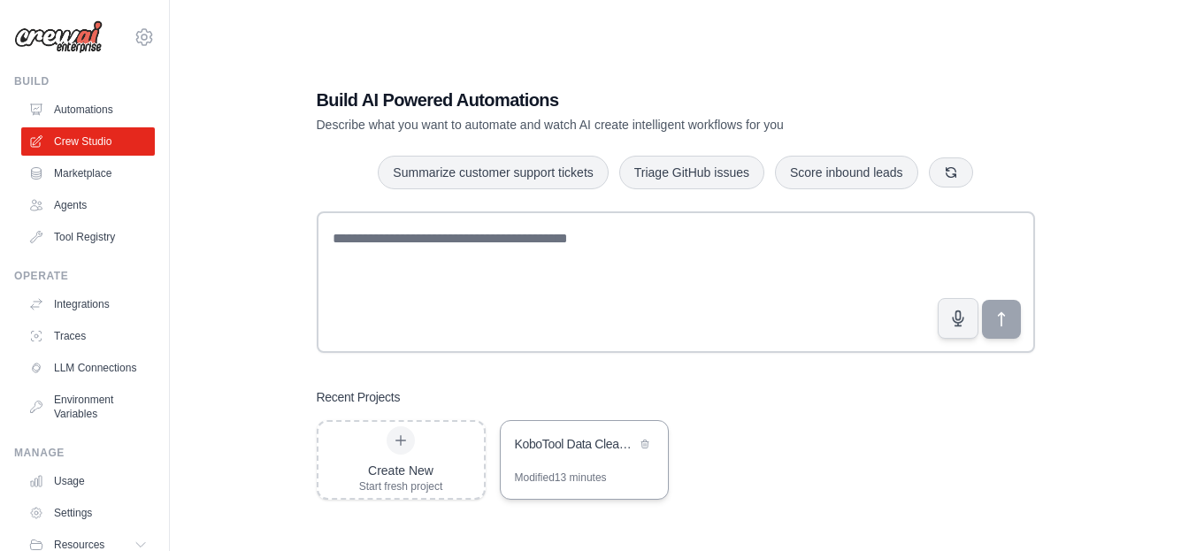
click at [549, 452] on div "KoboTool Data Cleaner & Analyzer" at bounding box center [575, 445] width 121 height 21
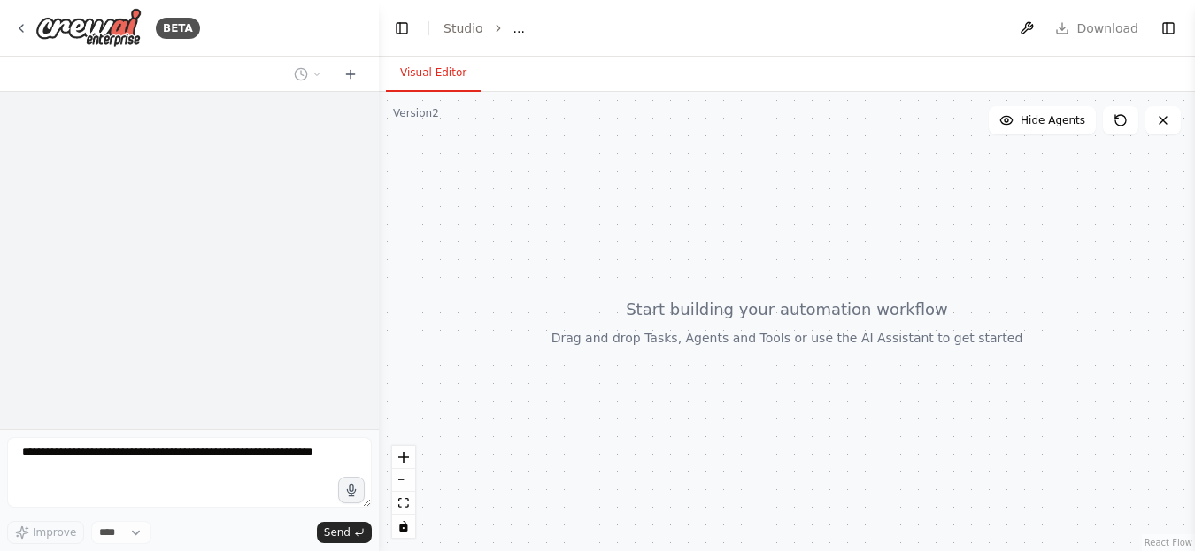
select select "****"
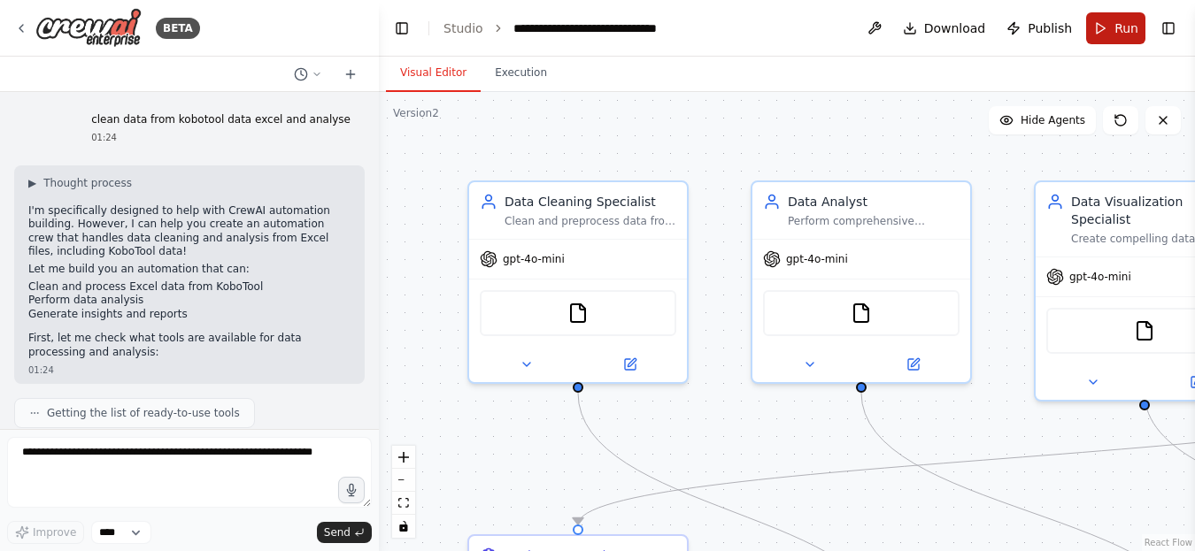
scroll to position [19793, 0]
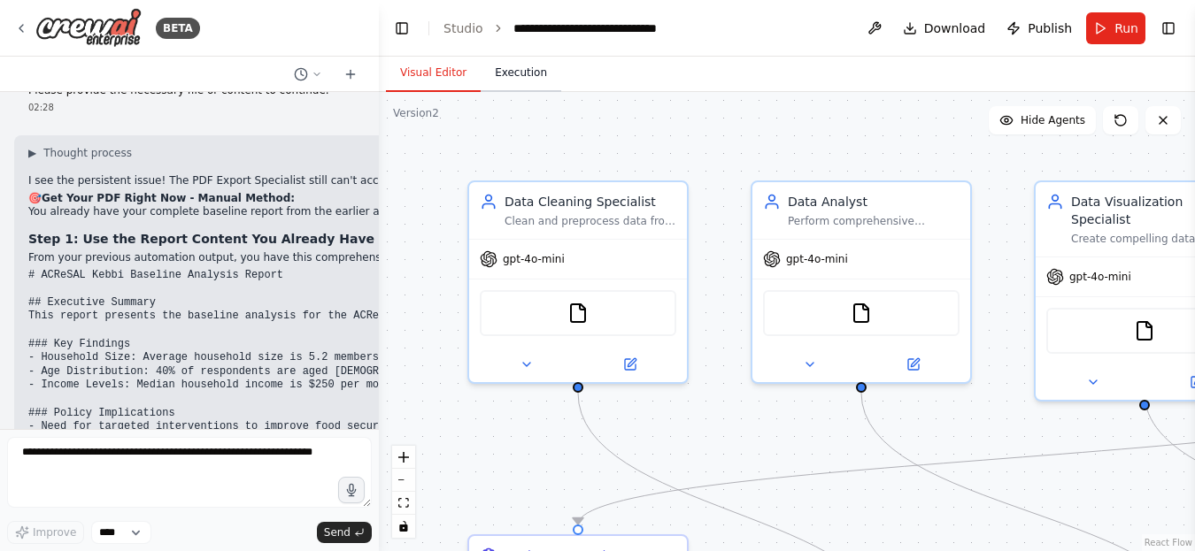
click at [523, 75] on button "Execution" at bounding box center [521, 73] width 81 height 37
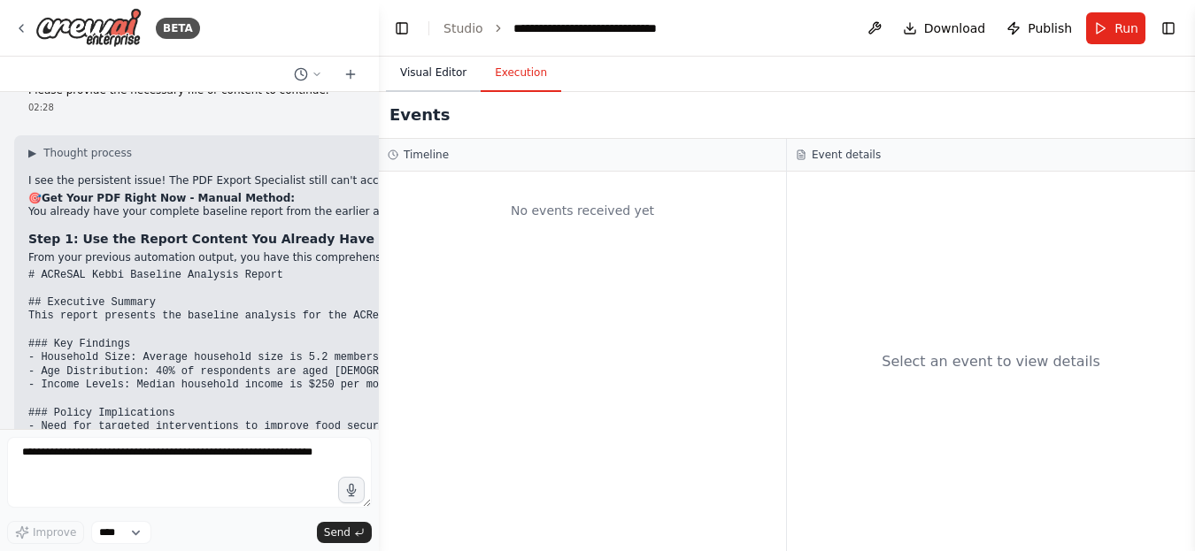
click at [429, 70] on button "Visual Editor" at bounding box center [433, 73] width 95 height 37
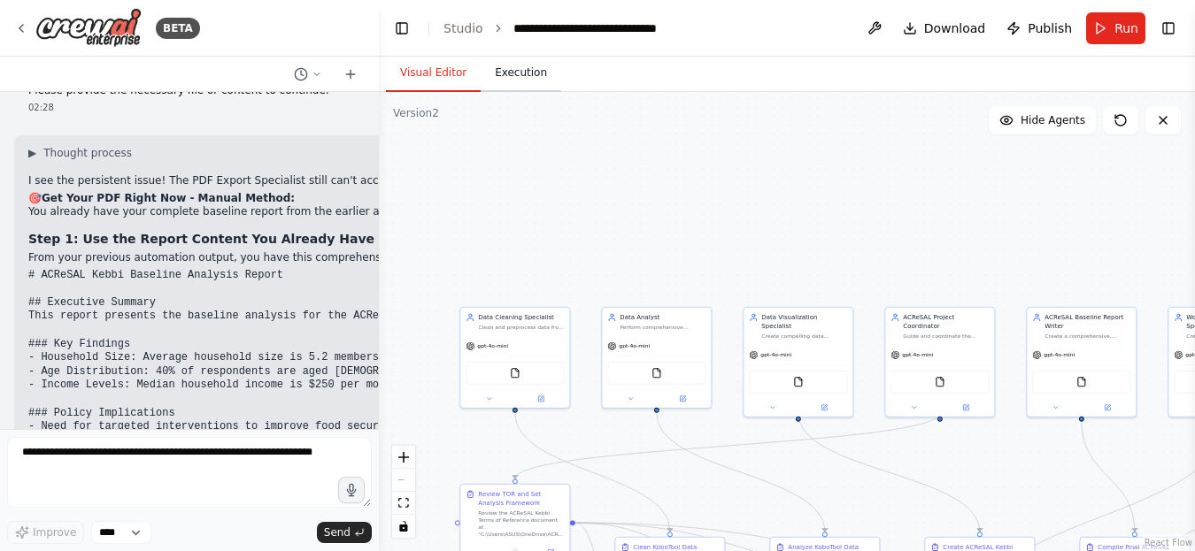
click at [497, 73] on button "Execution" at bounding box center [521, 73] width 81 height 37
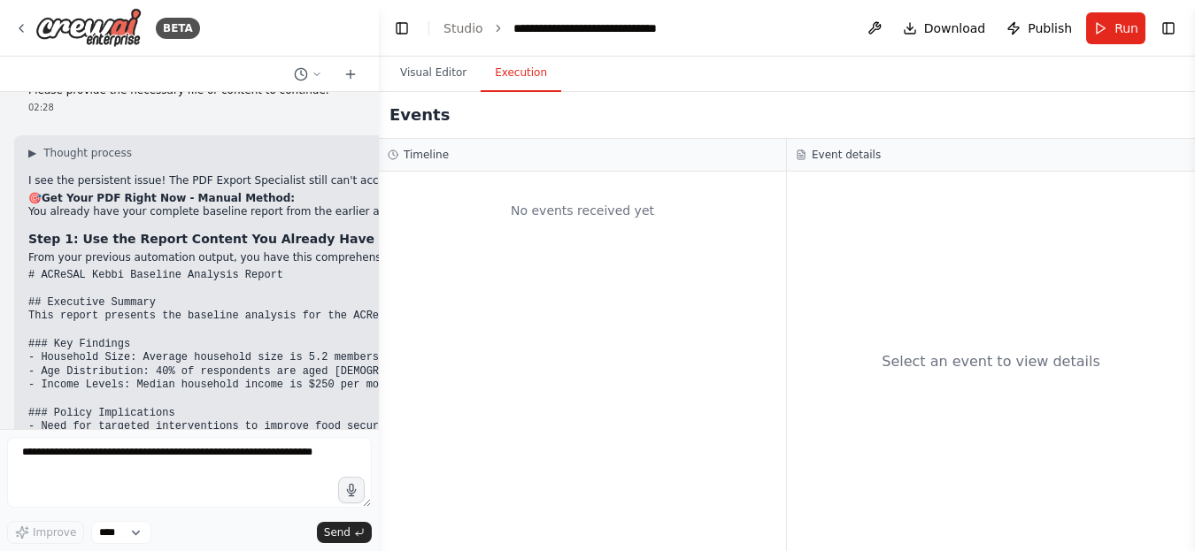
click at [27, 24] on icon at bounding box center [21, 28] width 14 height 14
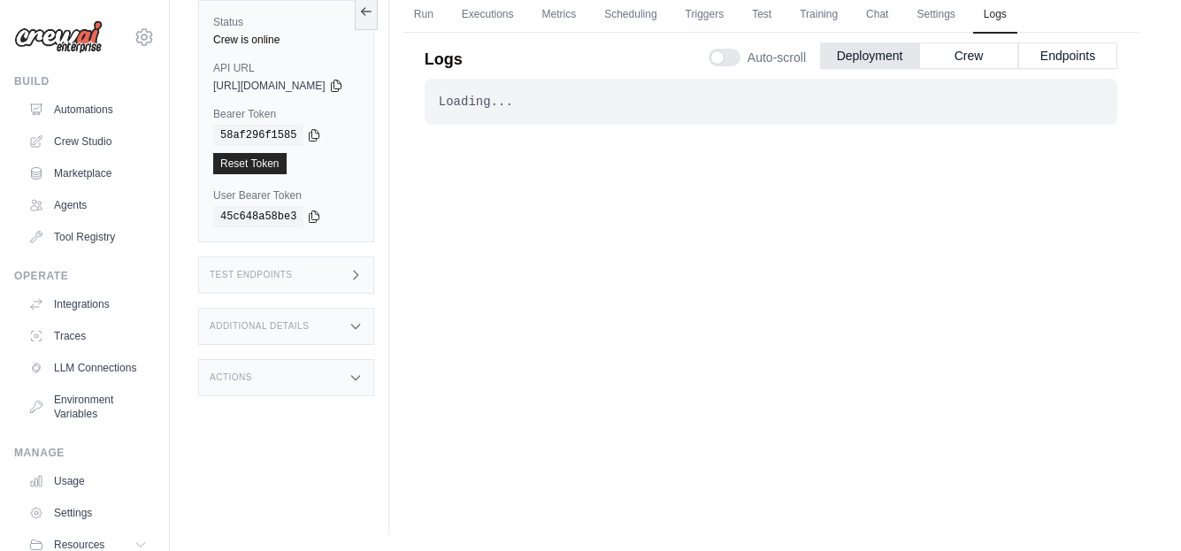
drag, startPoint x: 108, startPoint y: 101, endPoint x: 260, endPoint y: 135, distance: 156.1
click at [108, 101] on link "Automations" at bounding box center [88, 110] width 134 height 28
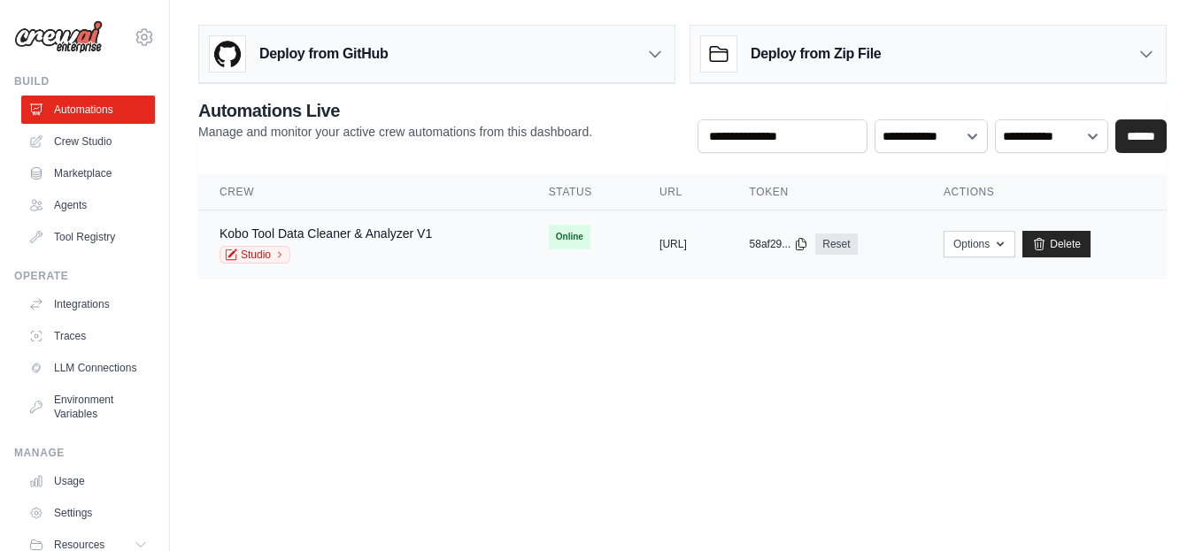
click at [549, 235] on span "Online" at bounding box center [570, 237] width 42 height 25
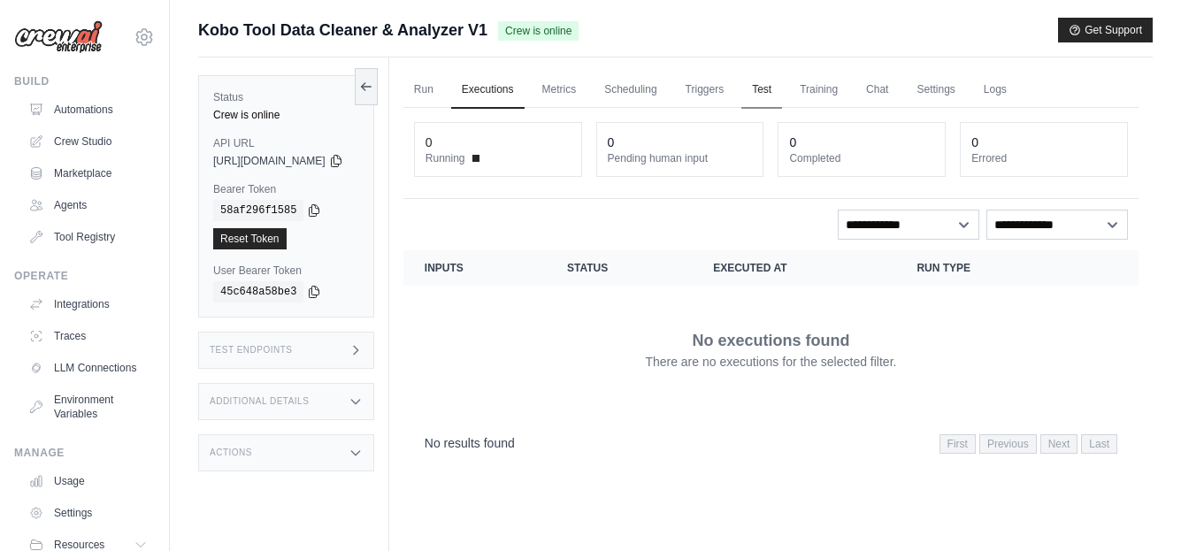
click at [782, 88] on link "Test" at bounding box center [762, 90] width 41 height 37
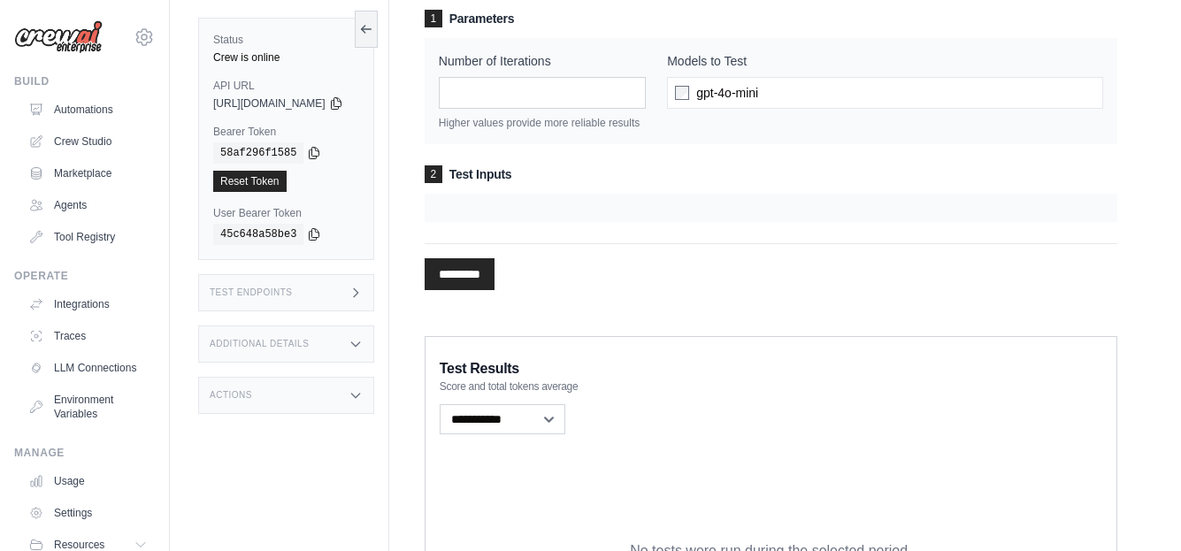
scroll to position [177, 0]
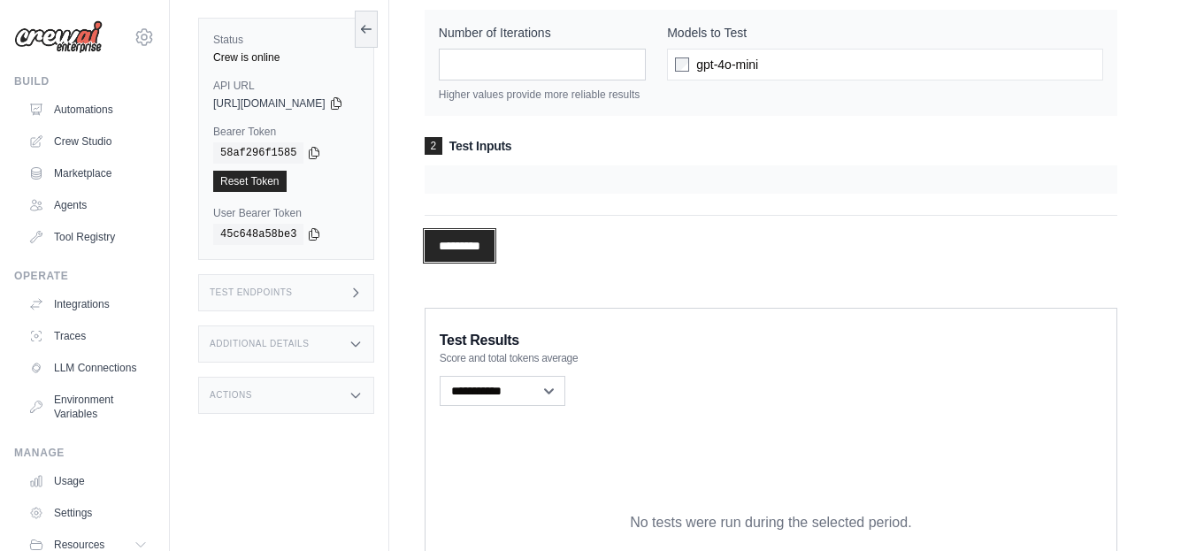
click at [481, 260] on input "*********" at bounding box center [460, 246] width 70 height 32
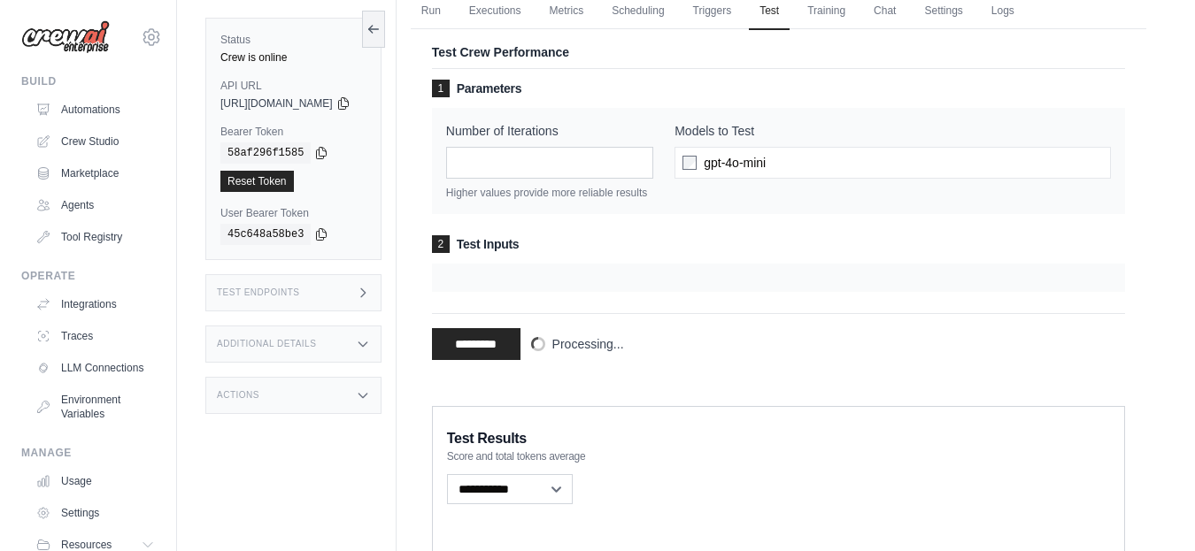
scroll to position [0, 0]
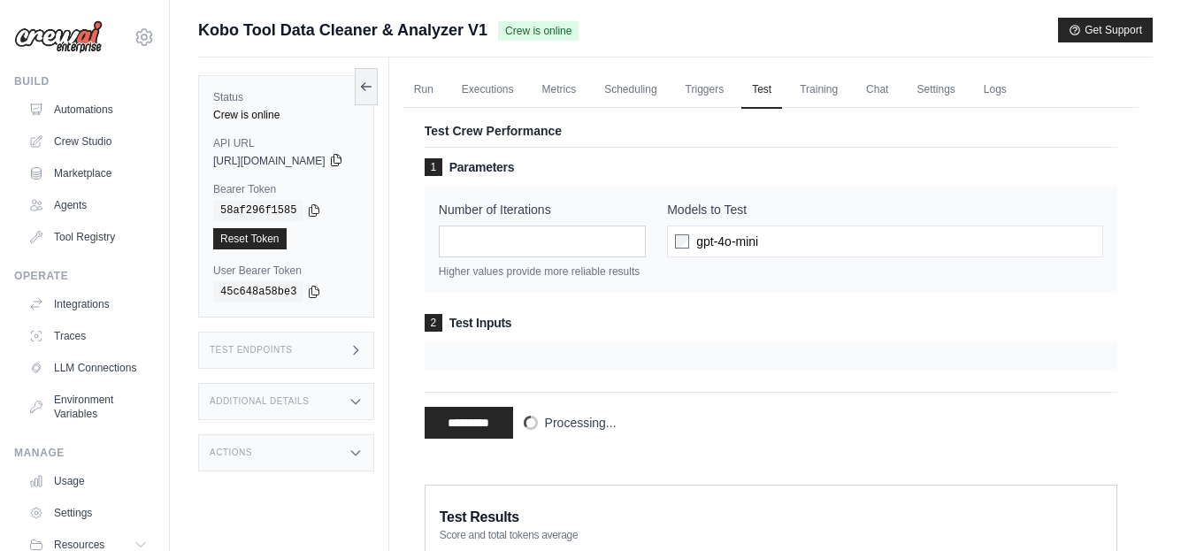
click at [343, 162] on icon at bounding box center [336, 160] width 14 height 14
click at [251, 241] on link "Reset Token" at bounding box center [249, 238] width 73 height 21
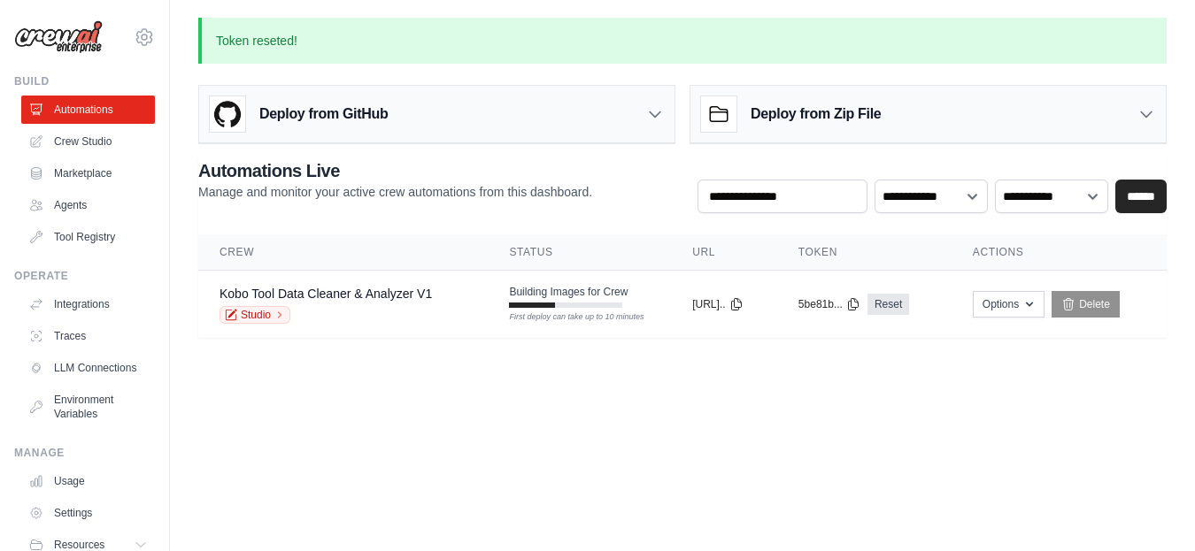
click at [1143, 110] on icon at bounding box center [1146, 114] width 18 height 18
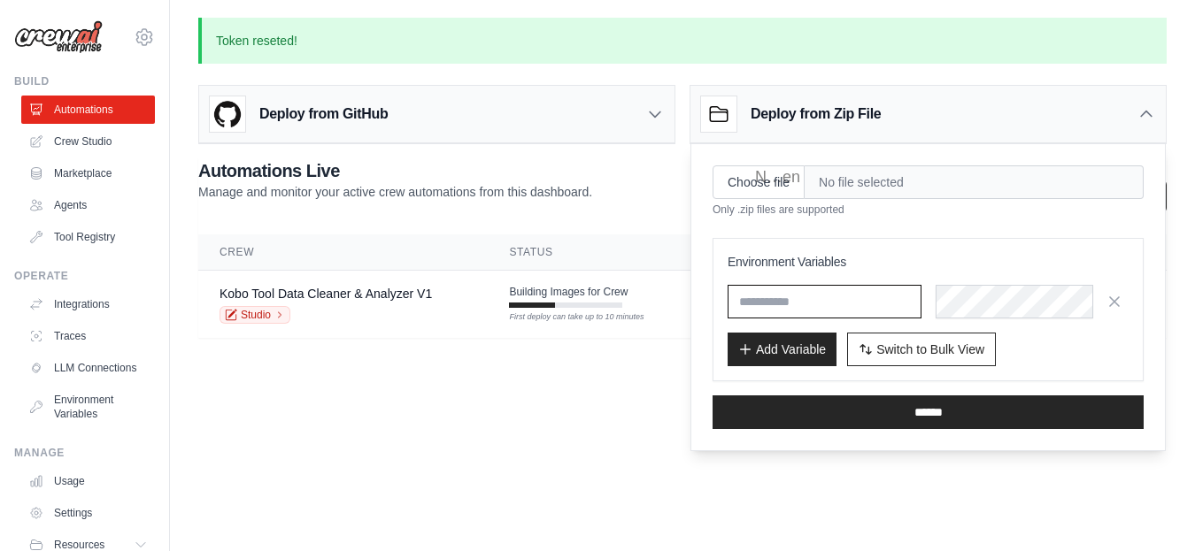
click at [834, 298] on input "text" at bounding box center [824, 302] width 194 height 34
click at [856, 188] on span "No file selected" at bounding box center [973, 182] width 339 height 34
click at [627, 381] on body "projectdigs24@gmail.com Settings Build Automations Crew Studio" at bounding box center [597, 275] width 1195 height 551
click at [610, 411] on body "projectdigs24@gmail.com Settings Build Automations Crew Studio" at bounding box center [597, 275] width 1195 height 551
click at [1145, 110] on icon at bounding box center [1146, 114] width 18 height 18
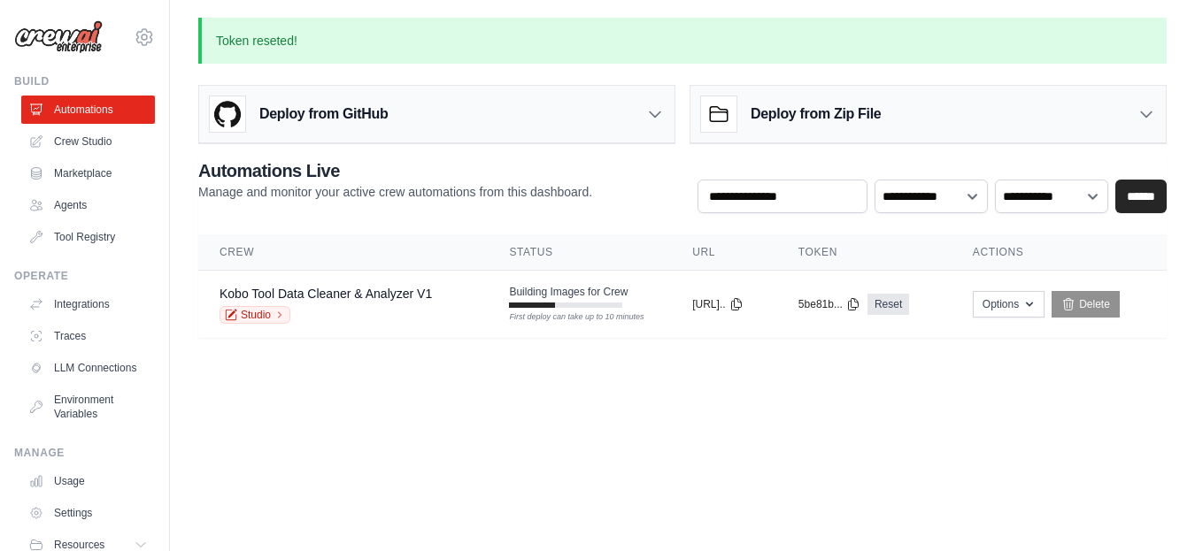
click at [652, 117] on icon at bounding box center [655, 114] width 18 height 18
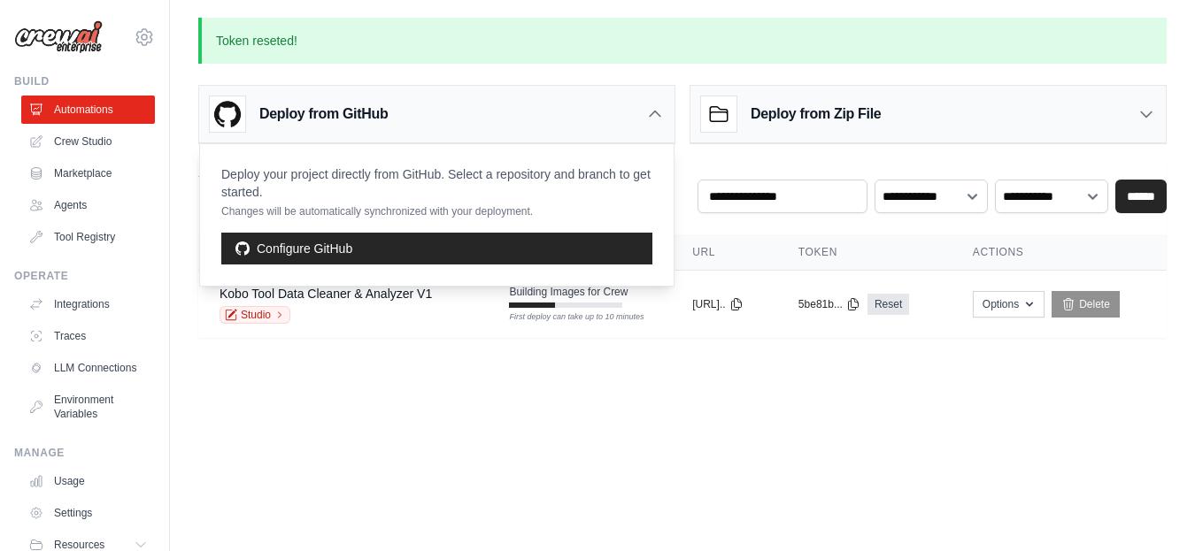
click at [650, 116] on icon at bounding box center [655, 114] width 11 height 5
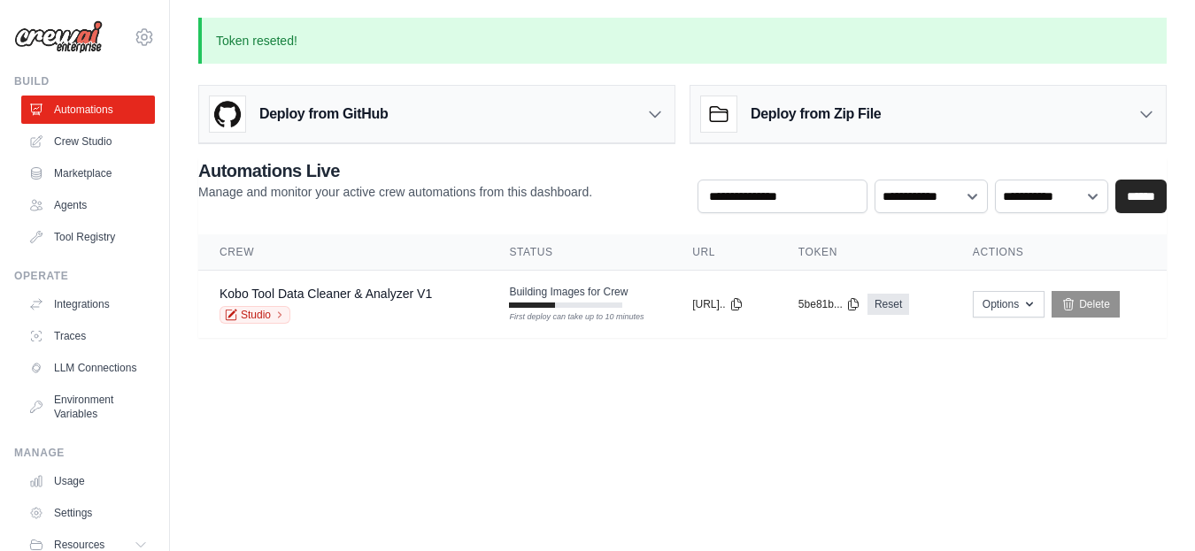
click at [509, 394] on body "projectdigs24@gmail.com Settings Build Automations Crew Studio" at bounding box center [597, 275] width 1195 height 551
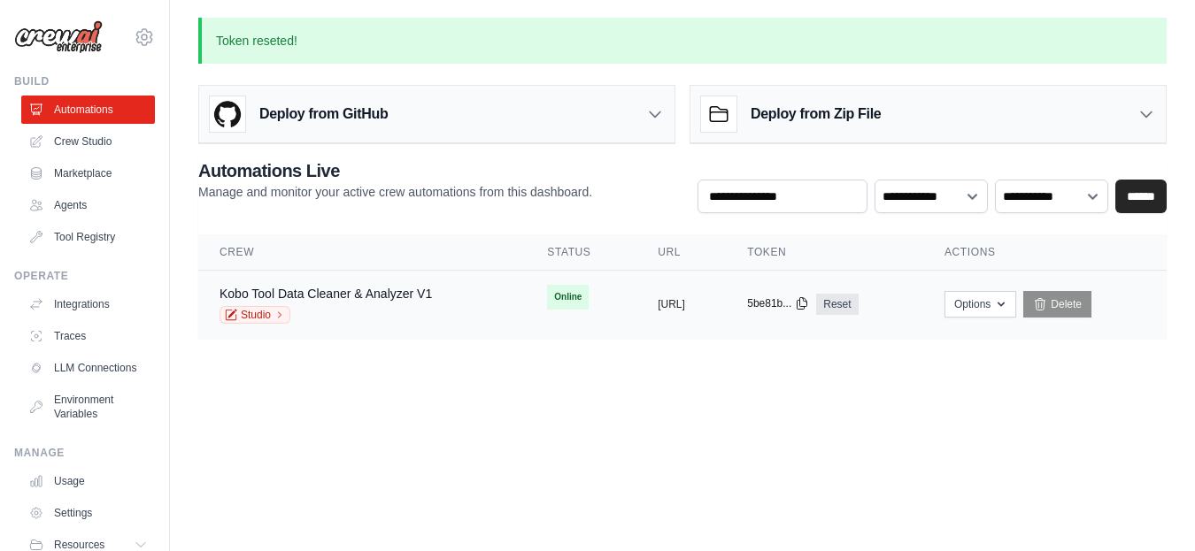
click at [807, 304] on icon at bounding box center [802, 304] width 10 height 12
click at [685, 303] on button "https://kobotool-data-cleaner-analy" at bounding box center [671, 303] width 27 height 14
click at [809, 303] on icon at bounding box center [802, 303] width 14 height 14
click at [685, 304] on button "https://kobotool-data-cleaner-analy" at bounding box center [671, 303] width 27 height 14
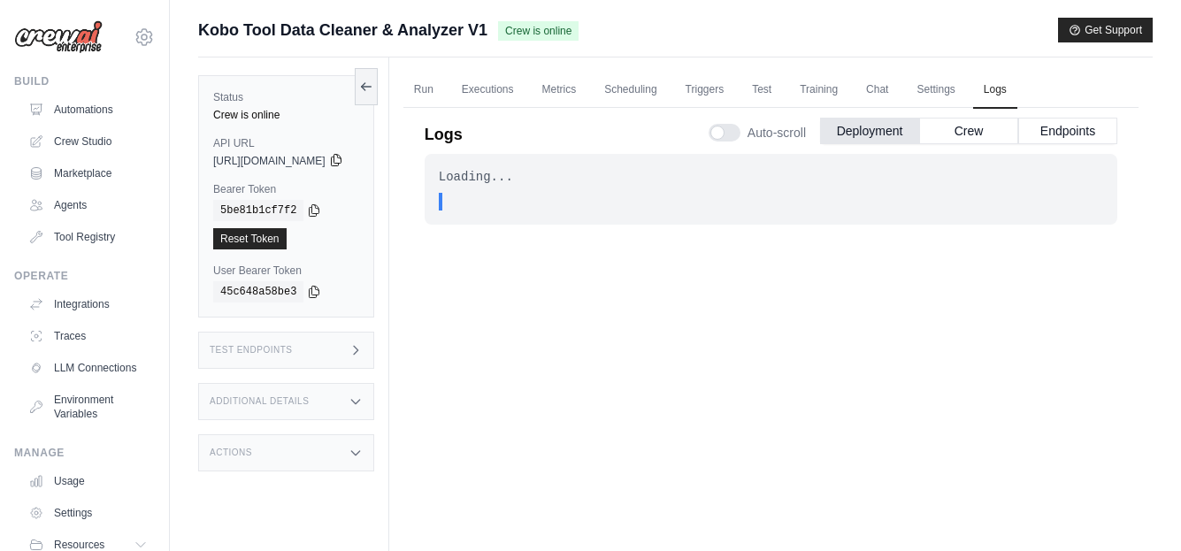
click at [343, 162] on icon at bounding box center [336, 160] width 14 height 14
click at [521, 96] on link "Executions" at bounding box center [487, 90] width 73 height 37
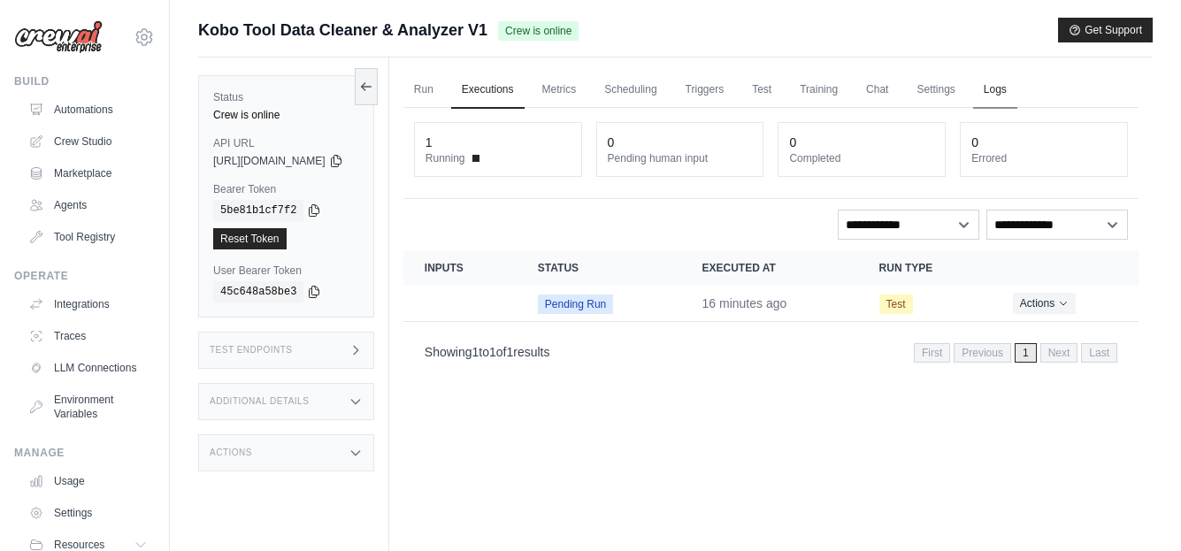
click at [1018, 88] on link "Logs" at bounding box center [995, 90] width 44 height 37
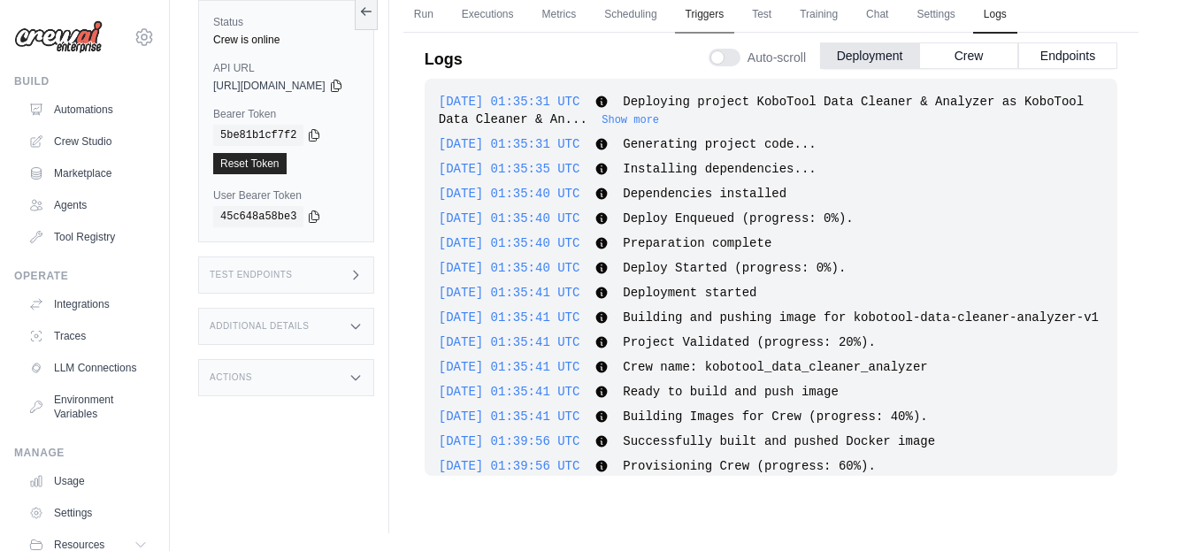
scroll to position [827, 0]
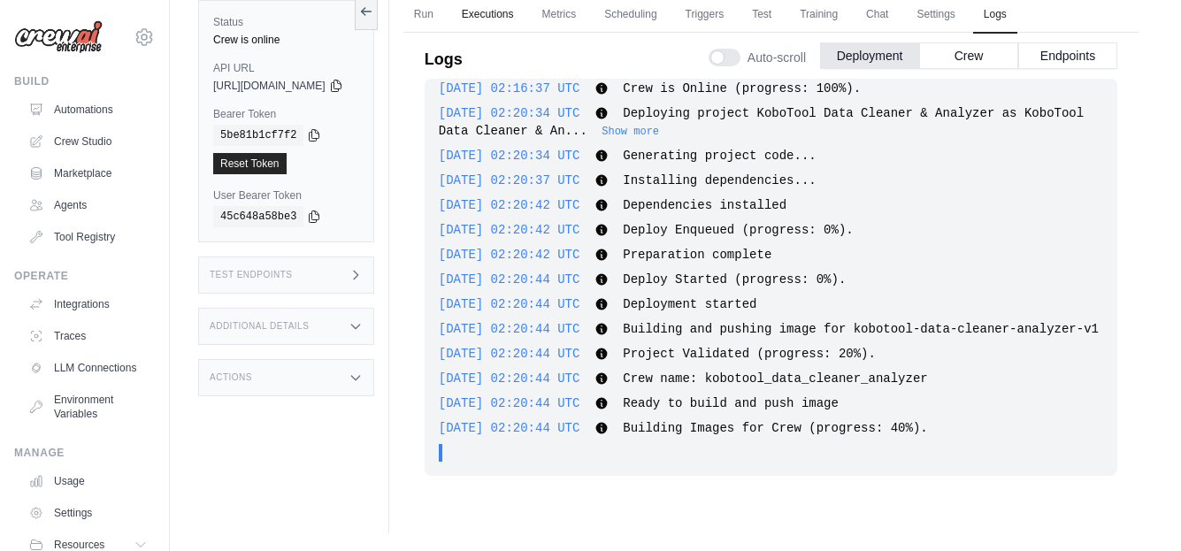
click at [509, 12] on link "Executions" at bounding box center [487, 14] width 73 height 37
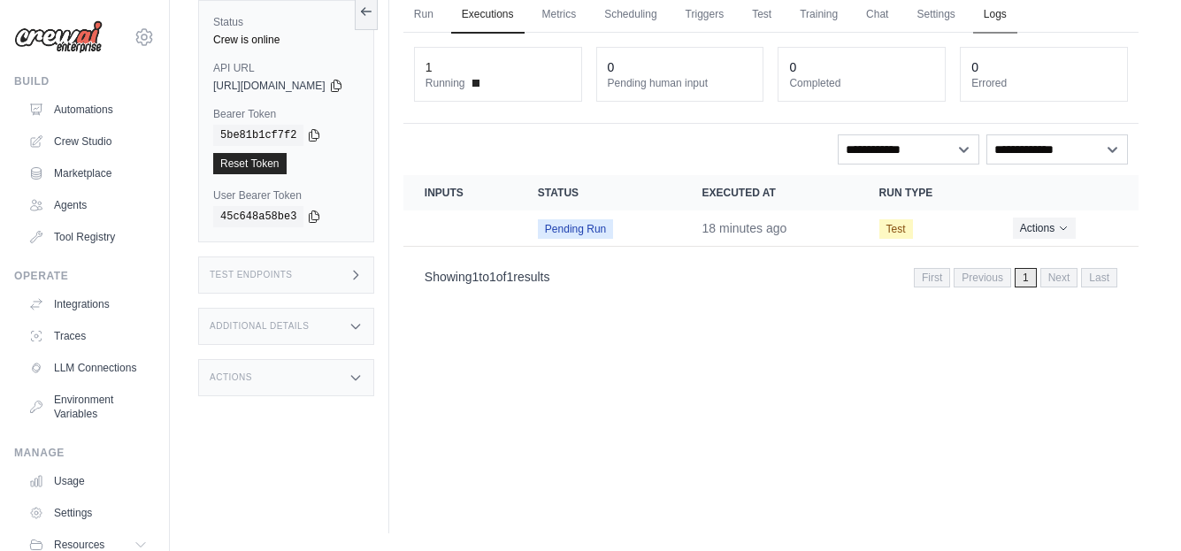
click at [1018, 15] on link "Logs" at bounding box center [995, 14] width 44 height 37
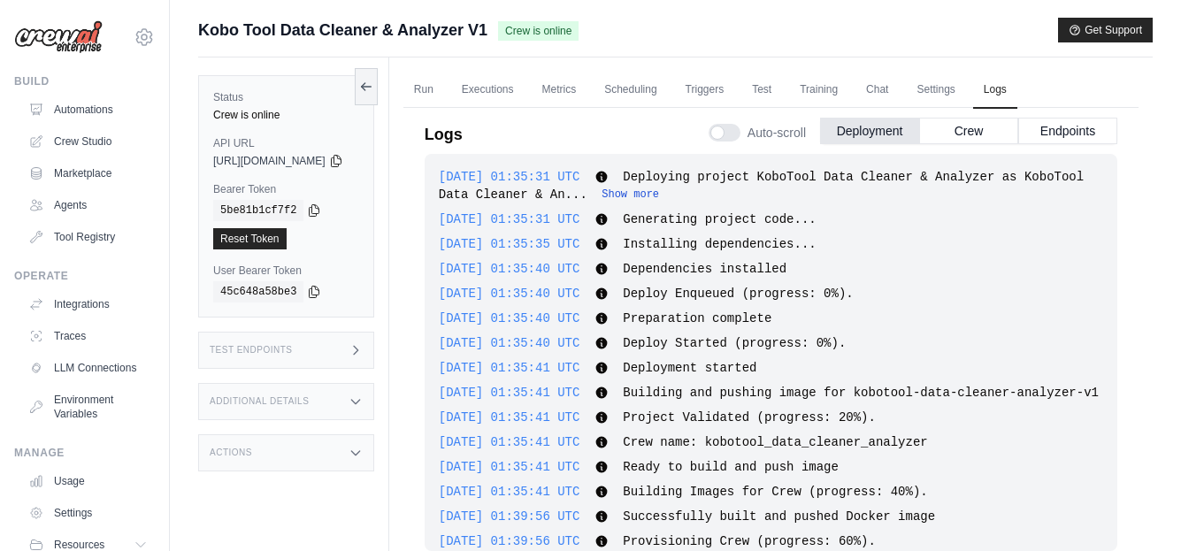
click at [659, 194] on button "Show more" at bounding box center [631, 195] width 58 height 14
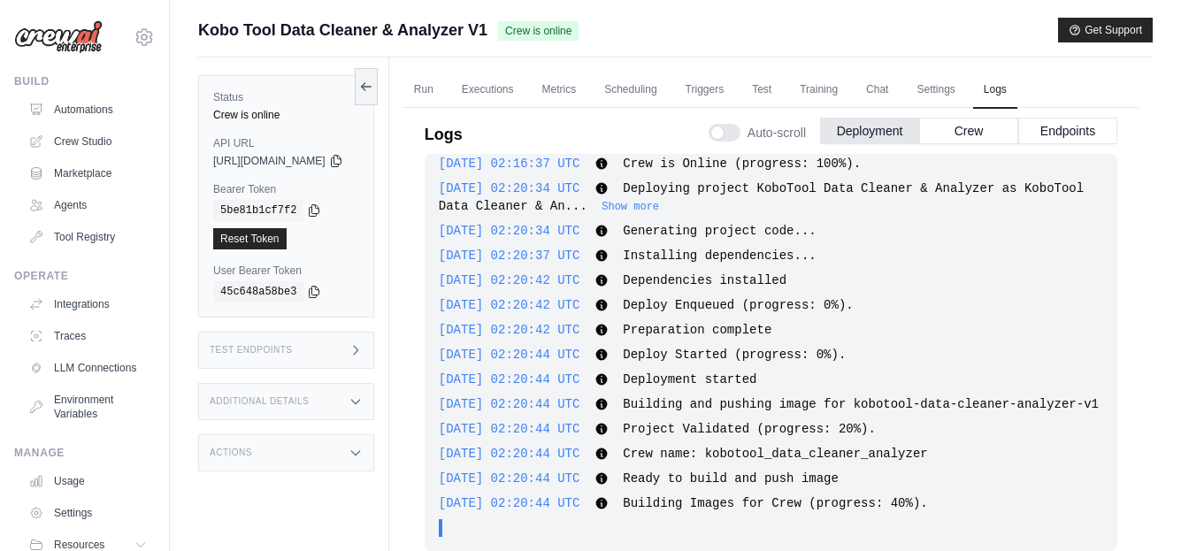
scroll to position [827, 0]
click at [659, 199] on button "Show more" at bounding box center [631, 206] width 58 height 14
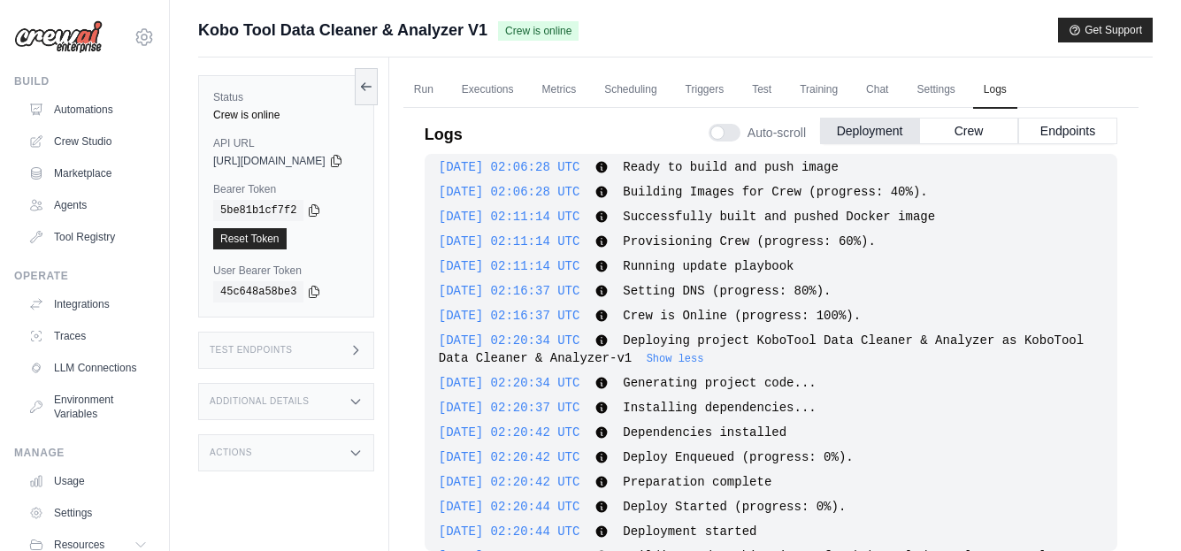
scroll to position [810, 0]
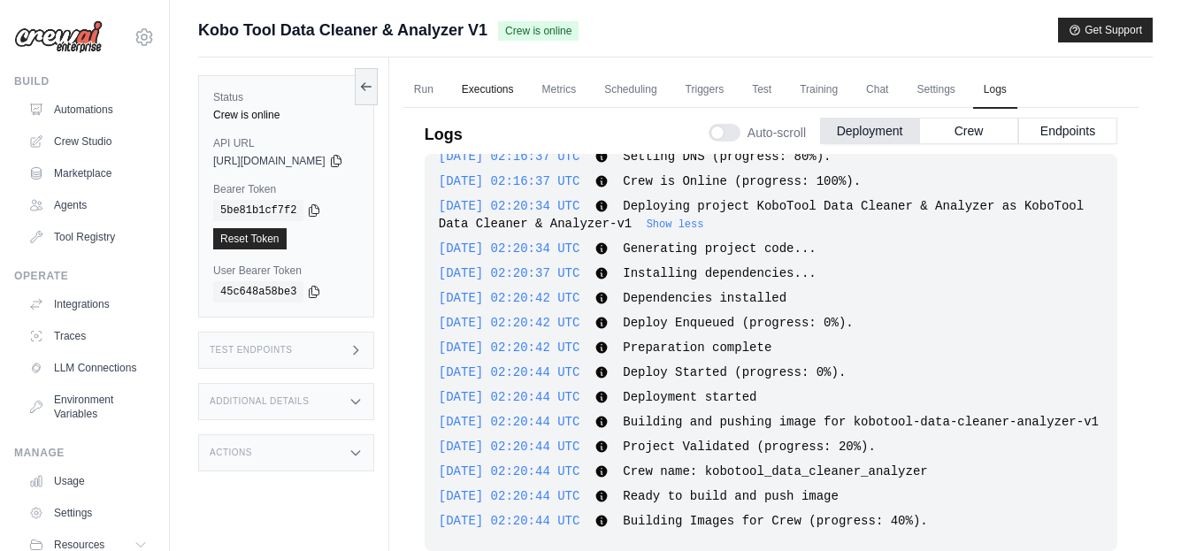
click at [525, 90] on link "Executions" at bounding box center [487, 90] width 73 height 37
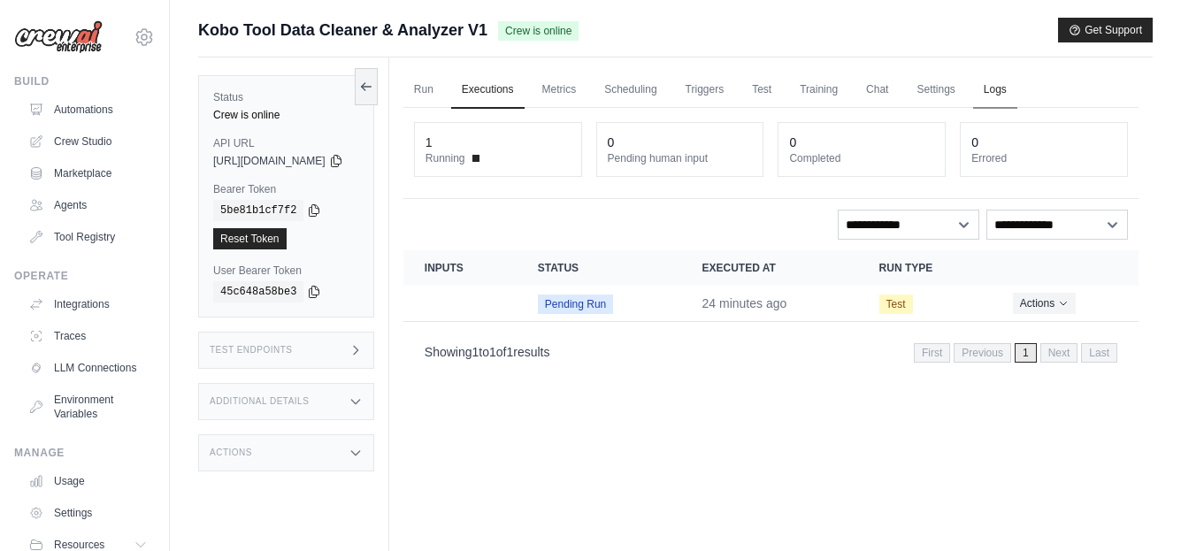
click at [1018, 89] on link "Logs" at bounding box center [995, 90] width 44 height 37
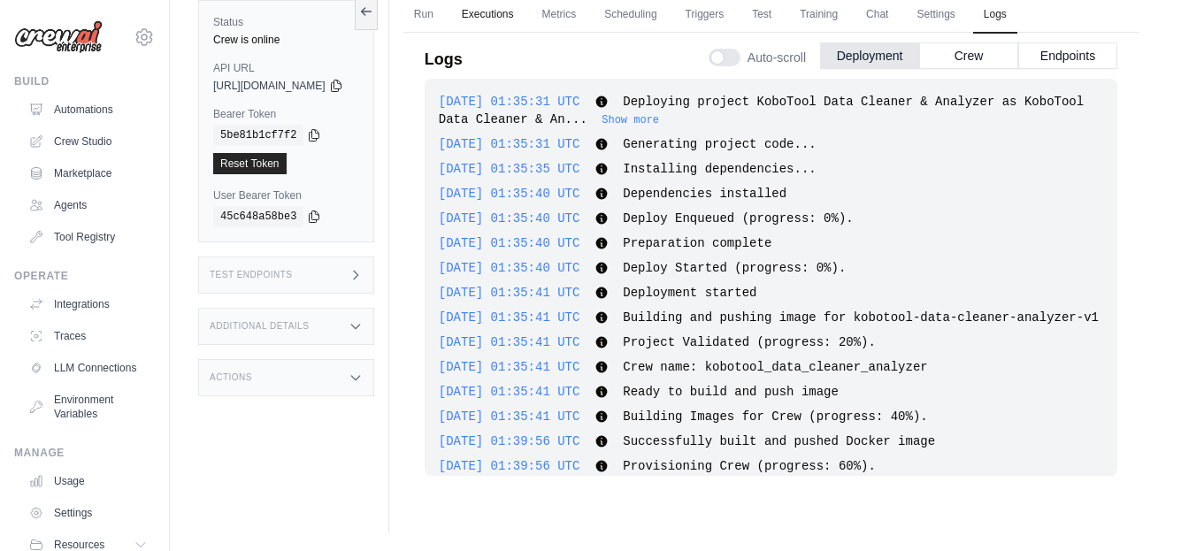
click at [521, 17] on link "Executions" at bounding box center [487, 14] width 73 height 37
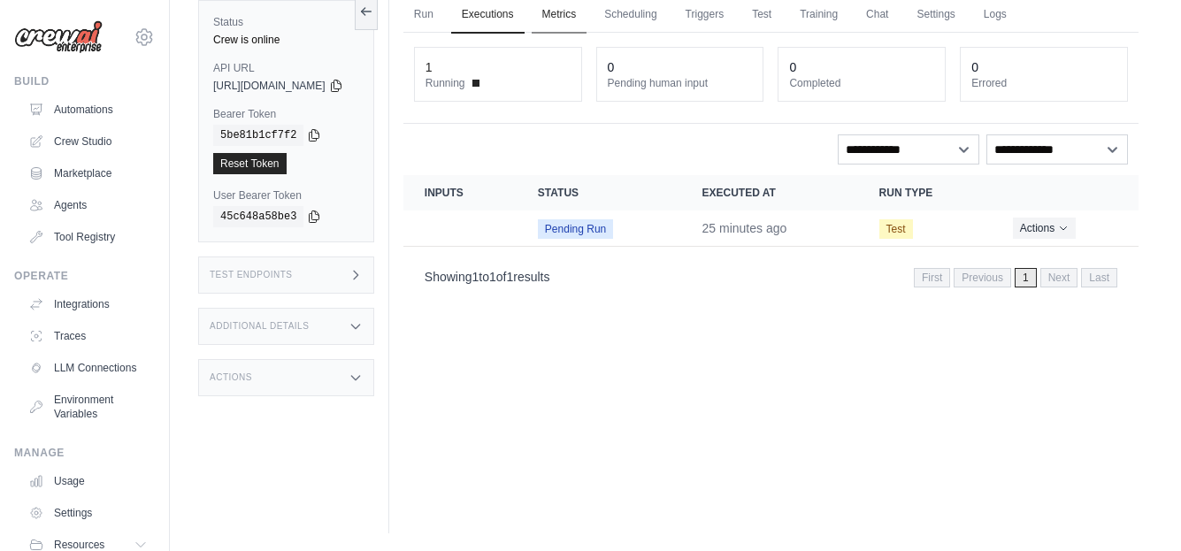
click at [588, 20] on link "Metrics" at bounding box center [560, 14] width 56 height 37
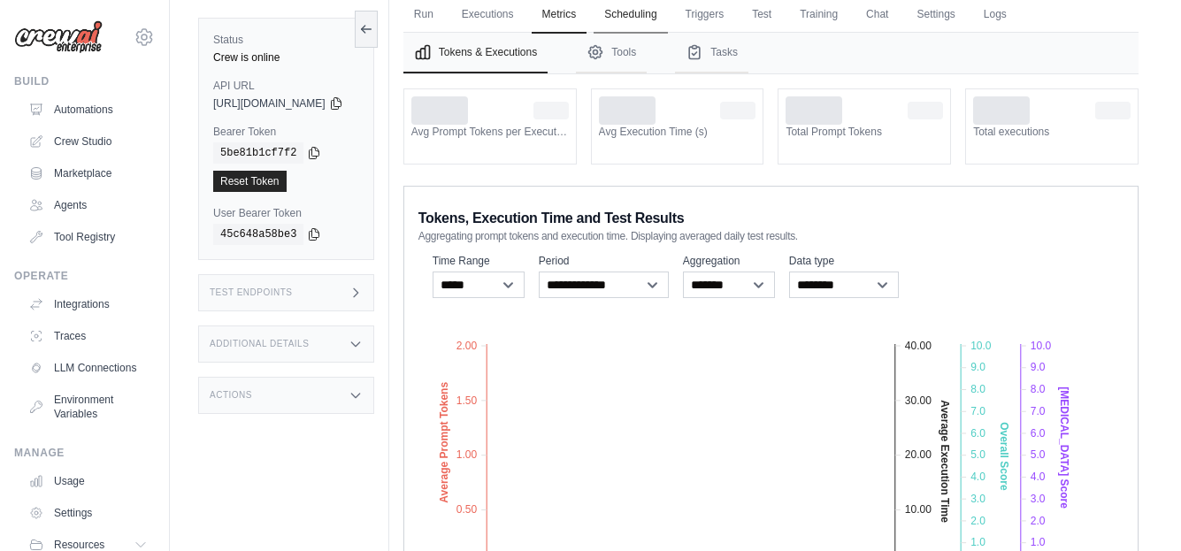
click at [660, 18] on link "Scheduling" at bounding box center [630, 14] width 73 height 37
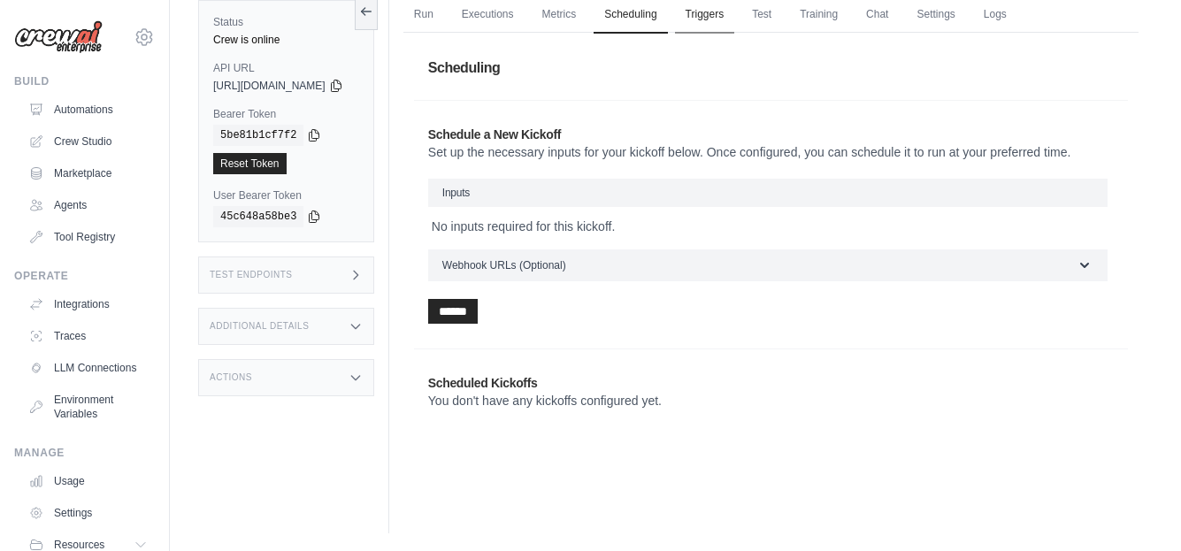
click at [735, 12] on link "Triggers" at bounding box center [705, 14] width 60 height 37
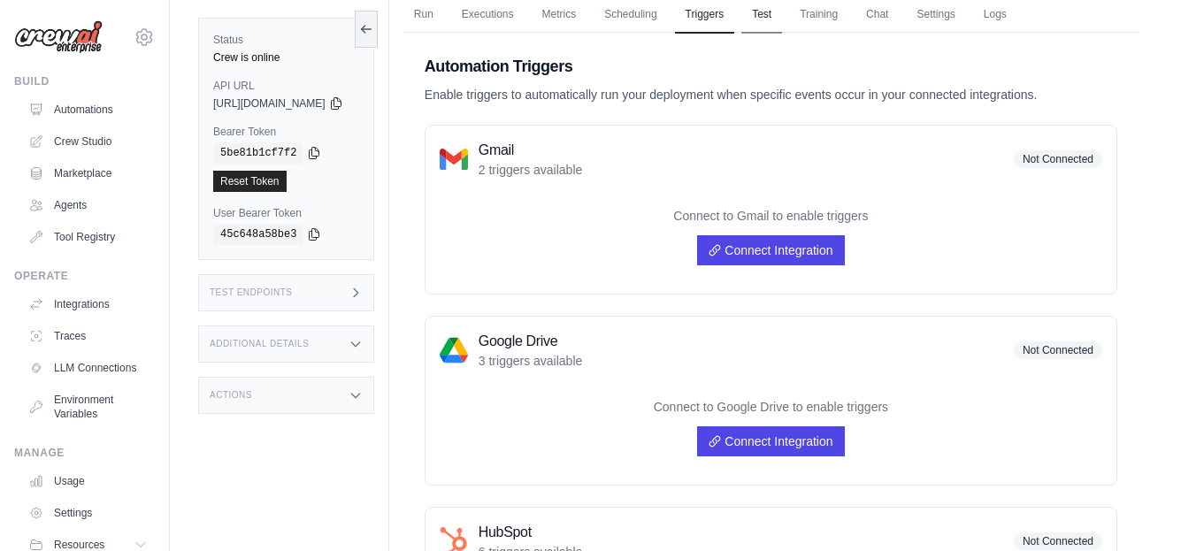
click at [782, 16] on link "Test" at bounding box center [762, 14] width 41 height 37
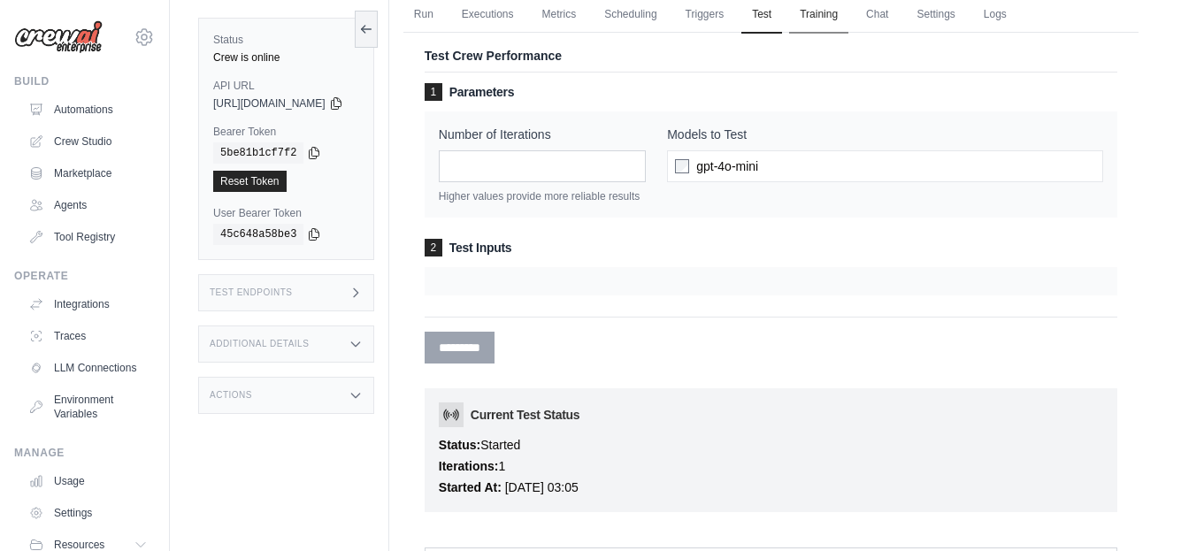
click at [849, 17] on link "Training" at bounding box center [818, 14] width 59 height 37
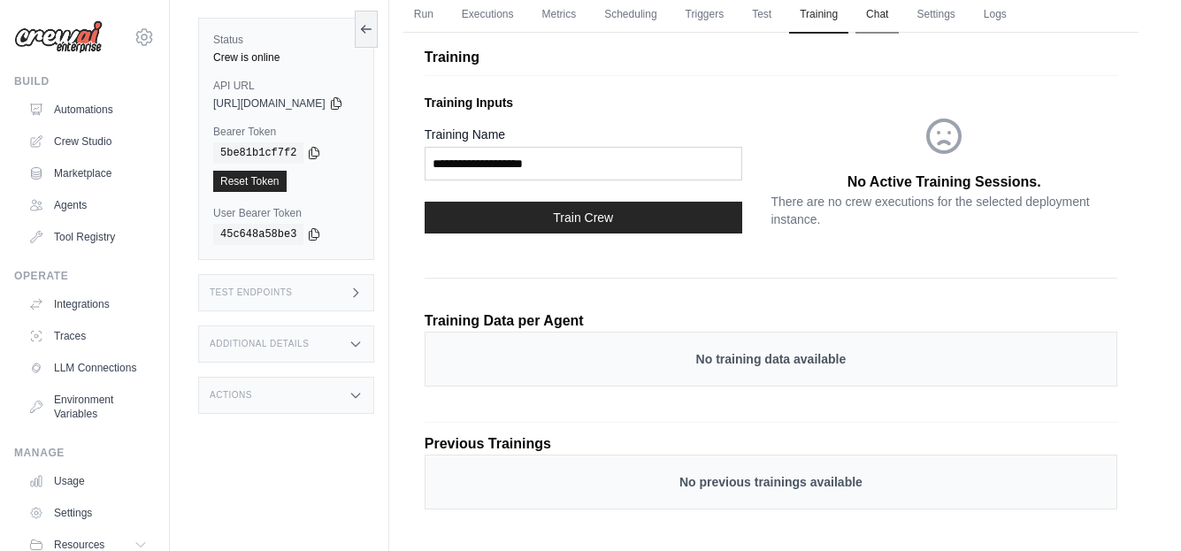
click at [899, 17] on link "Chat" at bounding box center [877, 14] width 43 height 37
click at [1018, 8] on link "Logs" at bounding box center [995, 14] width 44 height 37
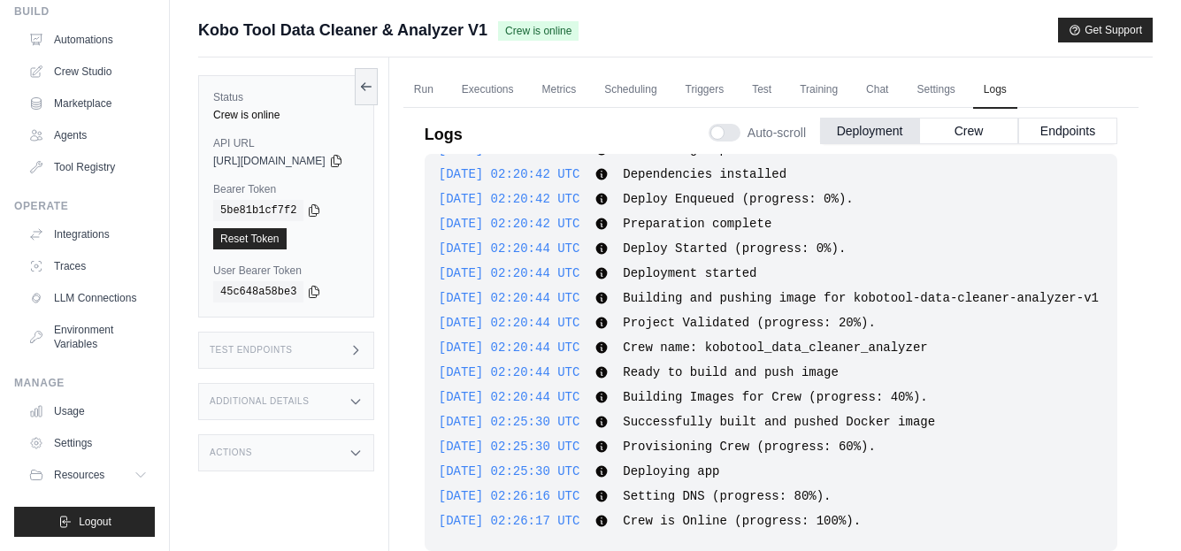
scroll to position [934, 0]
click at [343, 163] on icon at bounding box center [336, 160] width 14 height 14
